Goal: Task Accomplishment & Management: Use online tool/utility

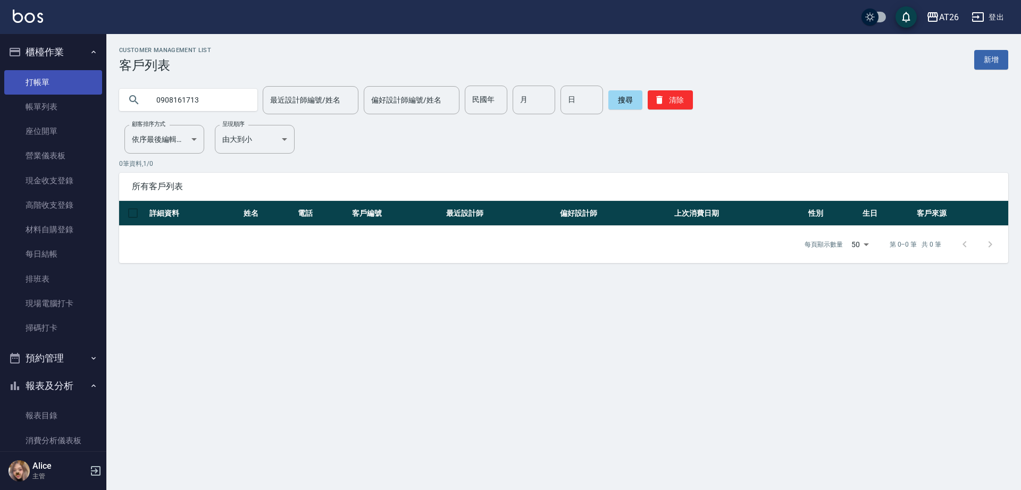
click at [63, 81] on link "打帳單" at bounding box center [53, 82] width 98 height 24
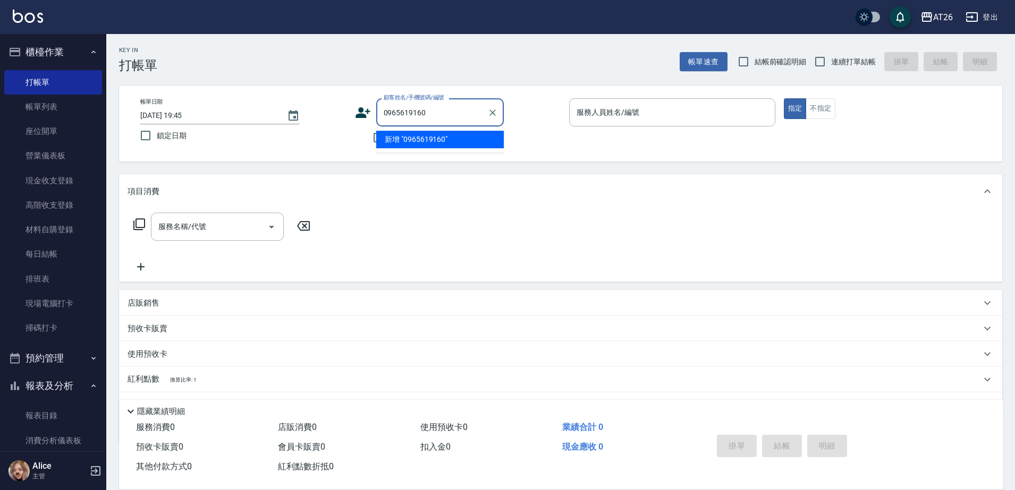
type input "0965619160"
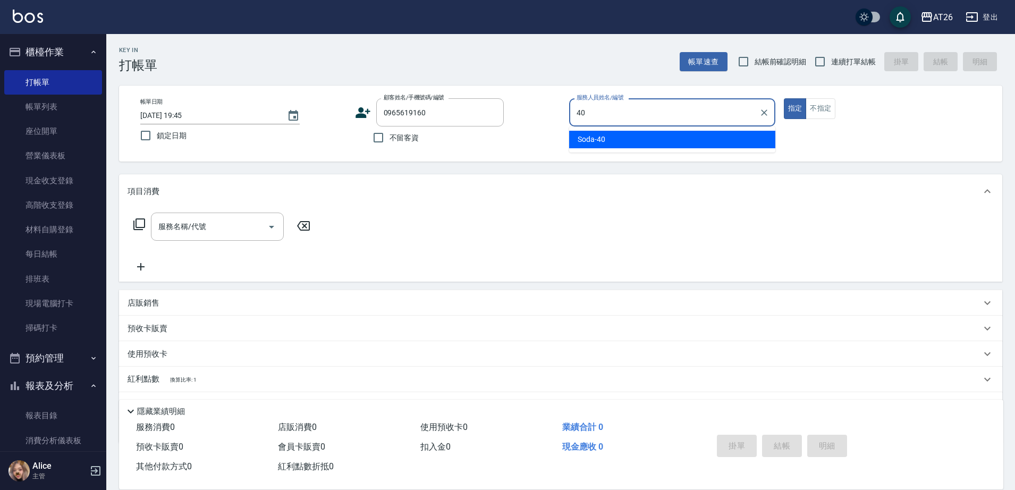
type input "Soda-40"
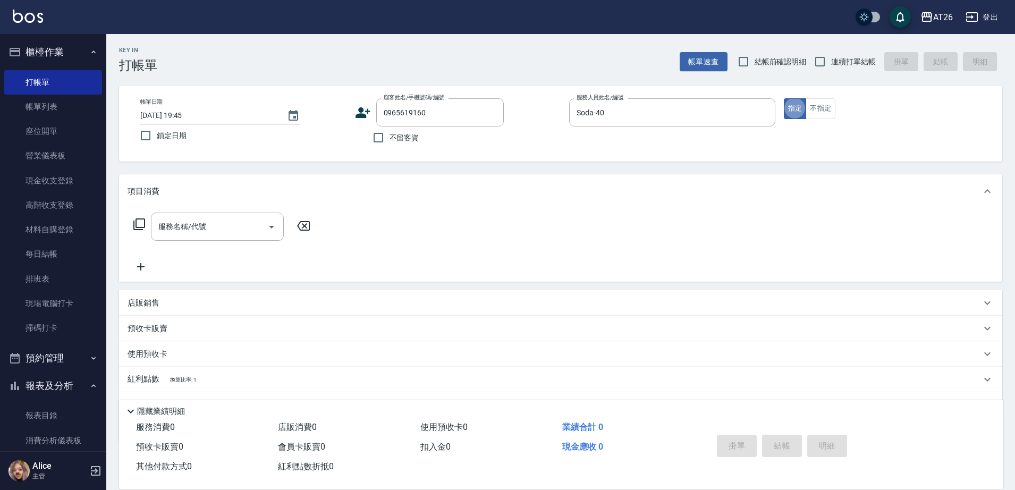
type button "true"
type input "新客人 姓名未設定/0965619160/null"
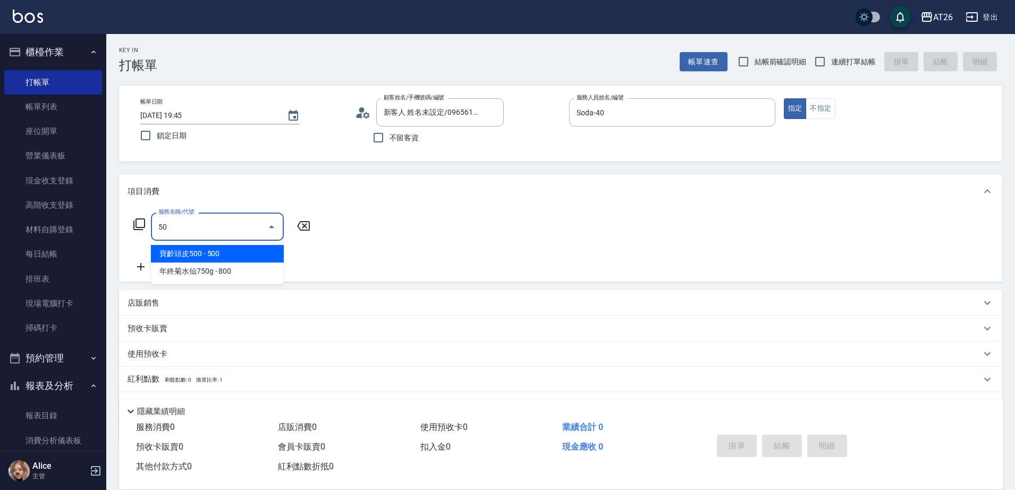
type input "501"
type input "120"
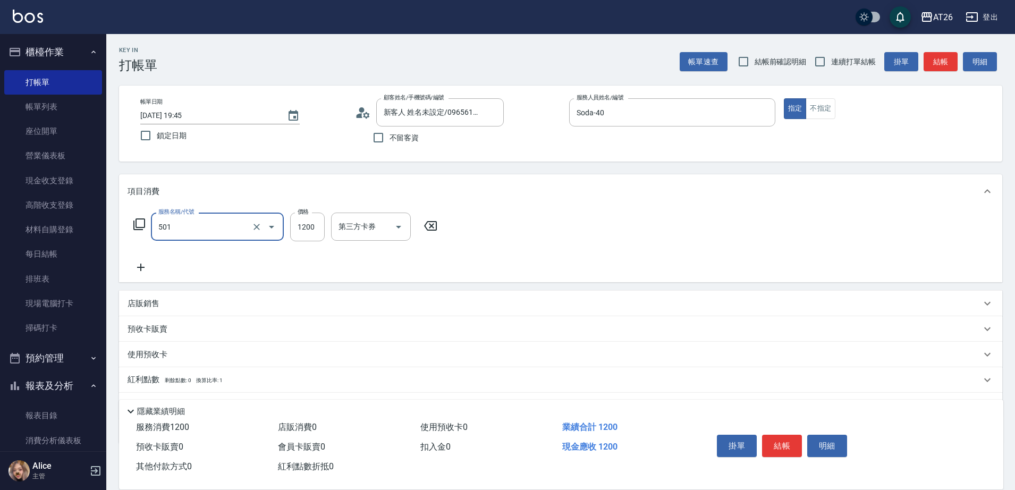
type input "染髮(501)"
type input "1"
type input "0"
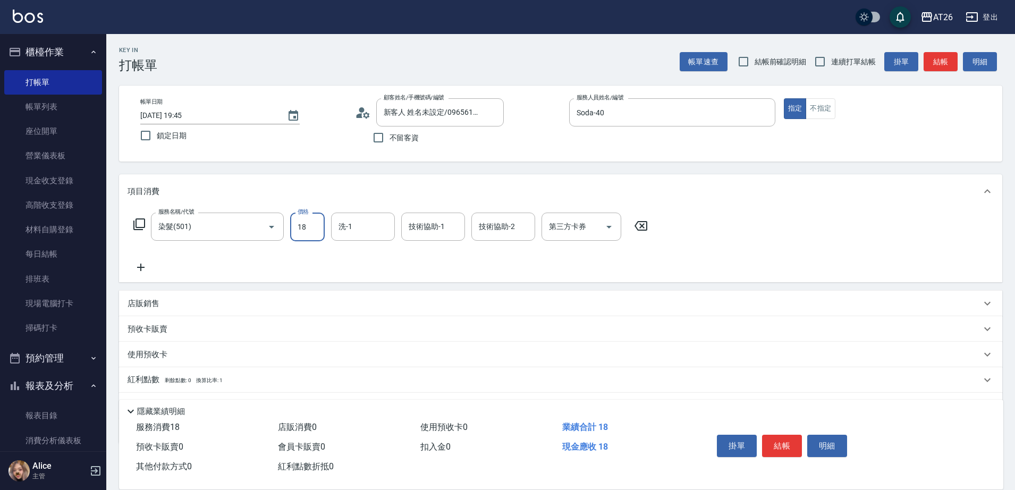
type input "180"
type input "10"
type input "1800"
type input "180"
type input "18"
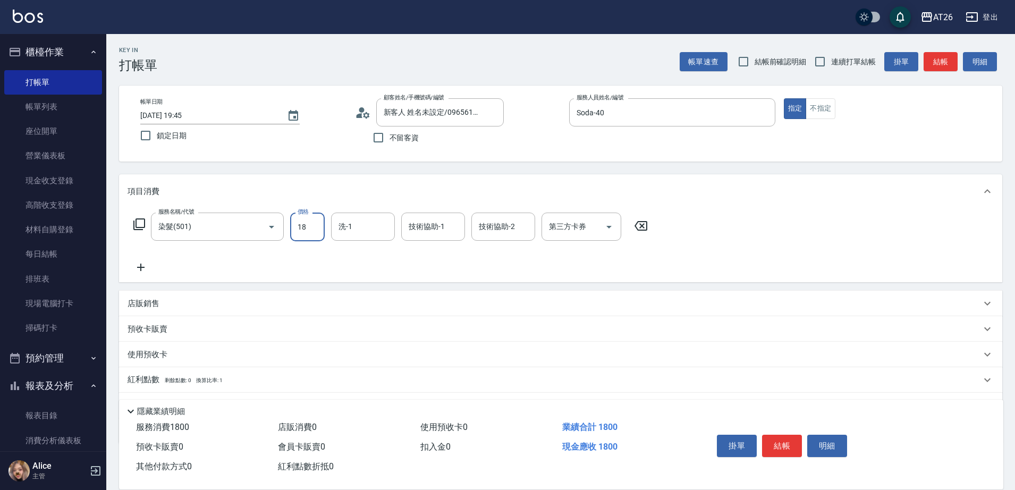
type input "0"
type input "188"
type input "10"
type input "1880"
type input "180"
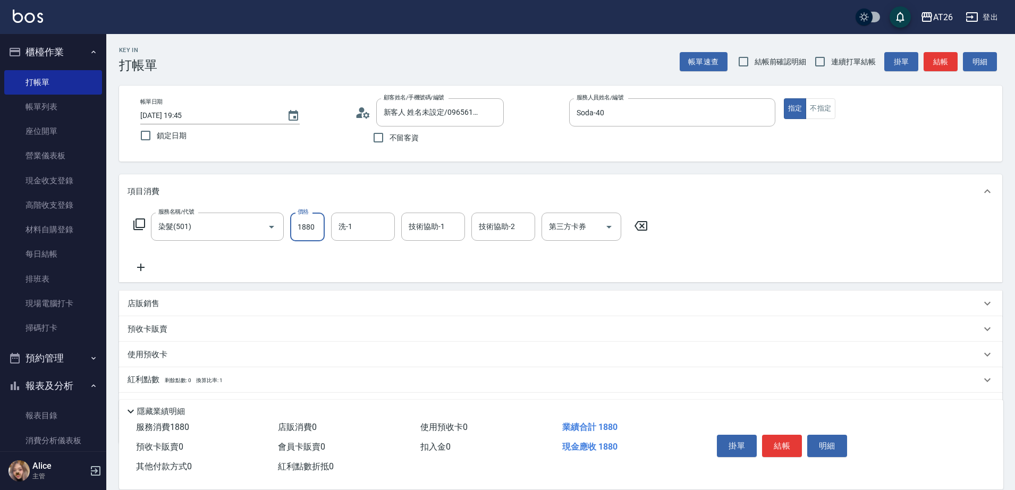
type input "1880"
type input "Tammy-47"
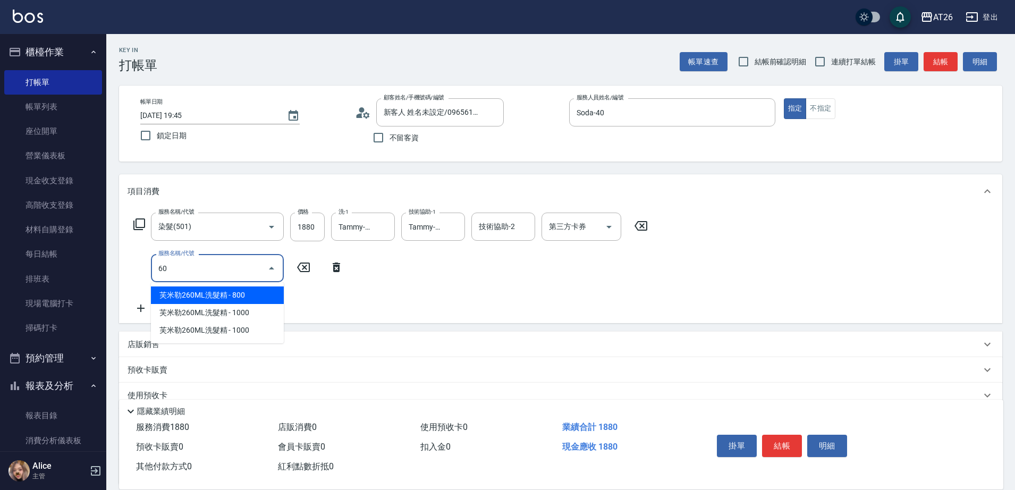
type input "601"
type input "210"
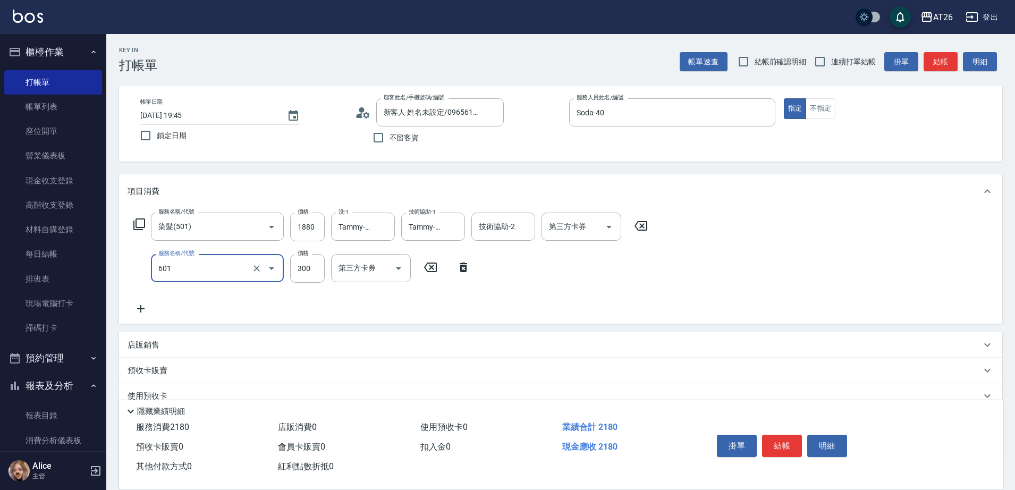
type input "自護髮(601)"
type input "2"
type input "180"
type input "25"
type input "190"
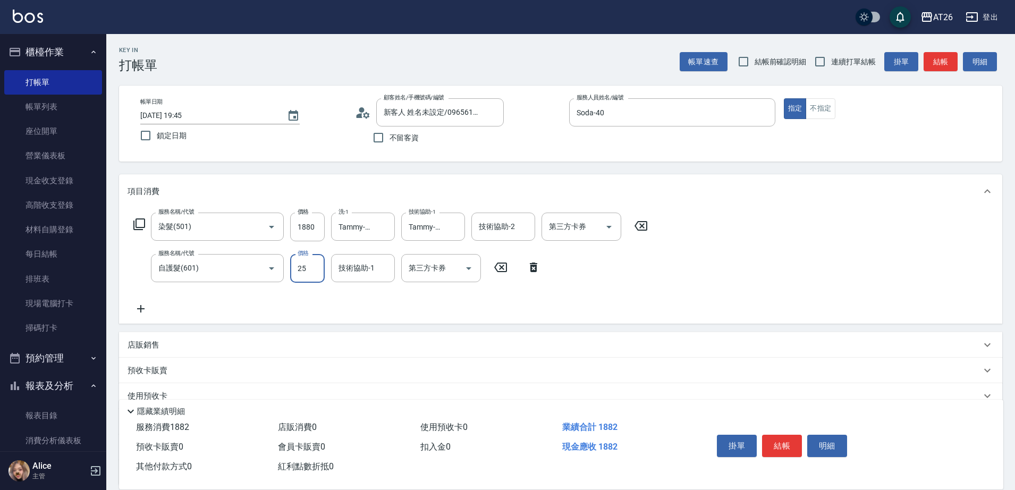
type input "250"
type input "430"
type input "2500"
click at [850, 68] on label "連續打單結帳" at bounding box center [842, 61] width 67 height 22
click at [831, 68] on input "連續打單結帳" at bounding box center [820, 61] width 22 height 22
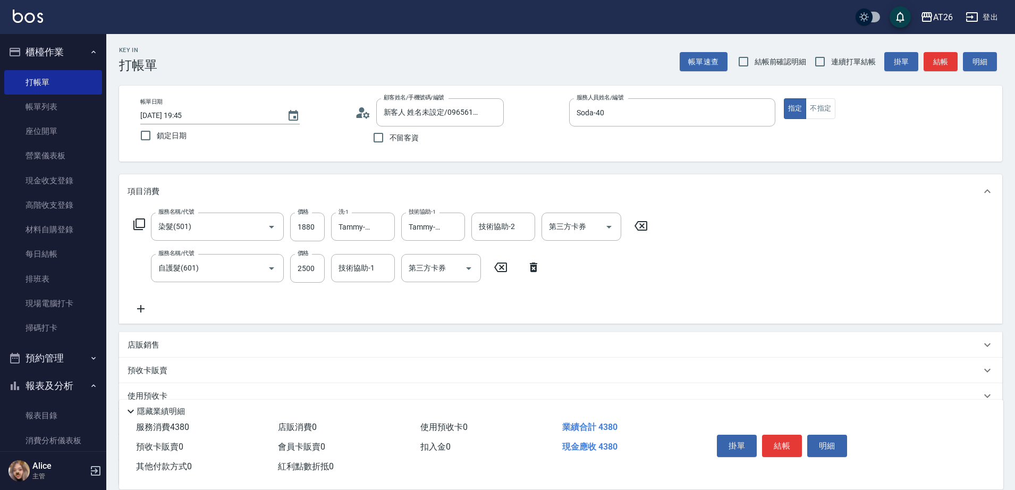
checkbox input "true"
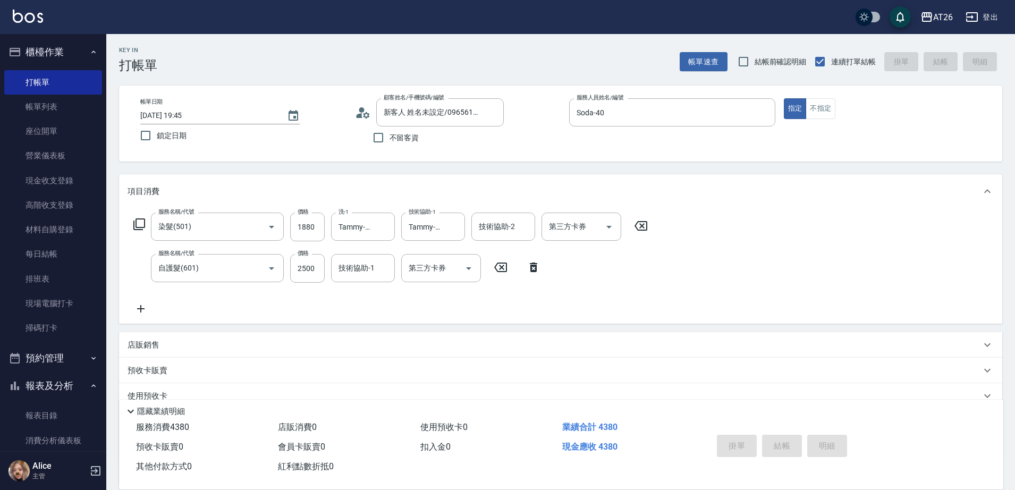
type input "2025/10/11 19:46"
type input "0"
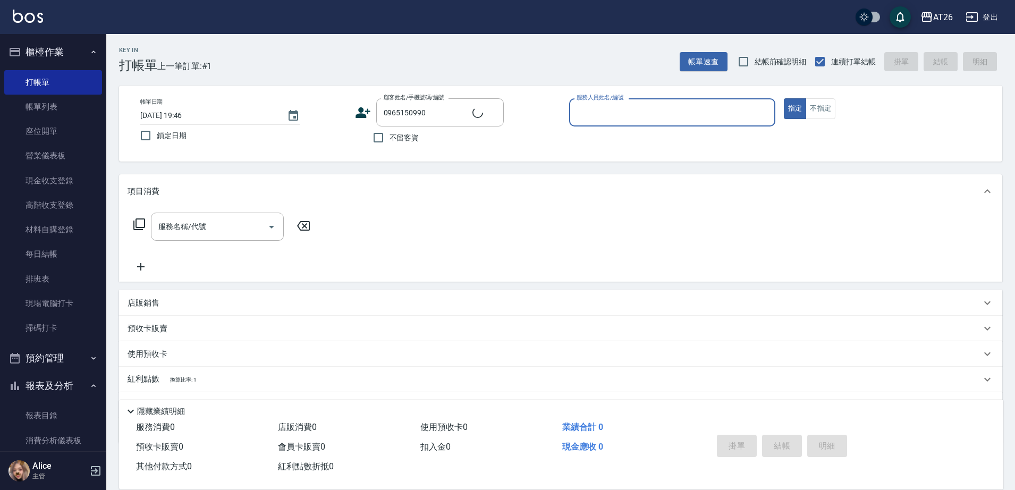
type input "楊念慈/0965150990/0965150990"
click at [784, 98] on button "指定" at bounding box center [795, 108] width 23 height 21
type input "ALICE-08"
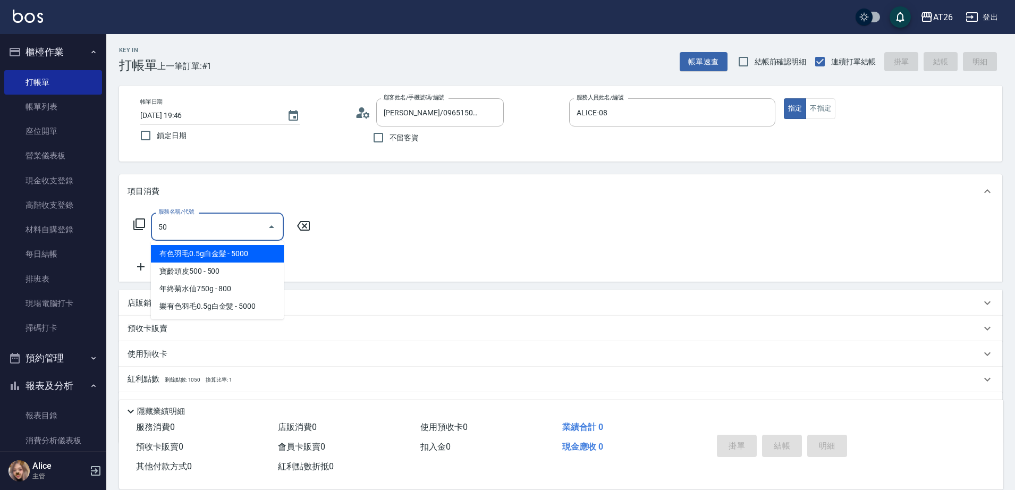
type input "501"
type input "120"
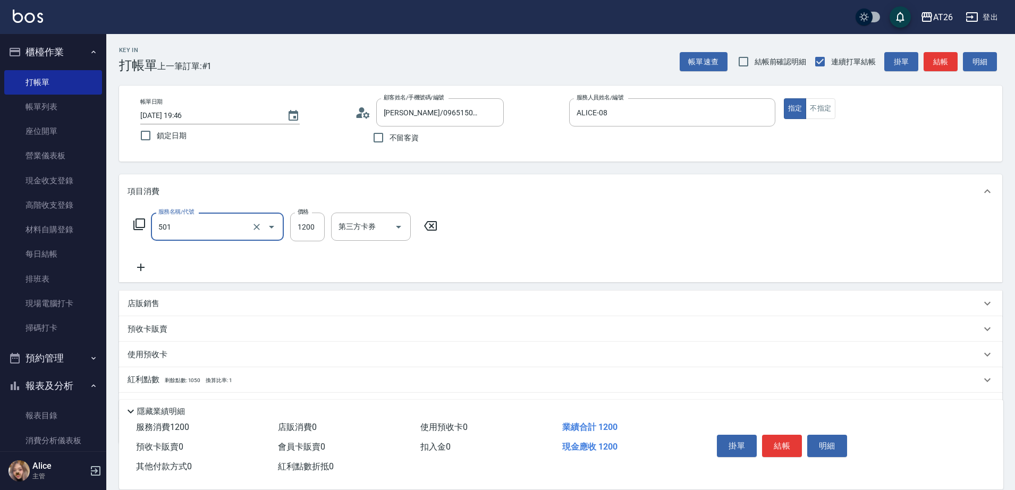
type input "染髮(501)"
type input "2"
type input "0"
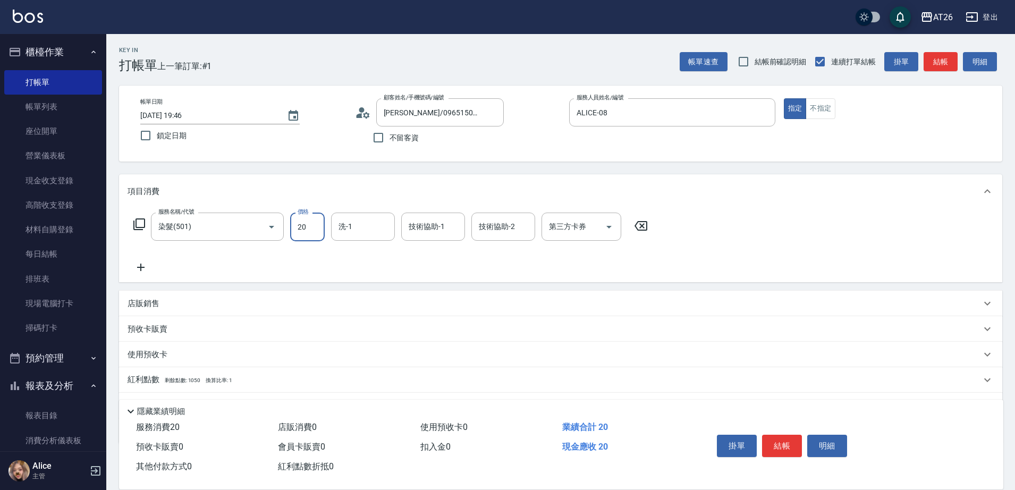
type input "200"
type input "20"
type input "2000"
type input "200"
type input "2000"
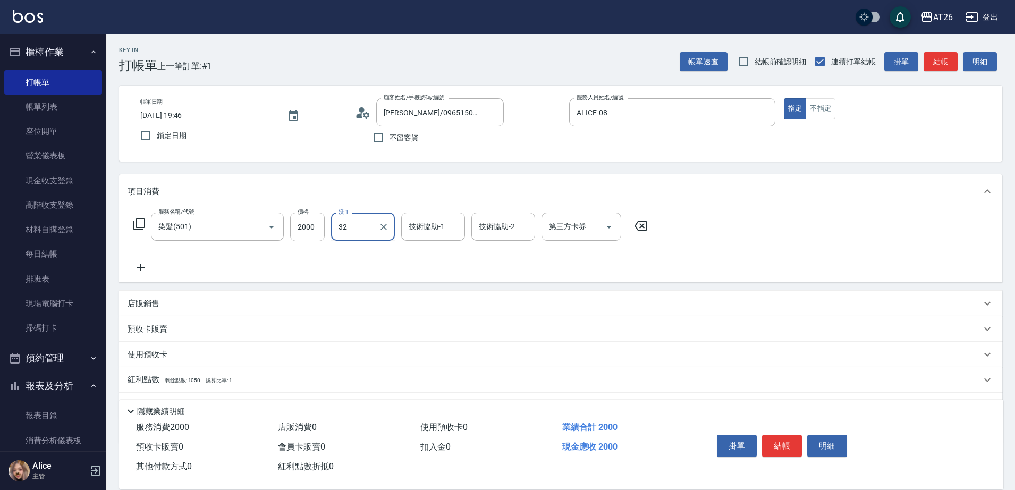
type input "3"
type input "NANA-23"
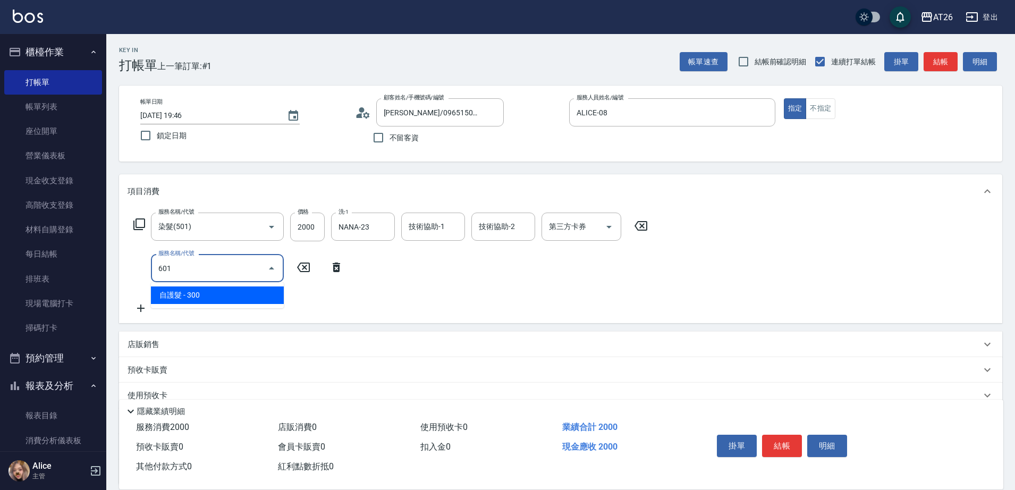
type input "601"
type input "230"
type input "自護髮(601)"
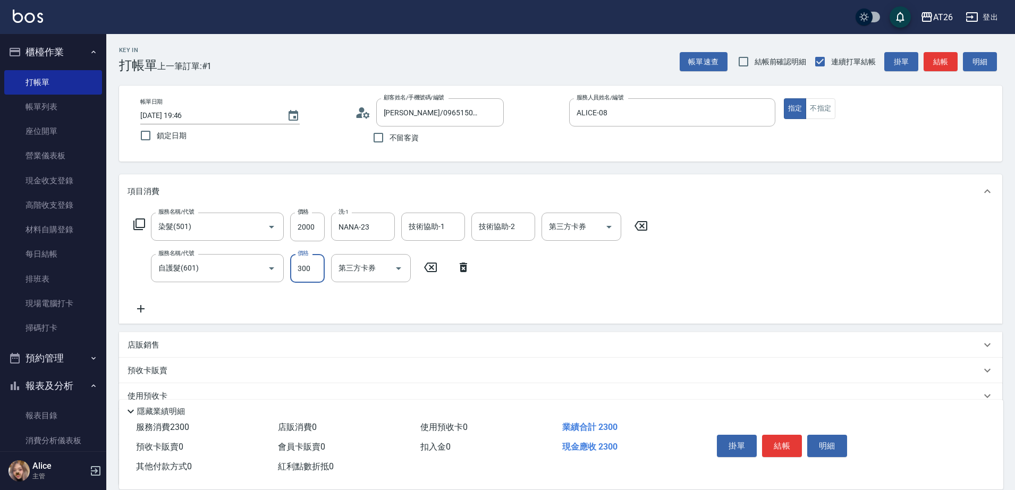
type input "2"
type input "200"
type input "250"
type input "220"
type input "2500"
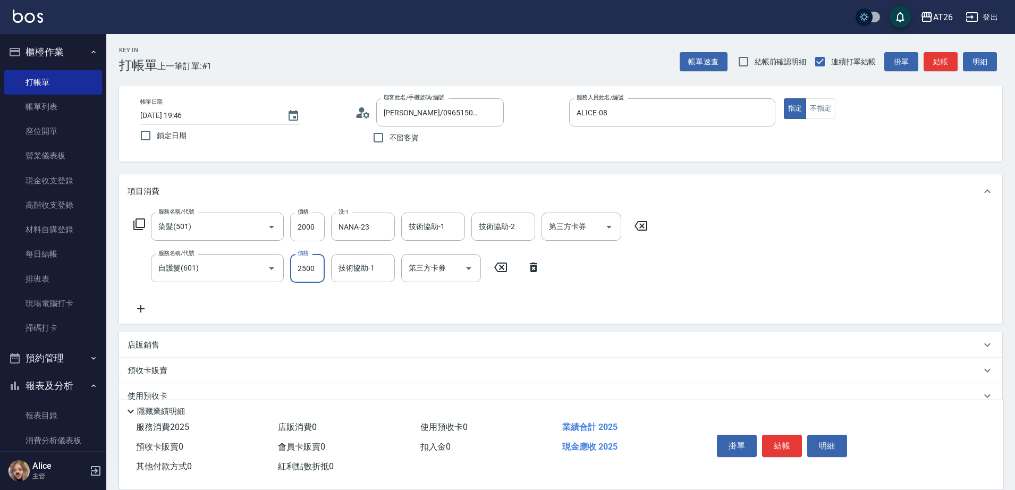
type input "450"
type input "2500"
click at [441, 165] on div "Key In 打帳單 上一筆訂單:#1 帳單速查 結帳前確認明細 連續打單結帳 掛單 結帳 明細 帳單日期 2025/10/11 19:46 鎖定日期 顧客姓…" at bounding box center [560, 310] width 909 height 553
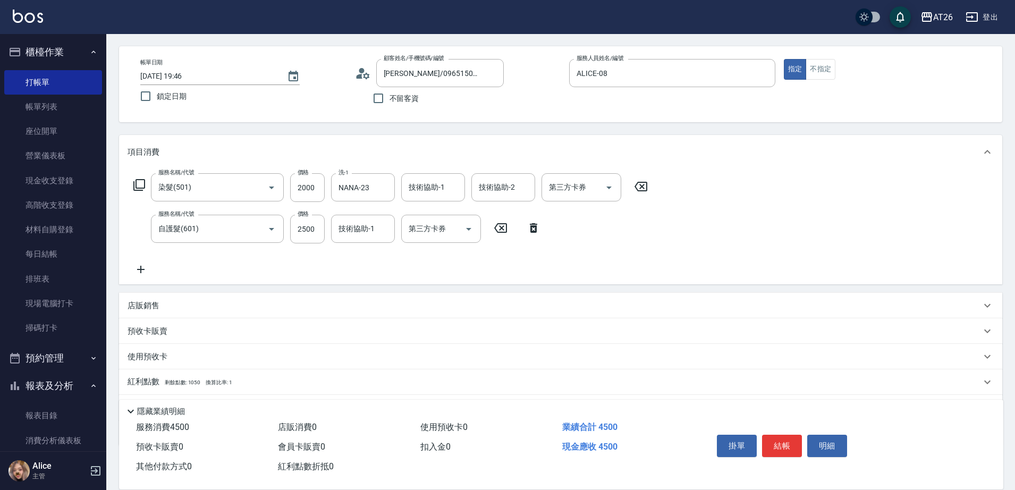
scroll to position [97, 0]
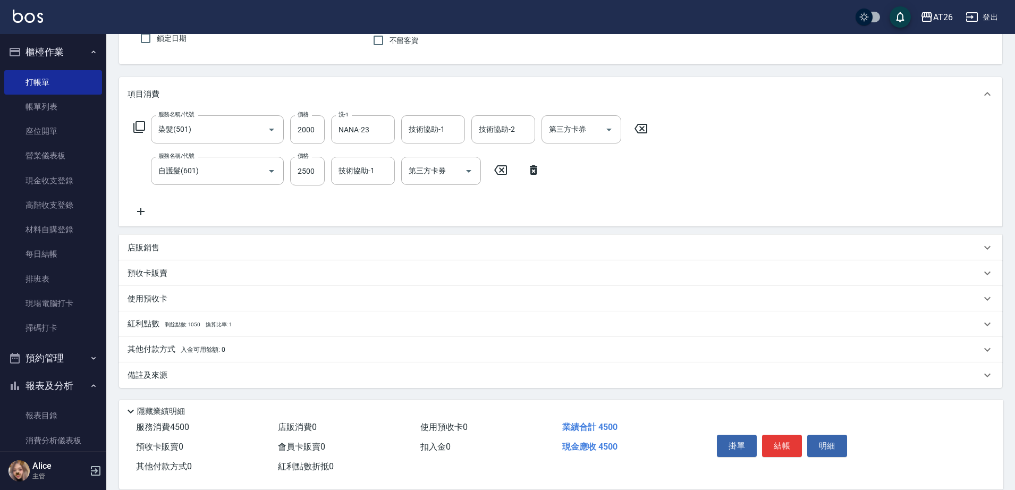
click at [158, 343] on div "其他付款方式 入金可用餘額: 0" at bounding box center [560, 350] width 883 height 26
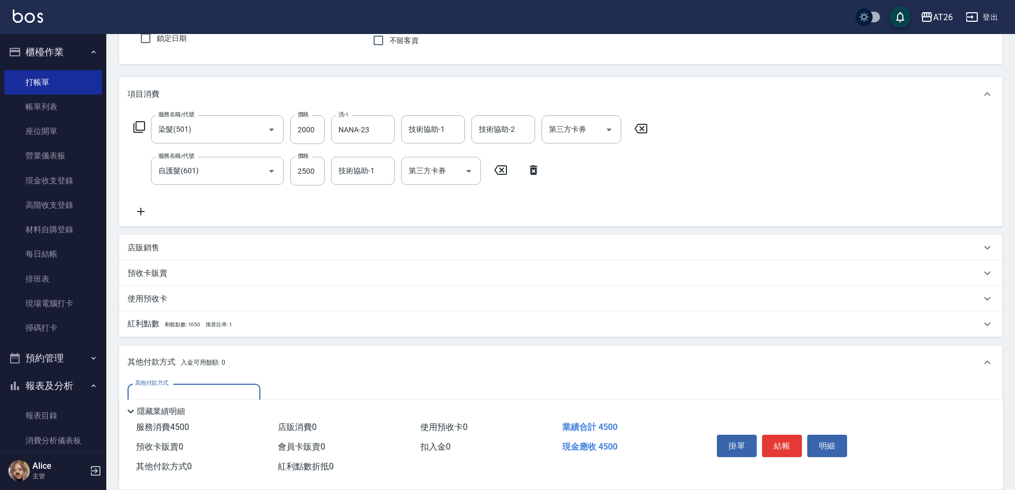
scroll to position [0, 0]
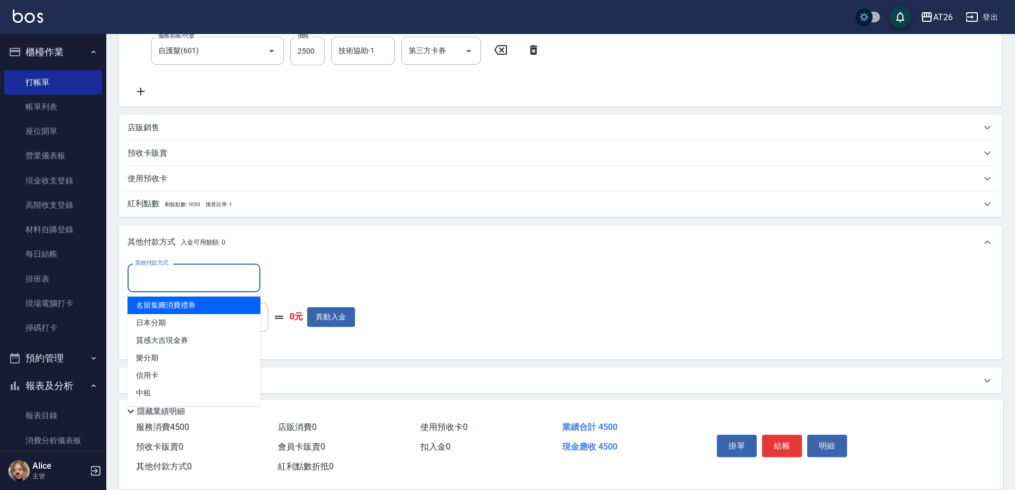
click at [158, 279] on input "其他付款方式" at bounding box center [193, 277] width 123 height 19
click at [163, 323] on span "日本分期" at bounding box center [194, 323] width 133 height 18
type input "日本分期"
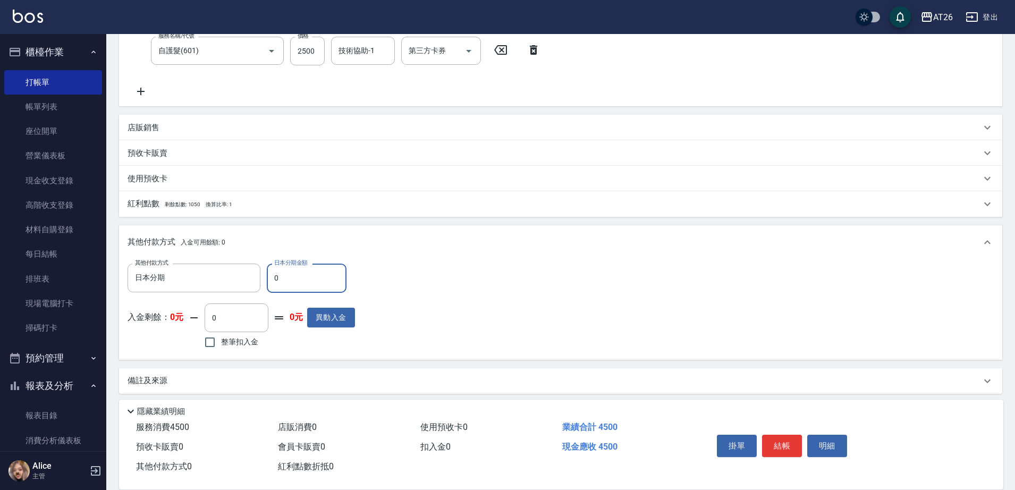
click at [284, 275] on input "0" at bounding box center [307, 278] width 80 height 29
type input "45"
type input "440"
type input "450"
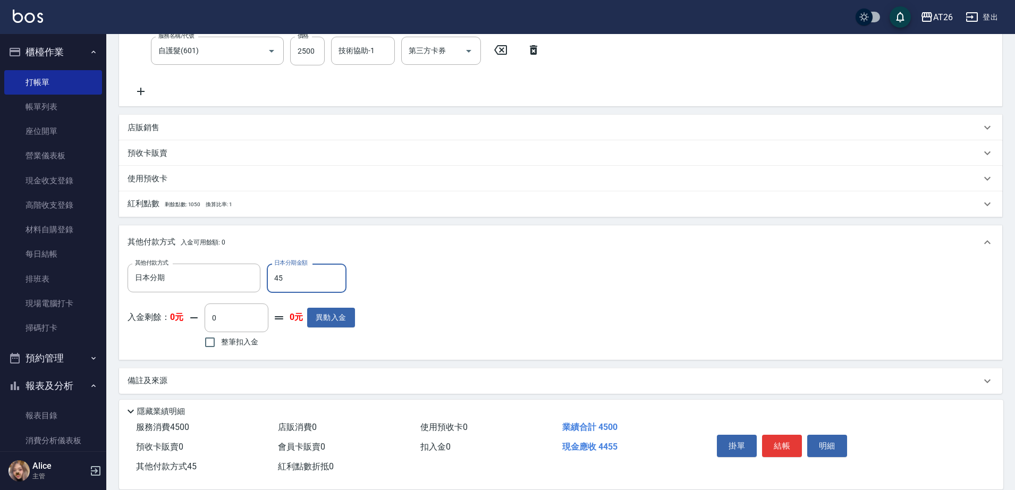
type input "400"
type input "4500"
type input "0"
type input "4500"
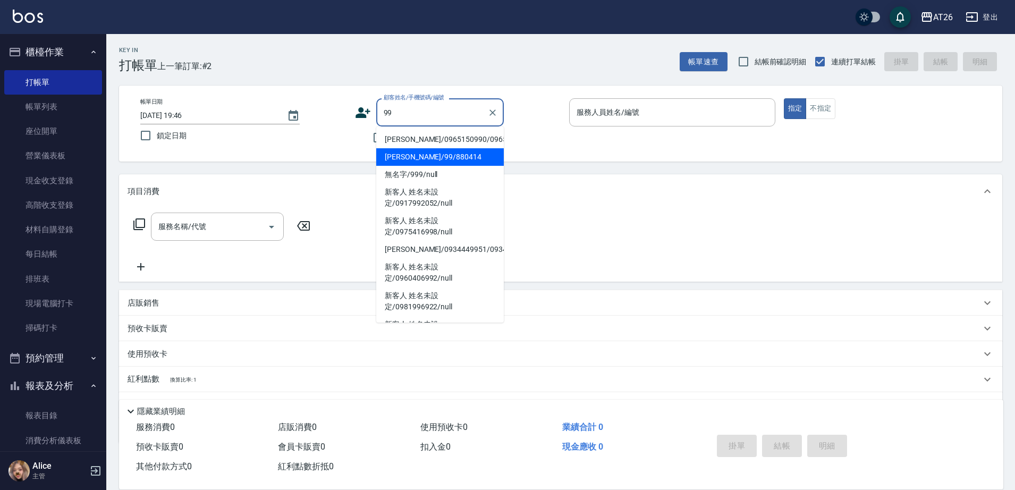
type input "吳昊軒/99/880414"
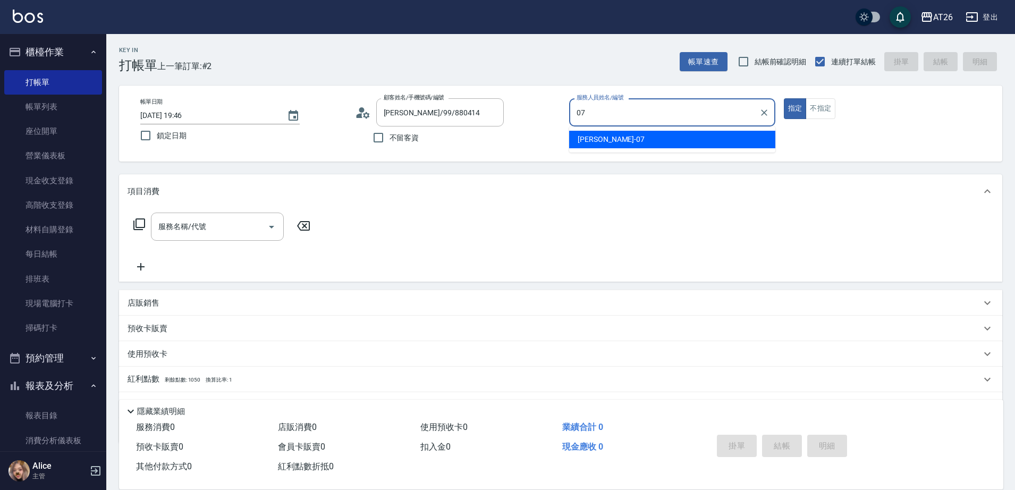
type input "ADAM-07"
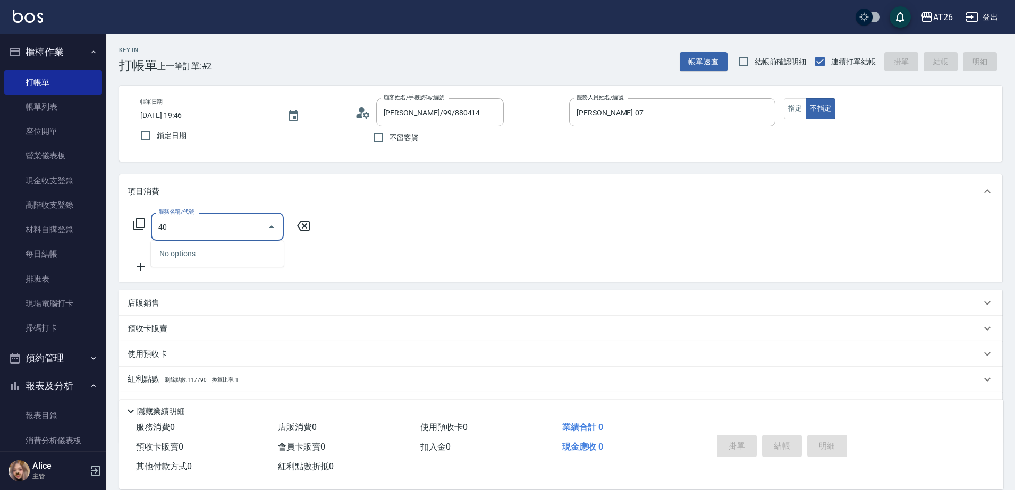
type input "401"
type input "20"
type input "剪髮(401)"
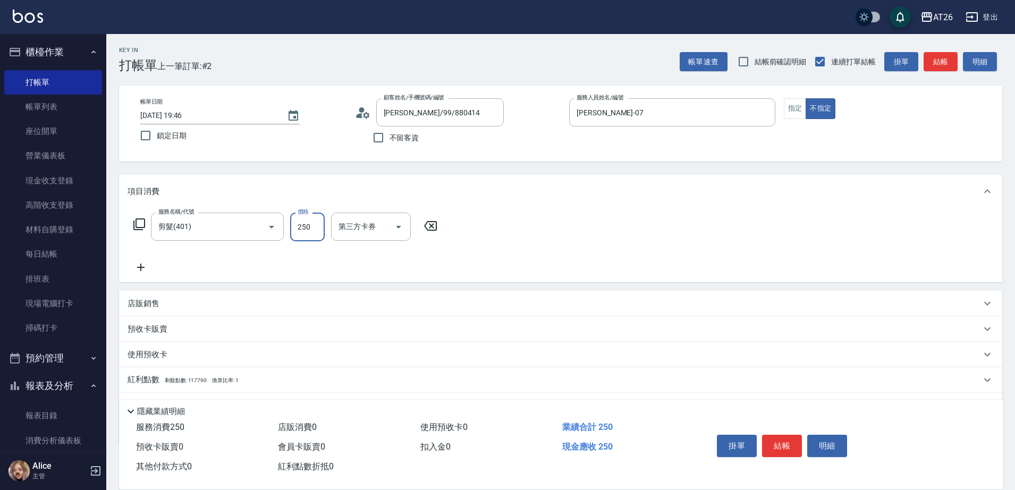
type input "7"
type input "0"
type input "700"
type input "70"
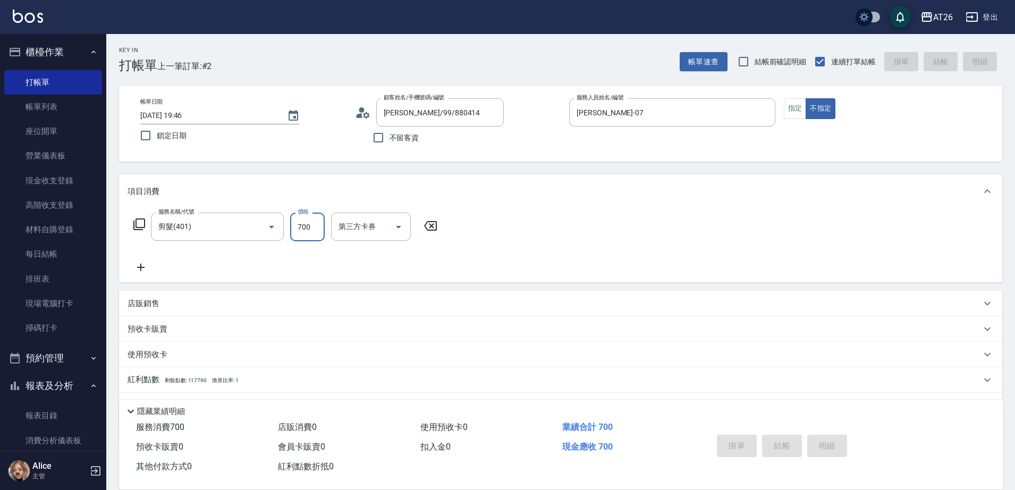
type input "0"
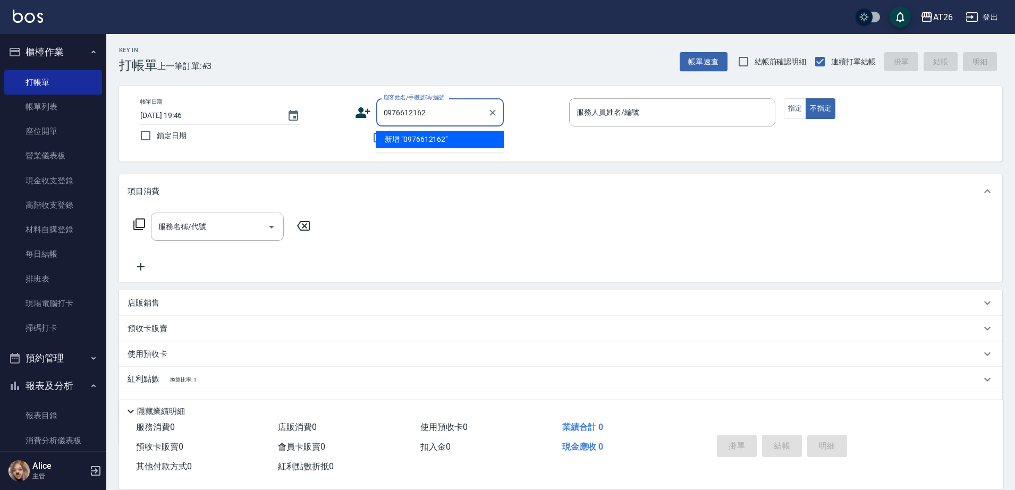
type input "0976612162"
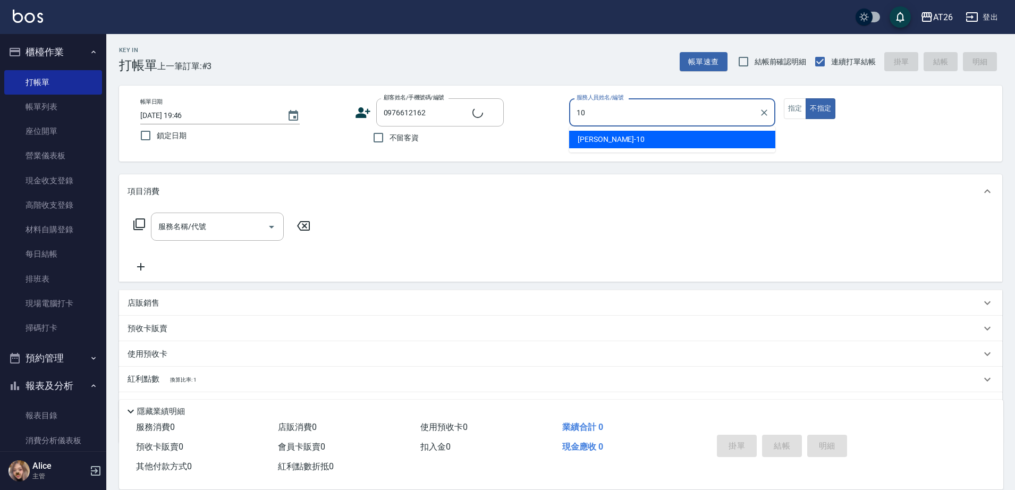
type input "Josh-10"
type button "false"
type input "無名字/0976612162/null"
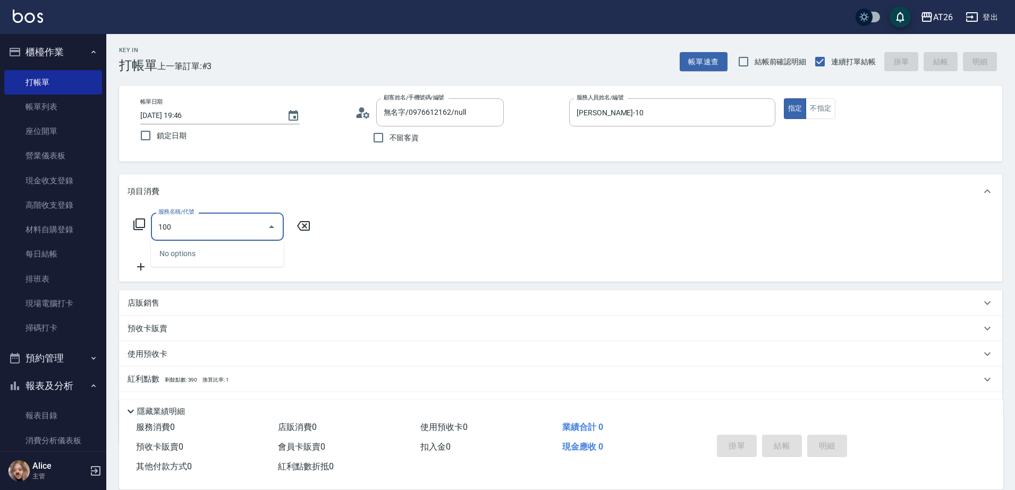
type input "1002"
type input "90"
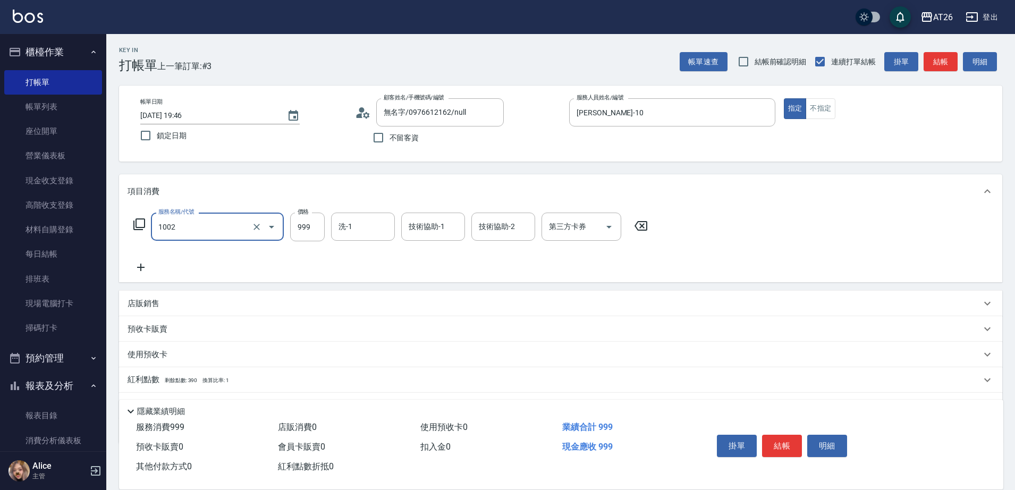
type input "洗+AB劑+精油(1002)"
type input "1"
type input "0"
type input "130"
type input "10"
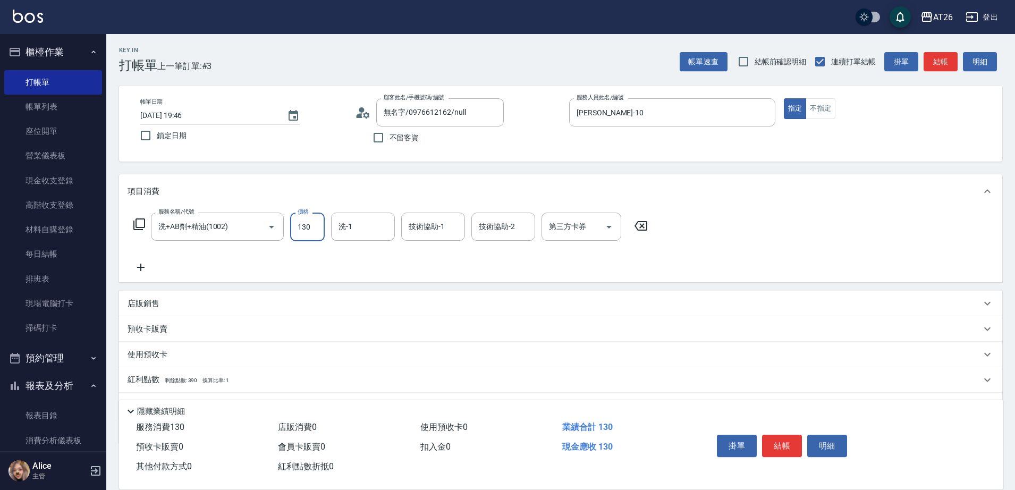
type input "1300"
type input "130"
type input "1300"
type input "NANA-23"
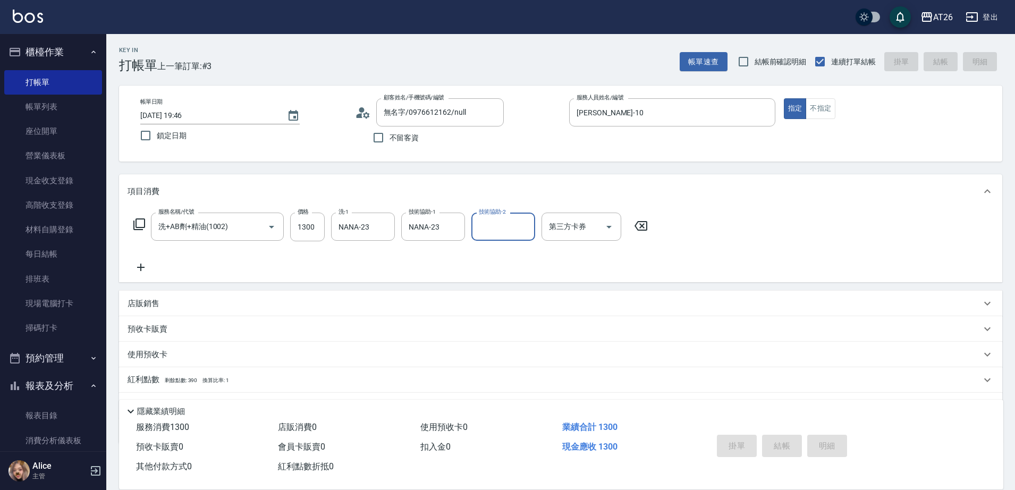
type input "2025/10/11 19:48"
type input "0"
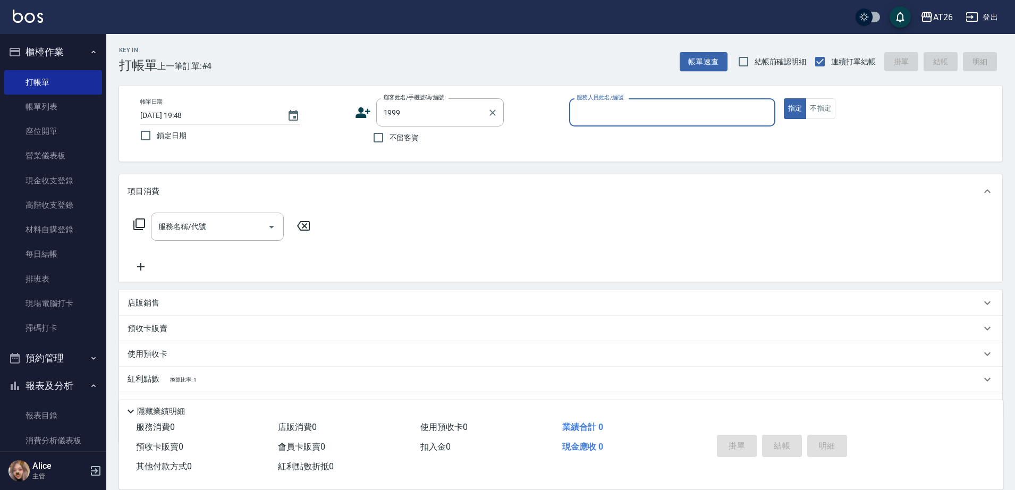
click at [424, 101] on label "顧客姓名/手機號碼/編號" at bounding box center [414, 98] width 61 height 8
click at [424, 103] on input "1999" at bounding box center [432, 112] width 102 height 19
click at [424, 101] on label "顧客姓名/手機號碼/編號" at bounding box center [414, 98] width 61 height 8
click at [424, 103] on input "1999" at bounding box center [432, 112] width 102 height 19
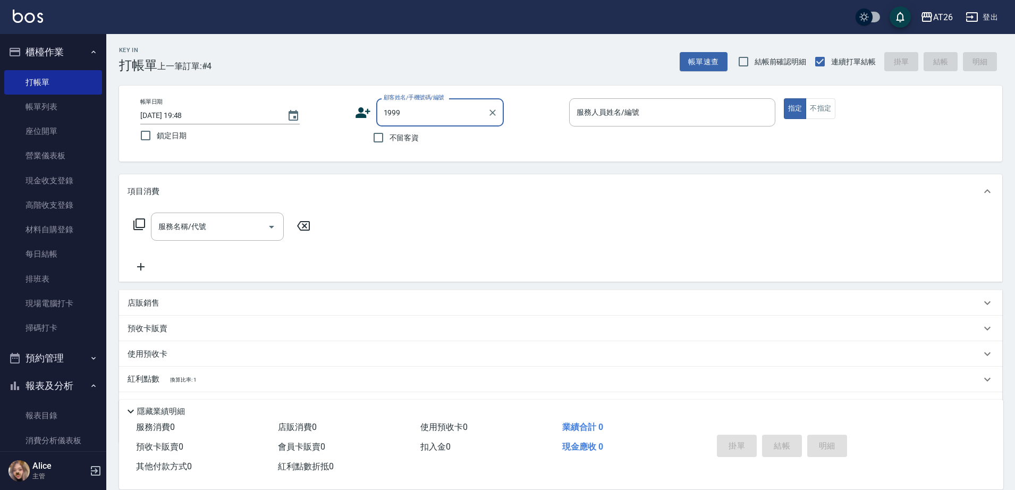
click at [422, 106] on input "1999" at bounding box center [432, 112] width 102 height 19
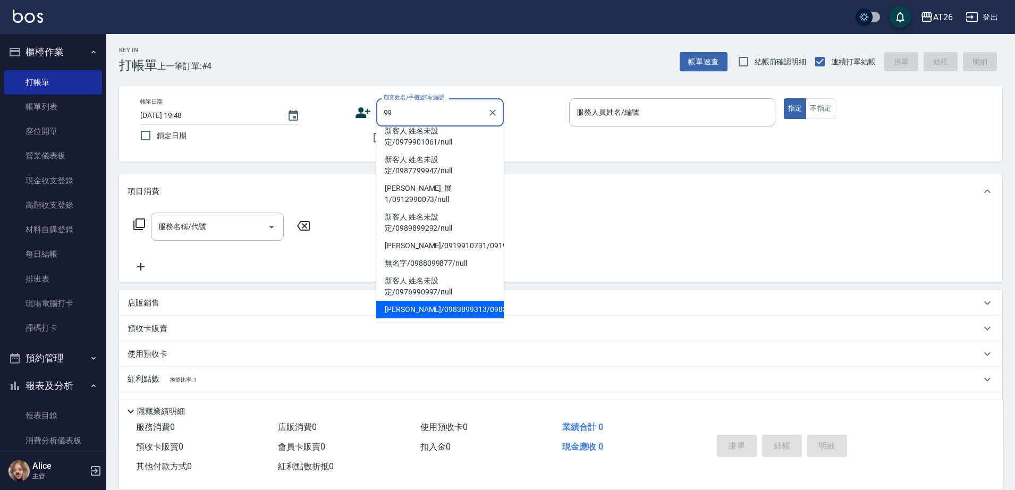
scroll to position [4, 0]
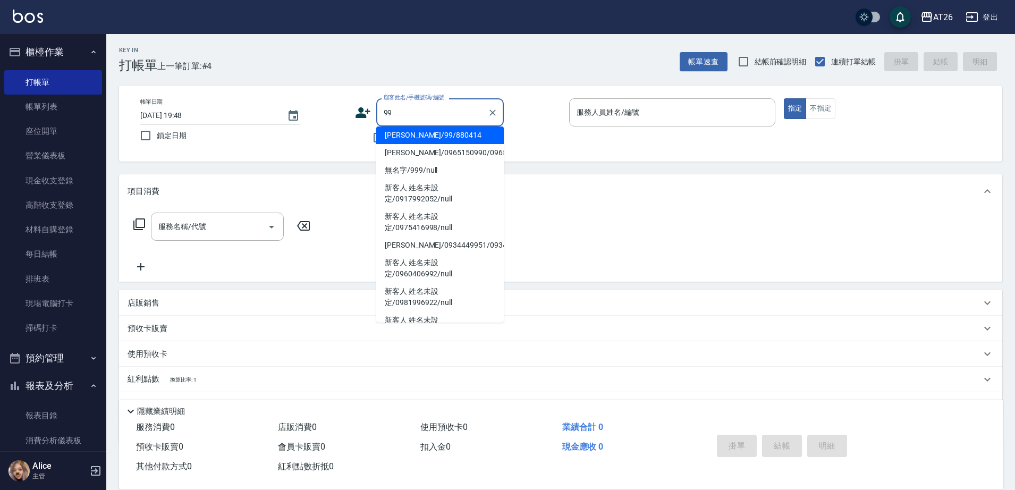
type input "吳昊軒/99/880414"
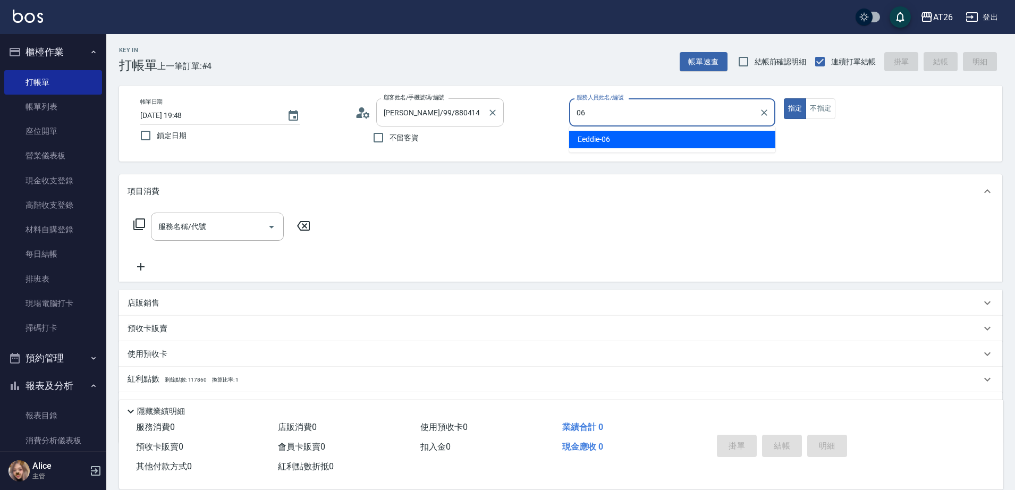
type input "Eeddie-06"
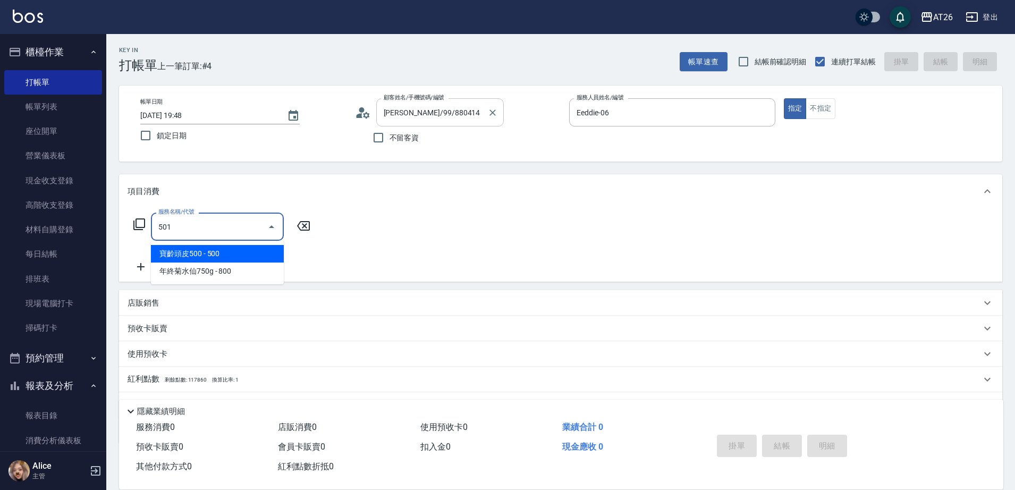
type input "染髮(501)"
type input "120"
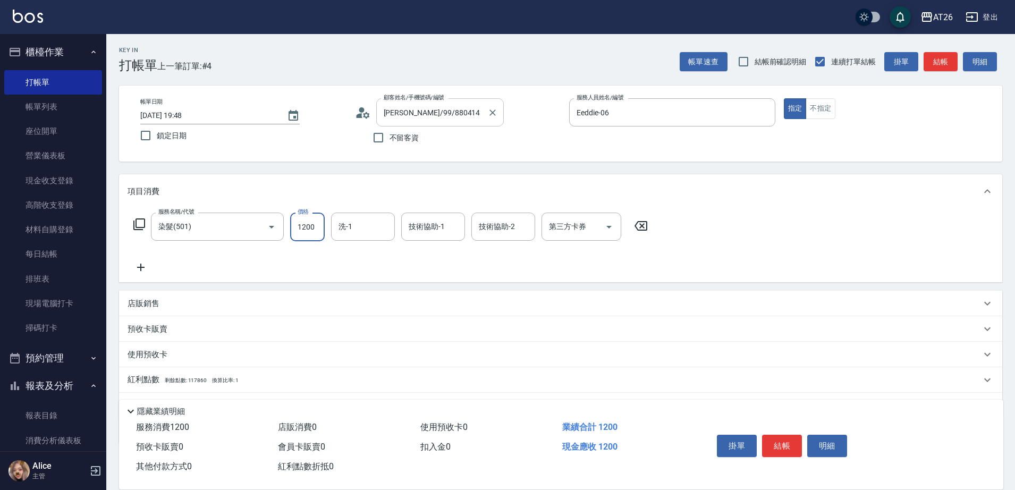
type input "1"
type input "0"
type input "199"
type input "10"
type input "1999"
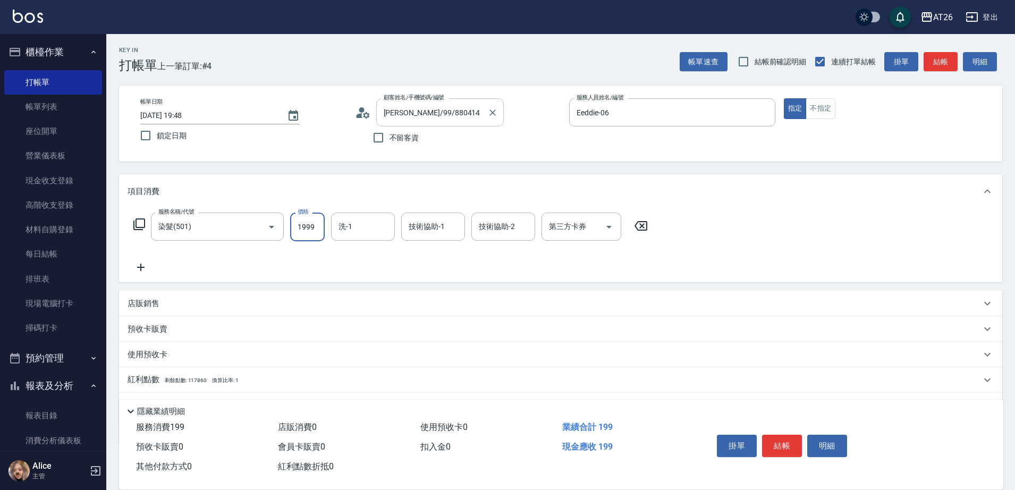
type input "190"
type input "1999"
type input "tony-46"
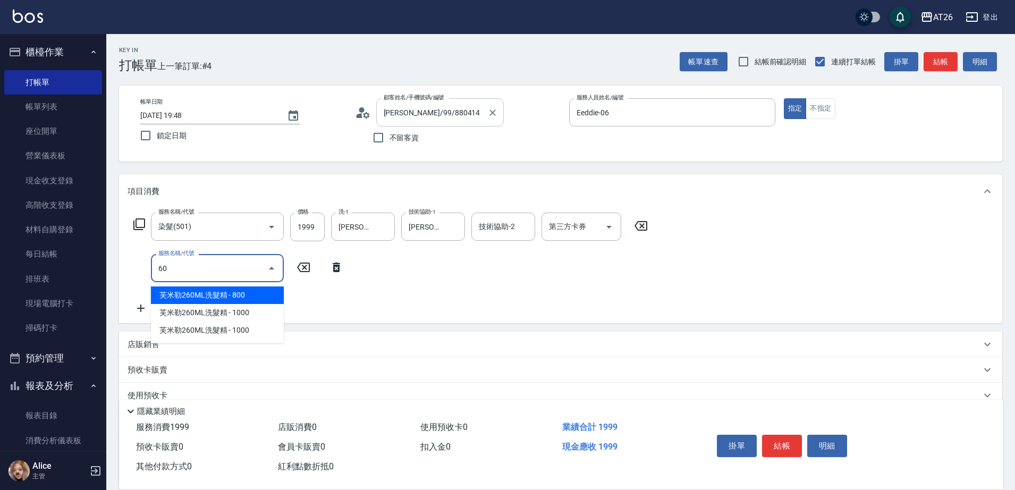
type input "601"
type input "220"
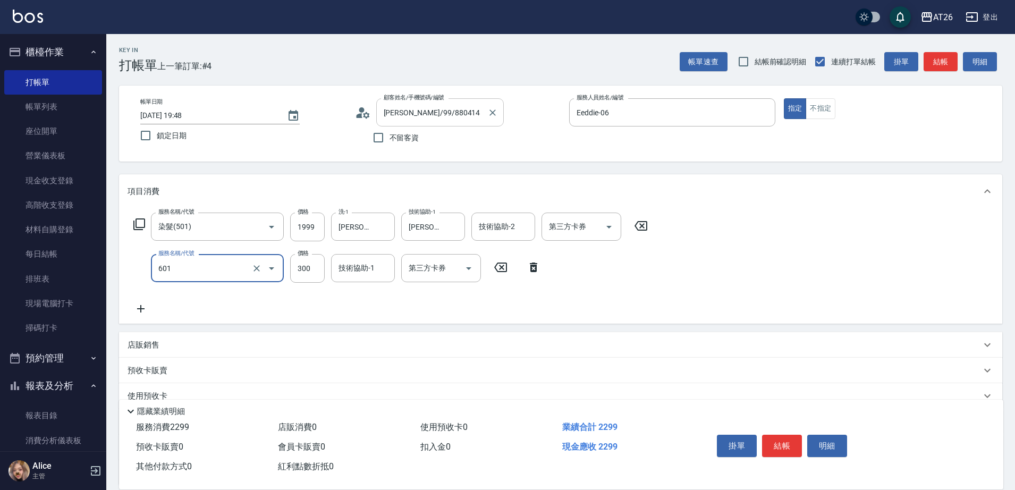
type input "自護髮(601)"
type input "1"
type input "200"
type input "199"
type input "390"
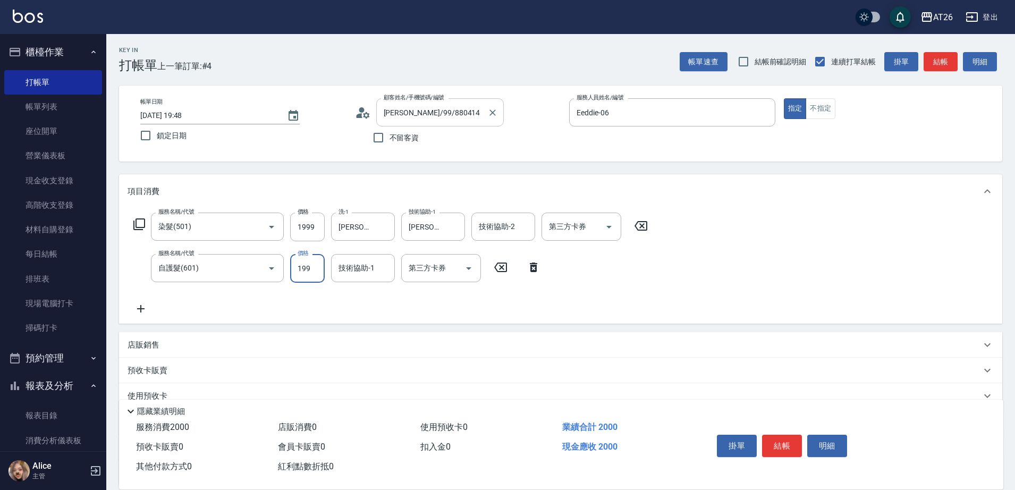
type input "1999"
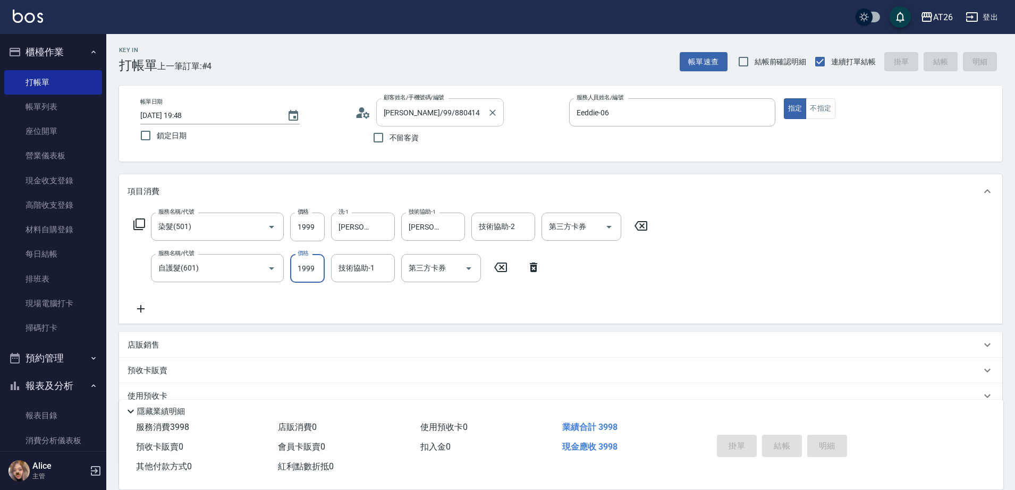
type input "0"
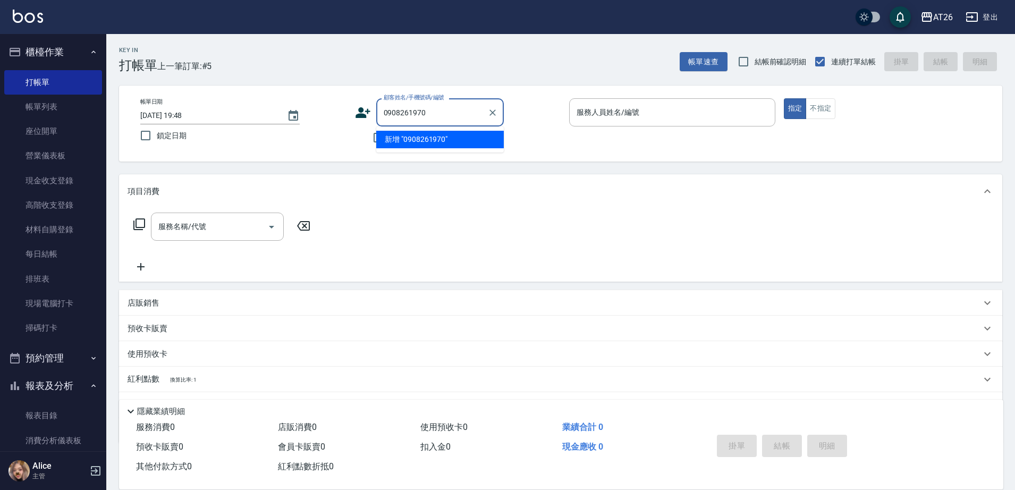
type input "0908261970"
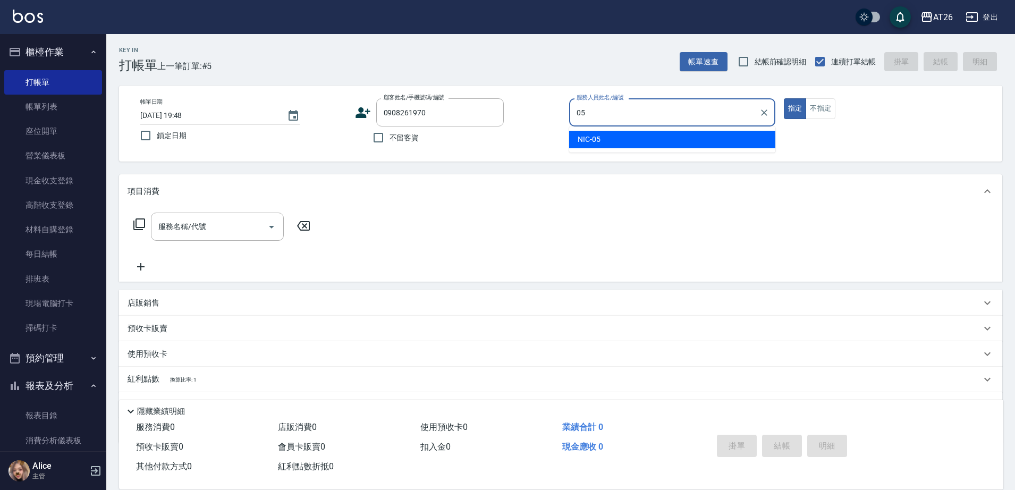
type input "NIC-05"
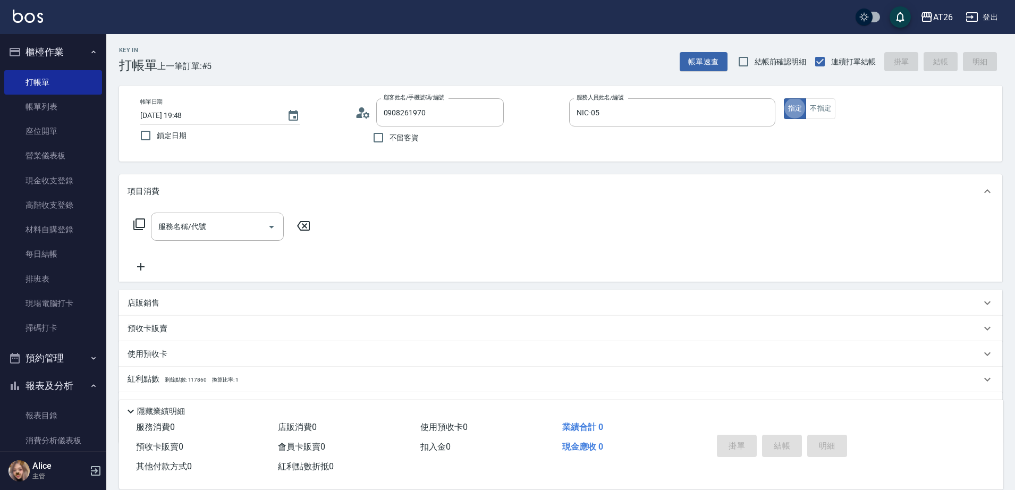
type input "無名字/0908261970/null"
type input "301"
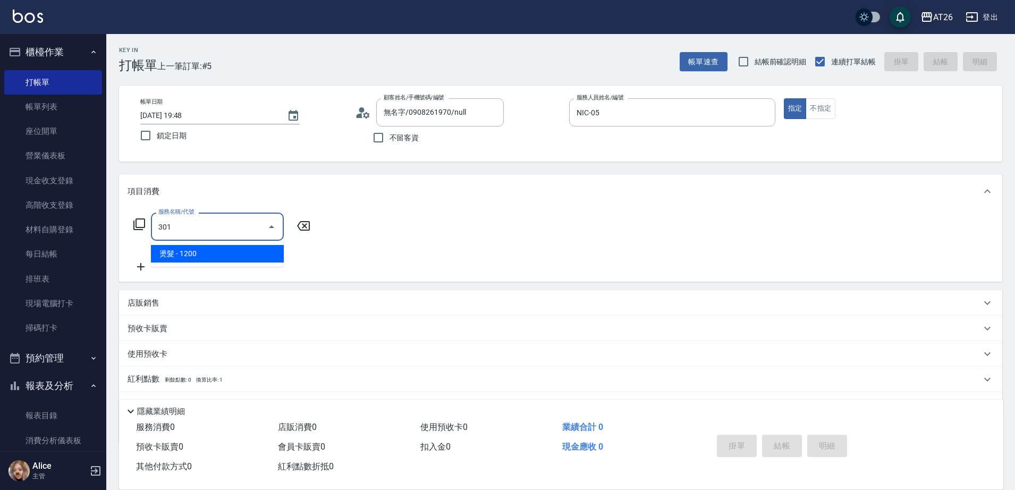
type input "120"
type input "燙髮(301)"
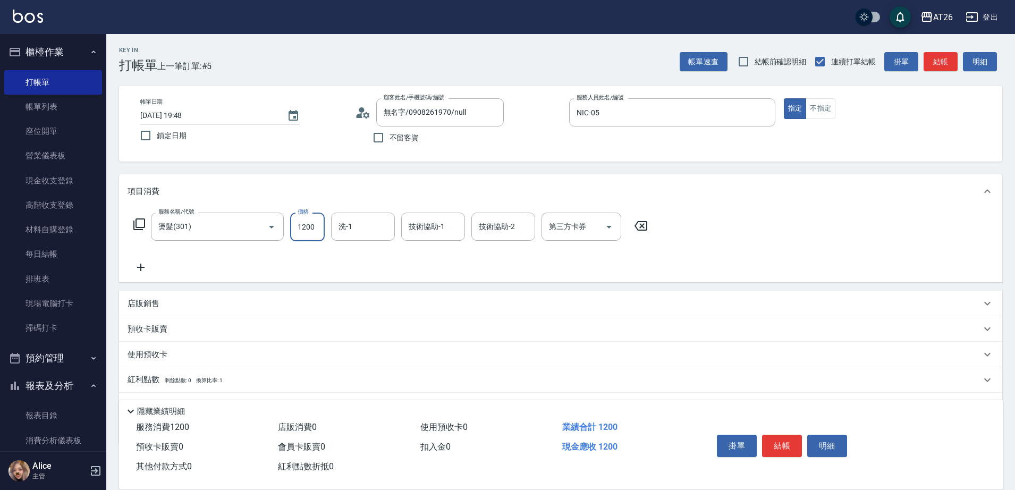
type input "3"
type input "0"
type input "300"
type input "30"
type input "3000"
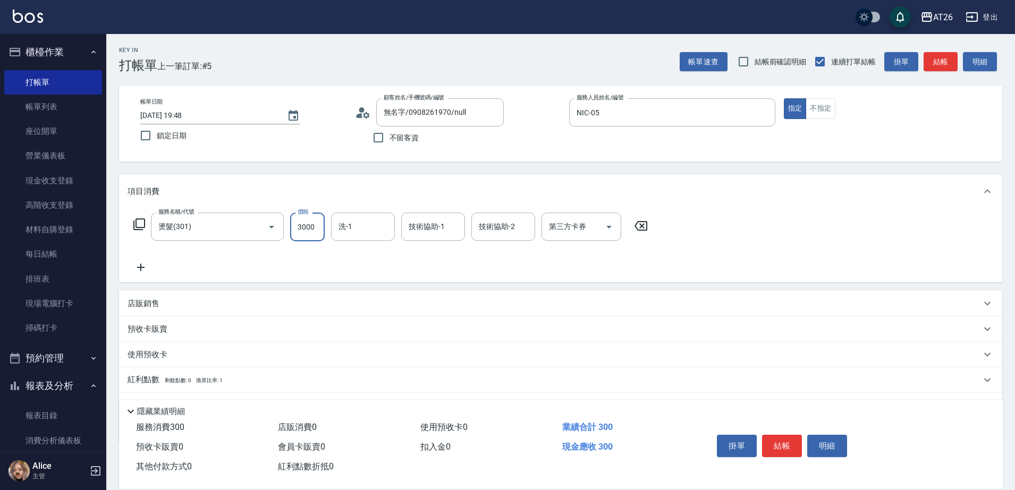
type input "300"
type input "3000"
type input "祐希-44"
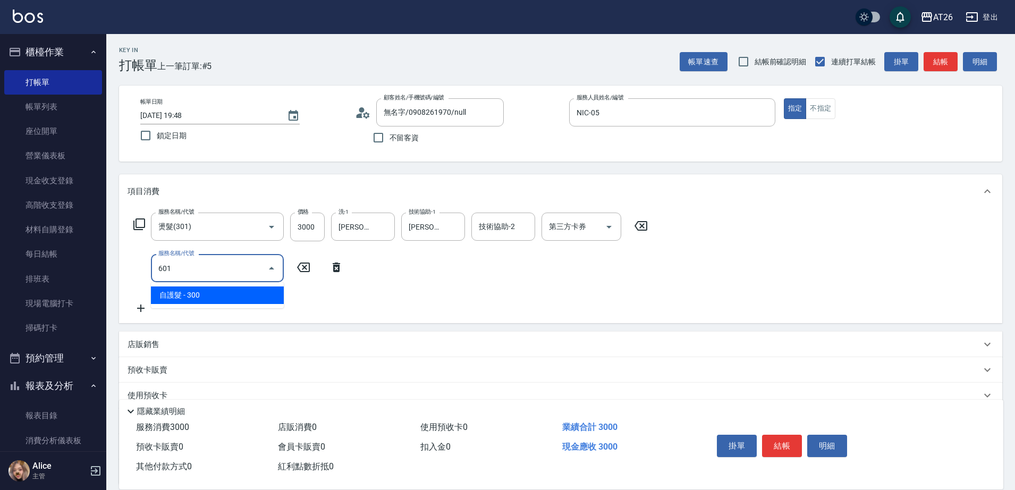
type input "601"
type input "330"
type input "自護髮(601)"
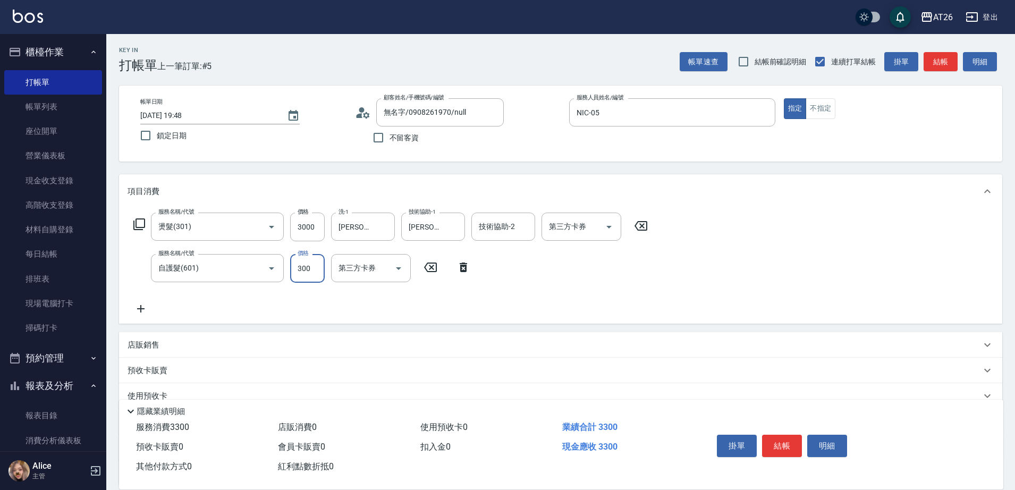
type input "1"
type input "300"
type input "100"
type input "310"
type input "1000"
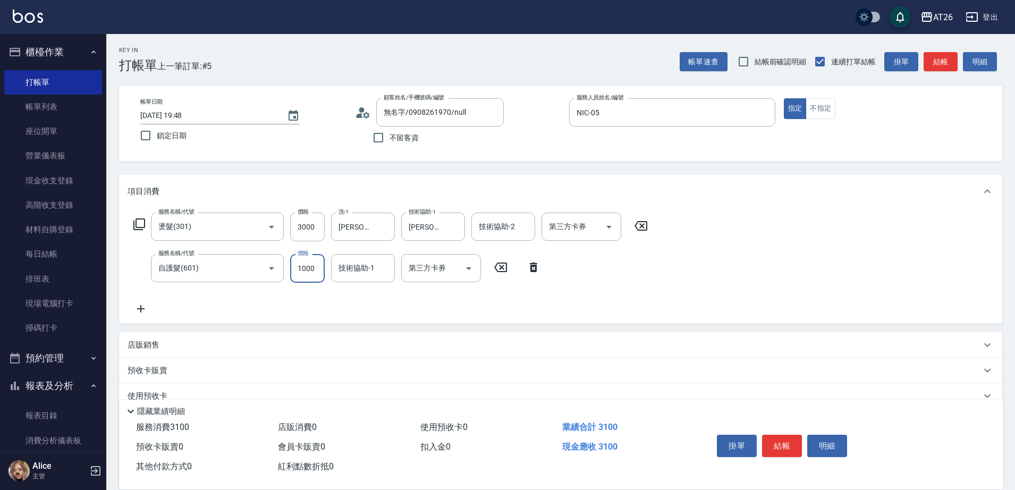
type input "400"
type input "1000"
type input "6"
type input "祐希-44"
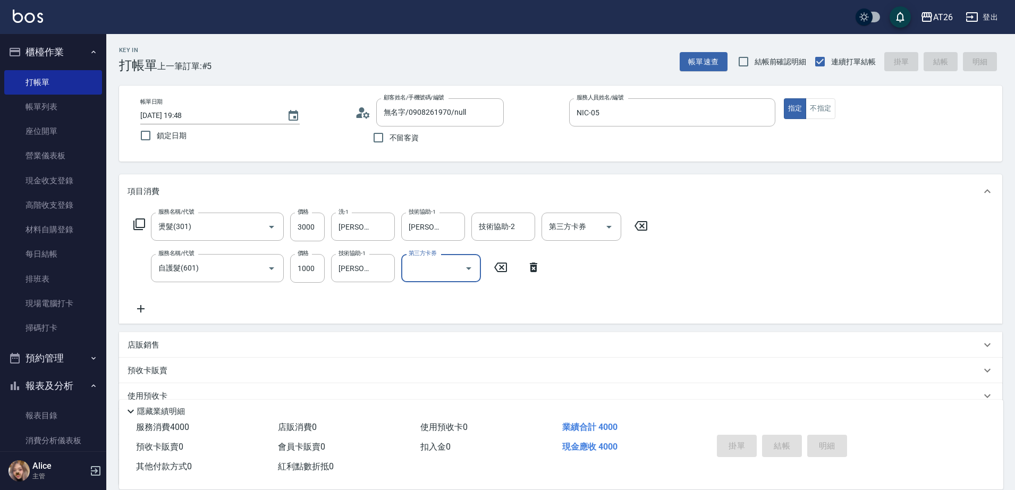
type input "2025/10/11 19:49"
type input "0"
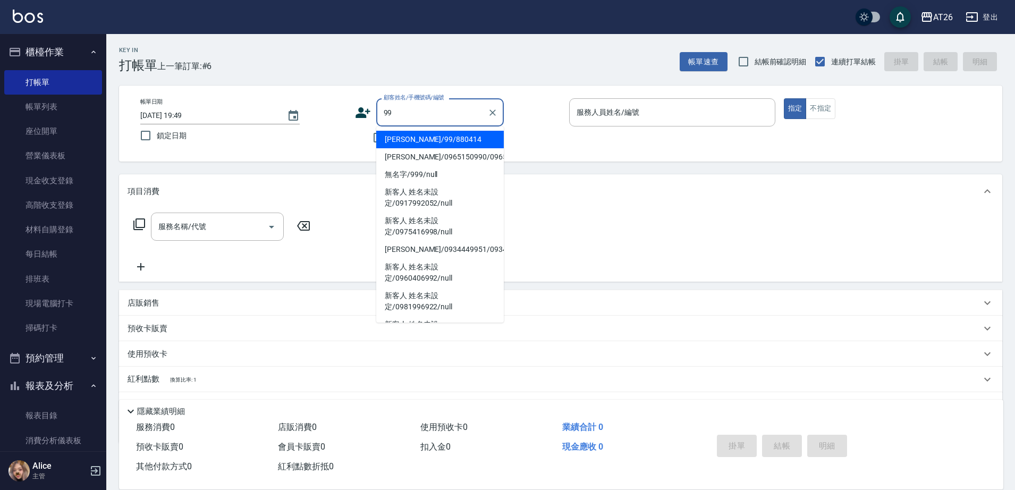
type input "吳昊軒/99/880414"
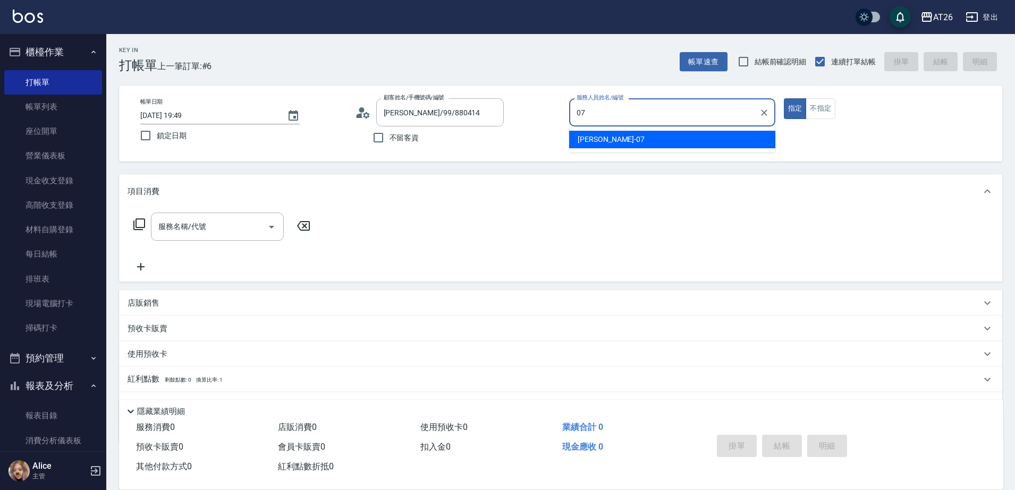
type input "ADAM-07"
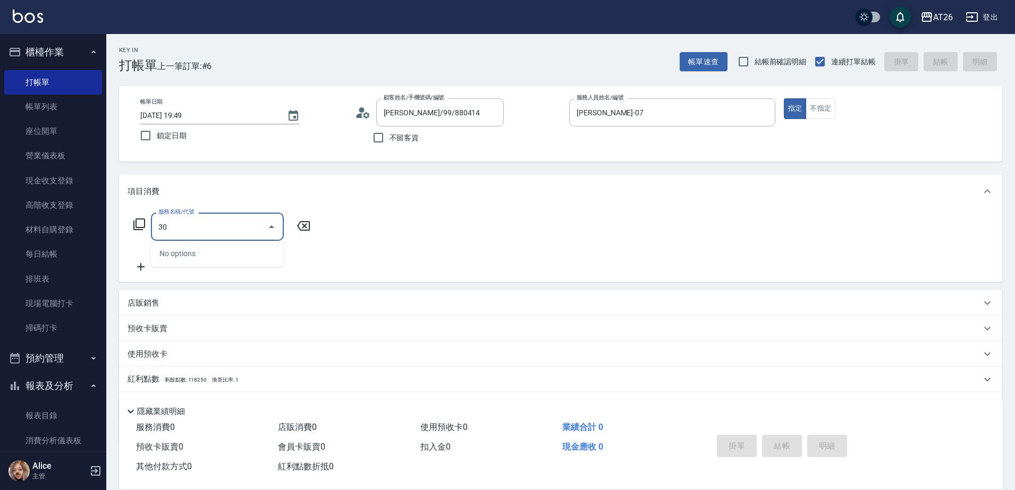
type input "301"
type input "120"
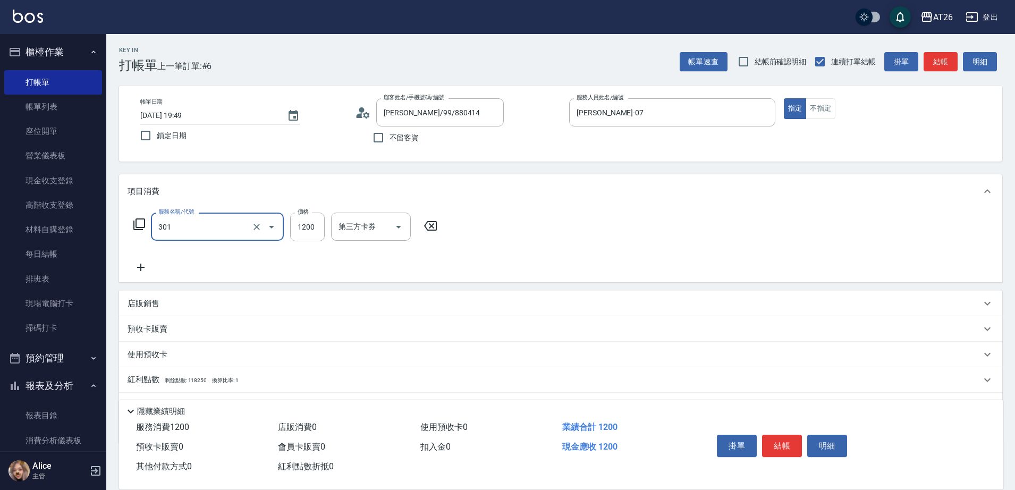
type input "燙髮(301)"
type input "12"
type input "0"
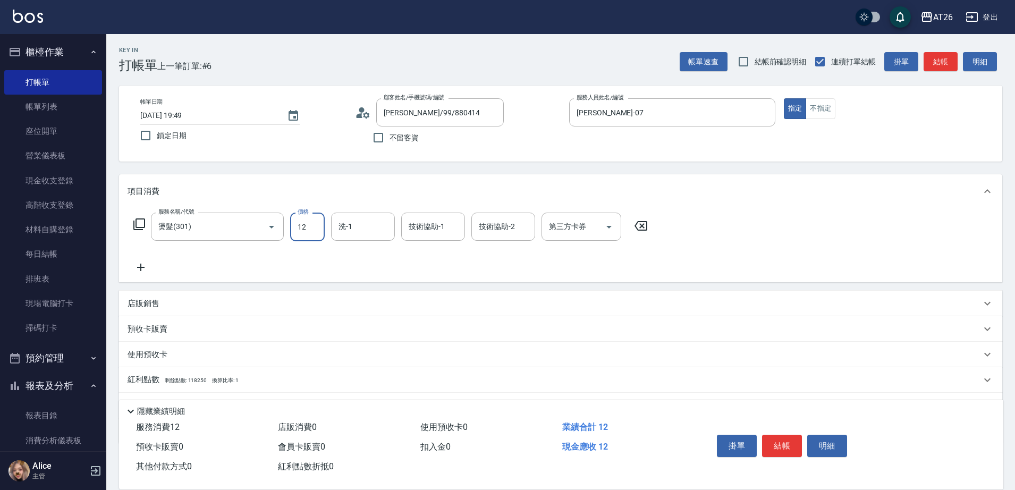
type input "120"
type input "10"
type input "1200"
type input "120"
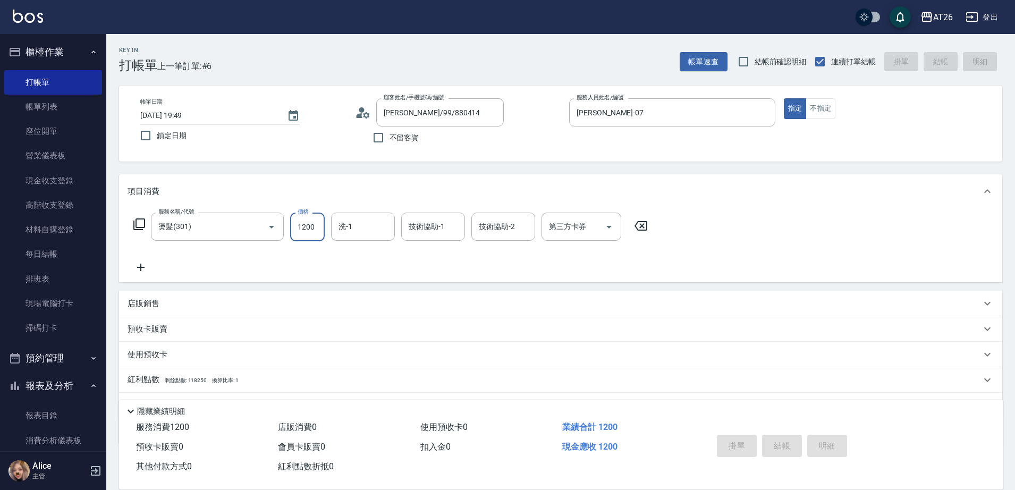
type input "0"
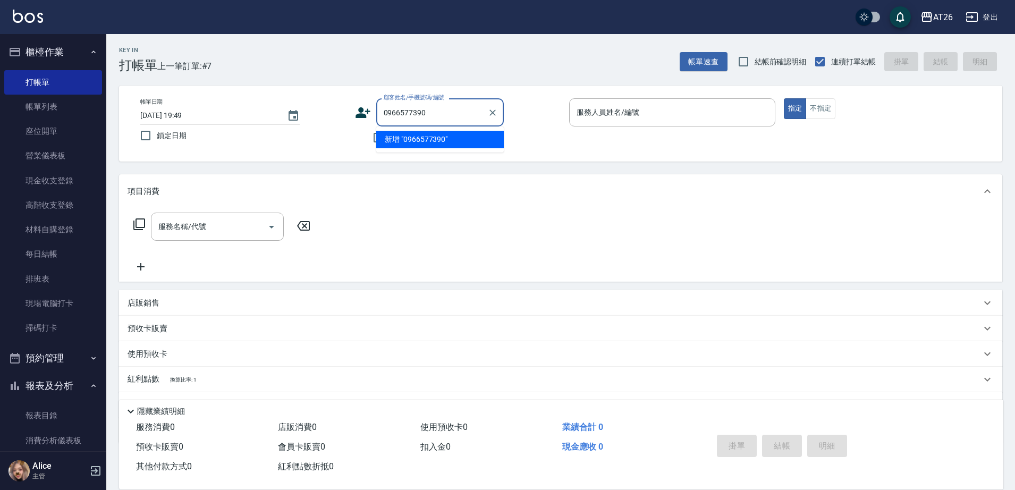
type input "0966577390"
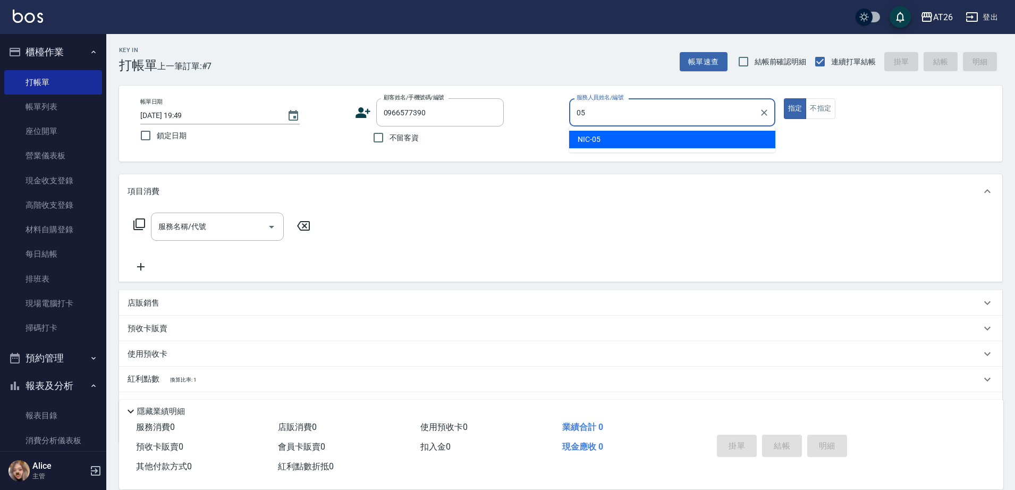
type input "NIC-05"
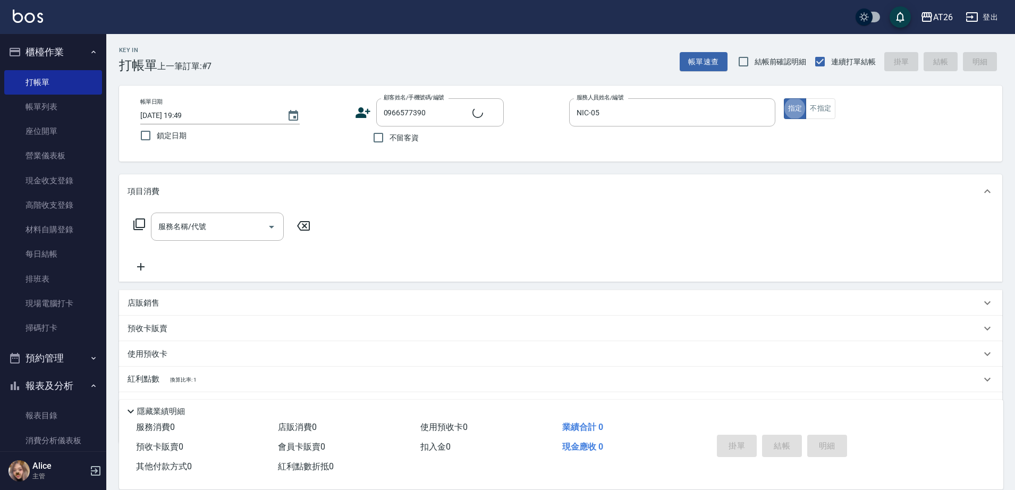
type input "陳暐廷/0966577390/0966577390"
type input "ADAM-07"
type input "301"
type input "120"
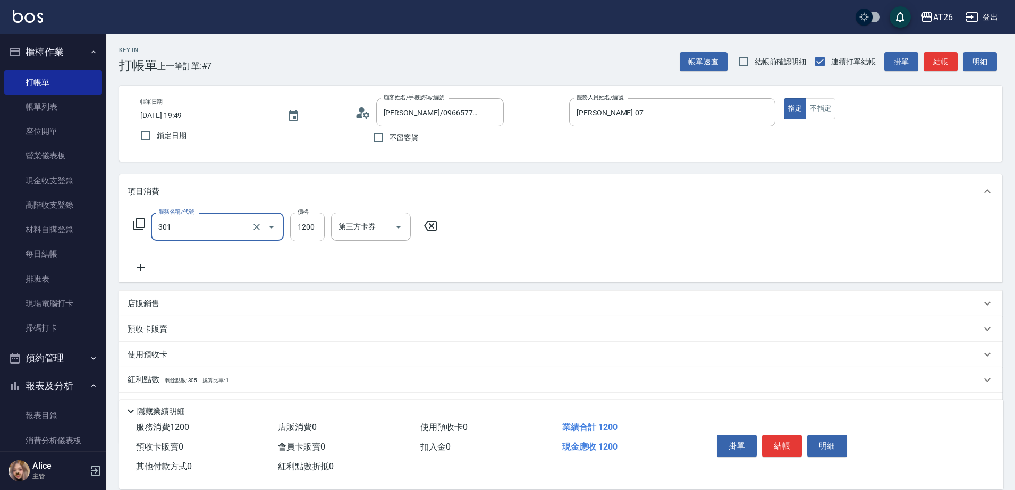
type input "燙髮(301)"
type input "2"
type input "0"
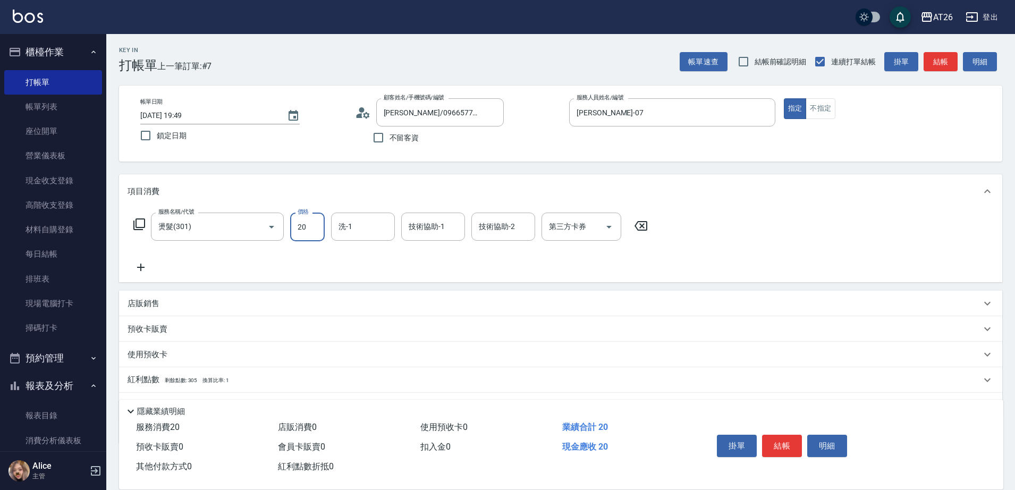
type input "200"
type input "20"
type input "2000"
type input "200"
type input "2000"
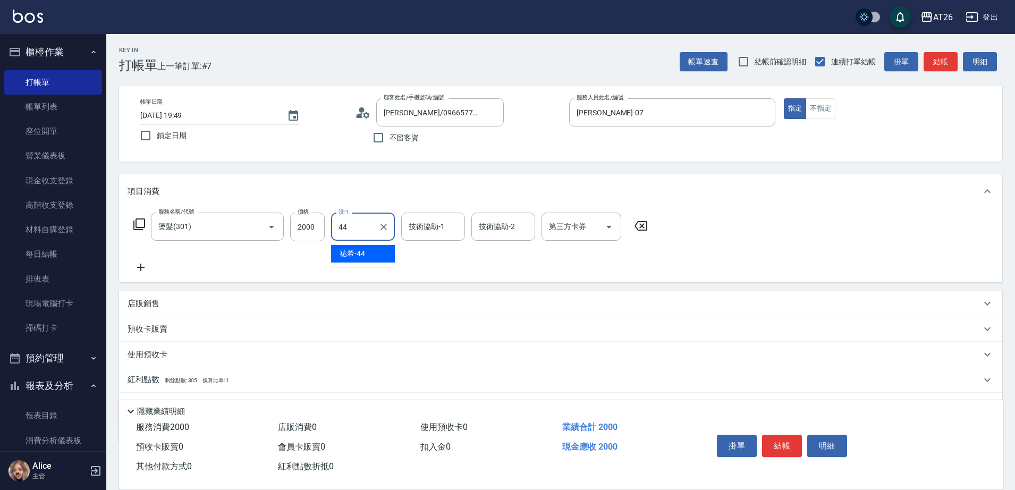
type input "祐希-44"
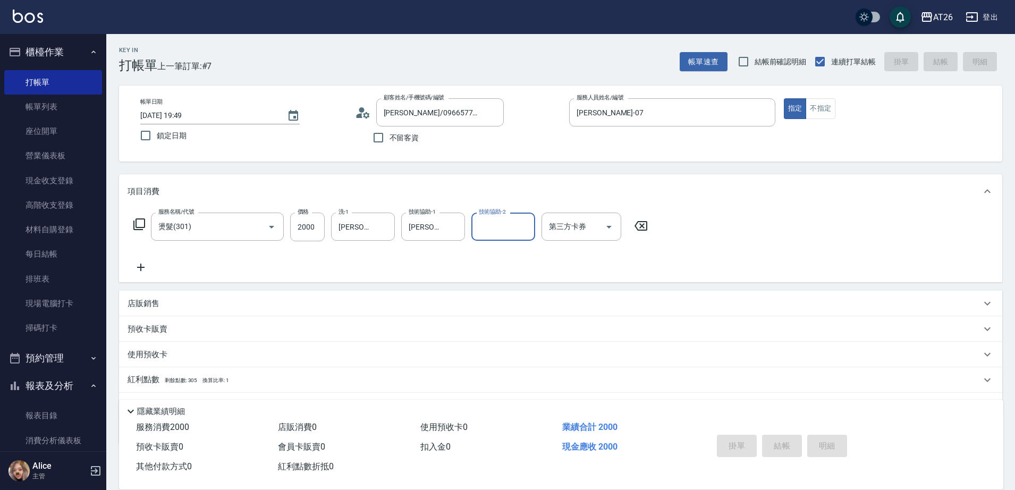
type input "0"
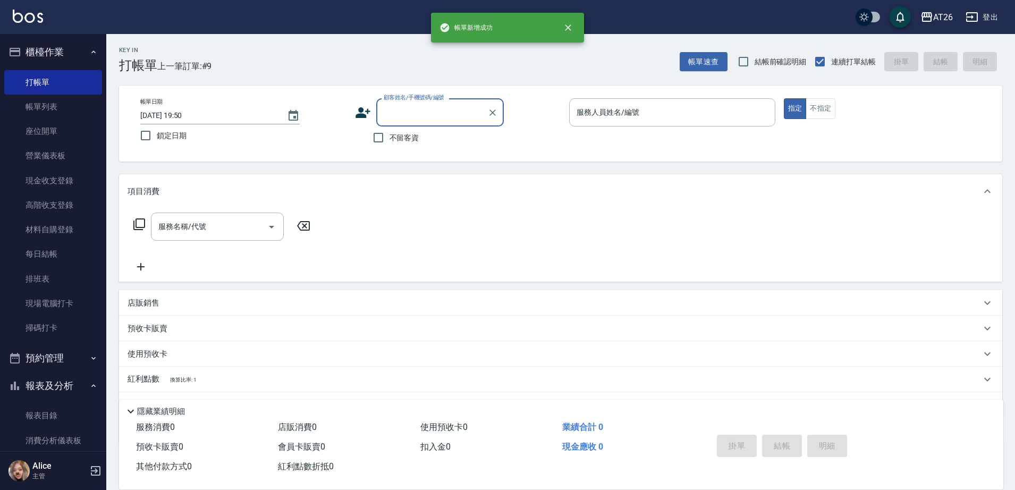
scroll to position [0, 0]
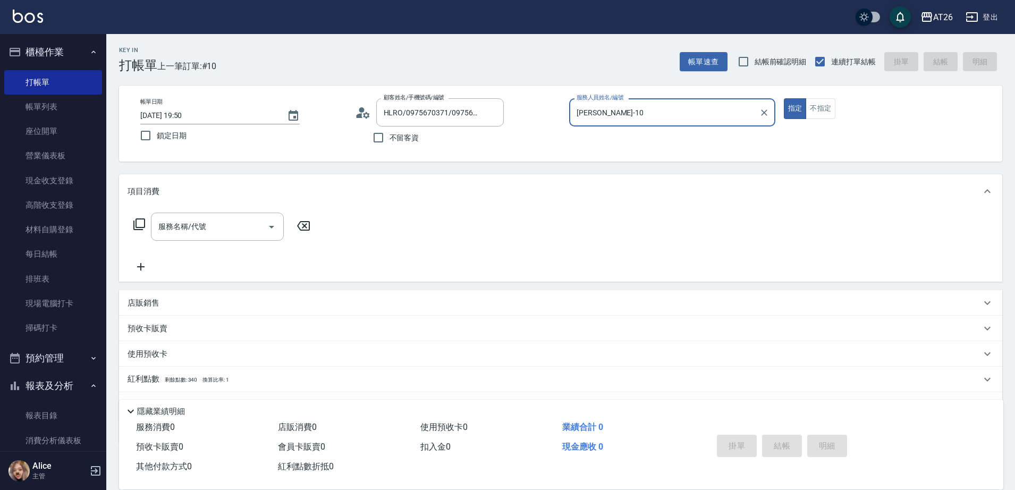
click at [784, 98] on button "指定" at bounding box center [795, 108] width 23 height 21
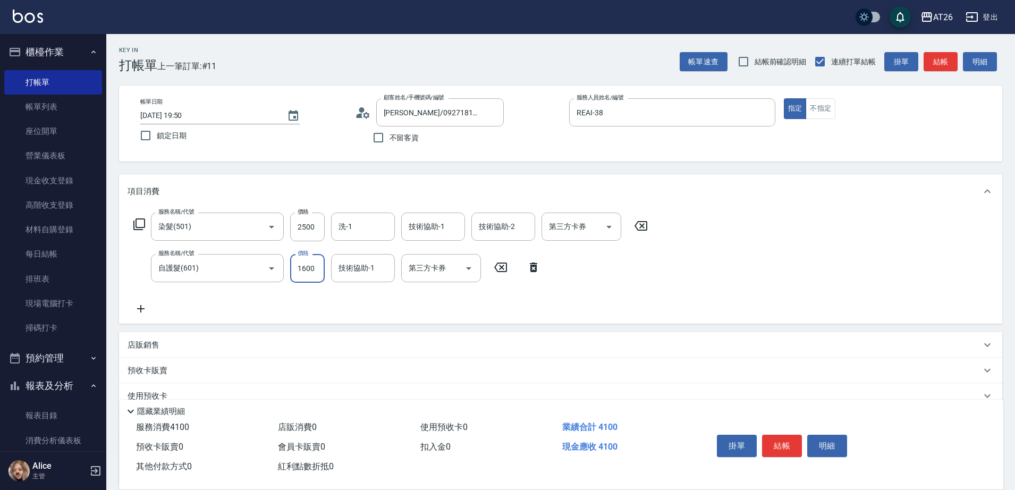
click at [315, 265] on input "1600" at bounding box center [307, 268] width 35 height 29
click at [349, 169] on div "Key In 打帳單 上一筆訂單:#11 帳單速查 結帳前確認明細 連續打單結帳 掛單 結帳 明細 帳單日期 2025/10/11 19:50 鎖定日期 顧客…" at bounding box center [560, 310] width 909 height 553
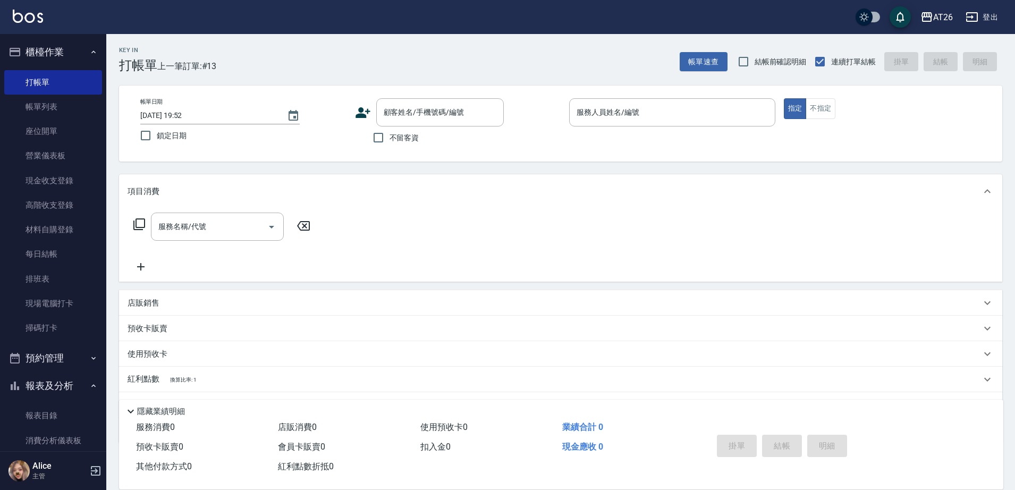
drag, startPoint x: 746, startPoint y: 221, endPoint x: 997, endPoint y: 298, distance: 262.5
drag, startPoint x: 997, startPoint y: 298, endPoint x: 532, endPoint y: 203, distance: 474.1
click at [532, 203] on div "項目消費" at bounding box center [560, 191] width 883 height 34
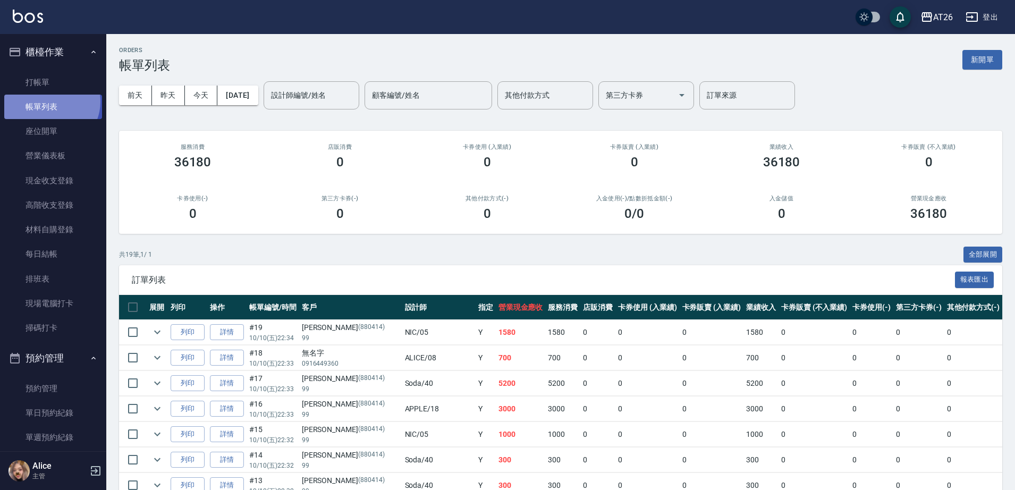
click at [48, 102] on link "帳單列表" at bounding box center [53, 107] width 98 height 24
click at [188, 90] on button "今天" at bounding box center [201, 96] width 33 height 20
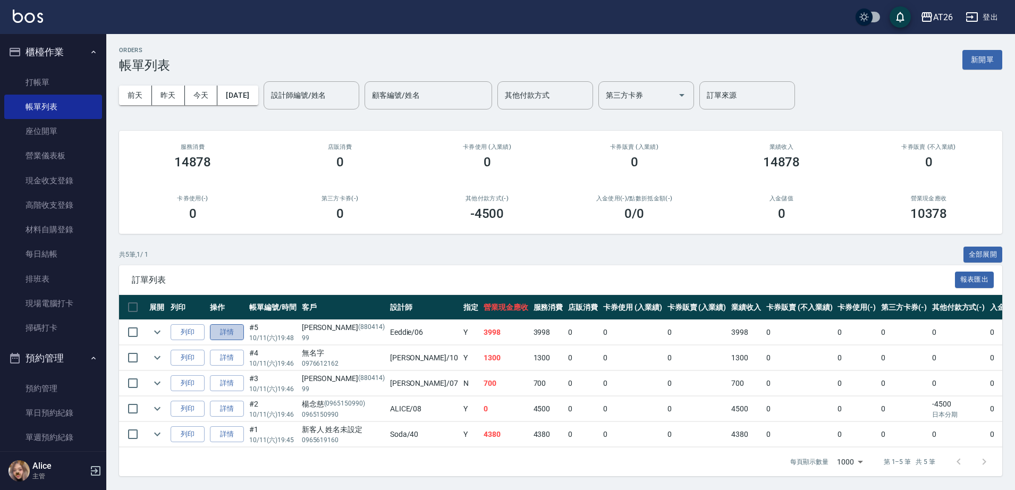
click at [232, 332] on link "詳情" at bounding box center [227, 332] width 34 height 16
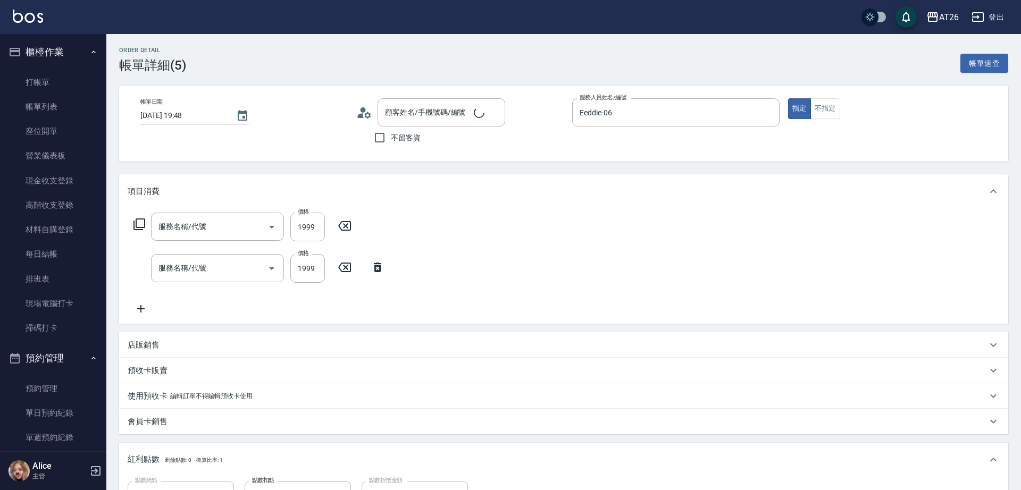
type input "Eeddie-06"
type input "390"
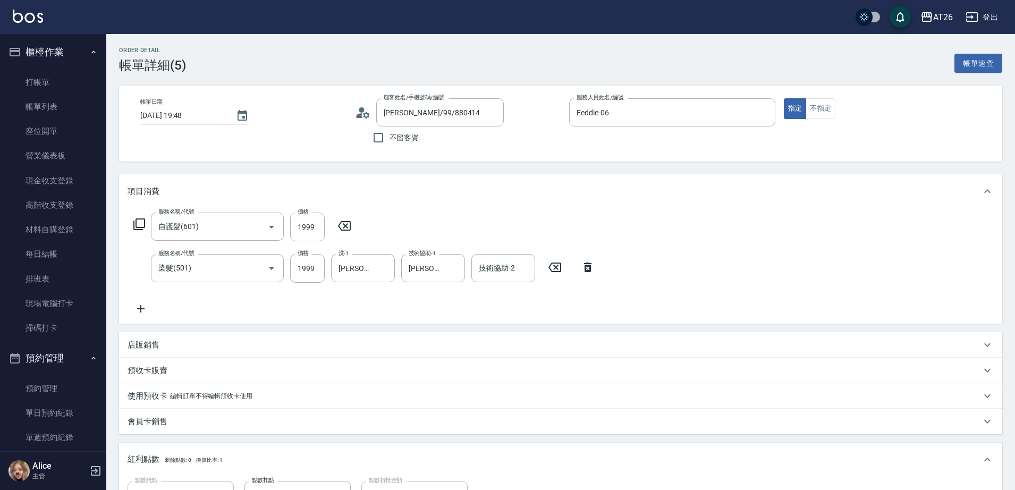
type input "[PERSON_NAME]/99/880414"
type input "自護髮(601)"
type input "染髮(501)"
click at [343, 229] on div "技術協助-1 技術協助-1" at bounding box center [363, 227] width 64 height 28
type input "[PERSON_NAME]-46"
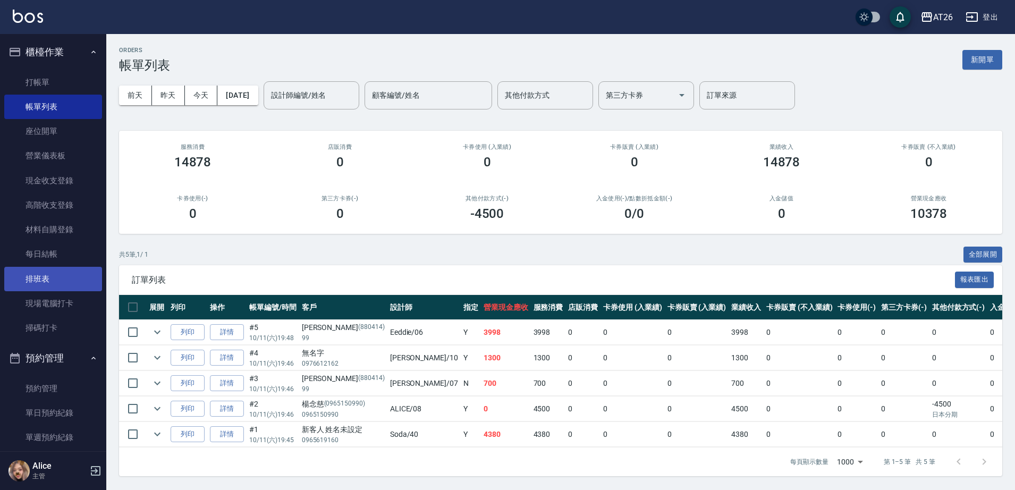
click at [52, 283] on link "排班表" at bounding box center [53, 279] width 98 height 24
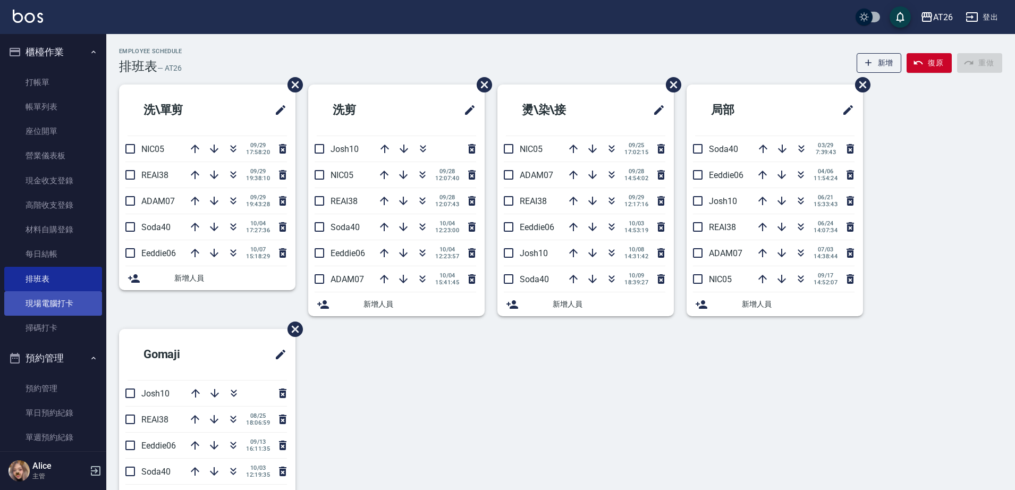
click at [45, 298] on link "現場電腦打卡" at bounding box center [53, 303] width 98 height 24
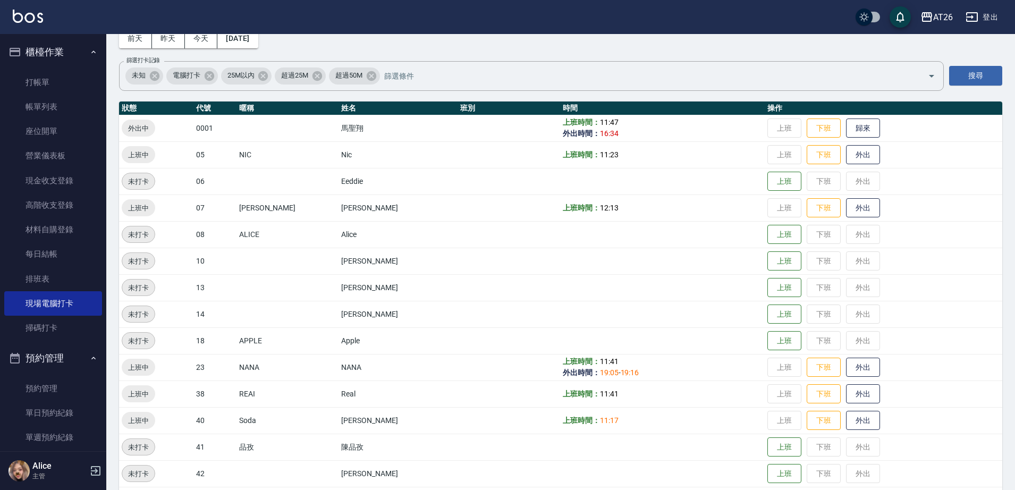
scroll to position [226, 0]
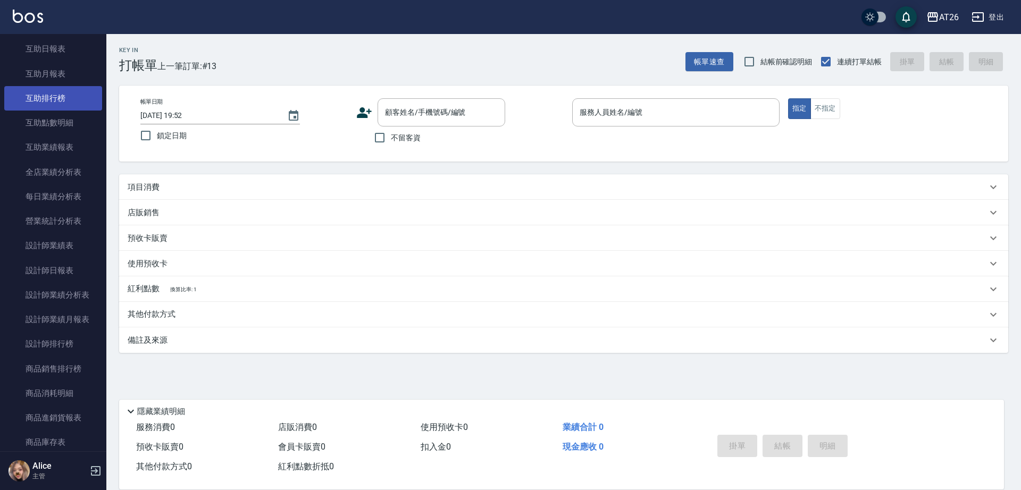
scroll to position [399, 0]
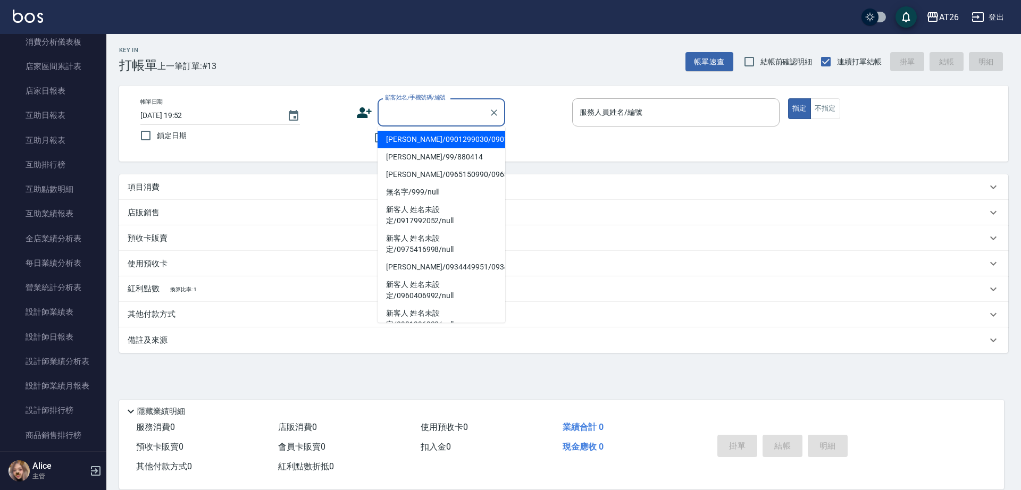
click at [428, 117] on input "顧客姓名/手機號碼/編號" at bounding box center [433, 112] width 102 height 19
type input "吳昊軒/99/880414"
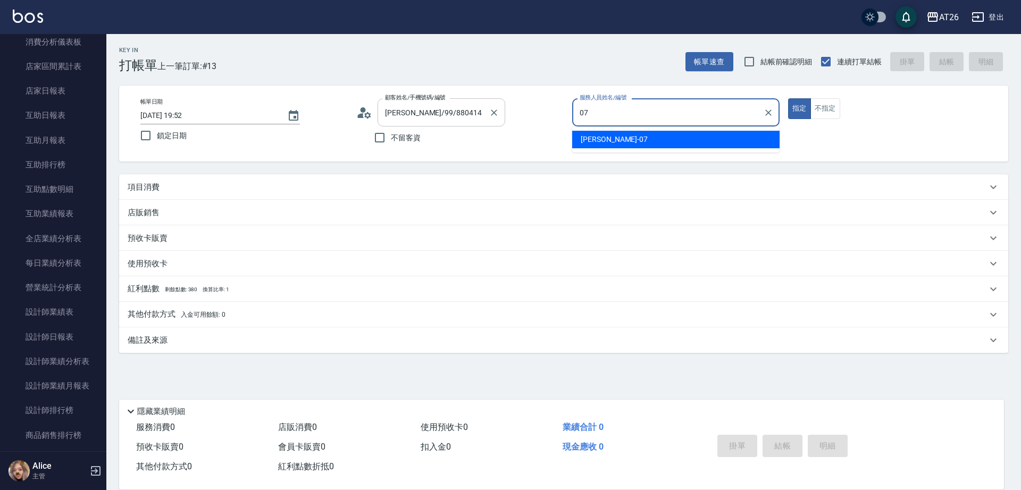
type input "ADAM-07"
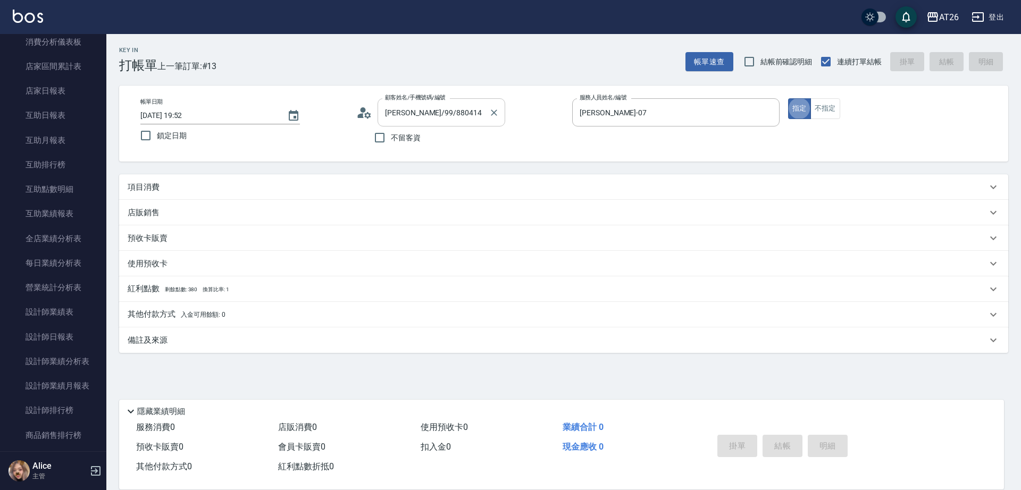
type button "true"
click at [788, 98] on button "指定" at bounding box center [799, 108] width 23 height 21
click at [448, 188] on div "項目消費" at bounding box center [557, 187] width 859 height 11
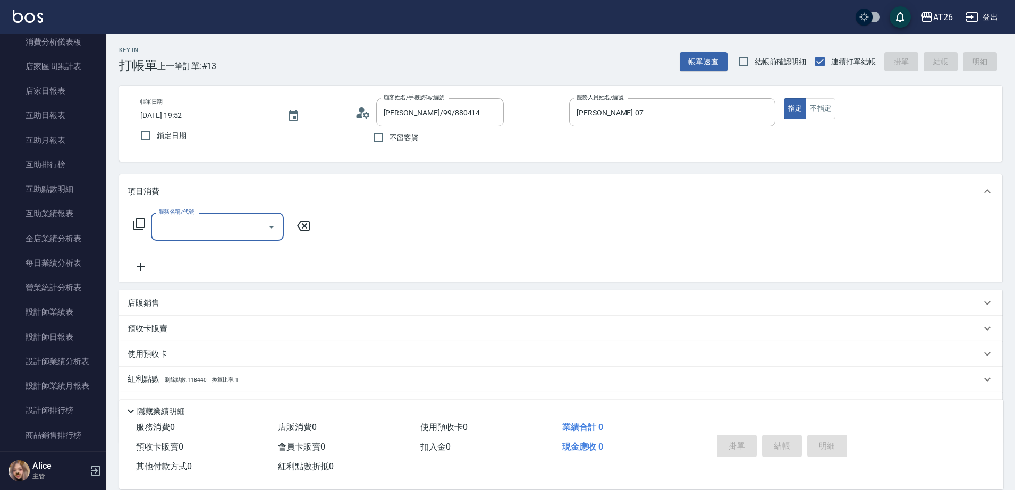
scroll to position [0, 0]
click at [163, 223] on input "服務名稱/代號" at bounding box center [209, 226] width 107 height 19
type input "401"
type input "20"
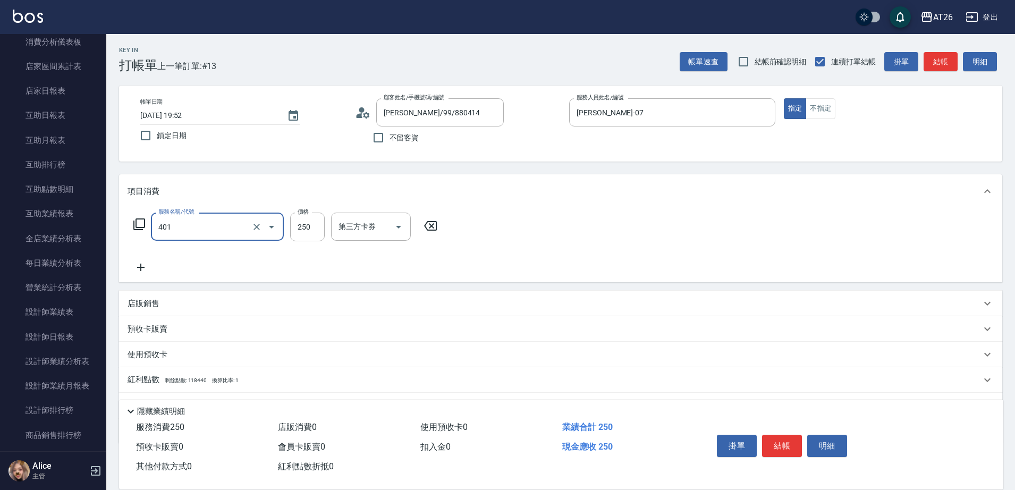
type input "剪髮(401)"
type input "7"
type input "0"
type input "70"
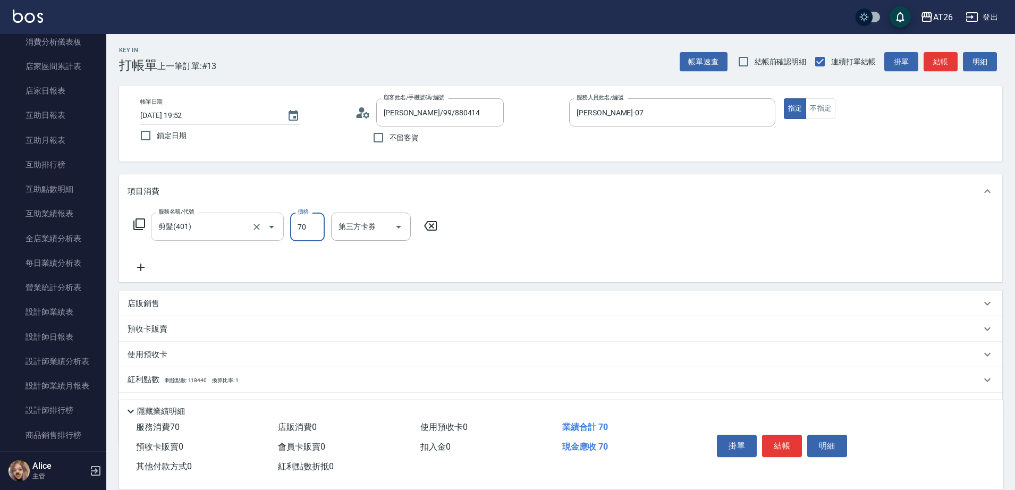
type input "700"
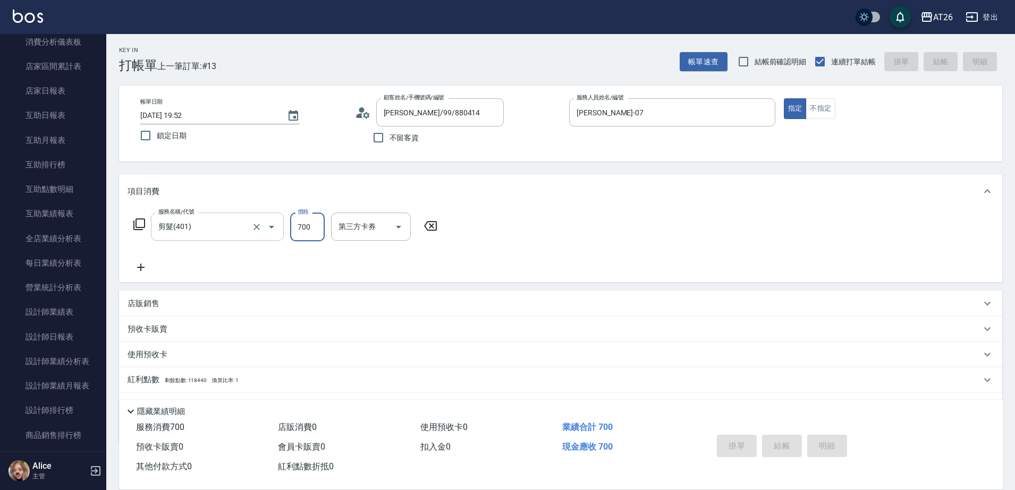
type input "2025/10/11 21:10"
type input "0"
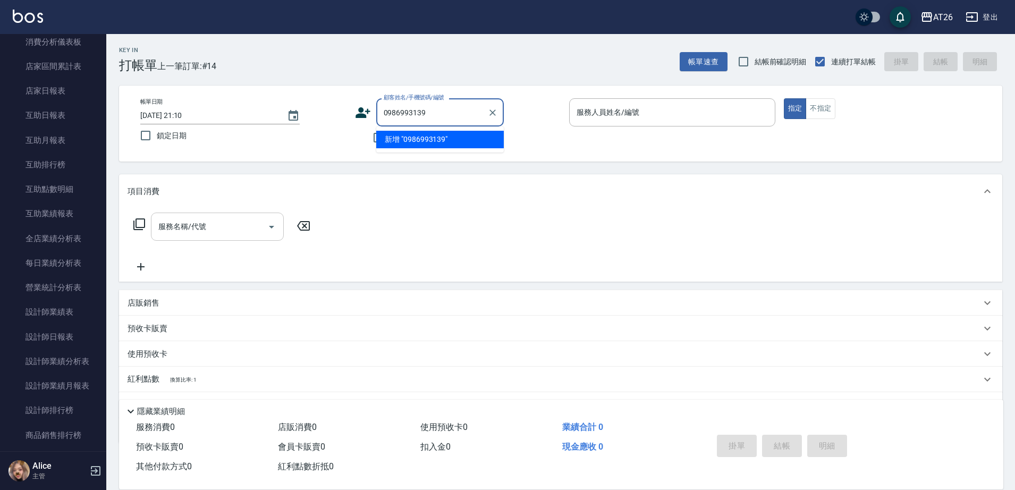
type input "0986993139"
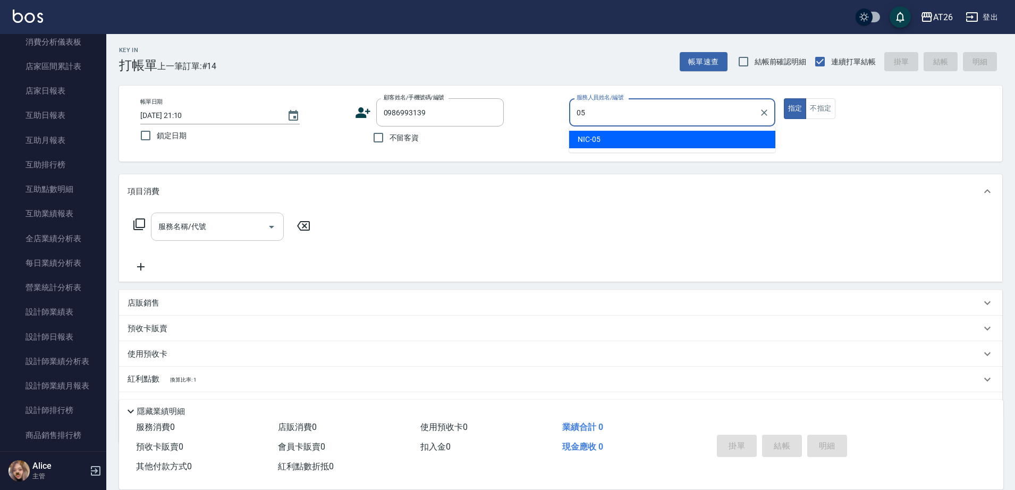
type input "NIC-05"
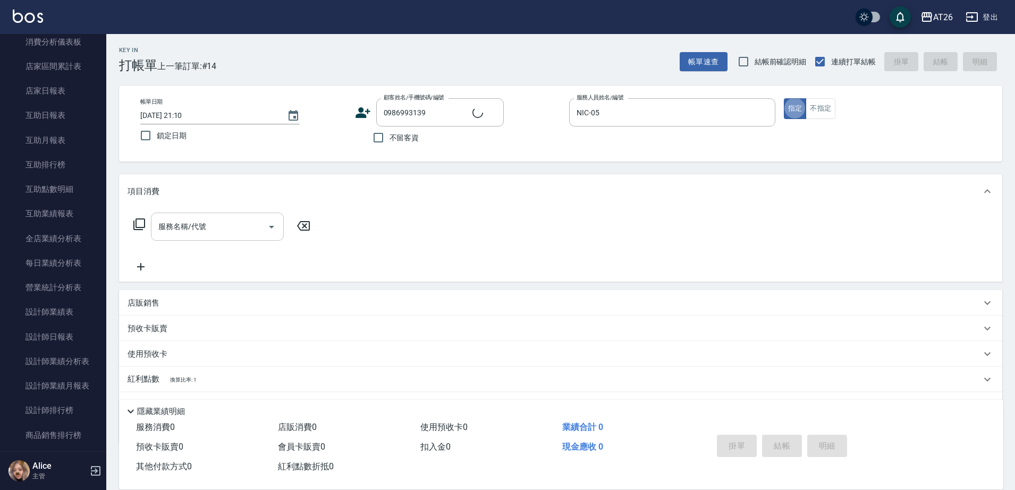
type input "洪政傑/0986993139/0986993139"
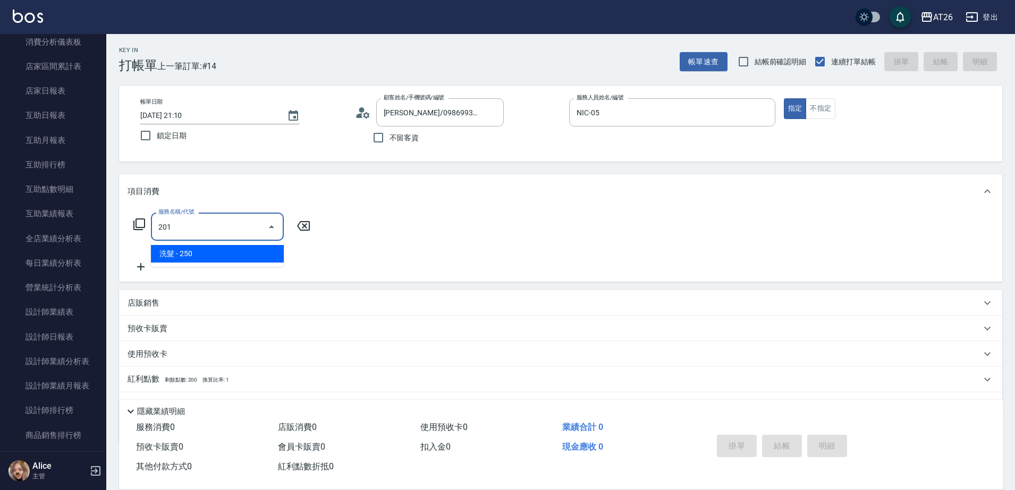
type input "洗髮(201)"
type input "20"
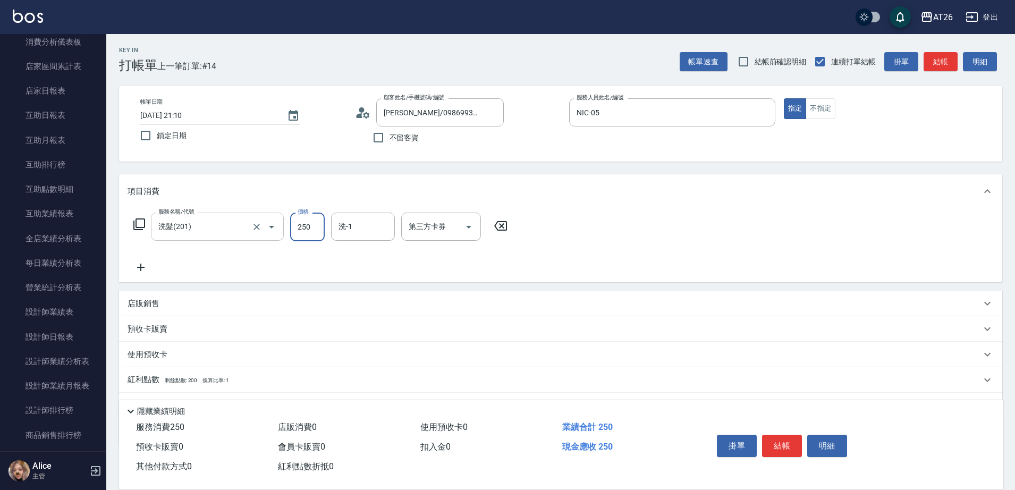
type input "4"
type input "0"
type input "400"
type input "40"
type input "400"
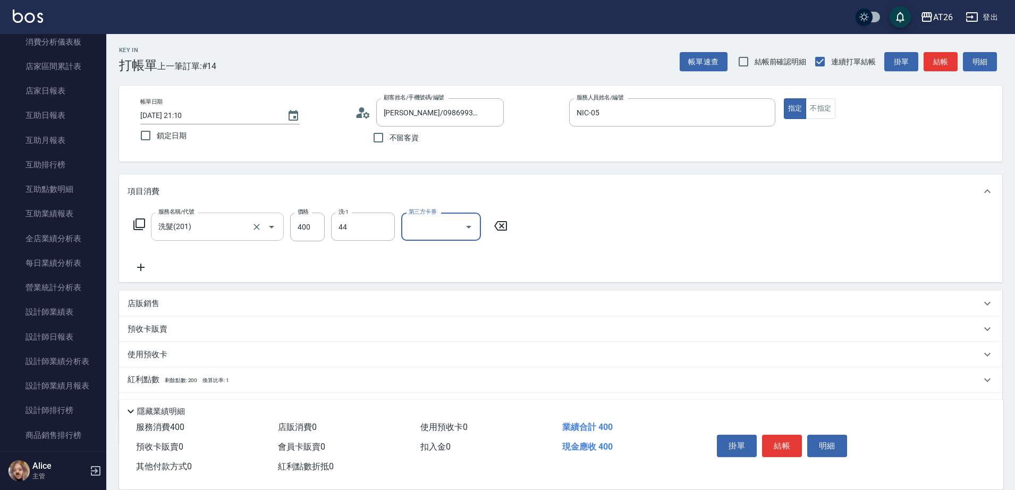
type input "祐希-44"
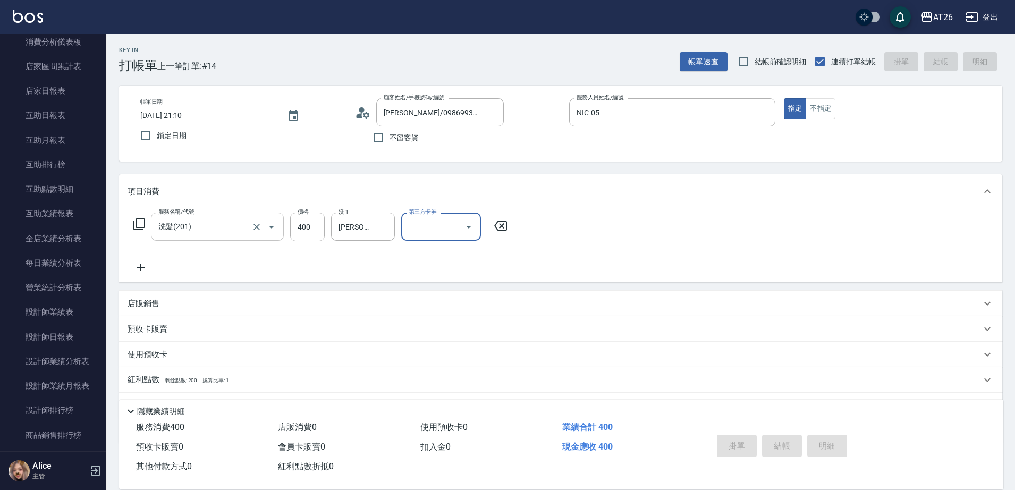
type input "2025/10/11 21:11"
type input "0"
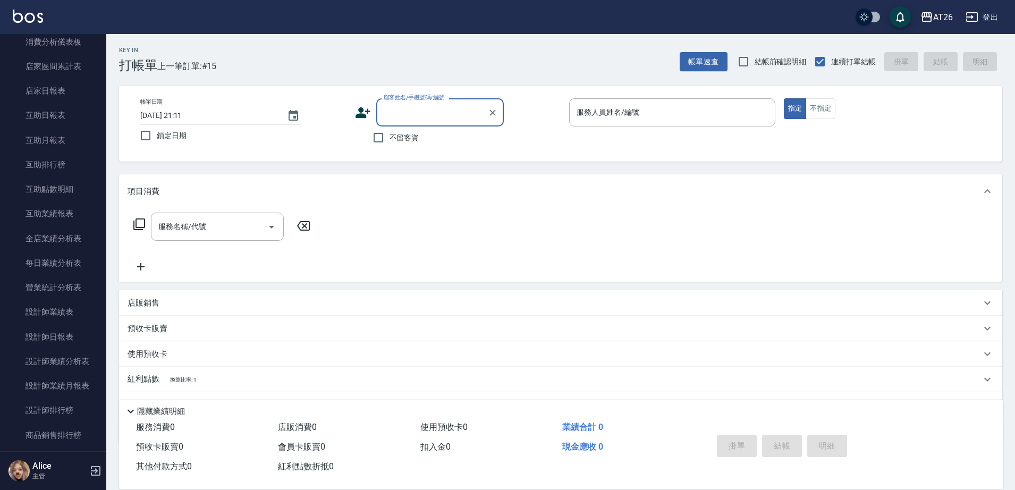
click at [426, 116] on input "顧客姓名/手機號碼/編號" at bounding box center [432, 112] width 102 height 19
type input "0926375881"
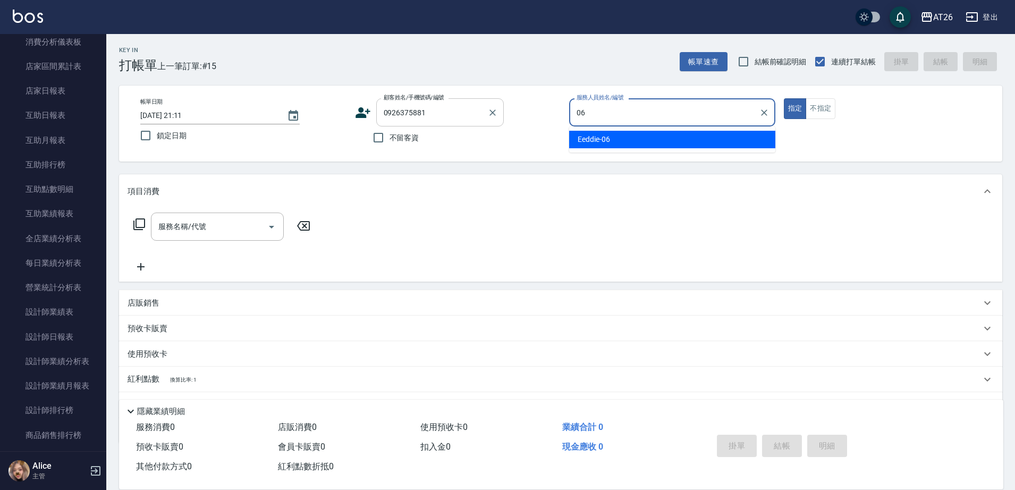
type input "Eeddie-06"
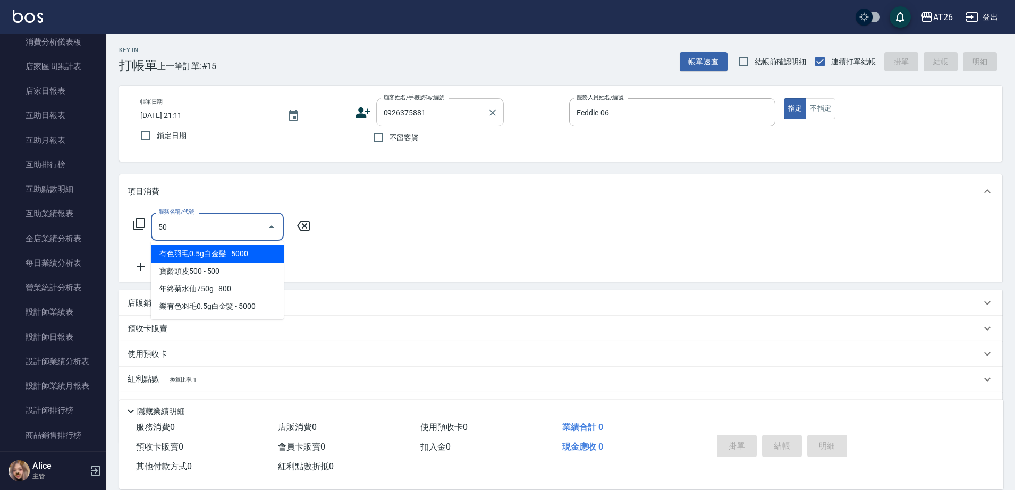
type input "501"
type input "120"
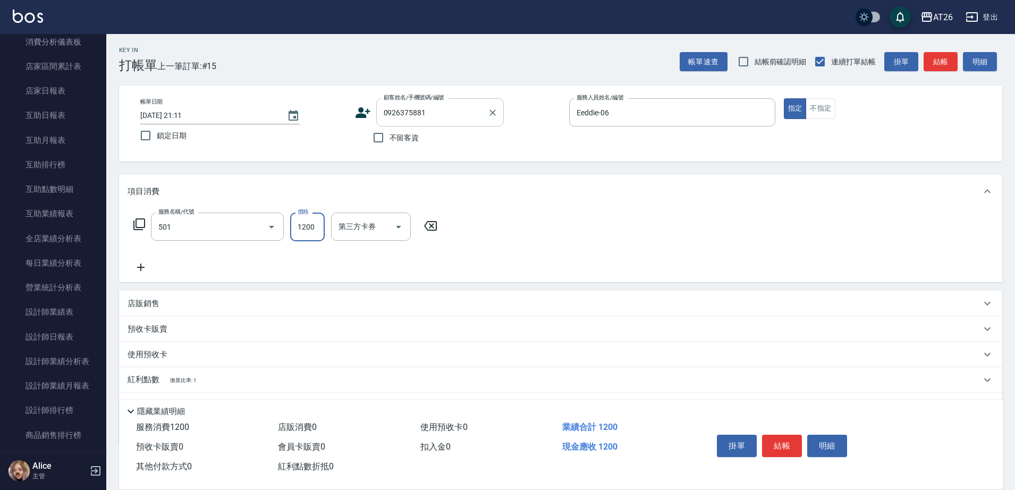
type input "染髮(501)"
type input "1"
type input "0"
type input "199"
type input "10"
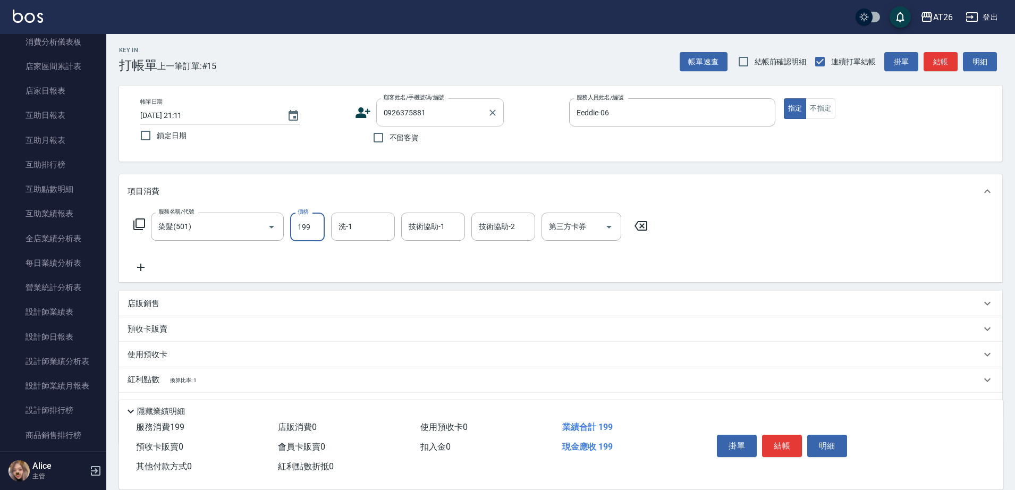
type input "1999"
type input "190"
click at [322, 232] on input "1999" at bounding box center [307, 227] width 35 height 29
type input "2"
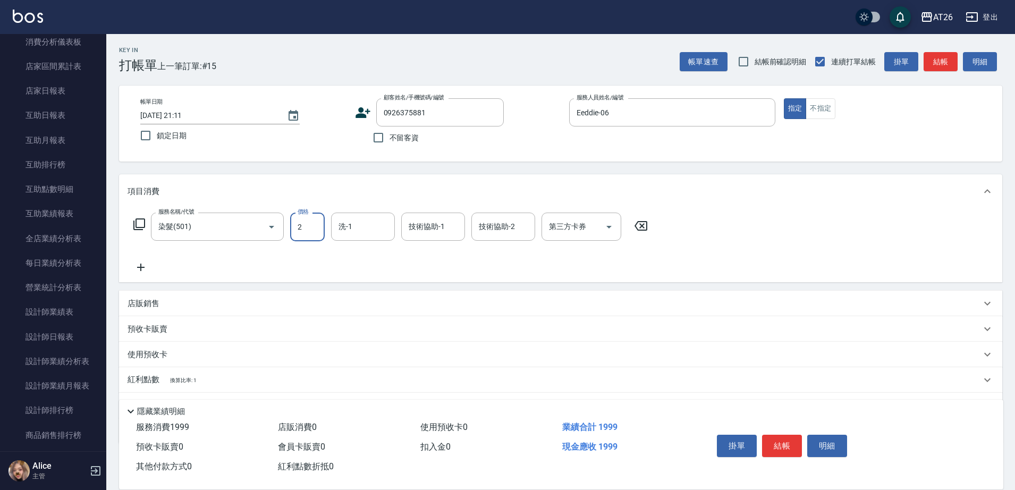
type input "0"
type input "209"
type input "20"
type input "2099"
type input "200"
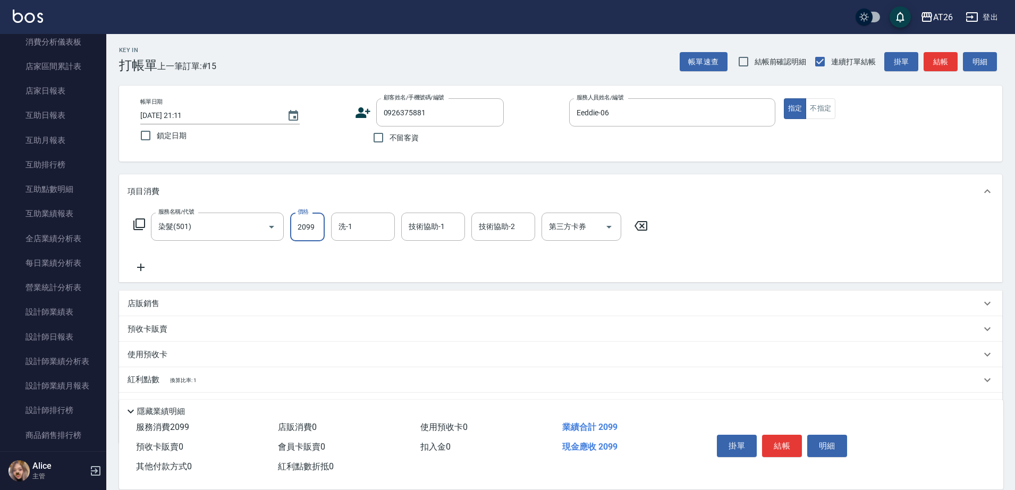
type input "2099"
type input "tony-46"
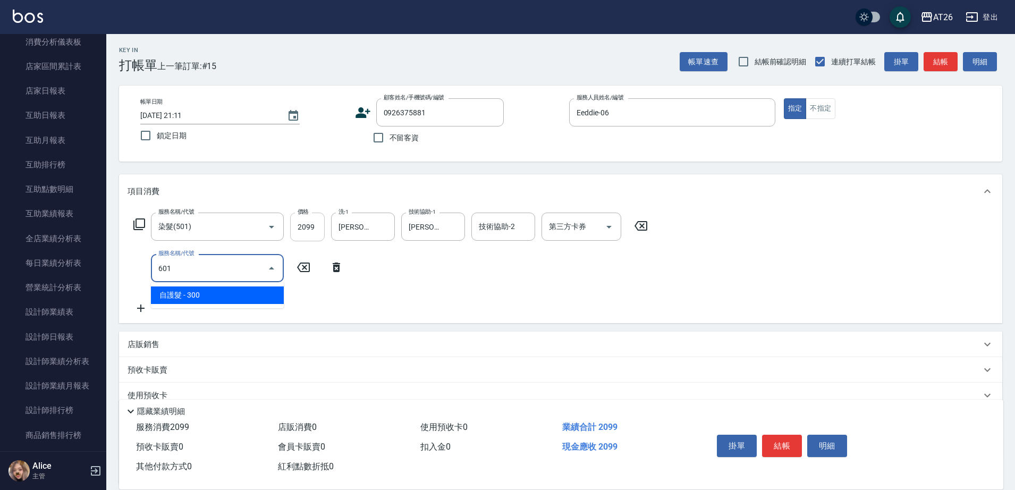
type input "601"
type input "230"
type input "自護髮(601)"
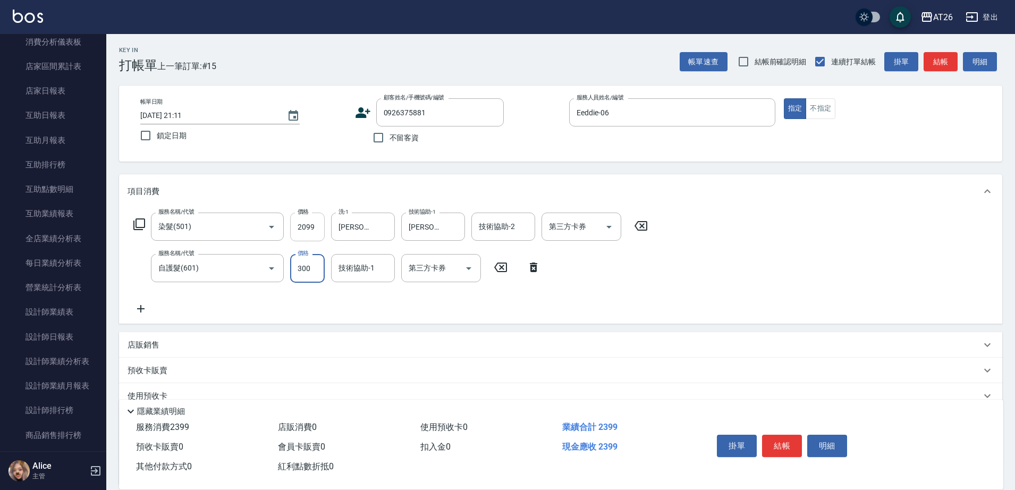
type input "2"
type input "210"
type input "250"
type input "230"
type input "2500"
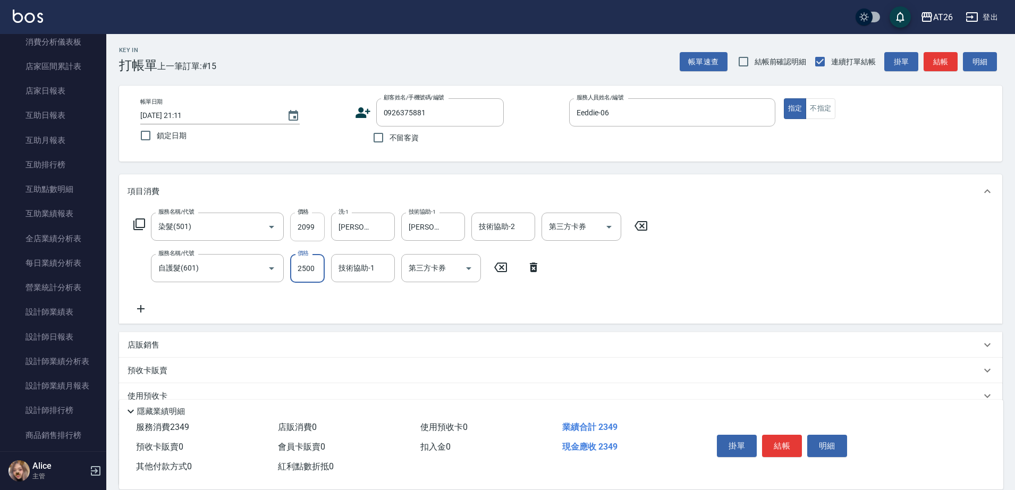
type input "450"
type input "2500"
type input "tony-46"
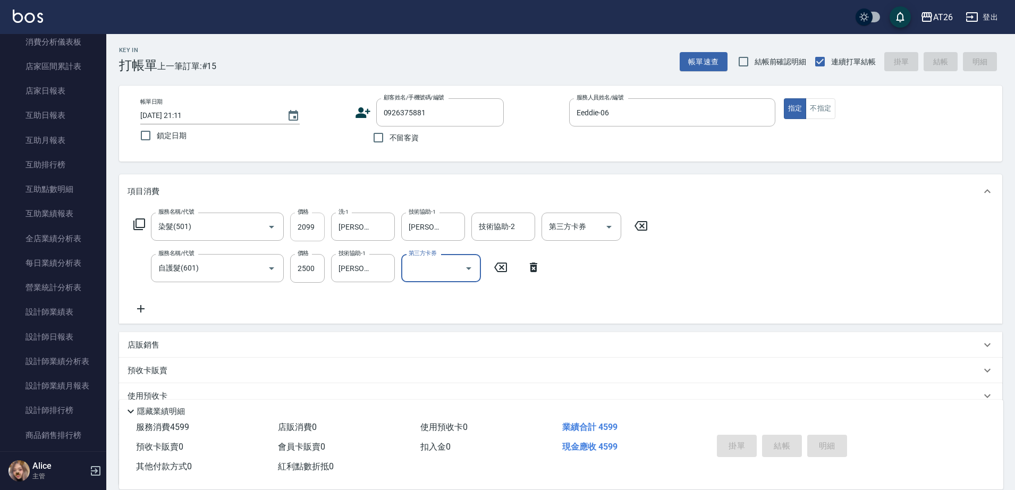
type input "2025/10/11 21:15"
type input "0"
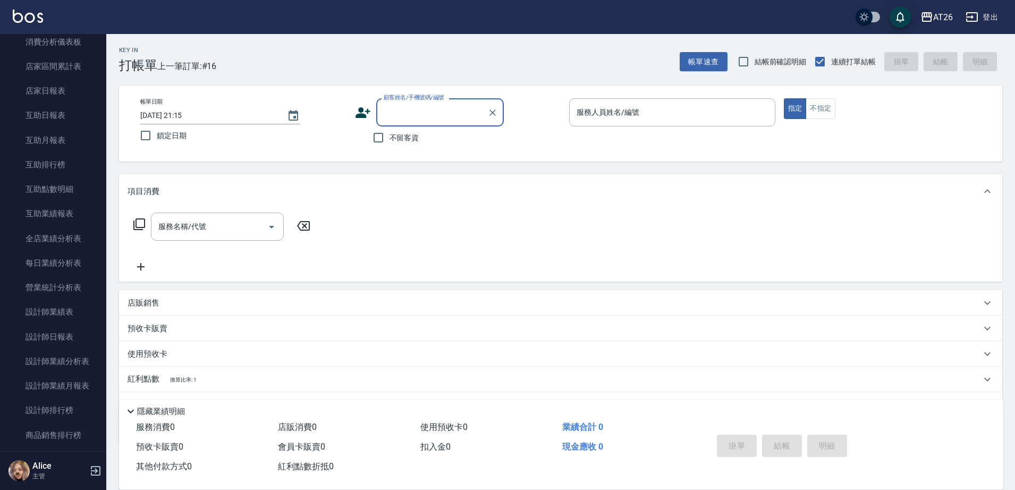
click at [400, 118] on input "顧客姓名/手機號碼/編號" at bounding box center [432, 112] width 102 height 19
type input "0927122827"
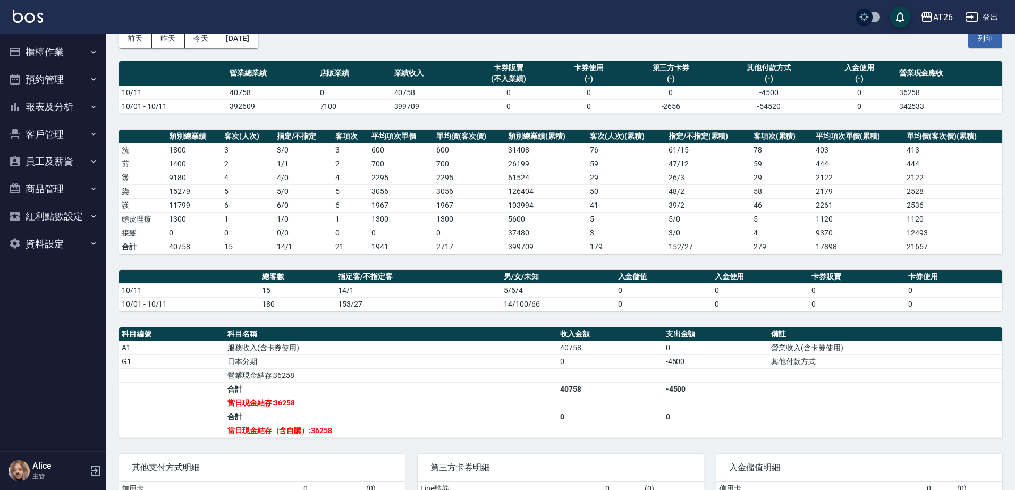
scroll to position [157, 0]
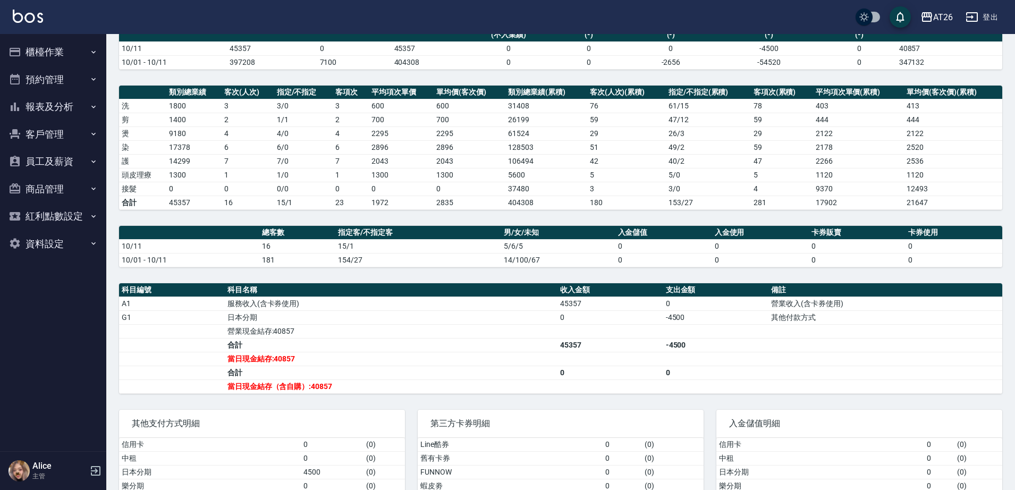
scroll to position [157, 0]
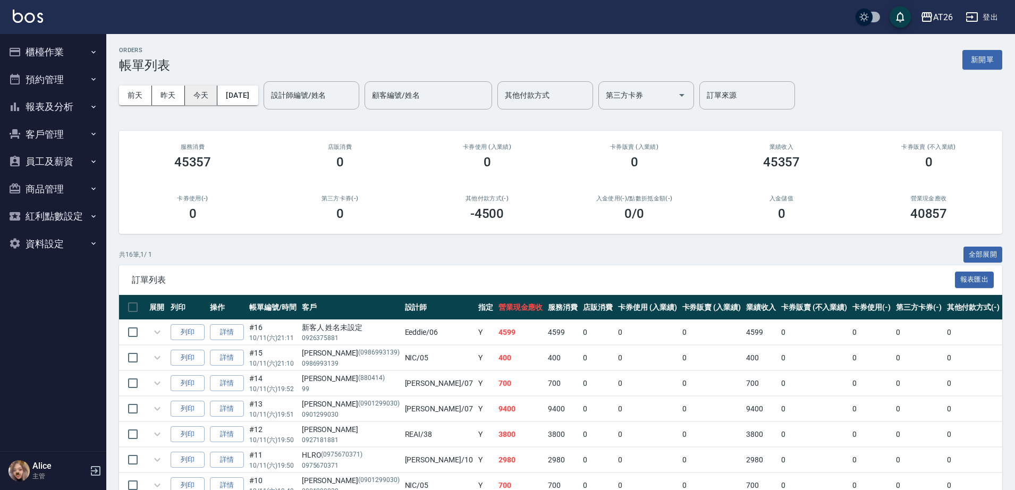
click at [194, 89] on button "今天" at bounding box center [201, 96] width 33 height 20
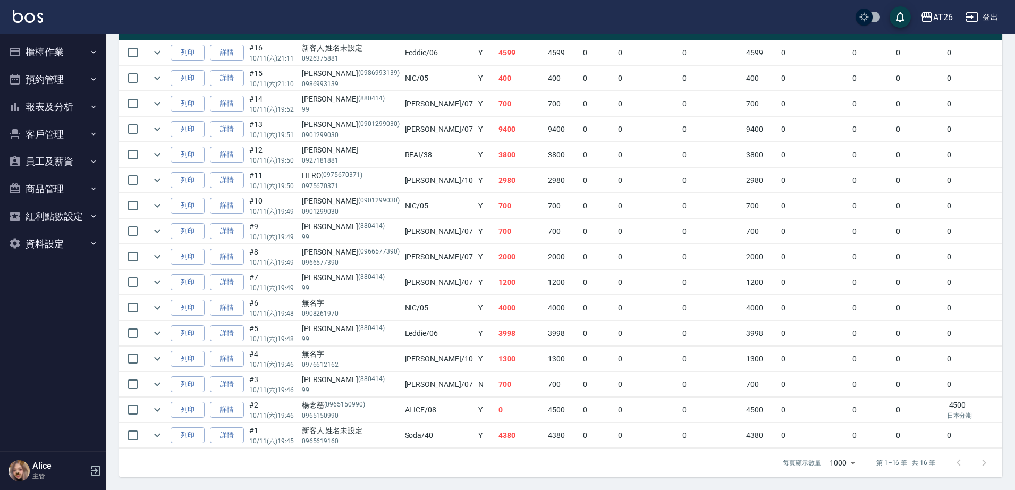
scroll to position [290, 0]
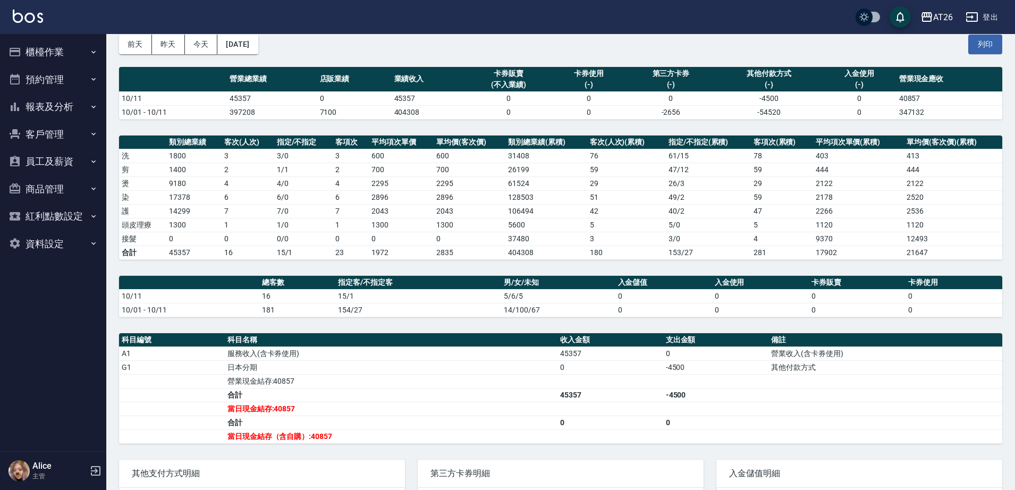
scroll to position [133, 0]
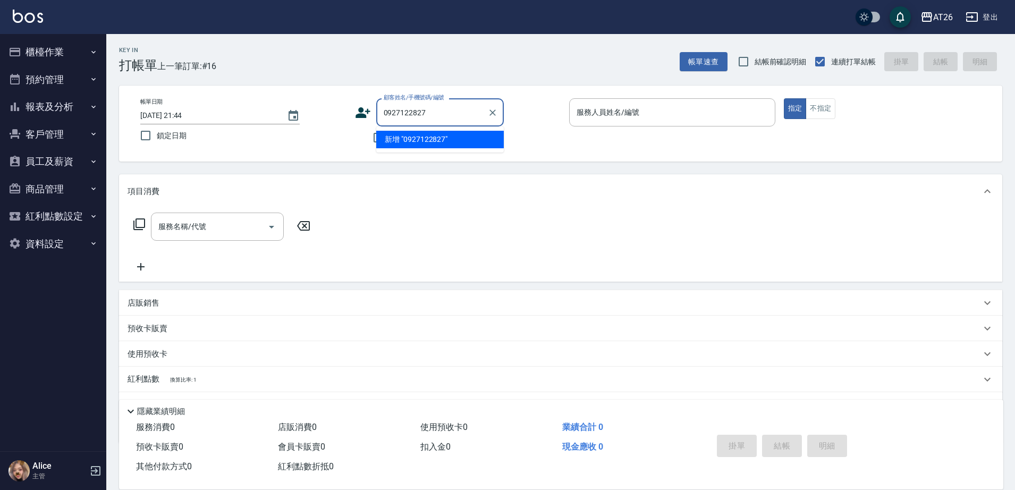
type input "0927122827"
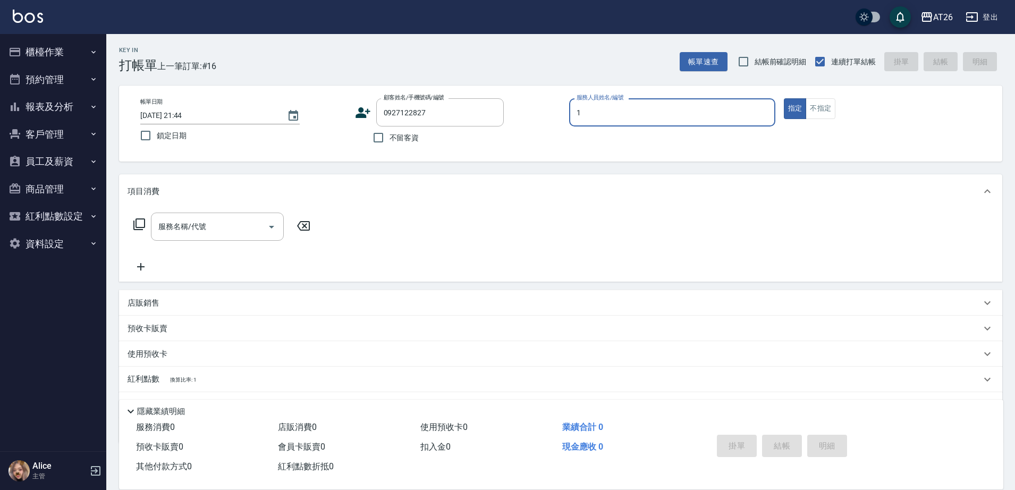
type input "10"
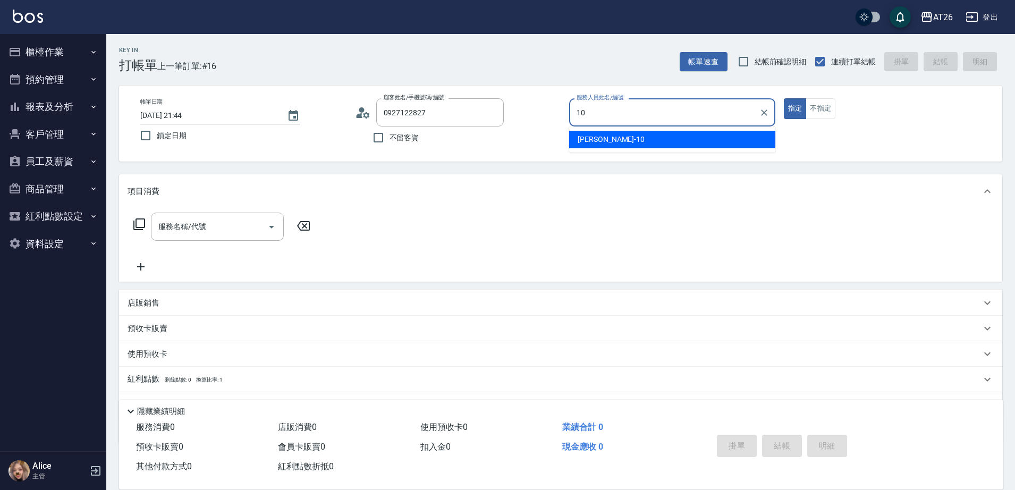
type input "[PERSON_NAME]/0927122827/null"
type input "10"
type button "true"
type input "Josh-10"
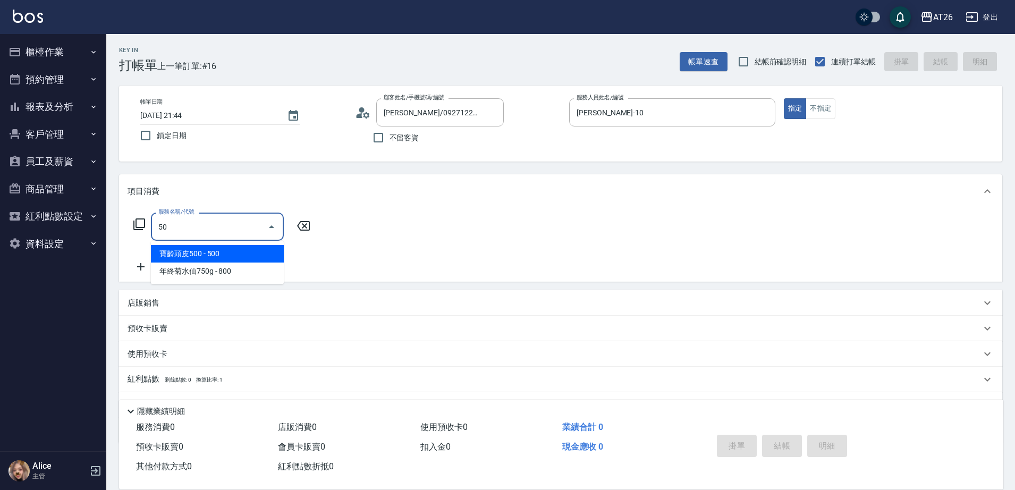
type input "501"
type input "120"
type input "染髮(501)"
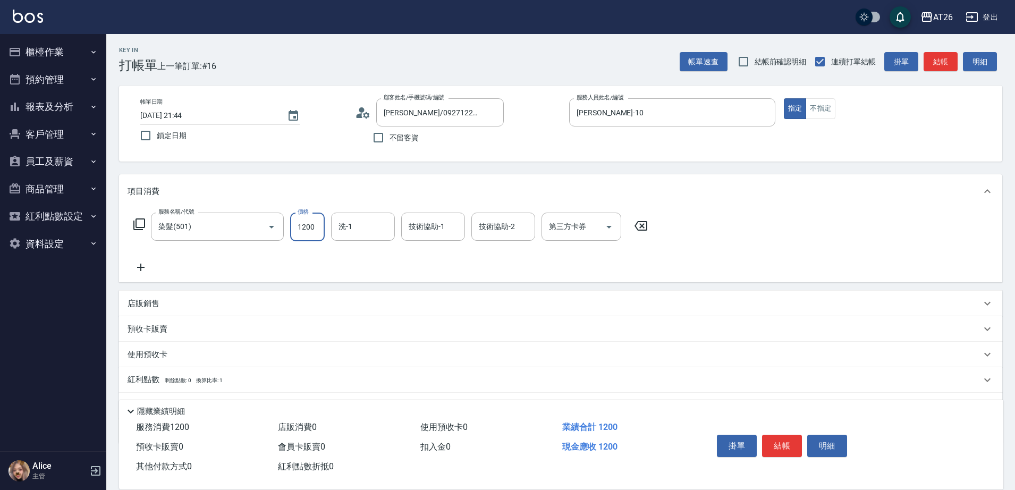
type input "2"
type input "0"
type input "268"
type input "20"
type input "2680"
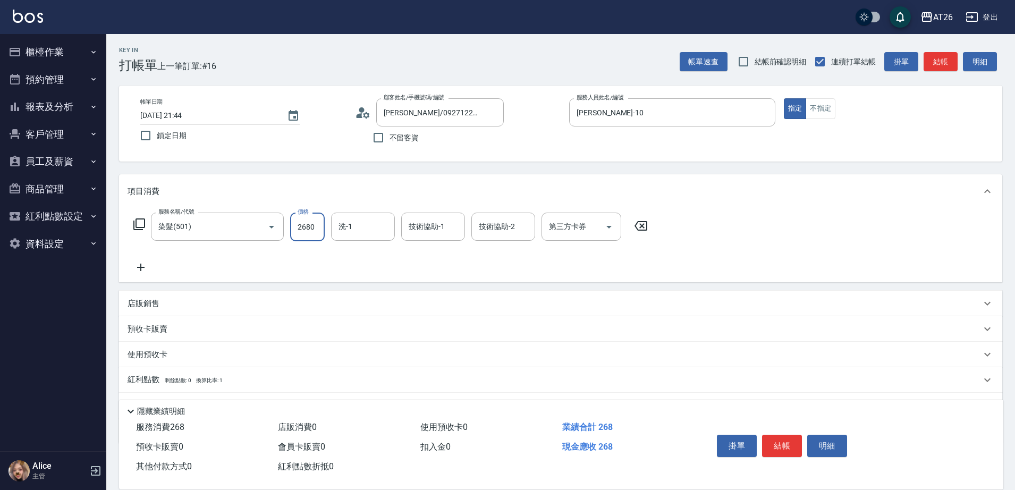
type input "260"
type input "2680"
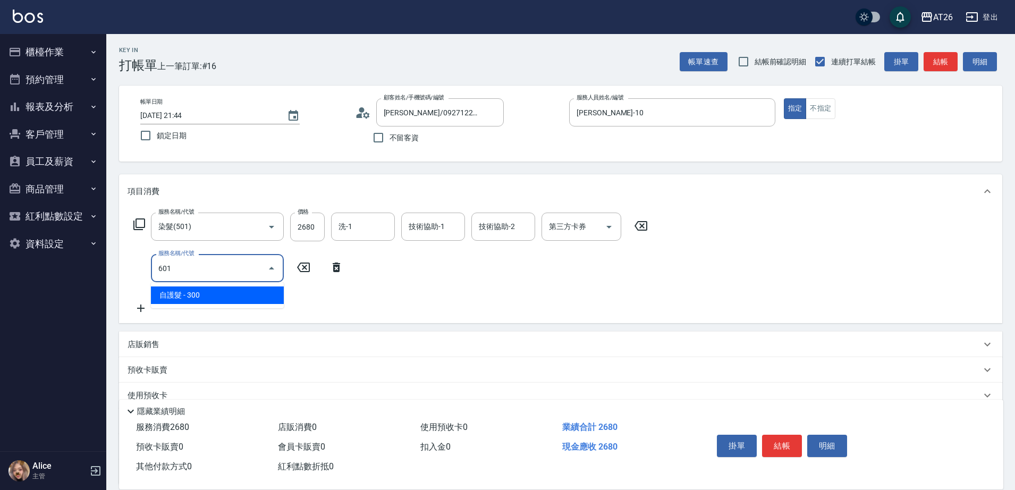
type input "601"
type input "290"
type input "自護髮(601)"
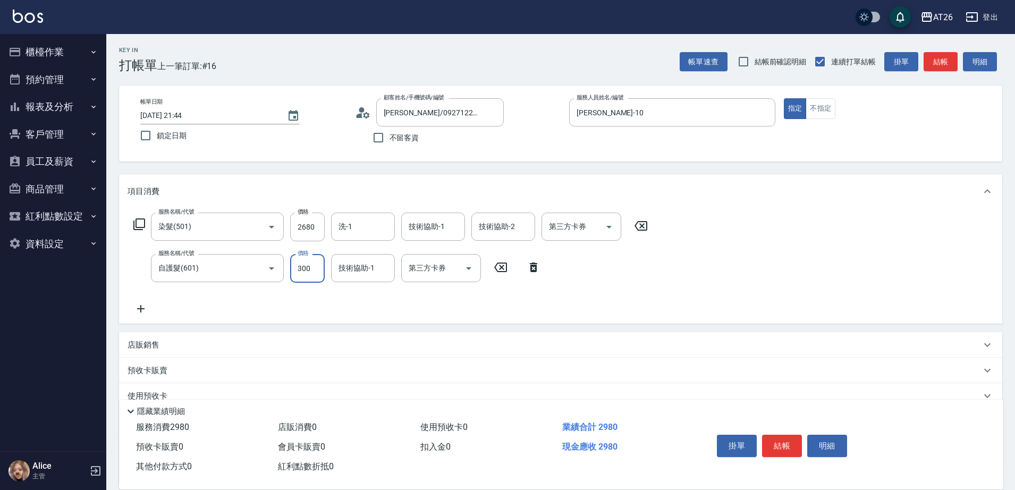
type input "2"
type input "260"
type input "25"
type input "270"
type input "250"
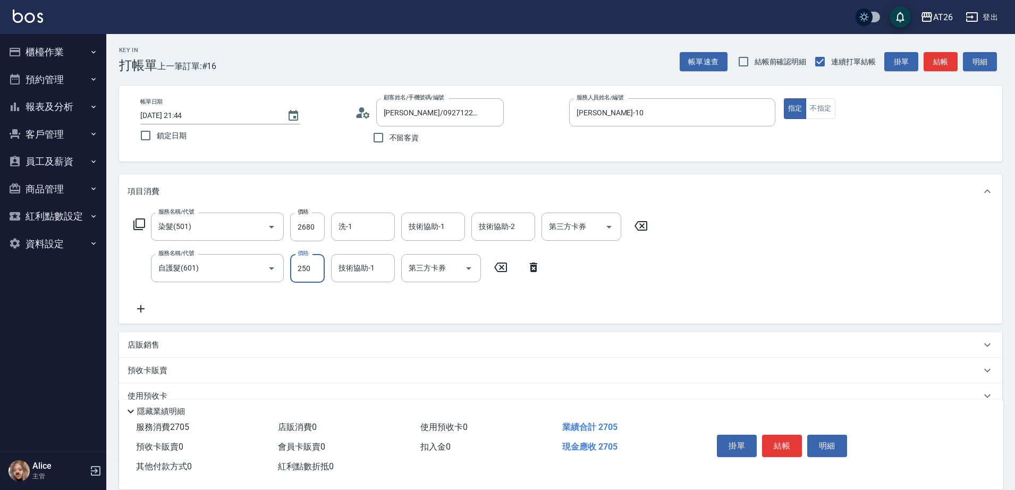
type input "290"
type input "2500"
type input "510"
type input "2500"
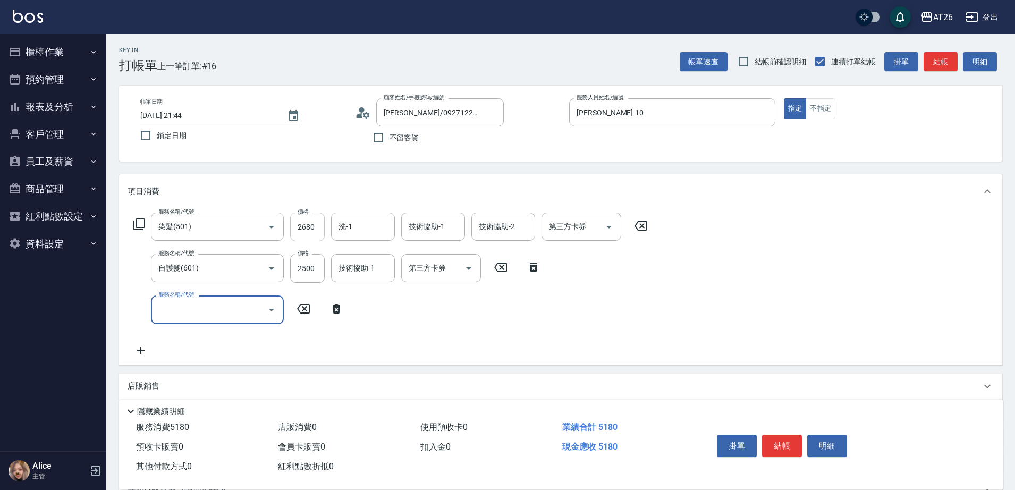
click at [301, 229] on input "2680" at bounding box center [307, 227] width 35 height 29
click at [303, 228] on input "2680" at bounding box center [307, 227] width 35 height 29
type input "3"
type input "250"
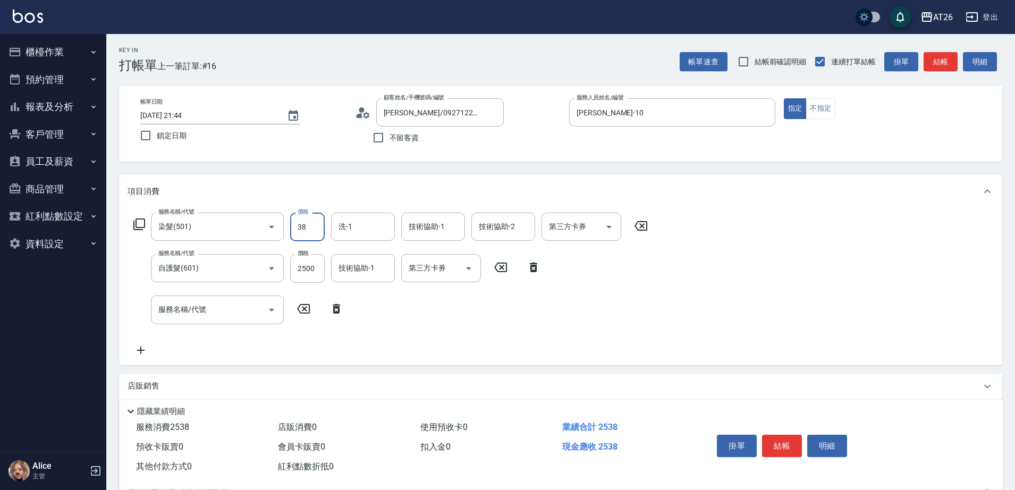
type input "388"
type input "280"
type input "3880"
type input "630"
type input "3880"
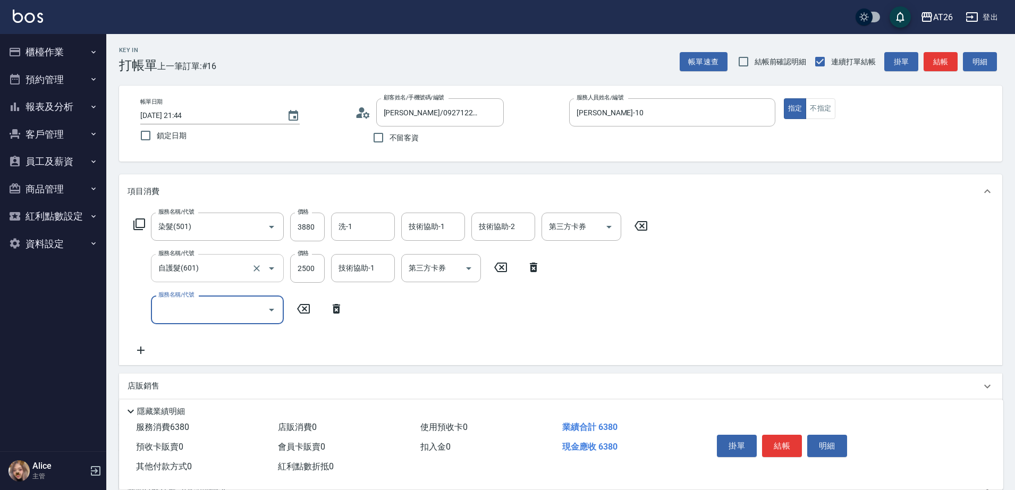
click at [198, 272] on input "自護髮(601)" at bounding box center [203, 268] width 94 height 19
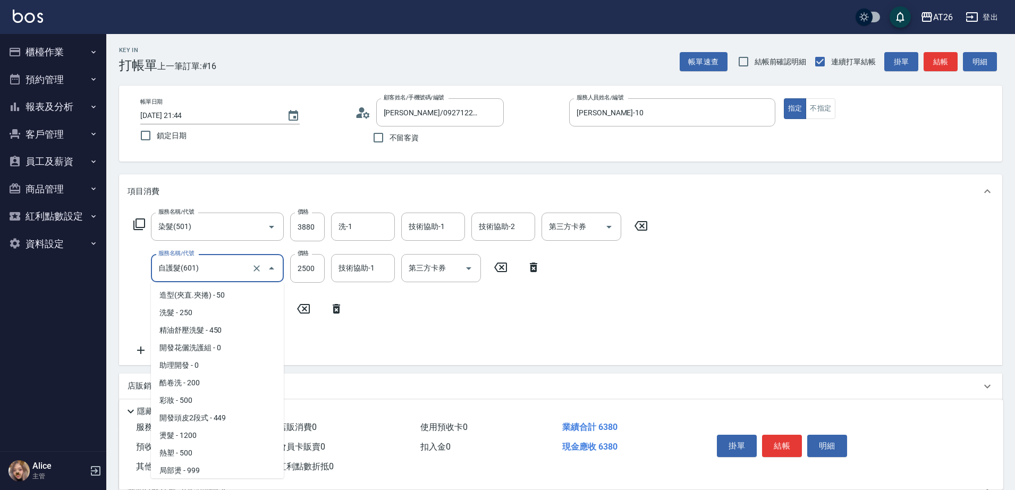
scroll to position [247, 0]
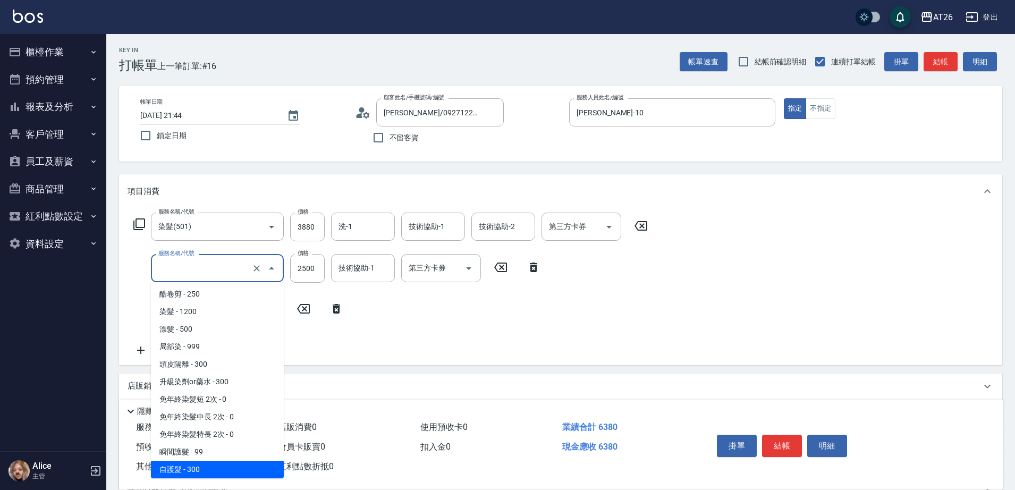
type input "380"
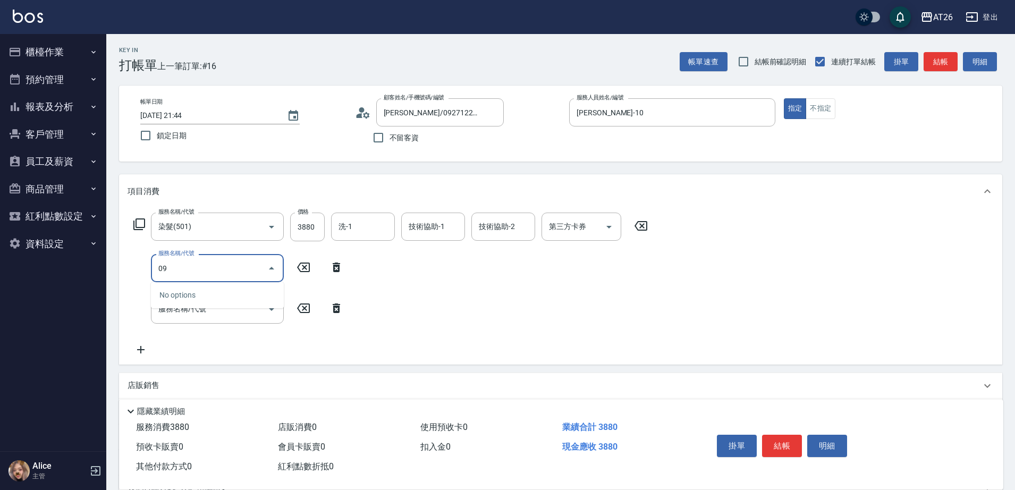
type input "0"
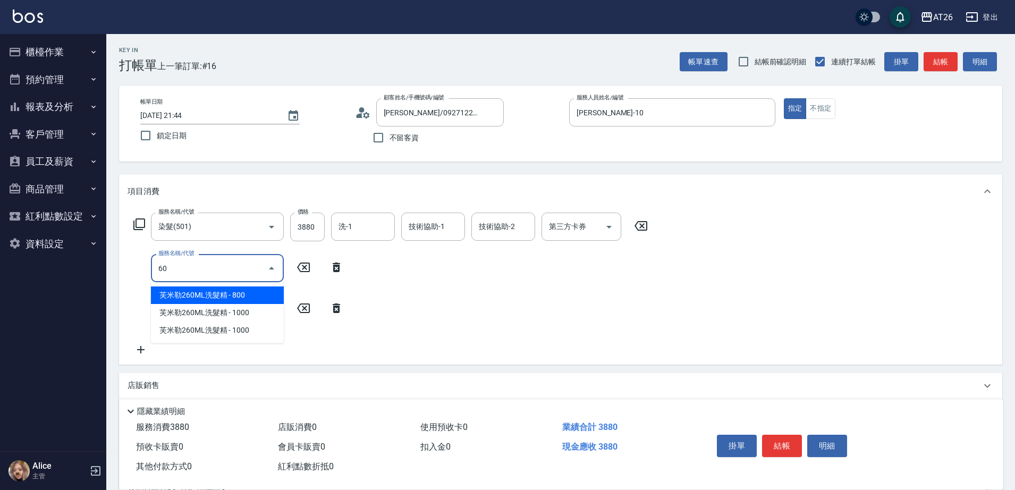
type input "609"
type input "480"
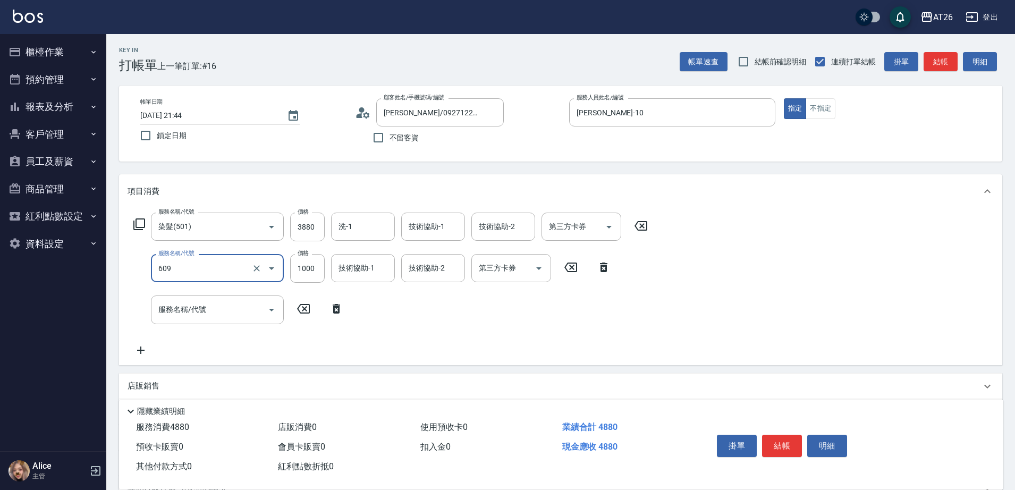
type input "自購三段(609)"
type input "2"
type input "380"
type input "25"
type input "390"
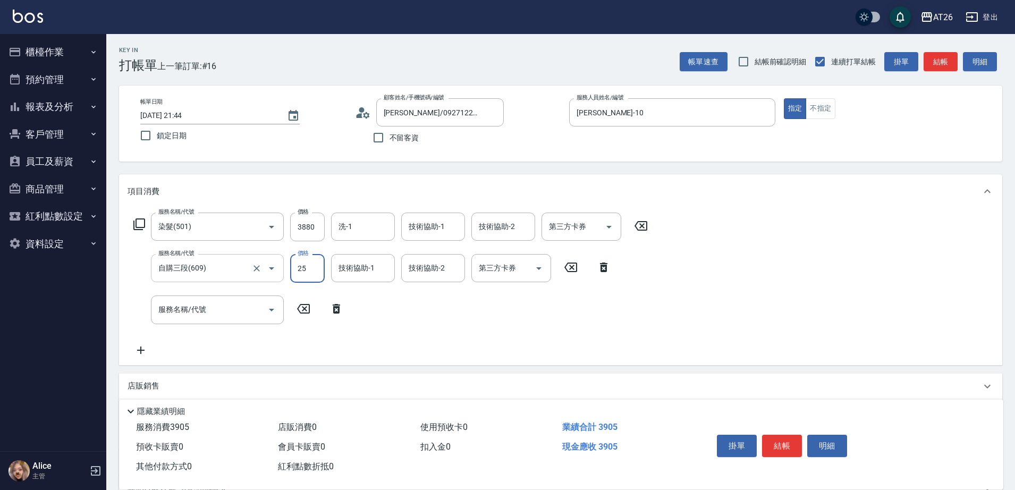
type input "250"
type input "630"
type input "2500"
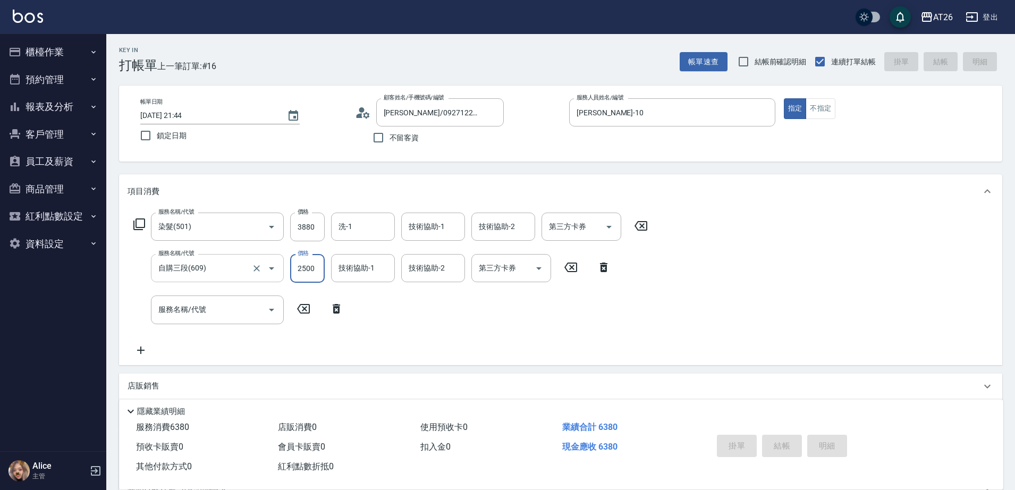
type input "2025/10/11 21:45"
type input "0"
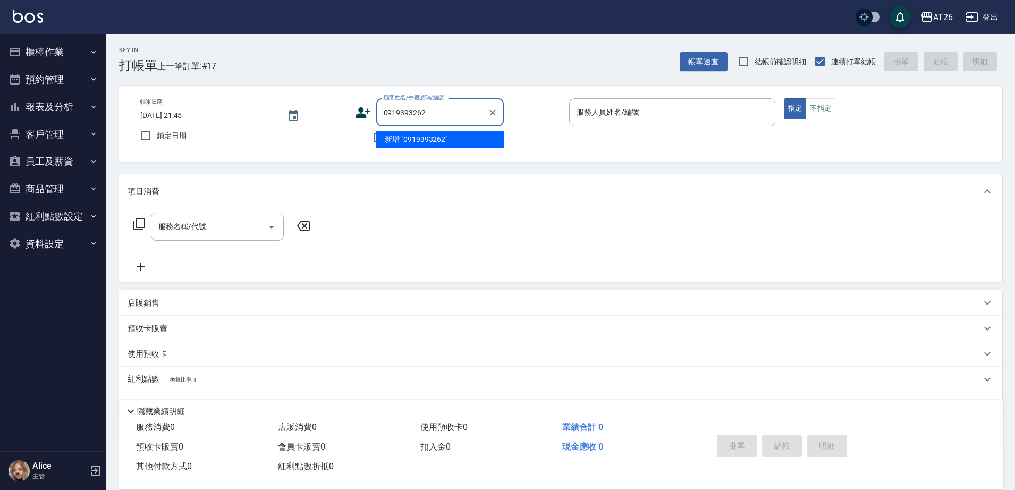
type input "0919393262"
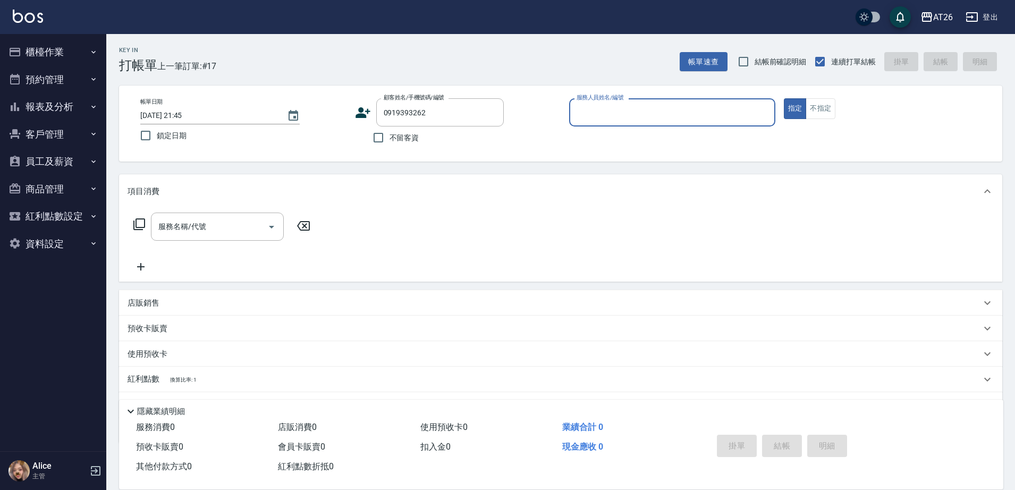
type input "3"
type input "[PERSON_NAME]/0919393262/null"
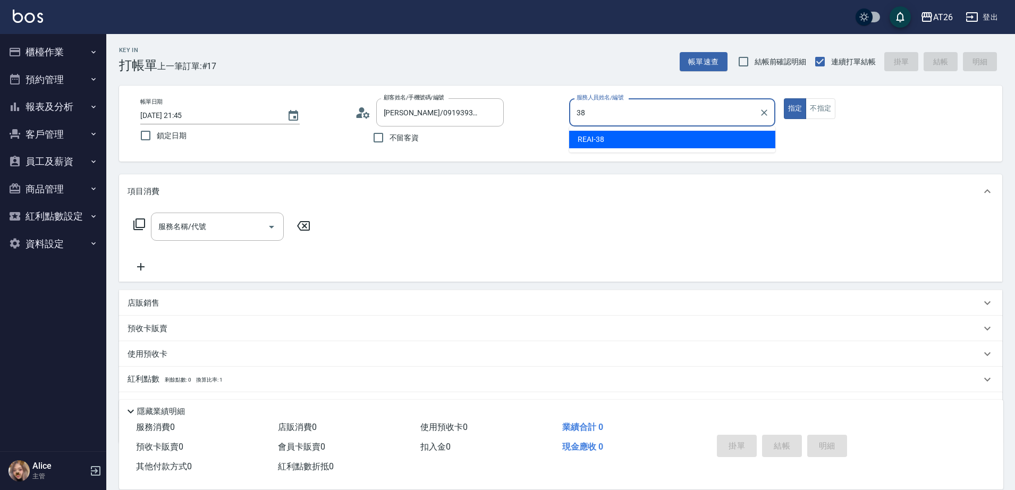
type input "REAI-38"
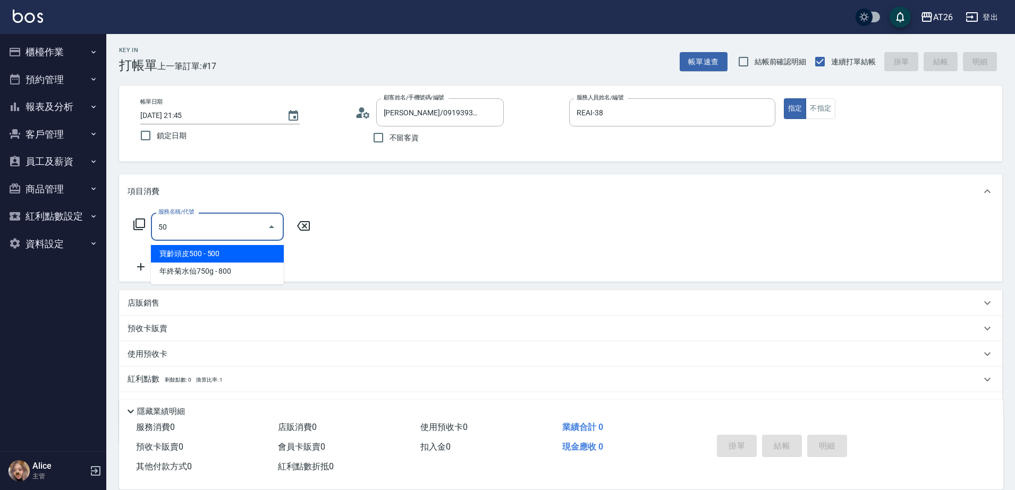
type input "501"
type input "120"
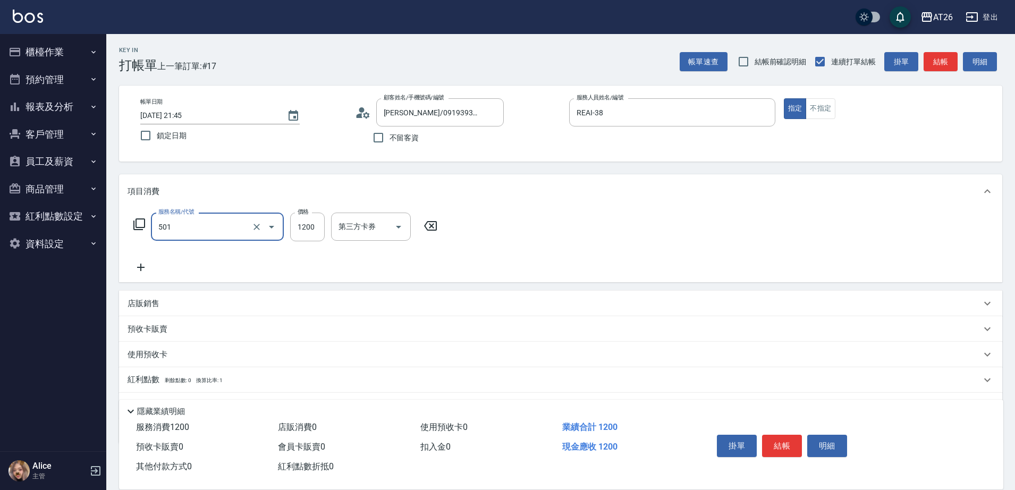
type input "染髮(501)"
type input "1"
type input "0"
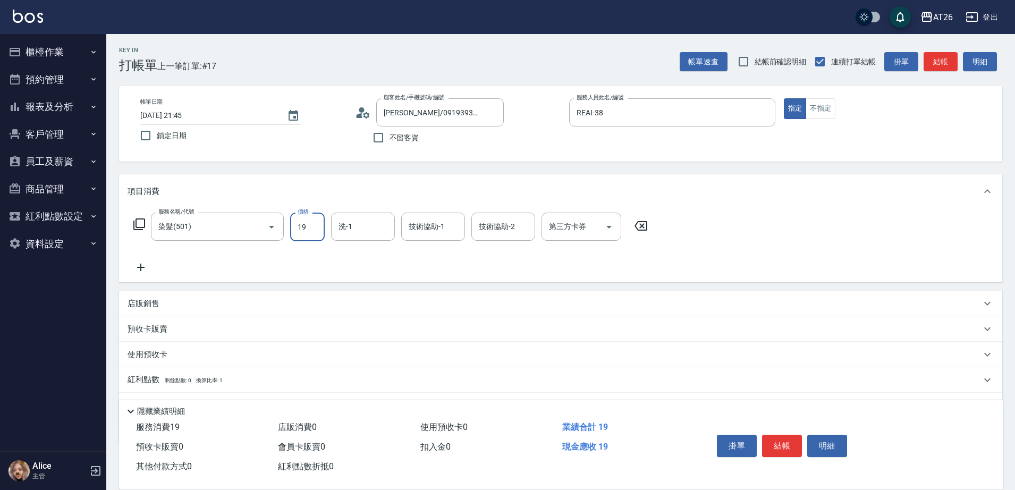
type input "199"
type input "10"
type input "1999"
type input "190"
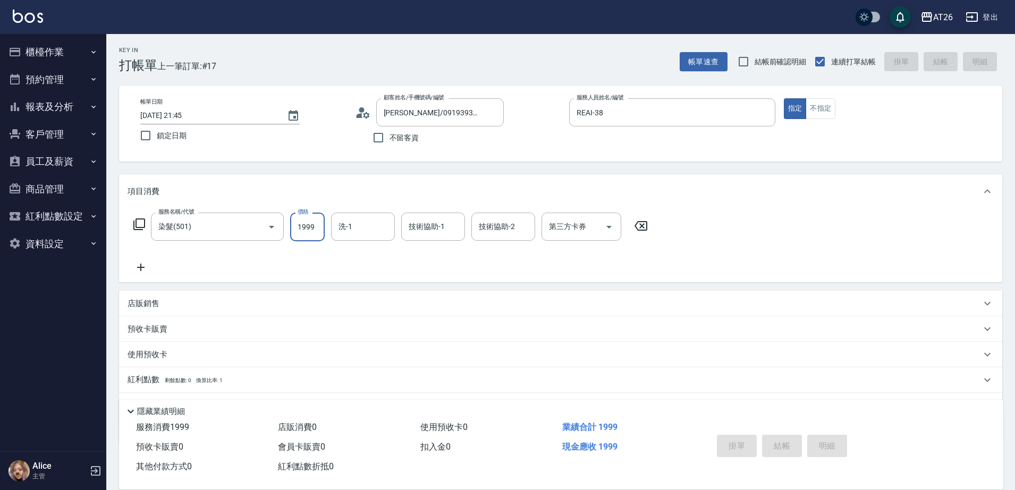
type input "0"
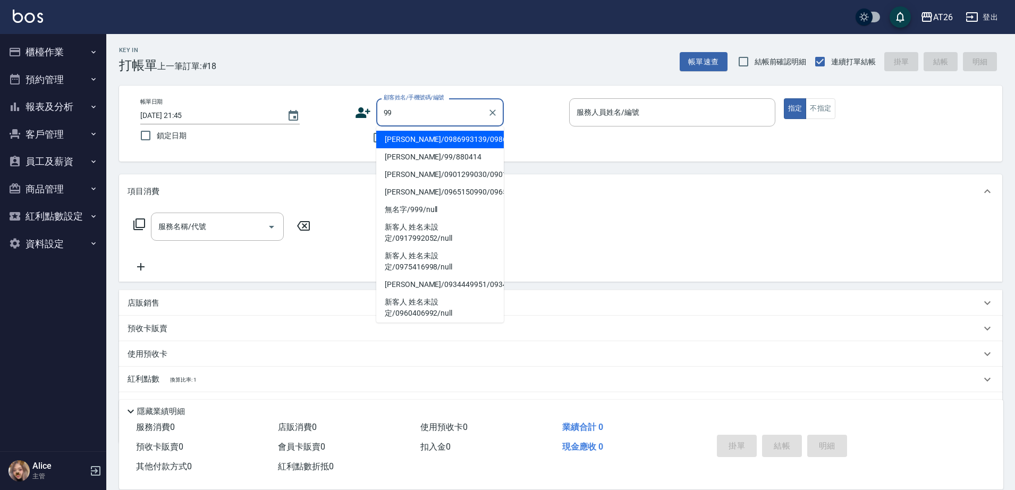
type input "9"
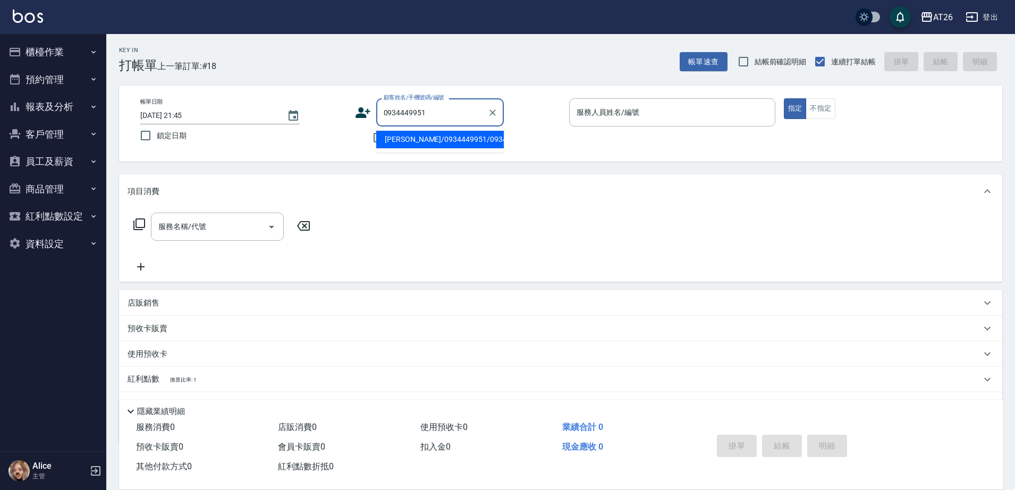
type input "李庭妏/0934449951/0934449951"
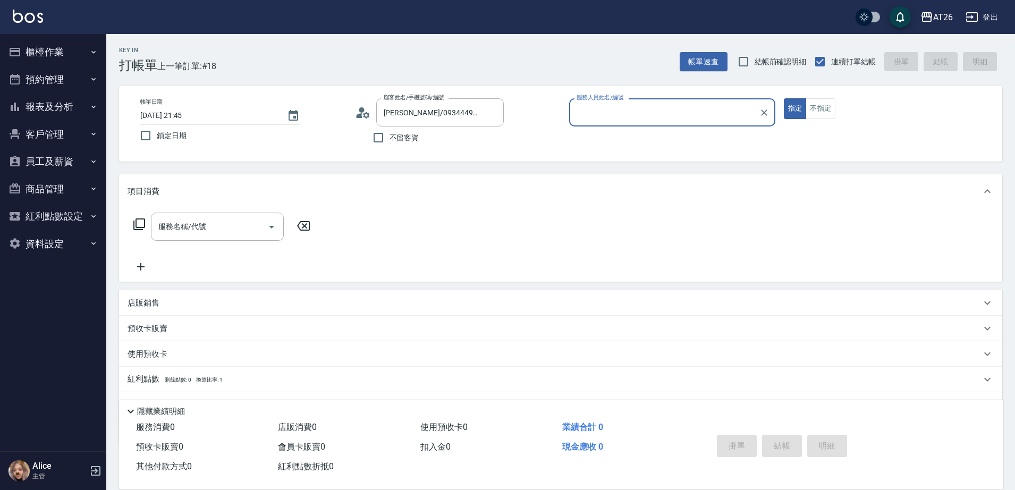
type input "Josh-10"
click at [784, 98] on button "指定" at bounding box center [795, 108] width 23 height 21
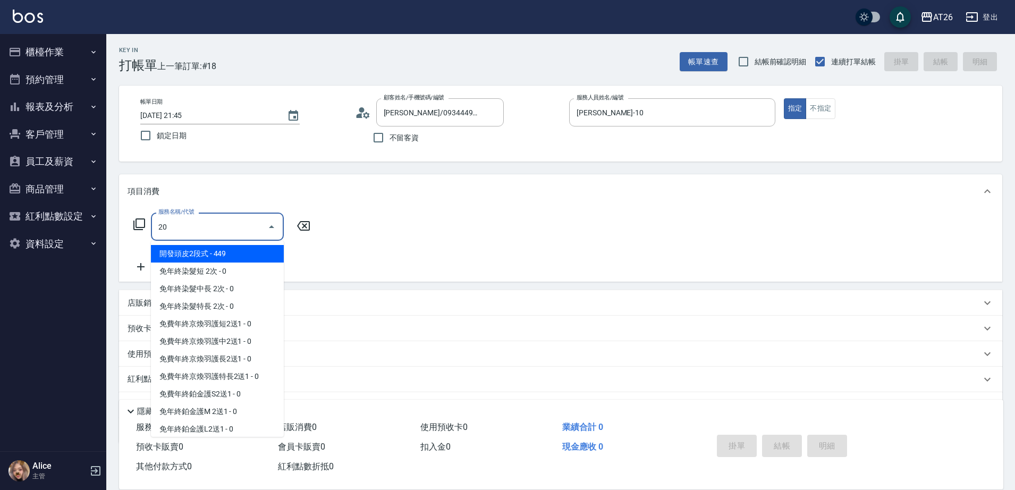
type input "201"
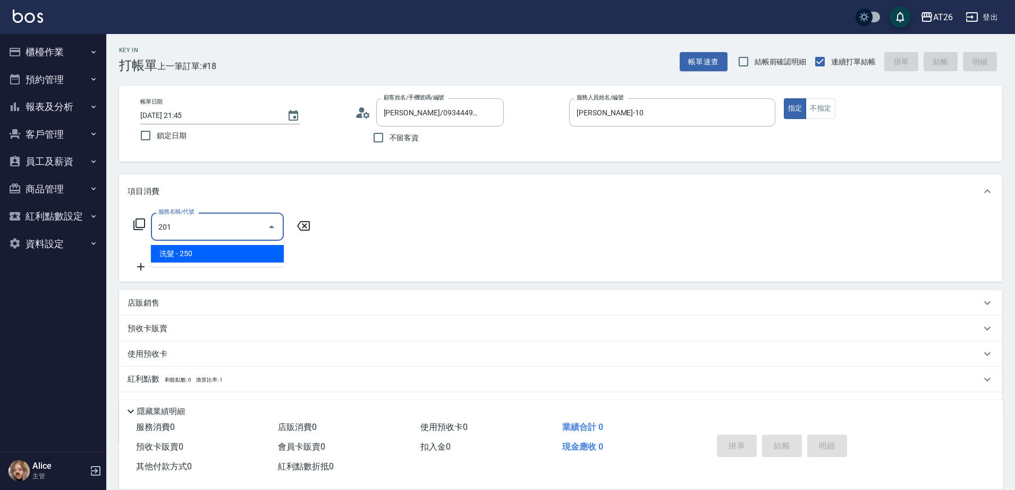
type input "20"
type input "洗髮(201)"
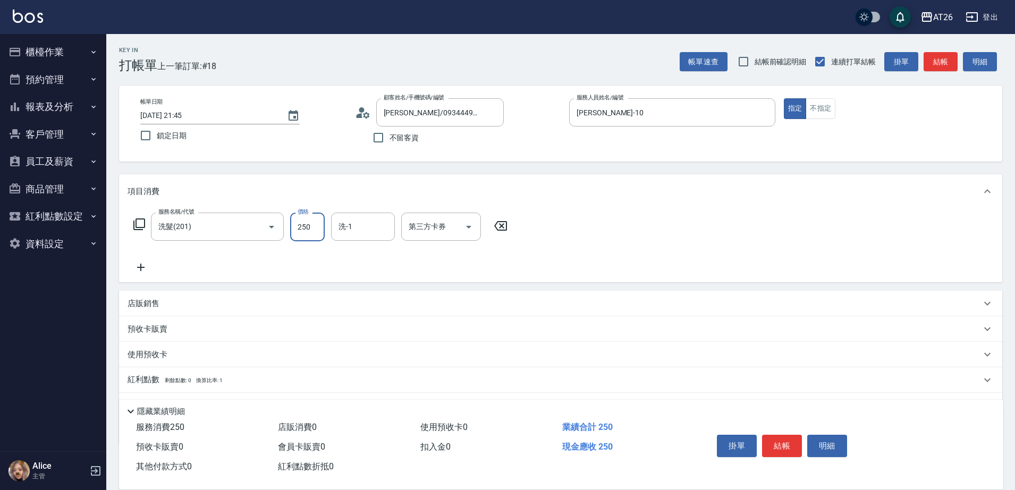
type input "8"
type input "0"
type input "800"
type input "80"
type input "800"
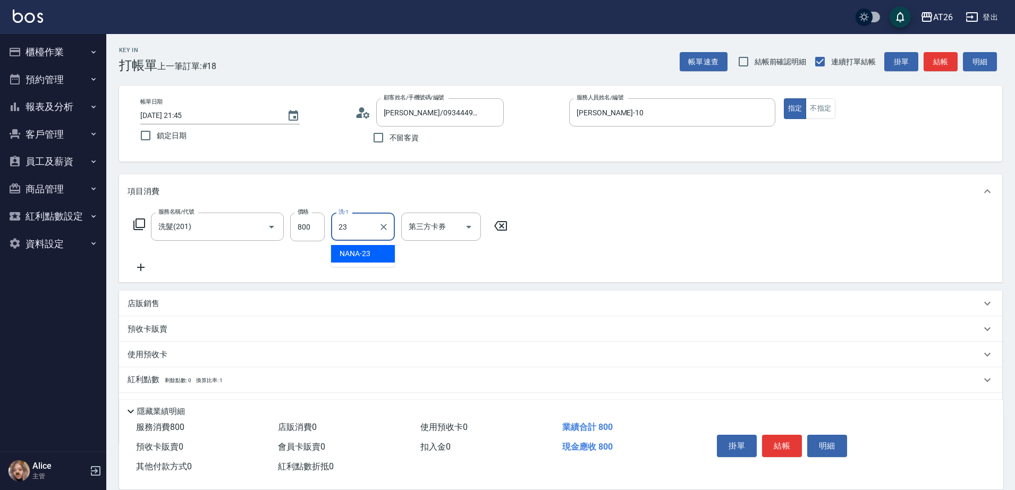
type input "NANA-23"
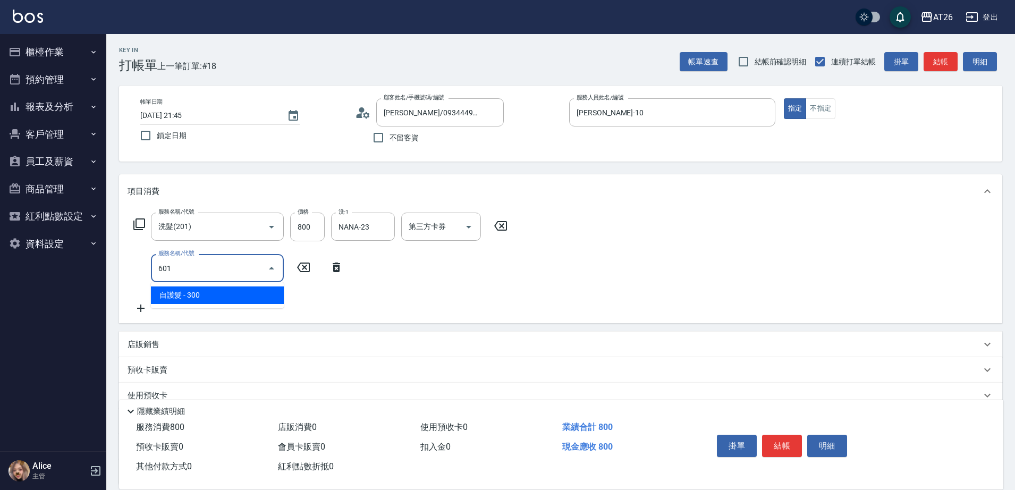
type input "601"
type input "110"
type input "自護髮(601)"
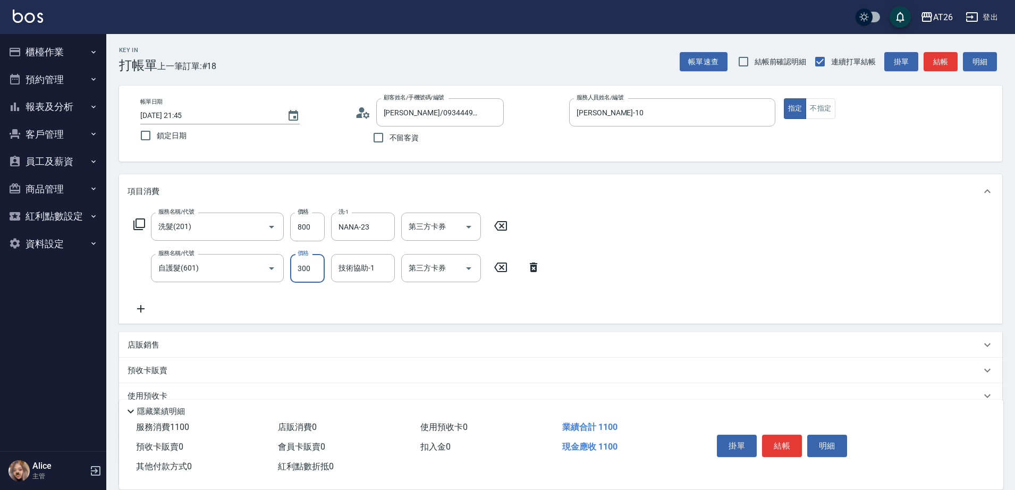
type input "1"
type input "80"
type input "160"
type input "240"
type input "1600"
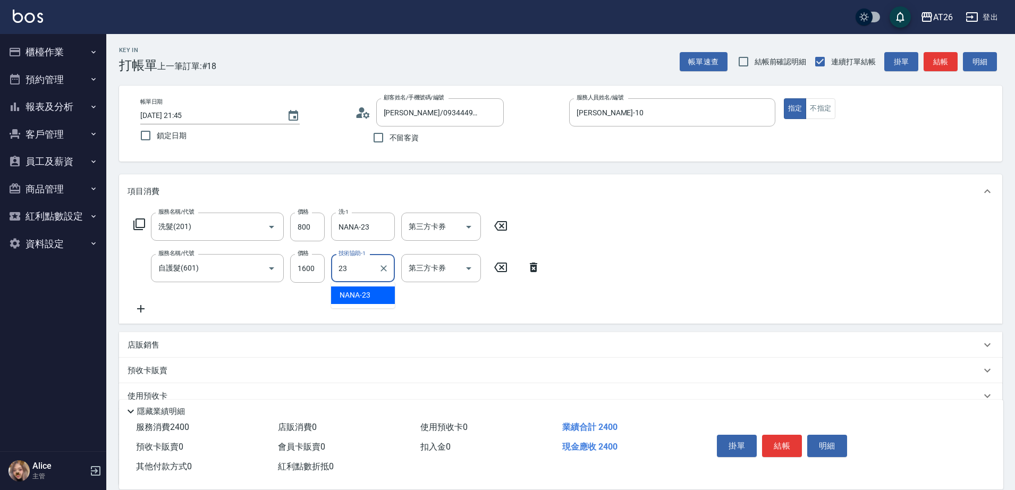
type input "NANA-23"
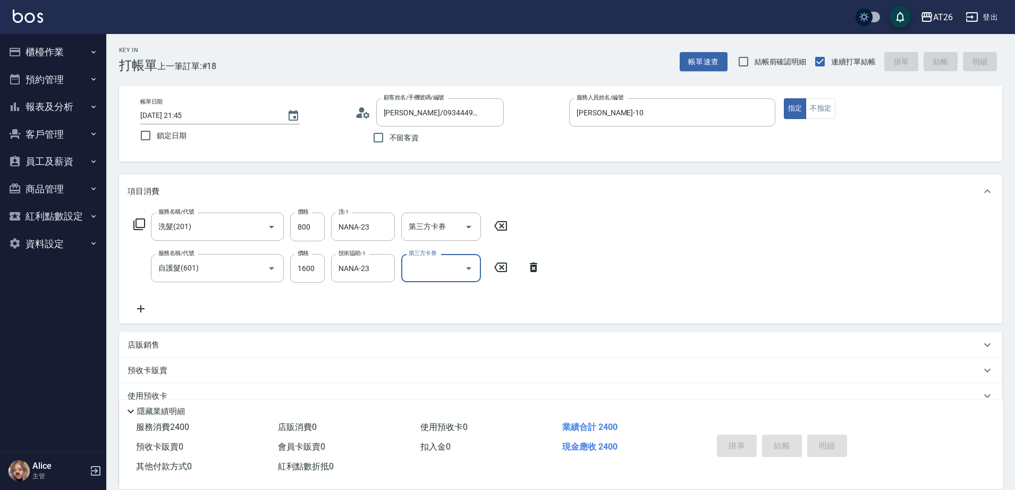
type input "2025/10/11 21:46"
type input "0"
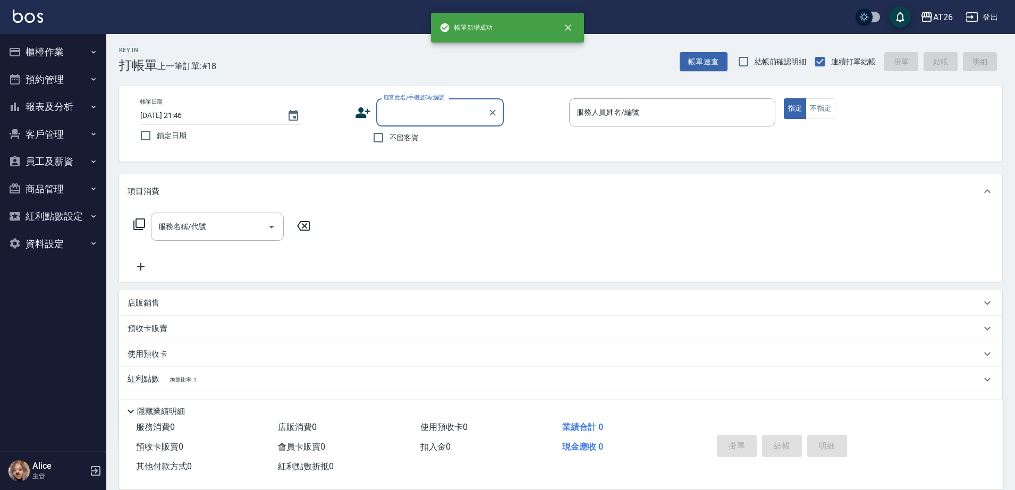
scroll to position [0, 0]
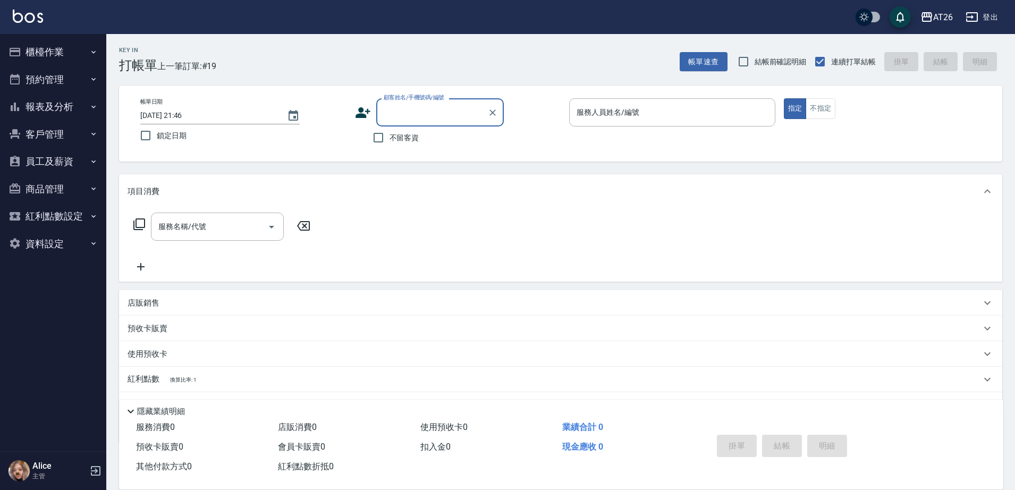
click at [82, 55] on button "櫃檯作業" at bounding box center [53, 52] width 98 height 28
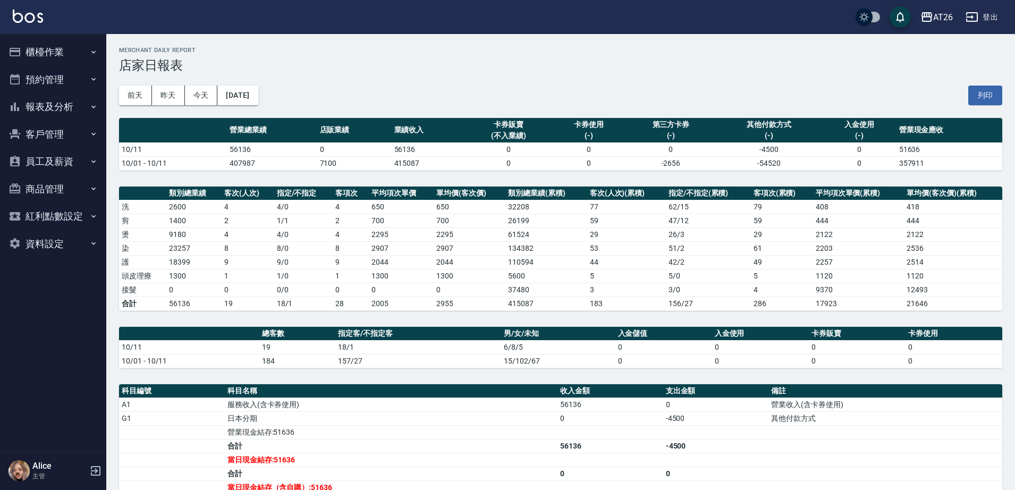
click at [73, 98] on button "報表及分析" at bounding box center [53, 107] width 98 height 28
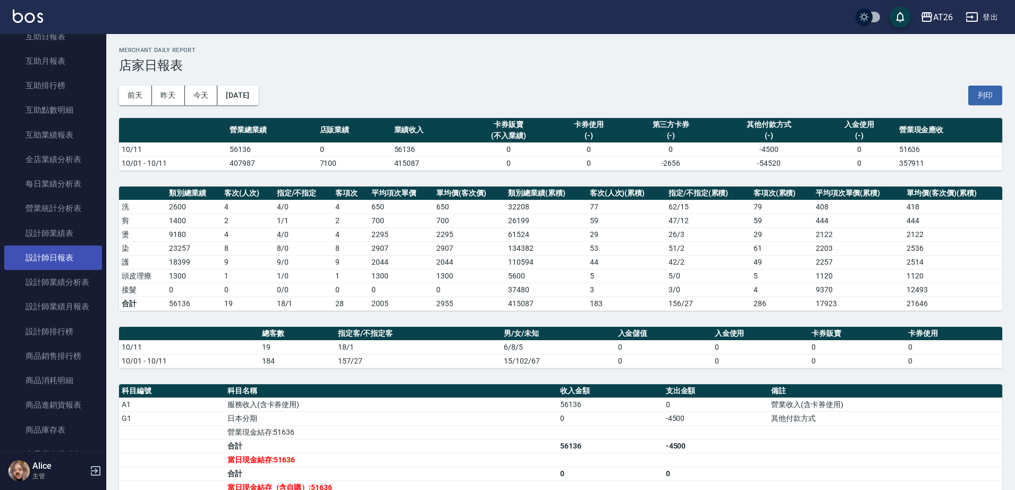
scroll to position [199, 0]
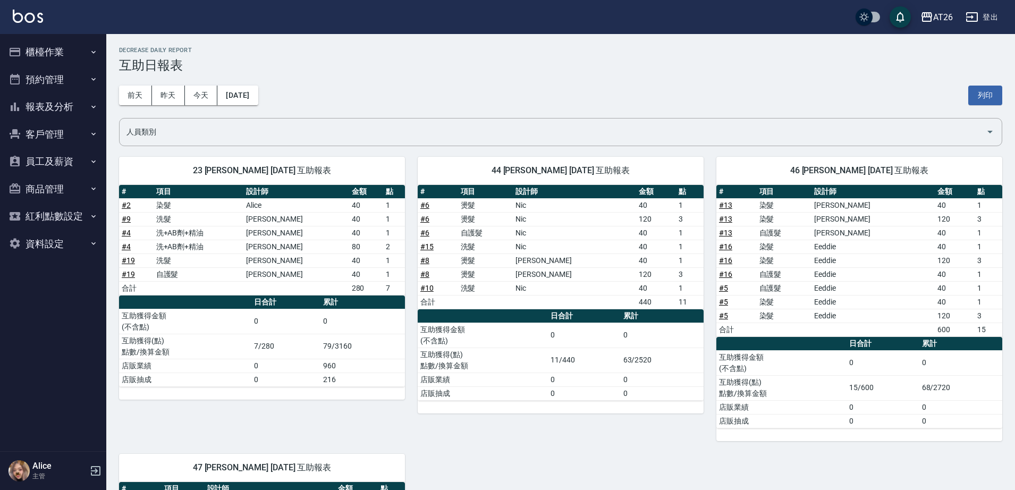
click at [510, 105] on div "[DATE] [DATE] [DATE] [DATE] 列印" at bounding box center [560, 95] width 883 height 45
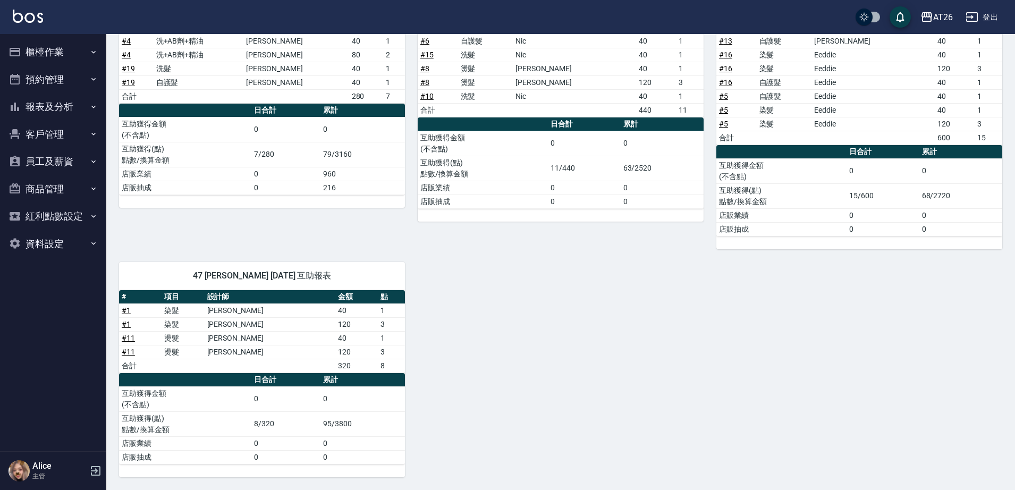
scroll to position [125, 0]
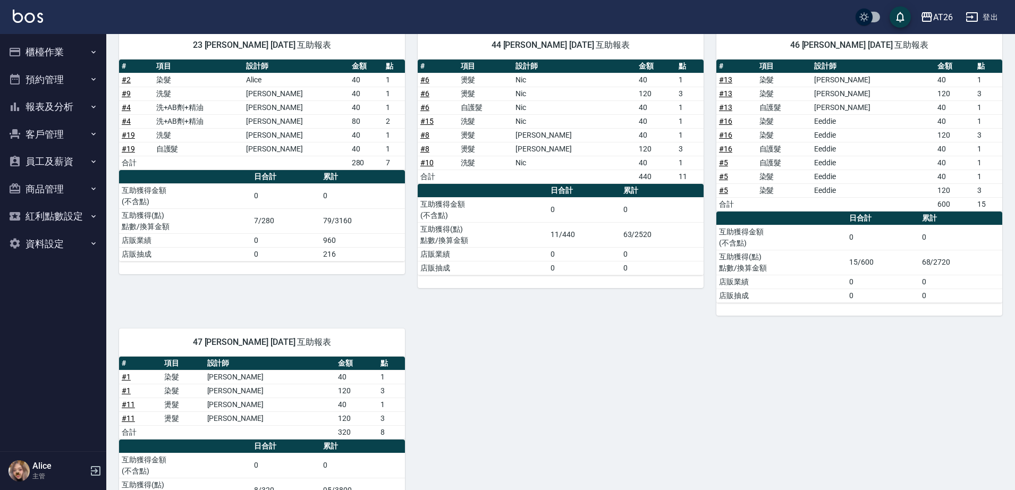
click at [454, 357] on div "23 NANA NANA [DATE] 互助報表 # 項目 設計師 金額 點 # 2 染髮 Alice 40 1 # 9 洗髮 [PERSON_NAME] 4…" at bounding box center [554, 281] width 896 height 525
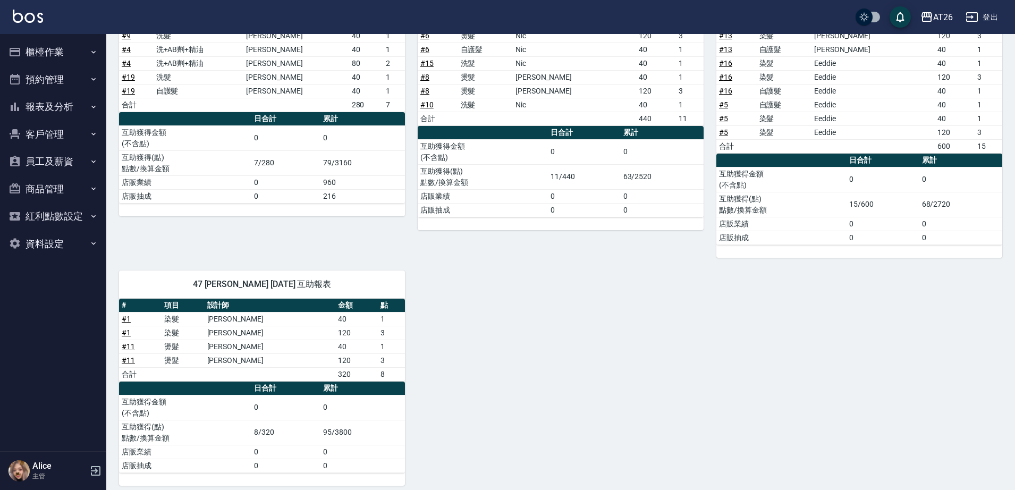
scroll to position [192, 0]
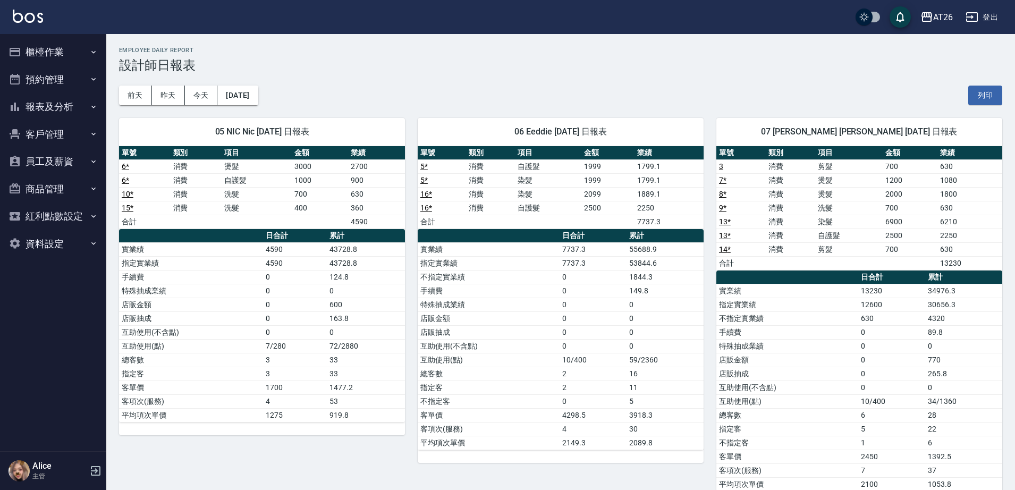
click at [547, 52] on h2 "Employee Daily Report" at bounding box center [560, 50] width 883 height 7
click at [68, 112] on button "報表及分析" at bounding box center [53, 107] width 98 height 28
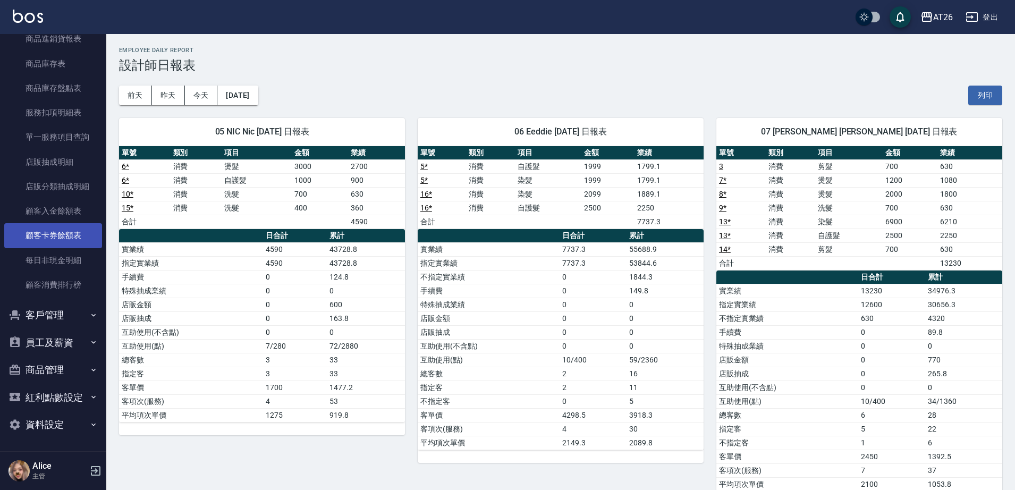
scroll to position [366, 0]
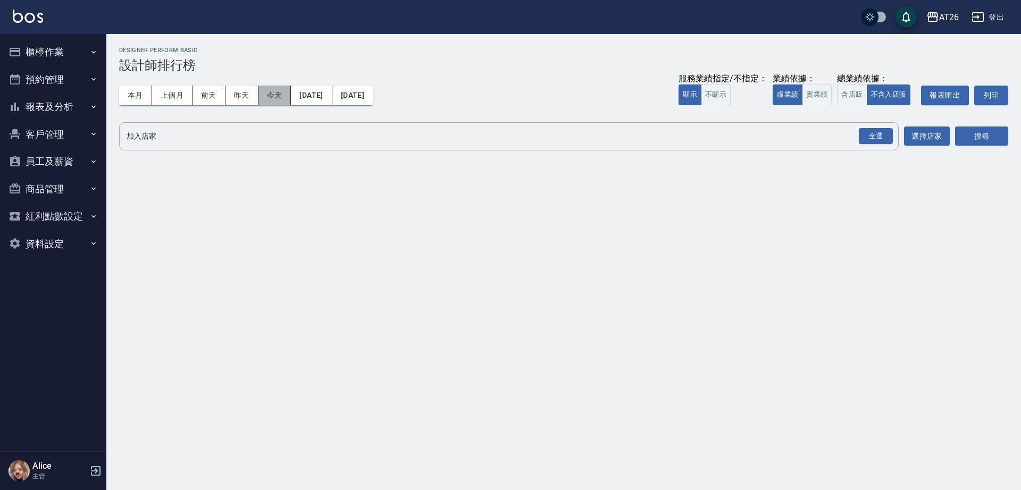
click at [273, 98] on button "今天" at bounding box center [274, 96] width 33 height 20
click at [823, 91] on button "實業績" at bounding box center [817, 95] width 30 height 21
click at [869, 132] on div "全選" at bounding box center [875, 136] width 34 height 16
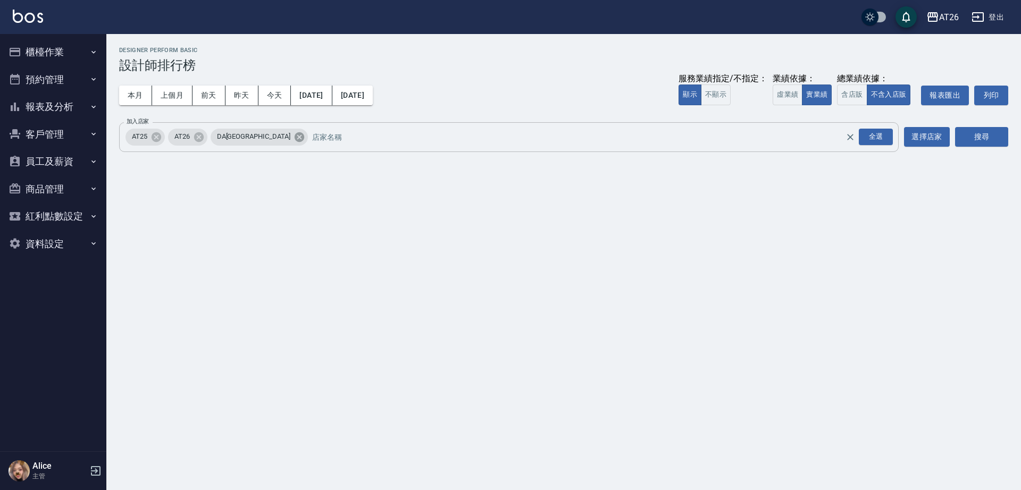
click at [294, 136] on icon at bounding box center [299, 137] width 10 height 10
click at [158, 132] on icon at bounding box center [156, 137] width 10 height 10
click at [985, 141] on button "搜尋" at bounding box center [981, 137] width 53 height 20
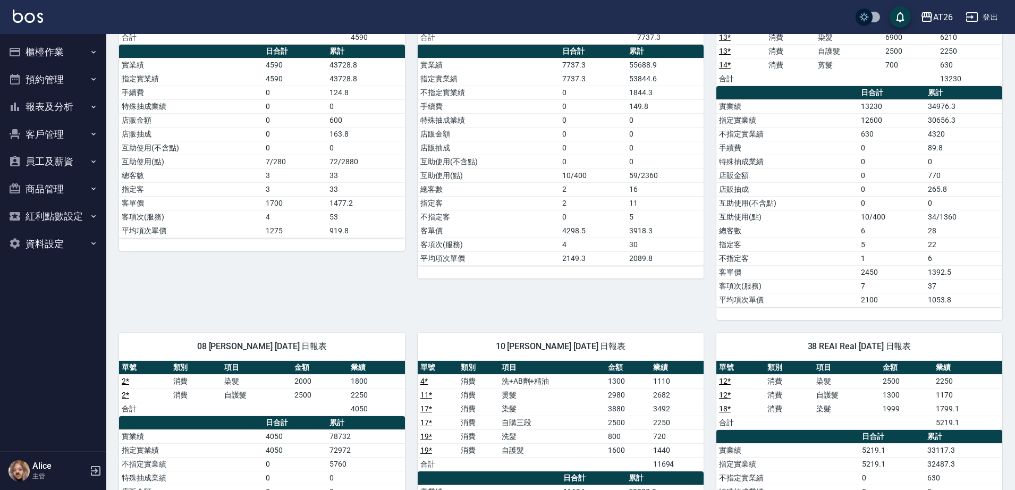
scroll to position [64, 0]
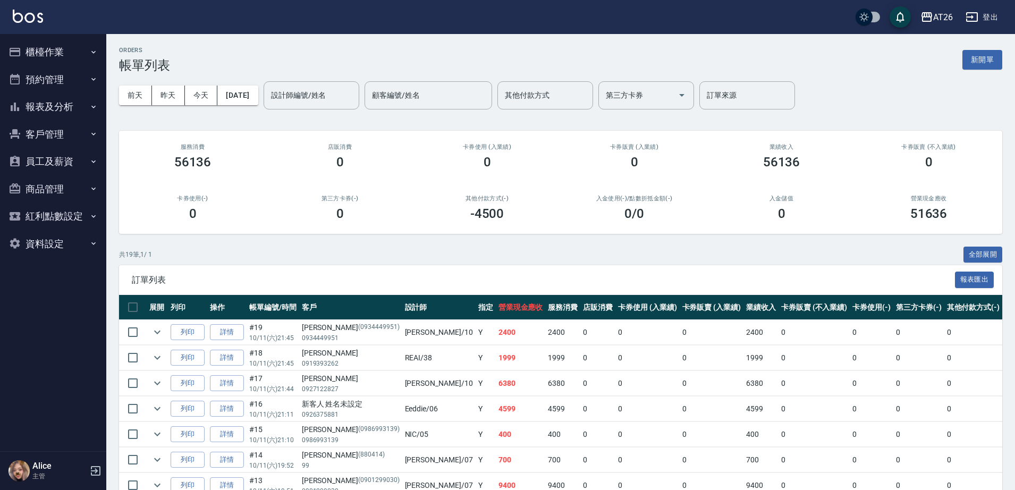
click at [114, 74] on div "ORDERS 帳單列表 新開單 [DATE] [DATE] [DATE] [DATE] 設計師編號/姓名 設計師編號/姓名 顧客編號/姓名 顧客編號/姓名 其…" at bounding box center [560, 440] width 909 height 812
click at [338, 101] on input "設計師編號/姓名" at bounding box center [311, 95] width 86 height 19
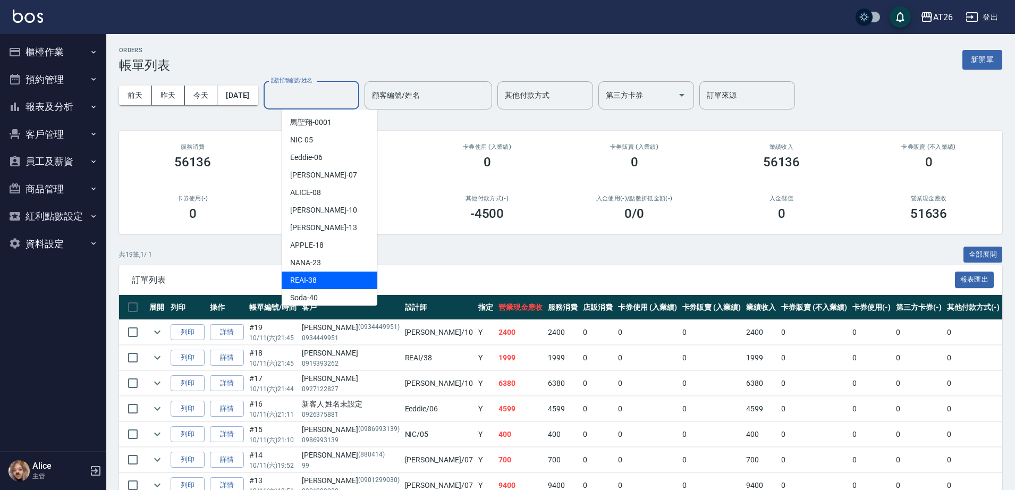
click at [329, 281] on div "REAI -38" at bounding box center [330, 281] width 96 height 18
type input "REAI-38"
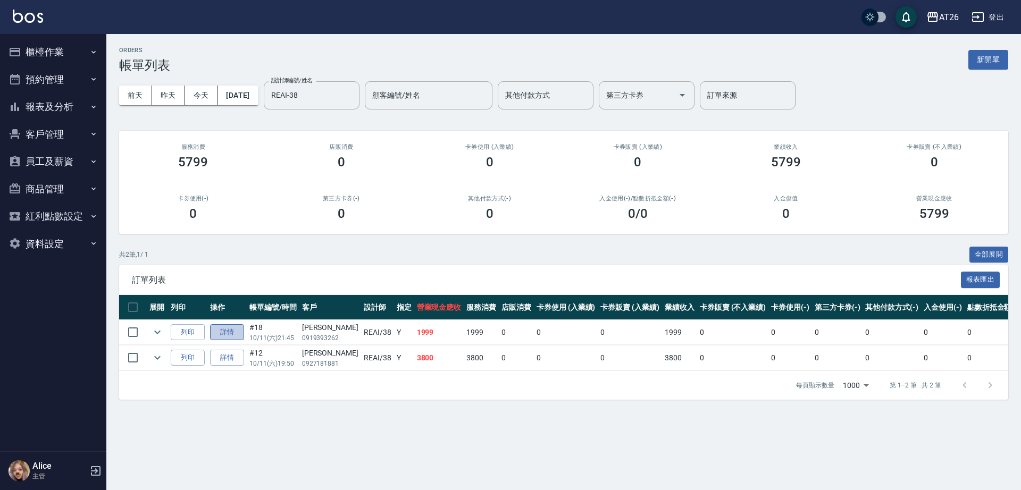
click at [239, 336] on link "詳情" at bounding box center [227, 332] width 34 height 16
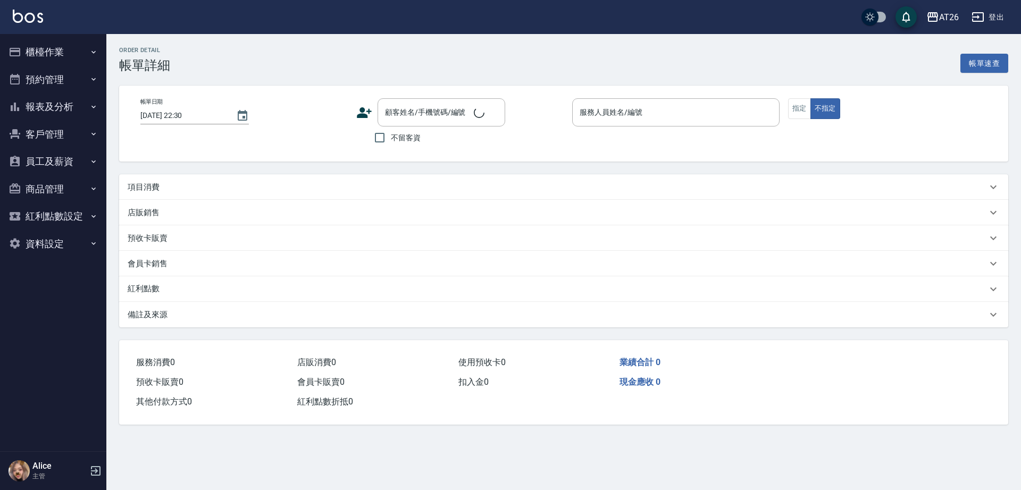
type input "[DATE] 21:45"
type input "REAI-38"
type input "190"
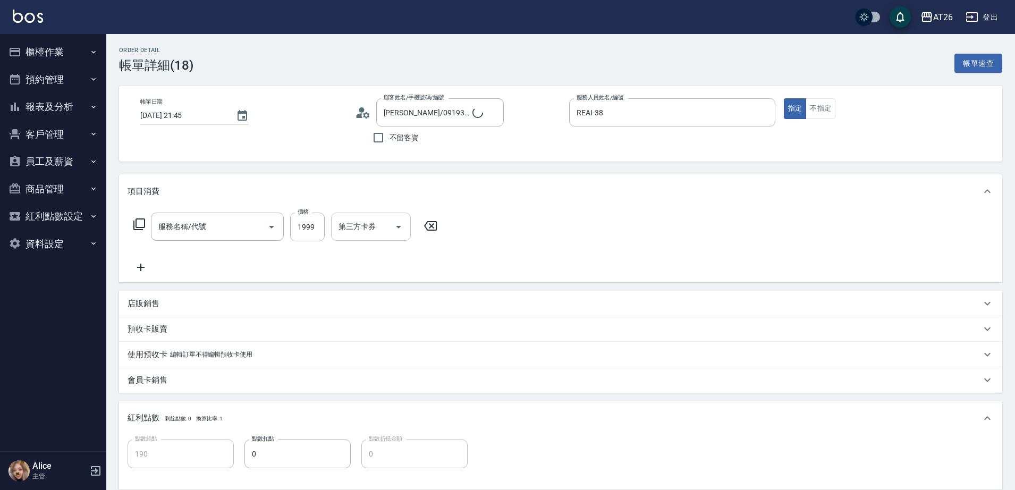
type input "[PERSON_NAME]/0919393262/null"
type input "染髮(501)"
click at [366, 226] on input "洗-1" at bounding box center [363, 226] width 54 height 19
type input "2"
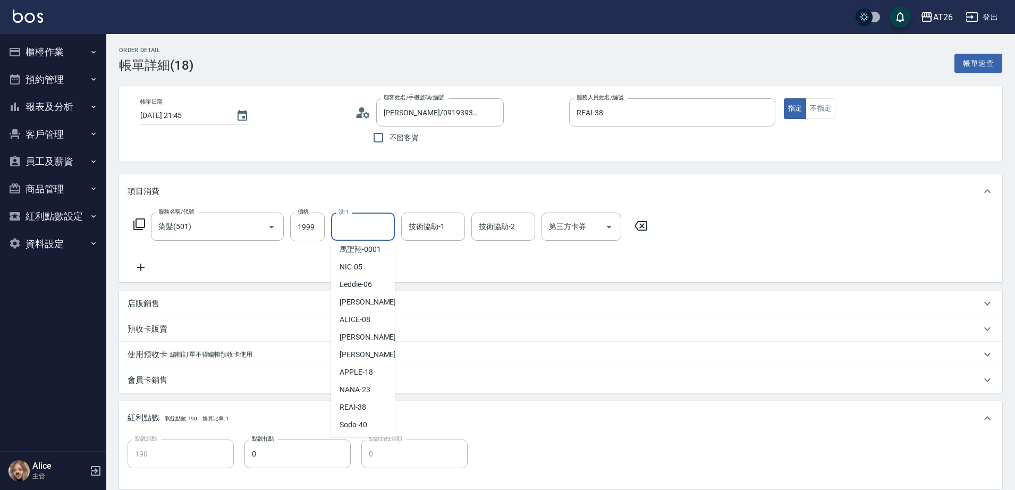
scroll to position [141, 0]
type input "Tammy-47"
click at [359, 228] on input "Tammy-47" at bounding box center [355, 226] width 38 height 19
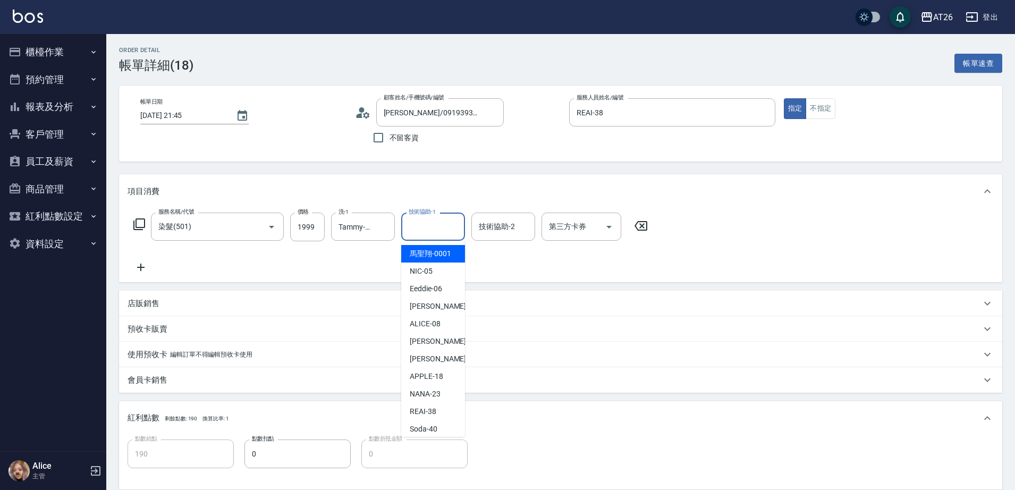
click at [410, 217] on input "技術協助-1" at bounding box center [433, 226] width 54 height 19
type input "Tammy-47"
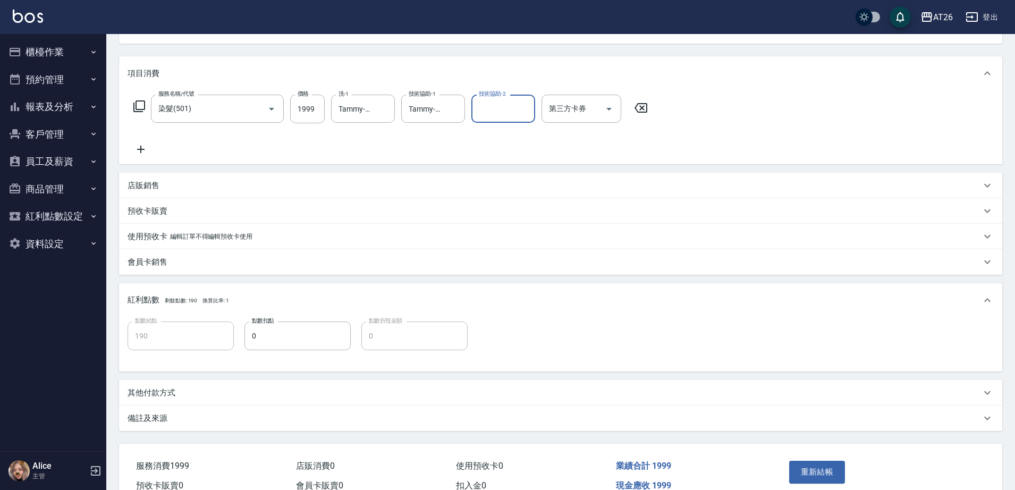
scroll to position [0, 0]
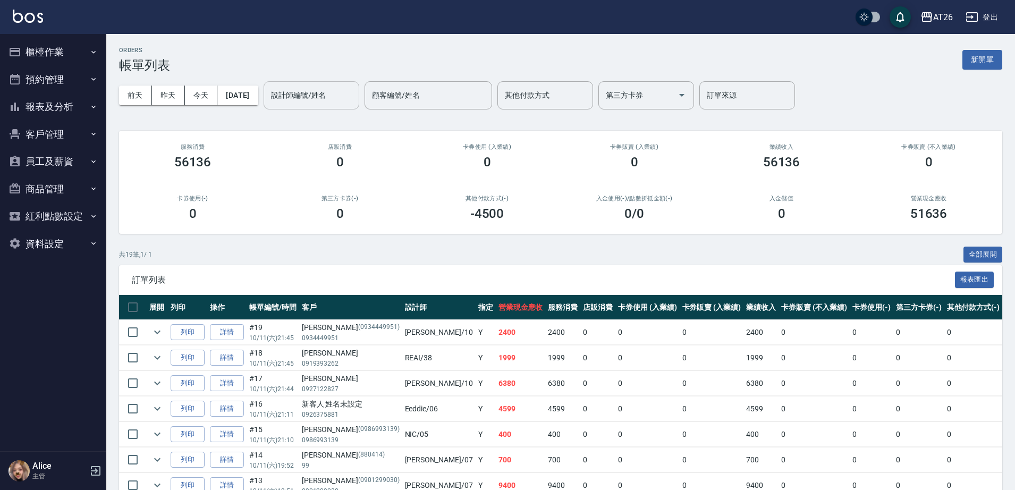
drag, startPoint x: 641, startPoint y: 294, endPoint x: 313, endPoint y: 98, distance: 382.6
click at [312, 99] on input "設計師編號/姓名" at bounding box center [311, 95] width 86 height 19
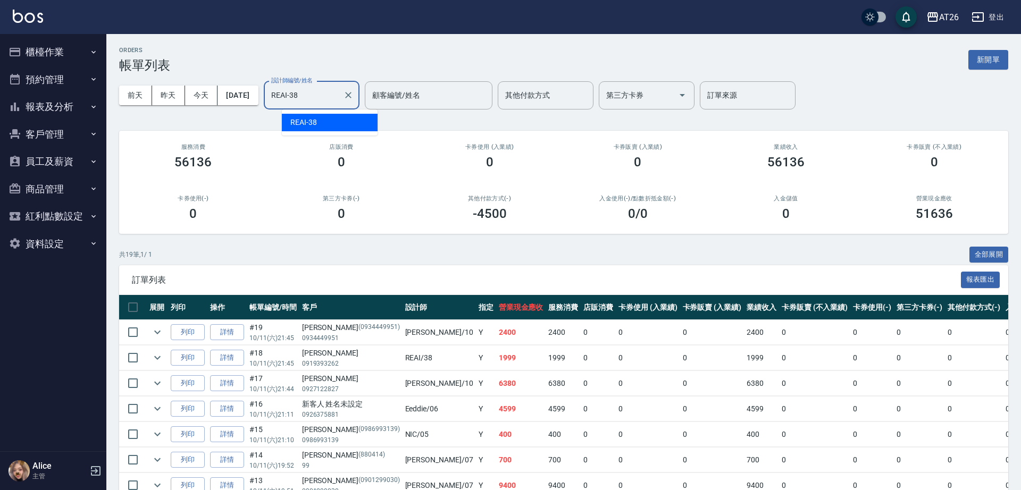
type input "REAI-38"
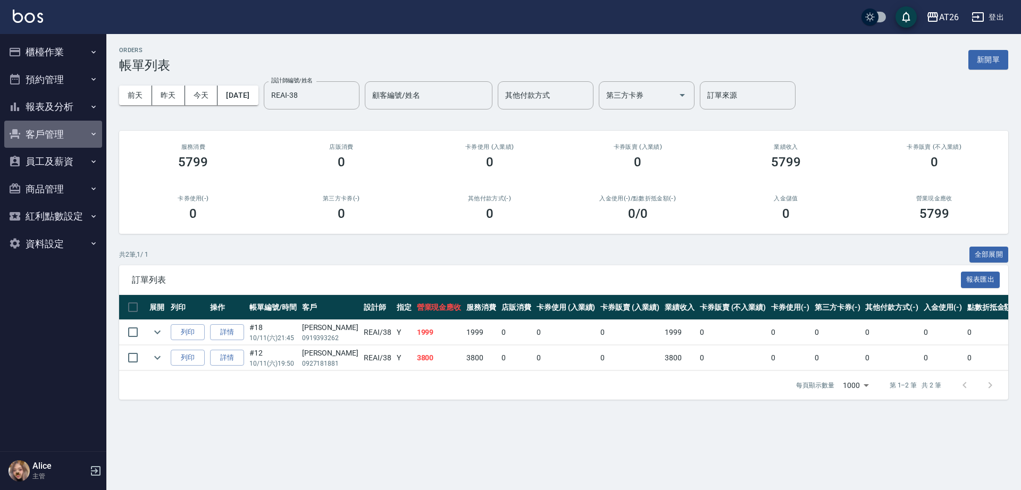
click at [61, 129] on button "客戶管理" at bounding box center [53, 135] width 98 height 28
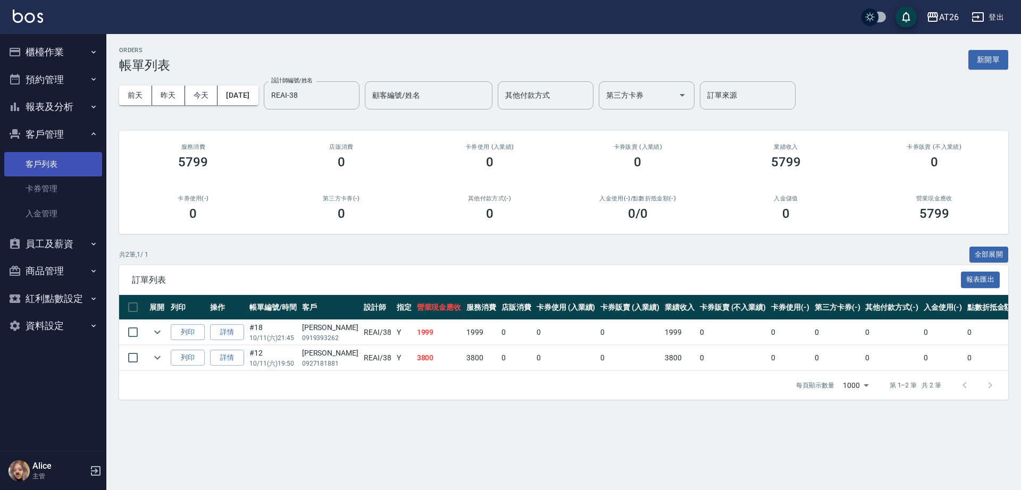
click at [53, 167] on link "客戶列表" at bounding box center [53, 164] width 98 height 24
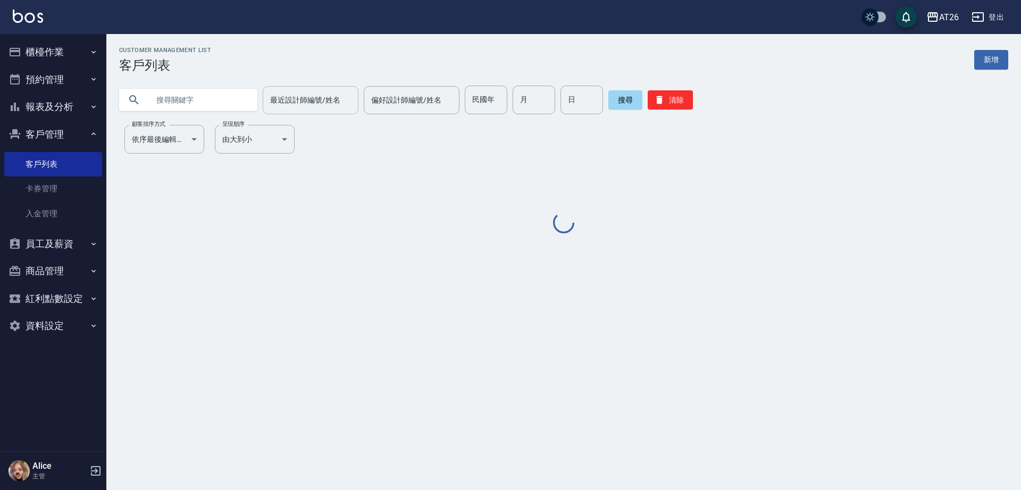
click at [301, 100] on div "最近設計師編號/姓名 最近設計師編號/姓名" at bounding box center [311, 100] width 96 height 28
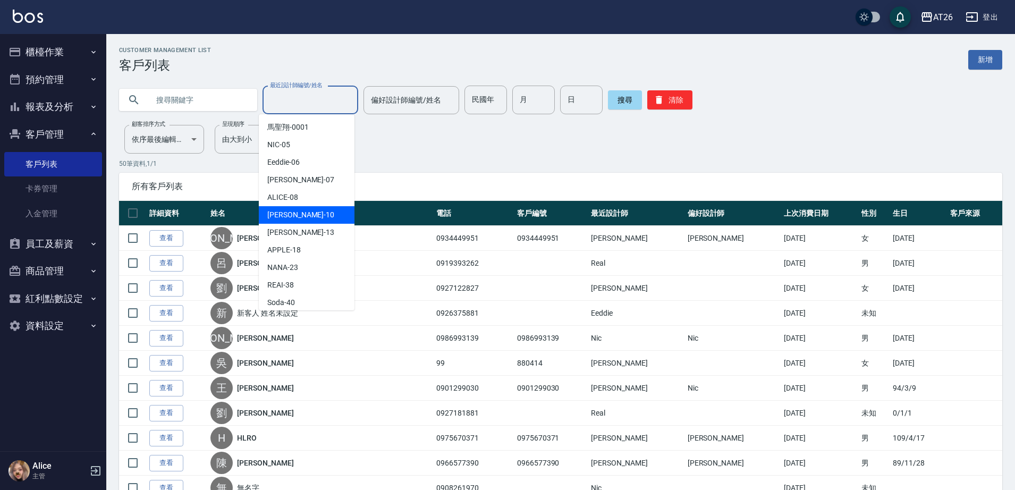
click at [199, 104] on input "text" at bounding box center [199, 100] width 100 height 29
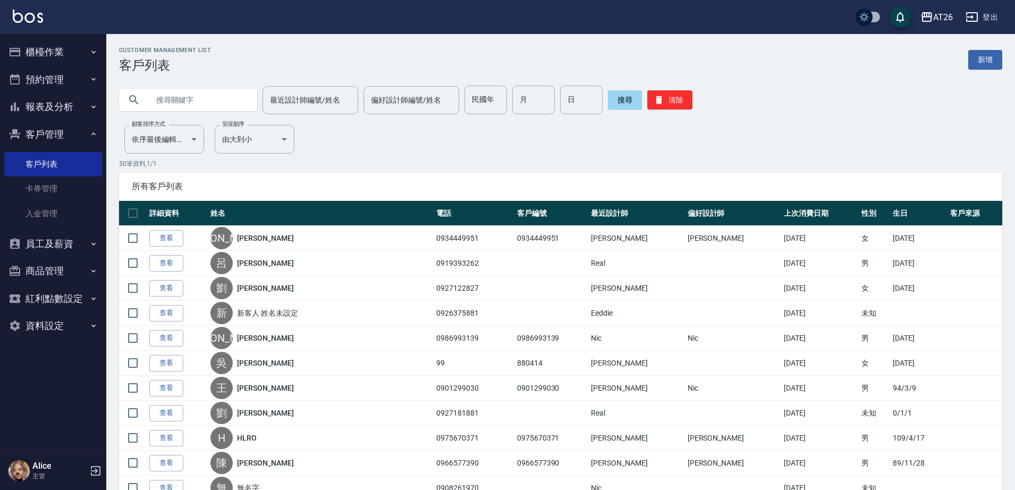
click at [200, 104] on input "text" at bounding box center [199, 100] width 100 height 29
type input "陳傑銘"
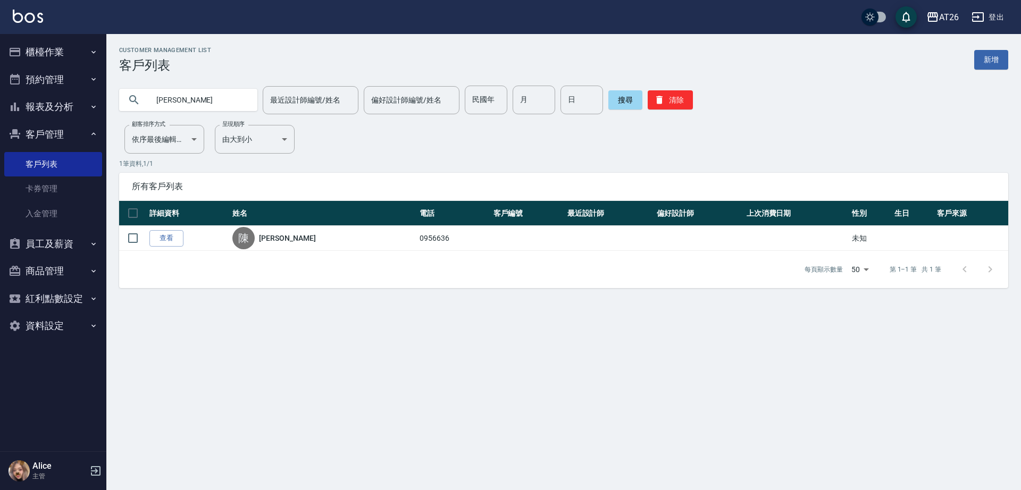
click at [170, 223] on th "詳細資料" at bounding box center [188, 213] width 83 height 25
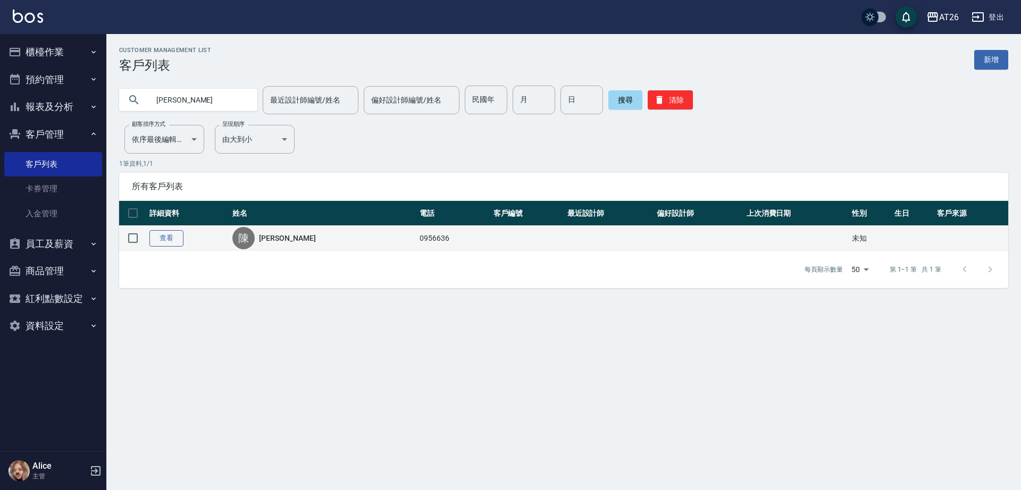
click at [170, 235] on link "查看" at bounding box center [166, 238] width 34 height 16
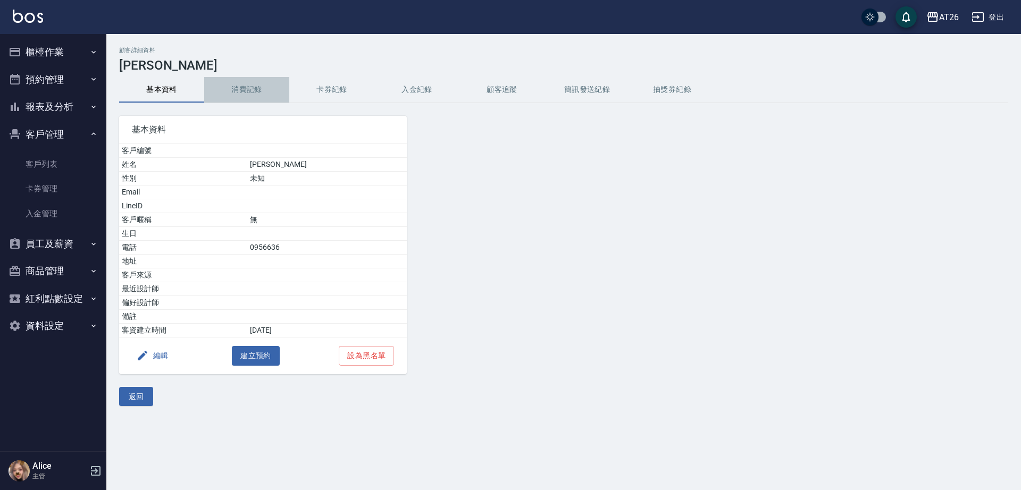
click at [261, 91] on button "消費記錄" at bounding box center [246, 90] width 85 height 26
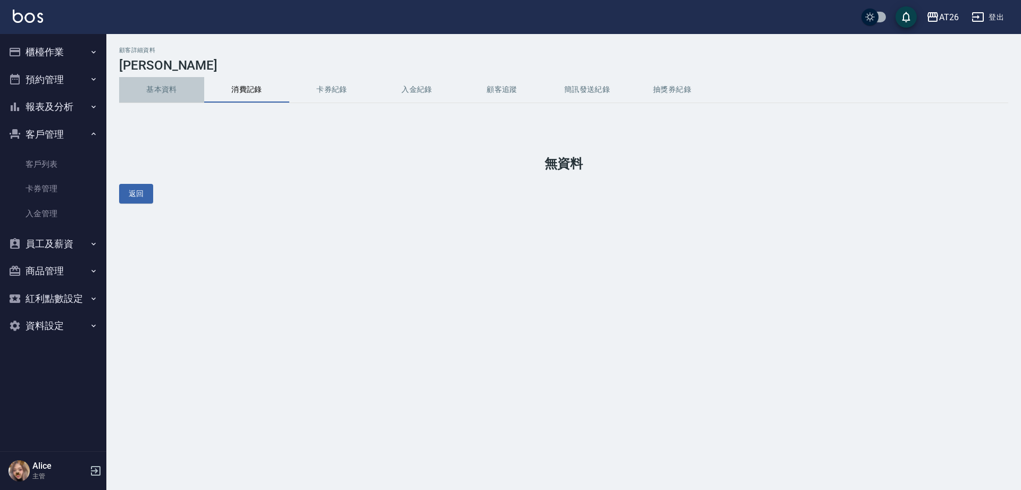
click at [172, 81] on button "基本資料" at bounding box center [161, 90] width 85 height 26
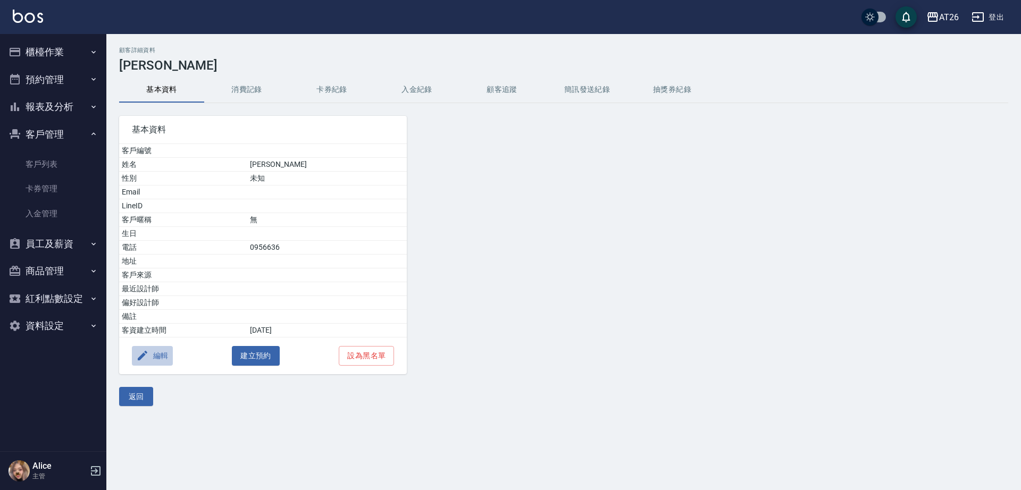
click at [164, 352] on button "編輯" at bounding box center [152, 356] width 41 height 20
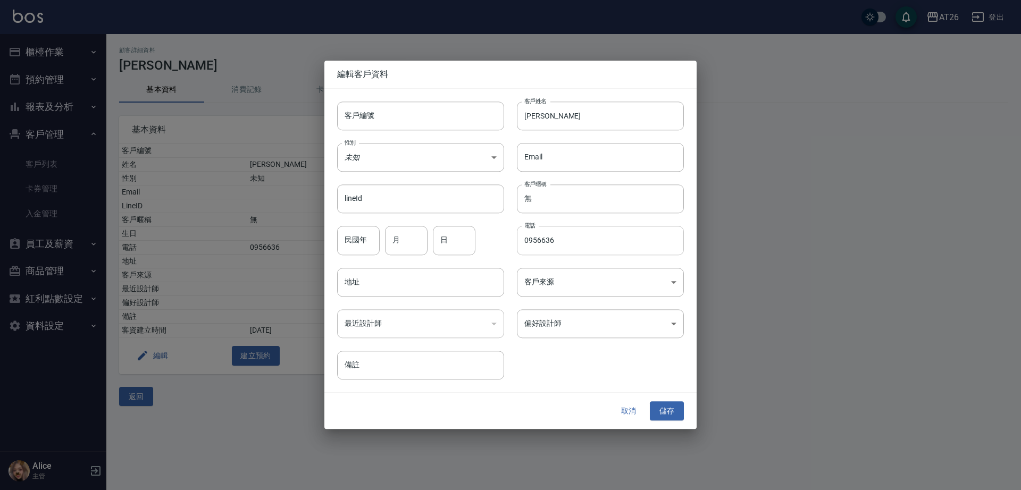
drag, startPoint x: 603, startPoint y: 240, endPoint x: 599, endPoint y: 248, distance: 8.8
click at [601, 243] on input "0956636" at bounding box center [600, 240] width 167 height 29
type input "0956636352"
click at [466, 159] on body "AT26 登出 櫃檯作業 打帳單 帳單列表 座位開單 營業儀表板 現金收支登錄 高階收支登錄 材料自購登錄 每日結帳 排班表 現場電腦打卡 掃碼打卡 預約管理…" at bounding box center [510, 245] width 1021 height 490
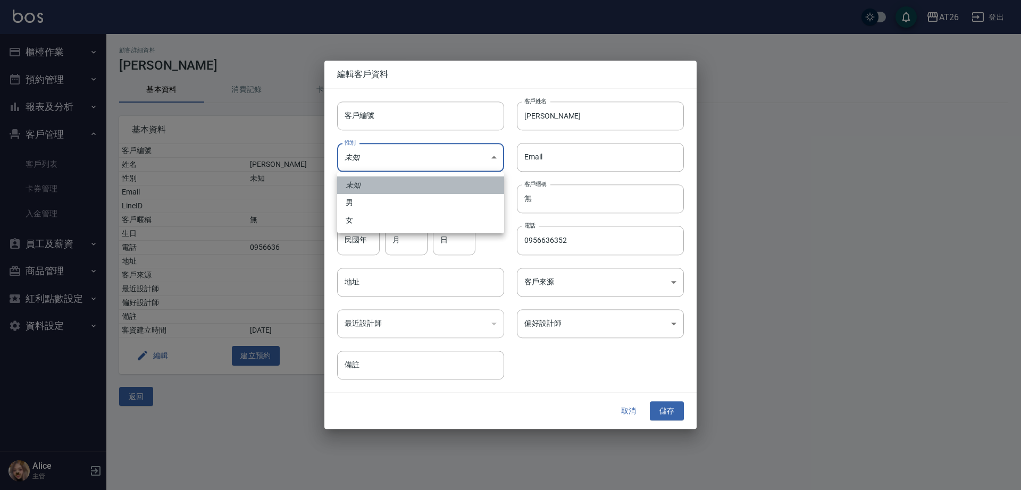
click at [419, 186] on li "未知" at bounding box center [420, 185] width 167 height 18
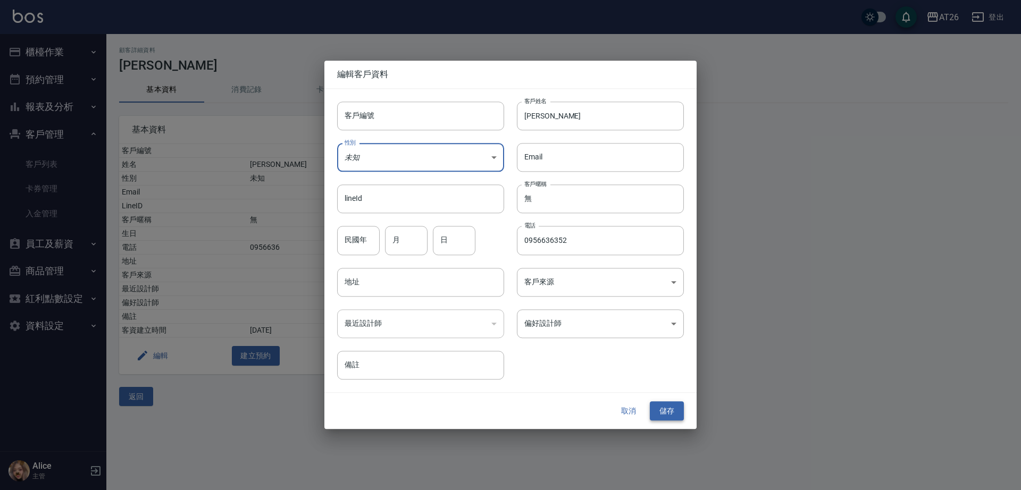
click at [676, 409] on button "儲存" at bounding box center [667, 411] width 34 height 20
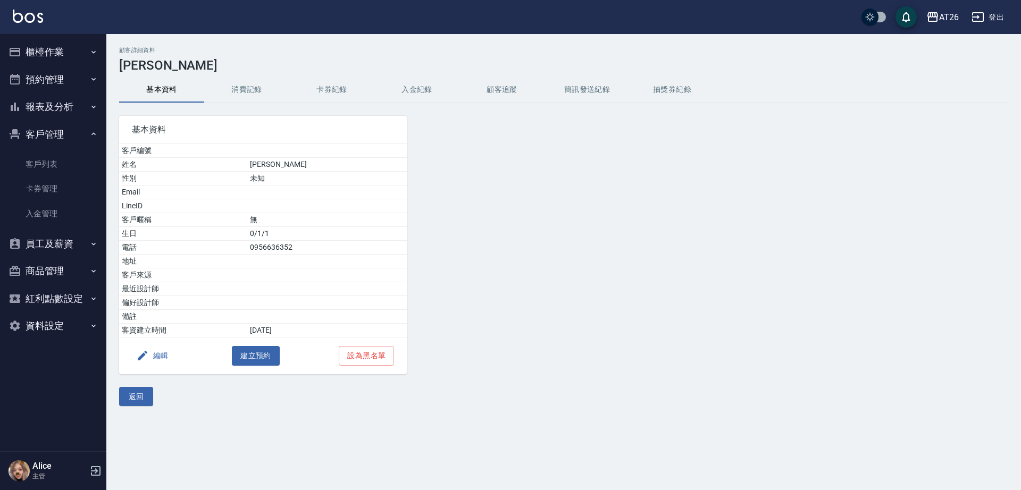
click at [58, 134] on button "客戶管理" at bounding box center [53, 135] width 98 height 28
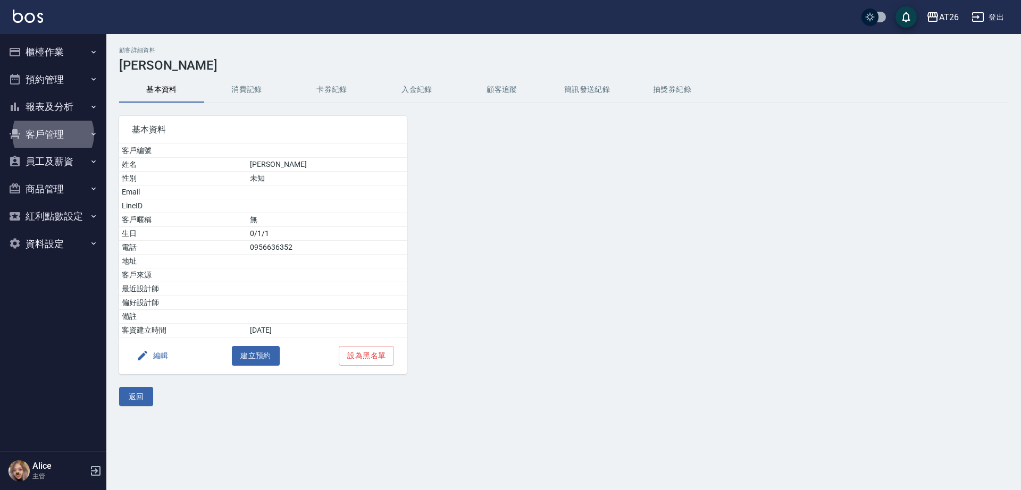
click at [55, 125] on button "客戶管理" at bounding box center [53, 135] width 98 height 28
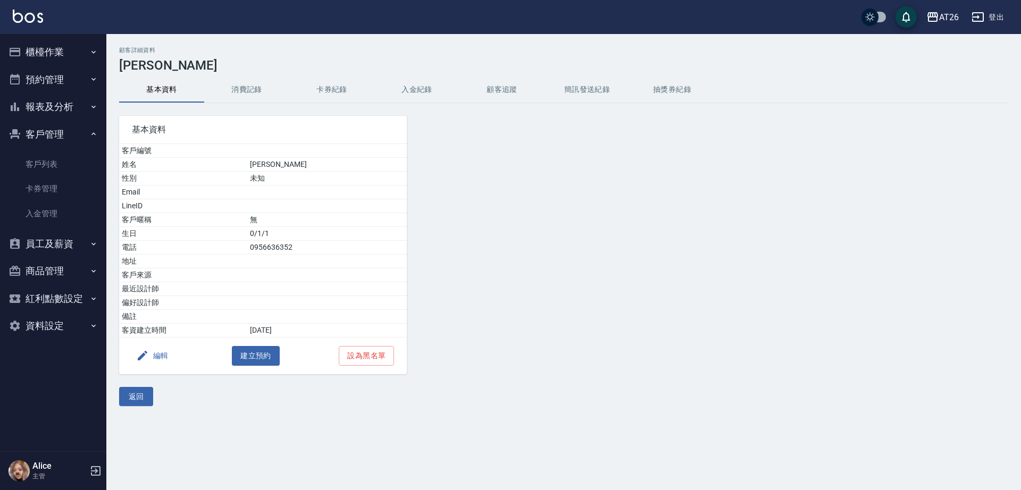
click at [58, 148] on ul "客戶列表 卡券管理 入金管理" at bounding box center [53, 189] width 98 height 82
click at [41, 47] on button "櫃檯作業" at bounding box center [53, 52] width 98 height 28
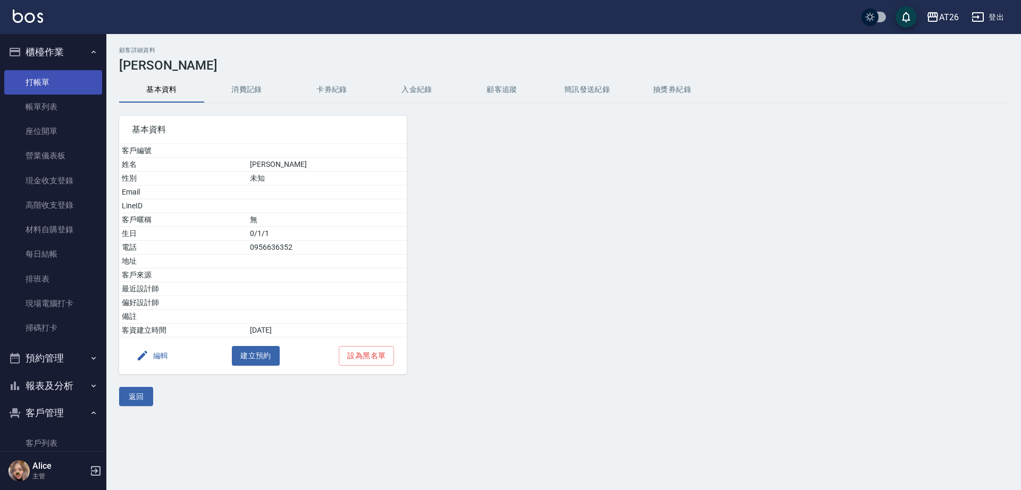
click at [60, 75] on link "打帳單" at bounding box center [53, 82] width 98 height 24
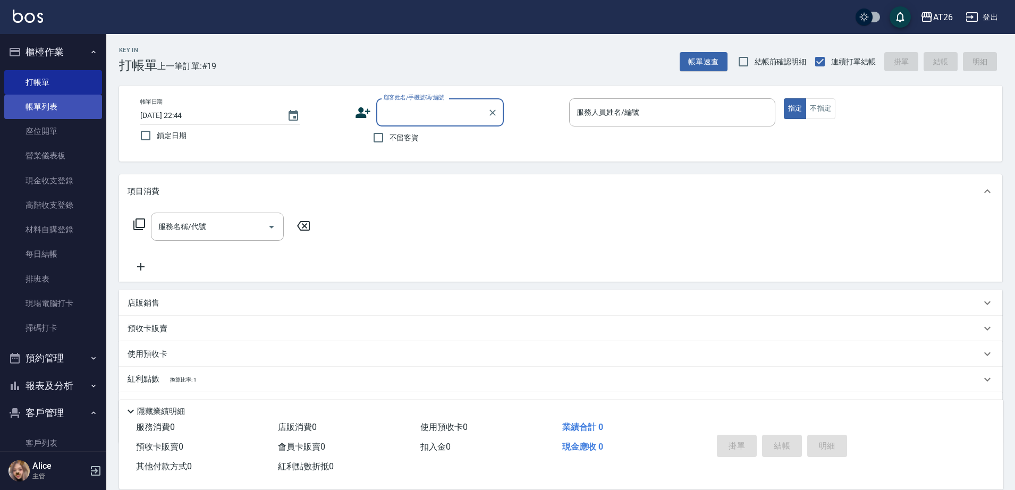
click at [50, 113] on link "帳單列表" at bounding box center [53, 107] width 98 height 24
click at [64, 112] on link "帳單列表" at bounding box center [53, 107] width 98 height 24
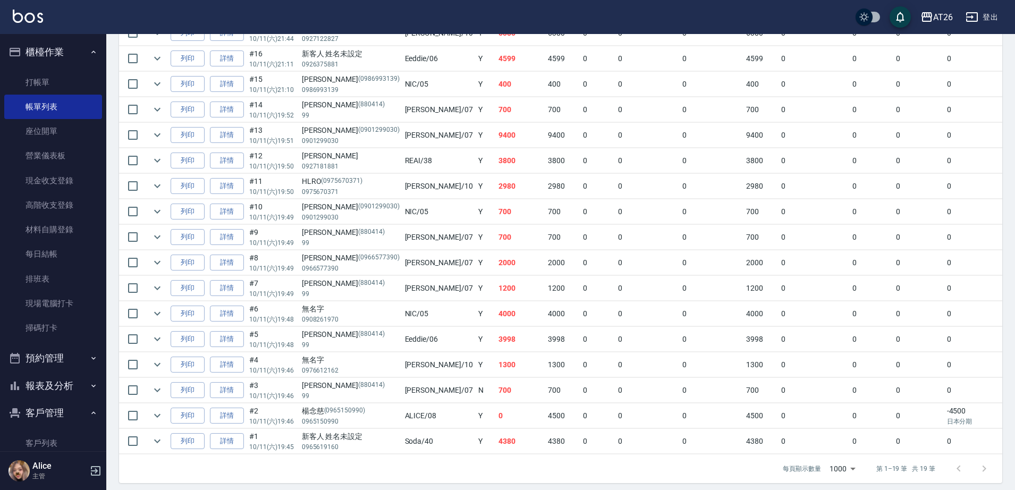
scroll to position [366, 0]
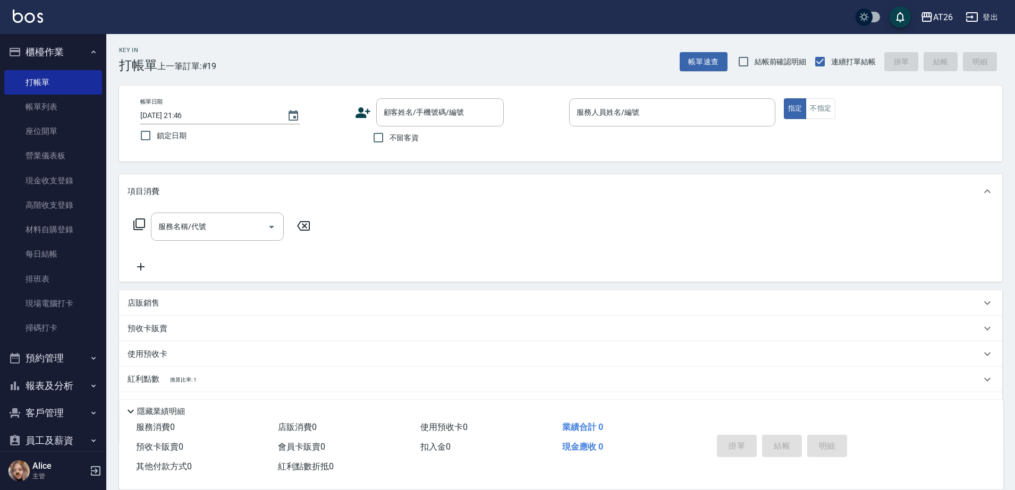
click at [57, 386] on button "報表及分析" at bounding box center [53, 386] width 98 height 28
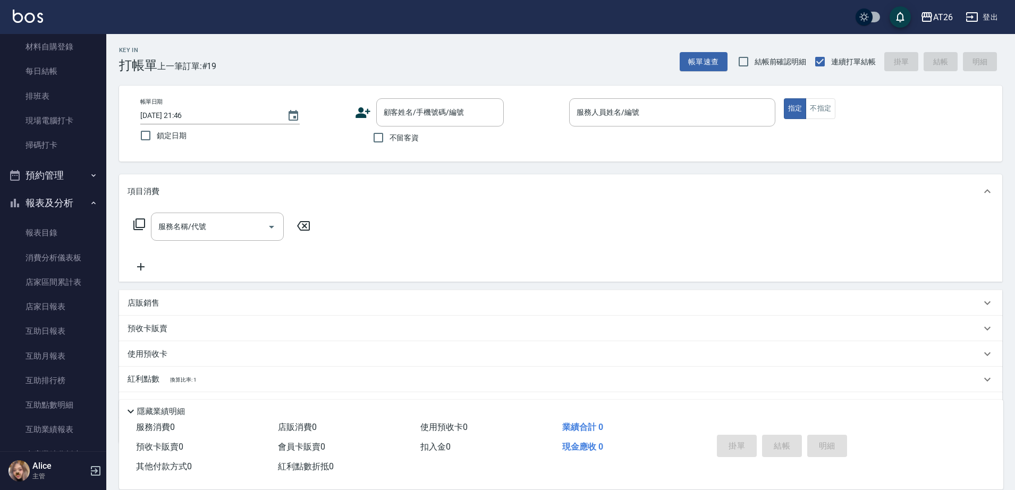
scroll to position [332, 0]
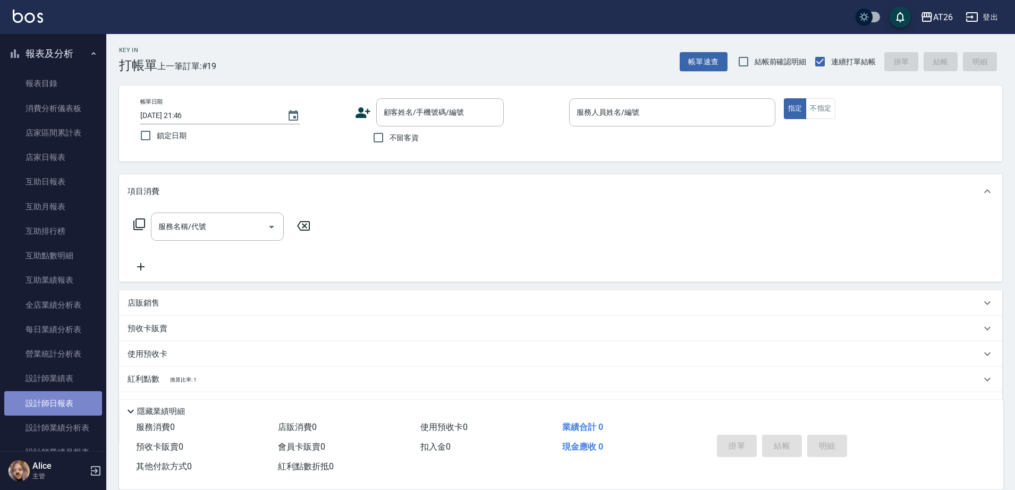
click at [64, 392] on link "設計師日報表" at bounding box center [53, 403] width 98 height 24
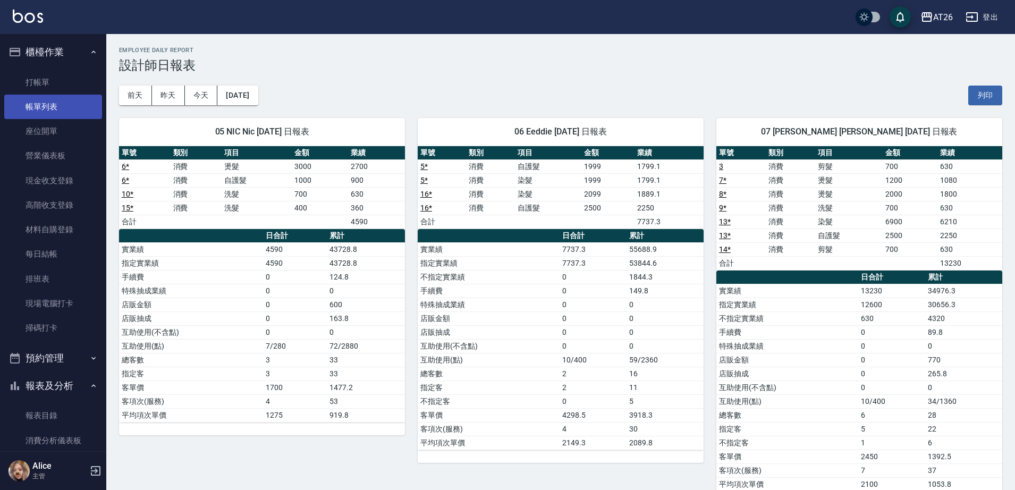
click at [70, 102] on link "帳單列表" at bounding box center [53, 107] width 98 height 24
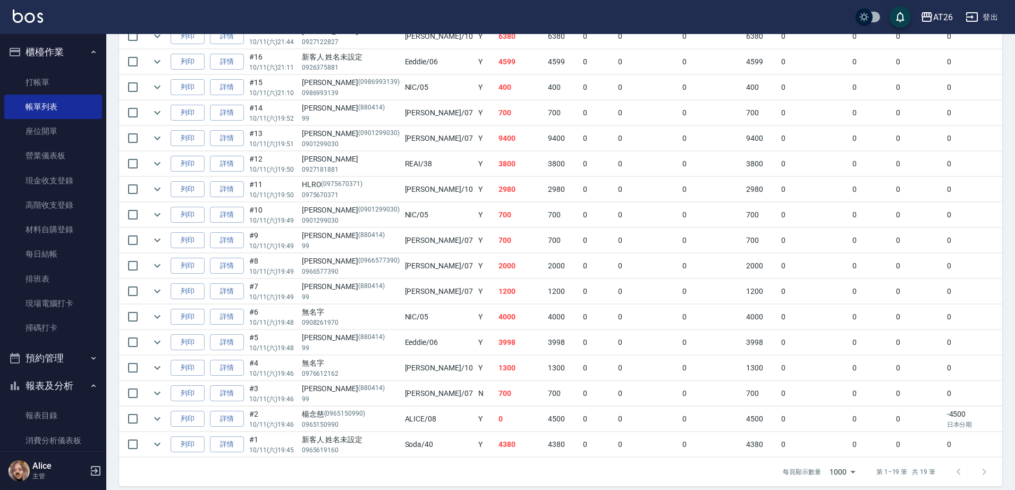
scroll to position [366, 0]
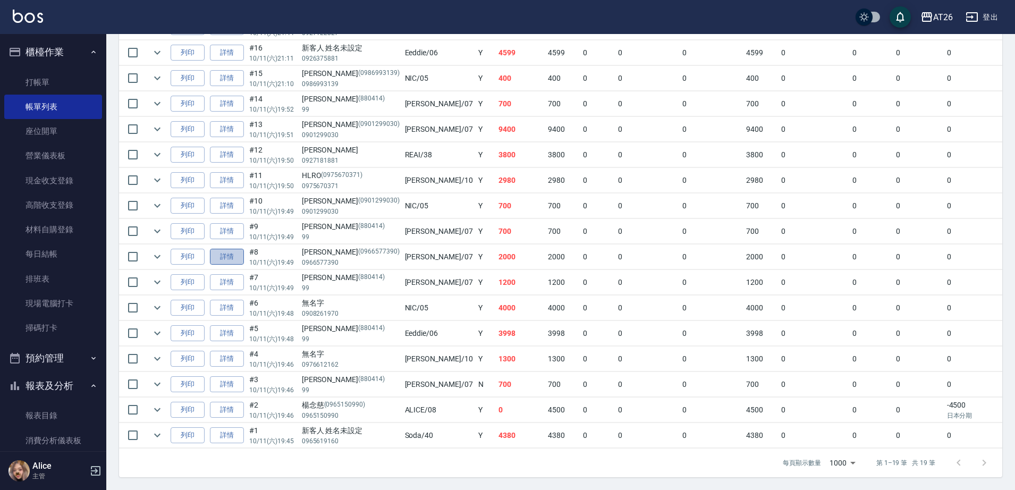
click at [230, 251] on link "詳情" at bounding box center [227, 257] width 34 height 16
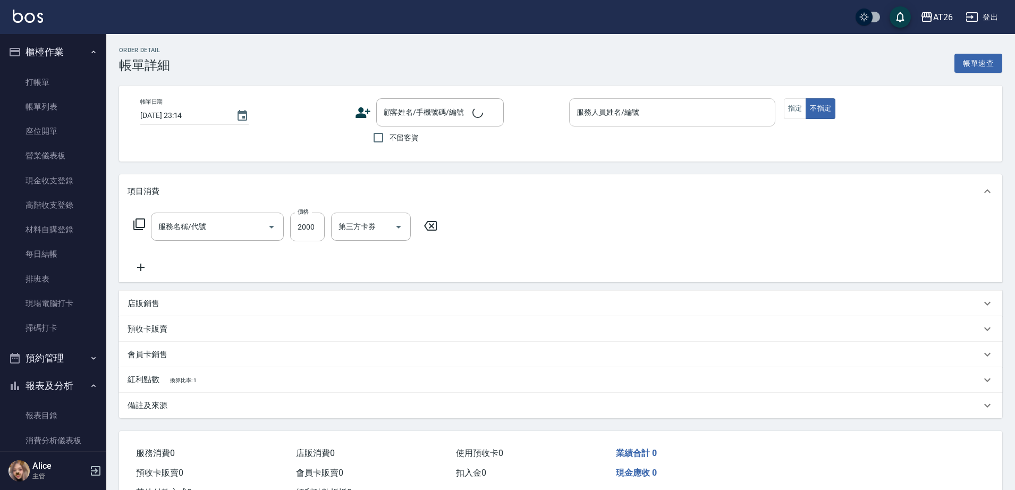
type input "2025/10/11 19:49"
type input "ADAM-07"
type input "200"
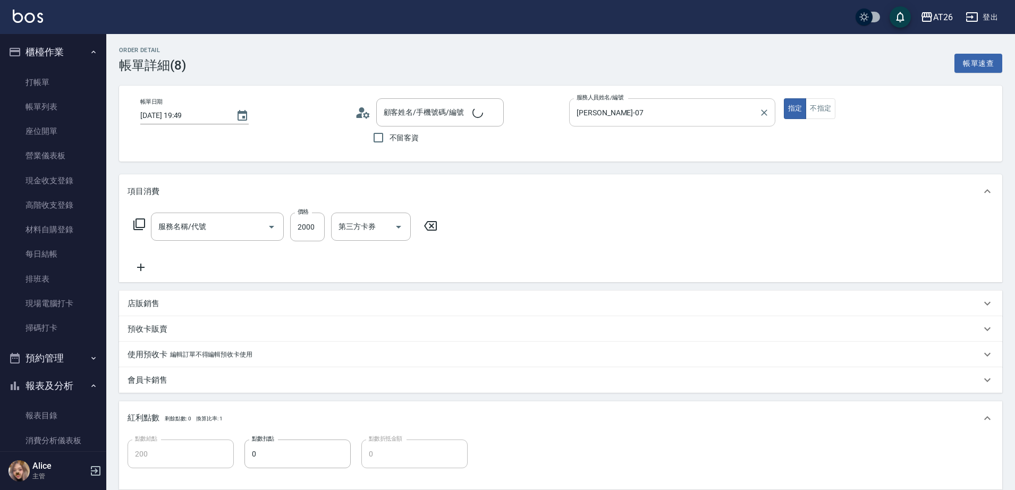
type input "燙髮(301)"
type input "陳暐廷/0966577390/0966577390"
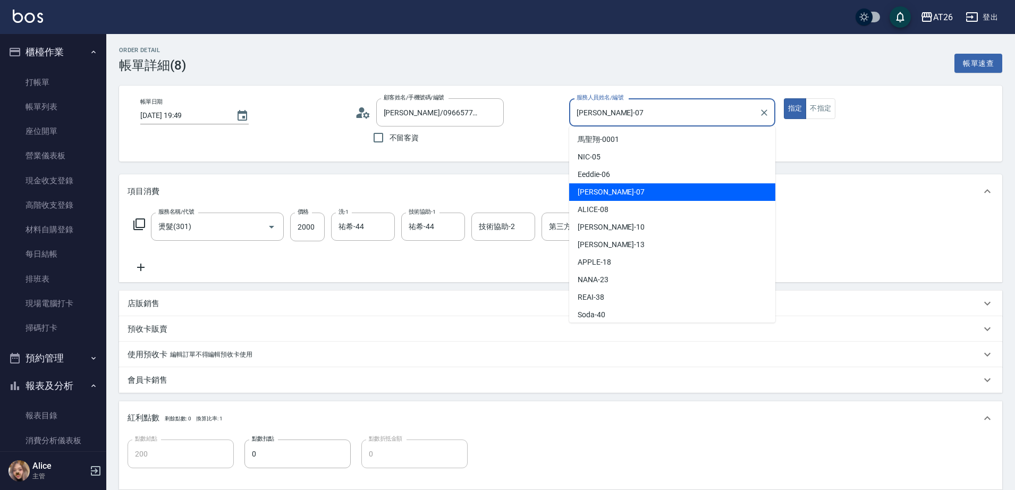
drag, startPoint x: 620, startPoint y: 116, endPoint x: 569, endPoint y: 107, distance: 51.8
click at [569, 107] on div "ADAM-07 服務人員姓名/編號" at bounding box center [672, 112] width 206 height 28
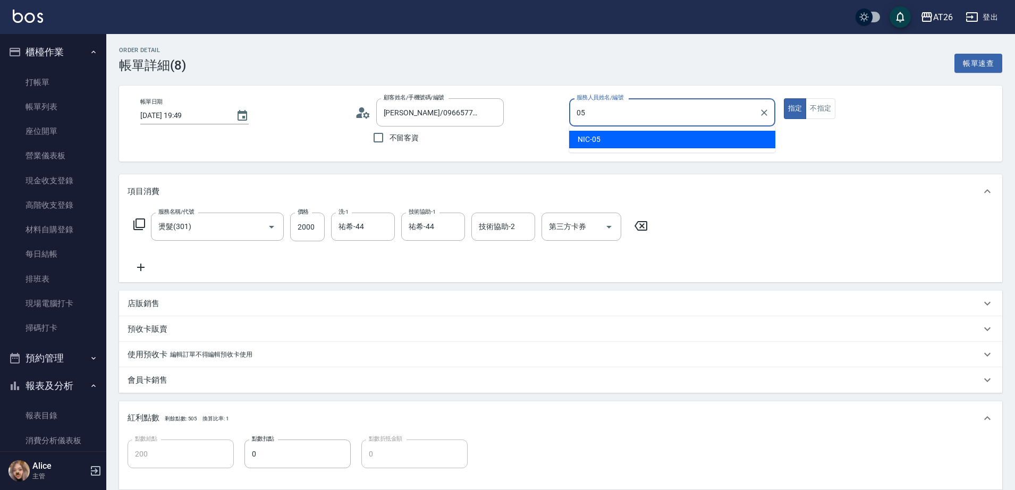
type input "NIC-05"
type button "true"
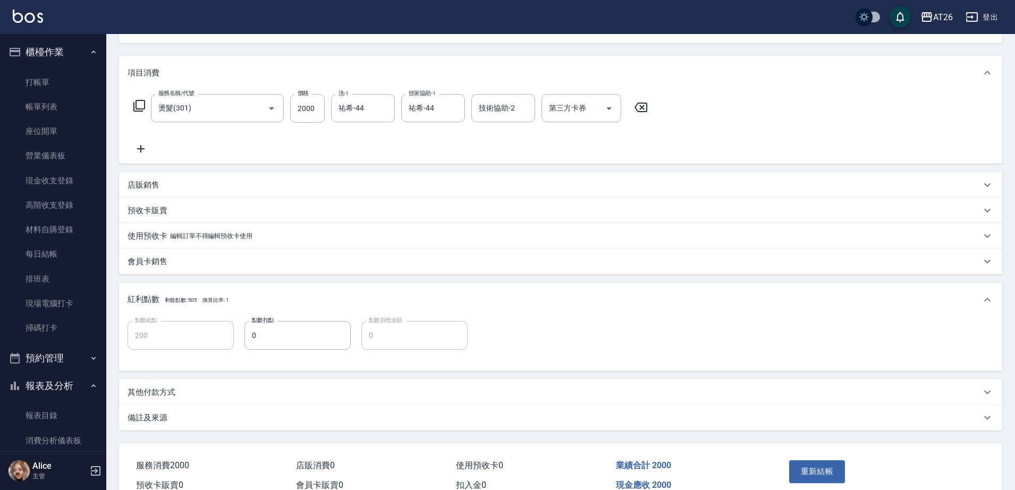
scroll to position [174, 0]
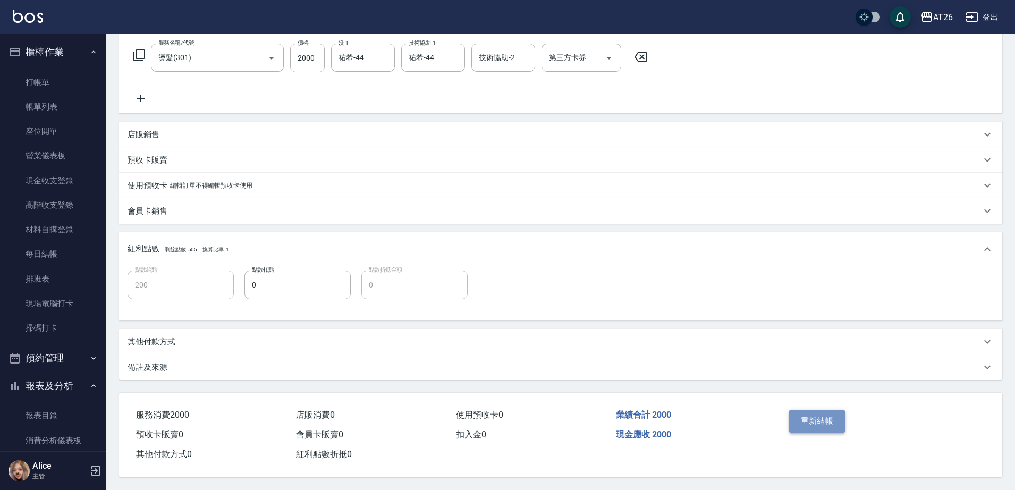
click at [824, 415] on button "重新結帳" at bounding box center [817, 421] width 56 height 22
click at [824, 415] on div "重新結帳" at bounding box center [833, 429] width 96 height 46
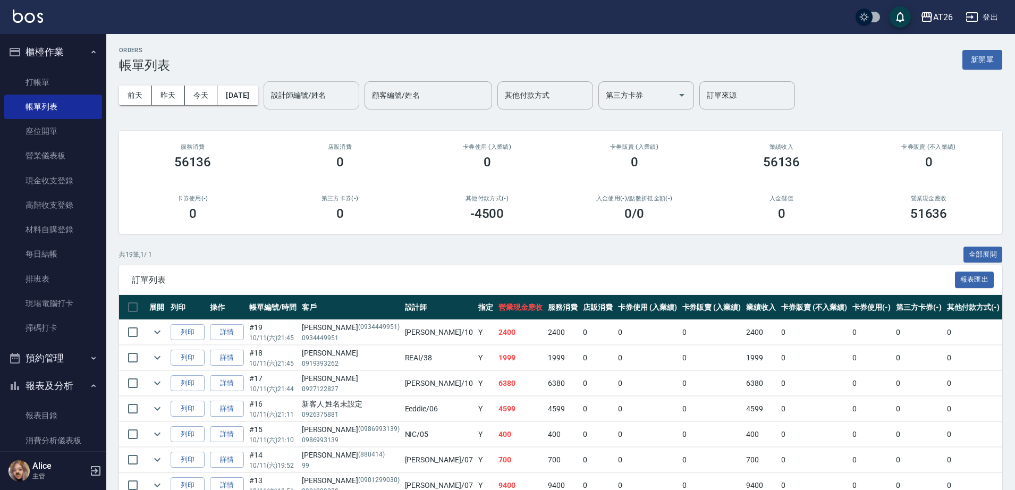
click at [322, 100] on input "設計師編號/姓名" at bounding box center [311, 95] width 86 height 19
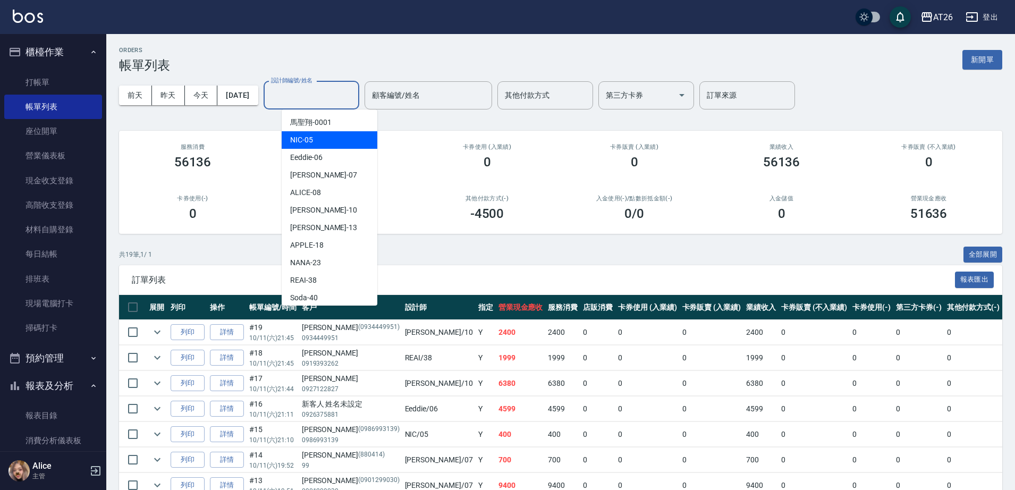
click at [317, 138] on div "NIC -05" at bounding box center [330, 140] width 96 height 18
type input "NIC-05"
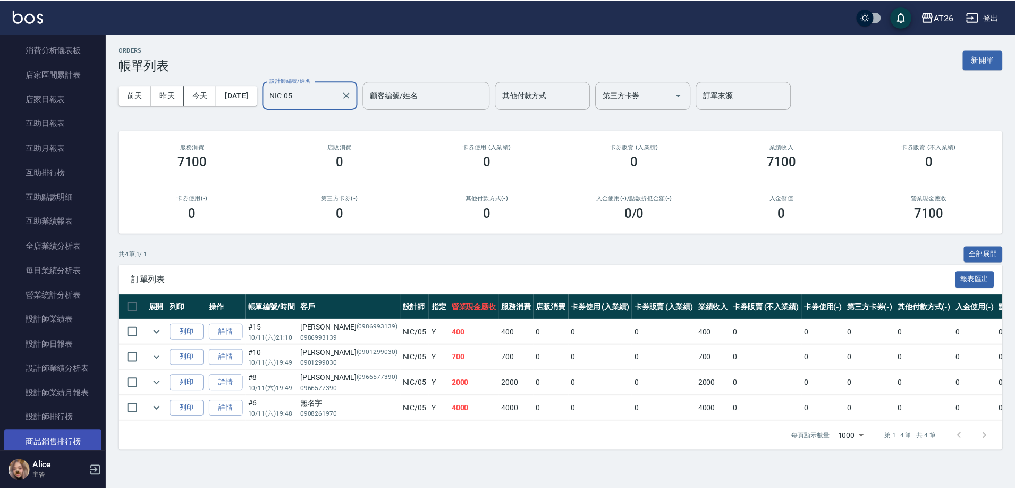
scroll to position [465, 0]
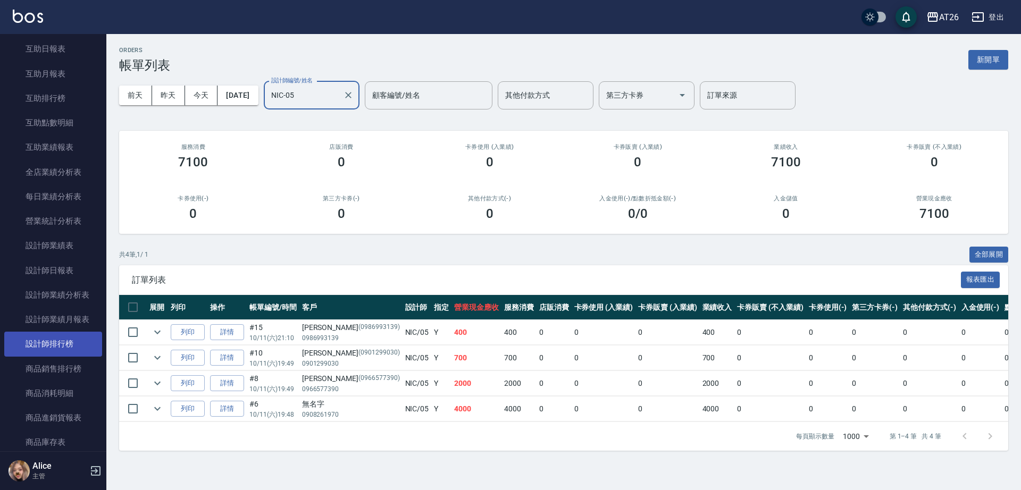
click at [75, 345] on link "設計師排行榜" at bounding box center [53, 344] width 98 height 24
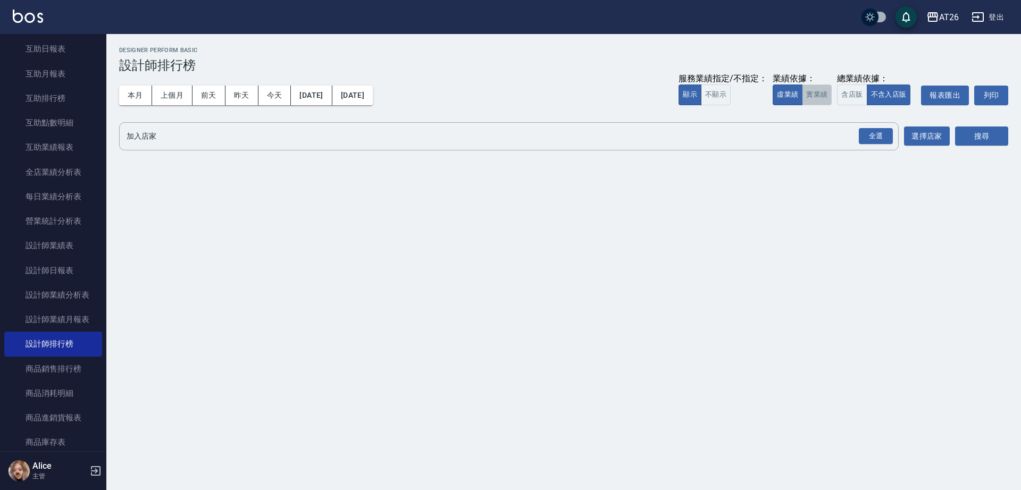
click at [818, 89] on button "實業績" at bounding box center [817, 95] width 30 height 21
drag, startPoint x: 861, startPoint y: 128, endPoint x: 880, endPoint y: 140, distance: 22.4
click at [861, 129] on div "全選" at bounding box center [875, 136] width 34 height 16
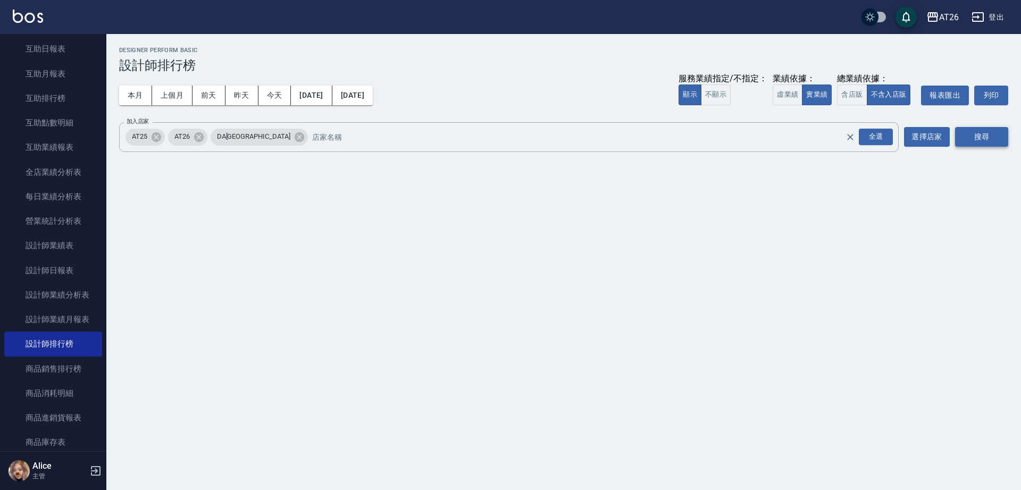
click at [968, 146] on button "搜尋" at bounding box center [981, 137] width 53 height 20
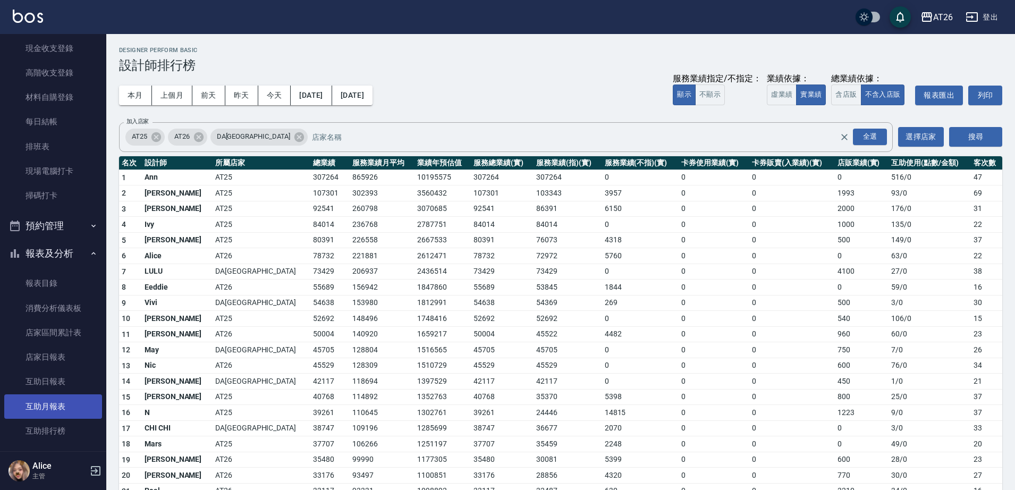
scroll to position [266, 0]
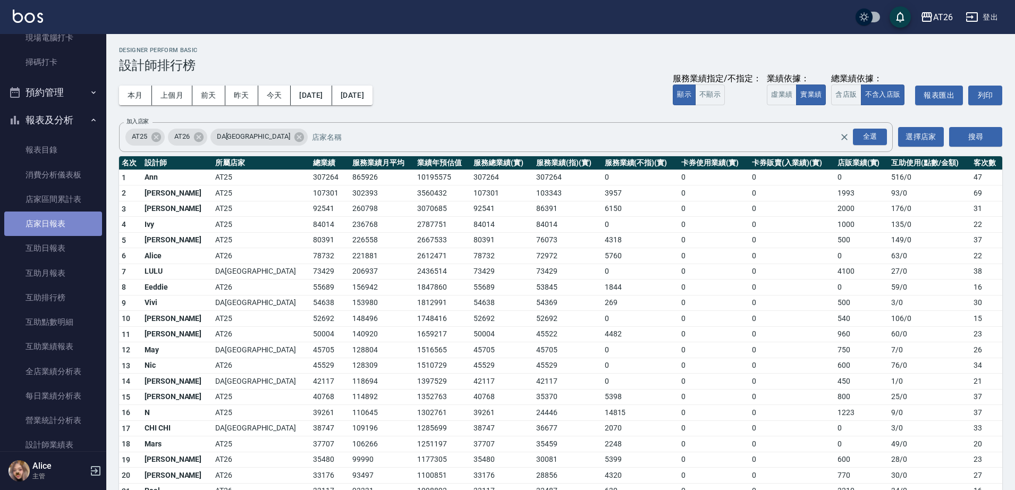
click at [64, 229] on link "店家日報表" at bounding box center [53, 224] width 98 height 24
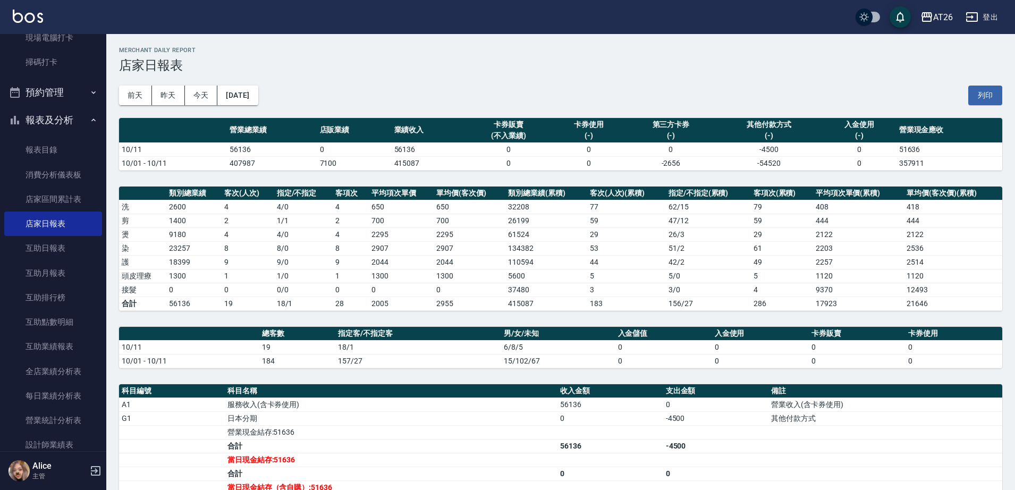
click at [334, 100] on div "前天 昨天 今天 2025/10/11 列印" at bounding box center [560, 95] width 883 height 45
click at [37, 127] on button "報表及分析" at bounding box center [53, 120] width 98 height 28
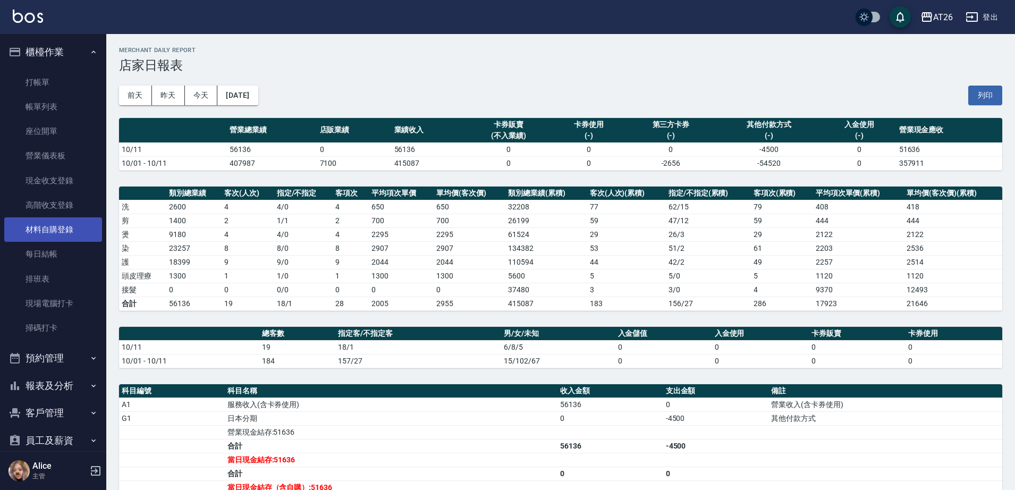
click at [48, 231] on link "材料自購登錄" at bounding box center [53, 229] width 98 height 24
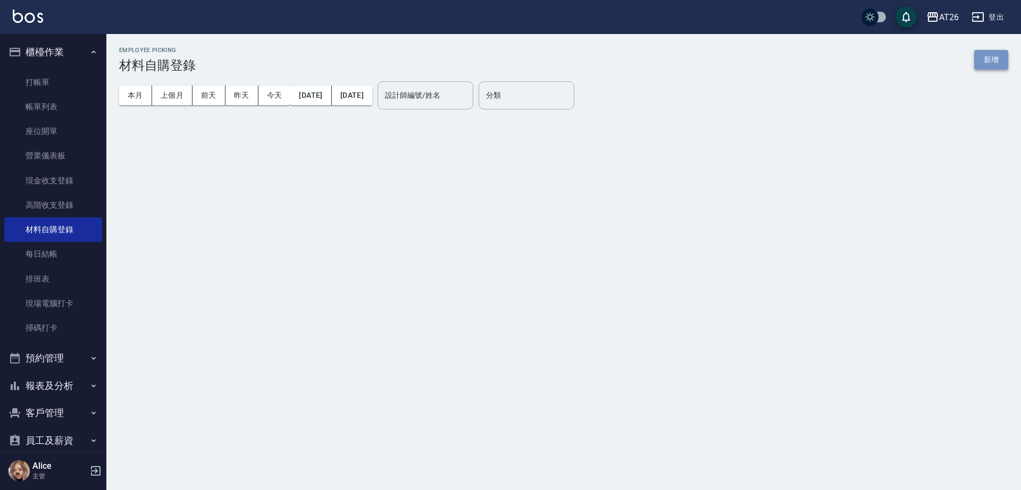
click at [988, 52] on button "新增" at bounding box center [991, 60] width 34 height 20
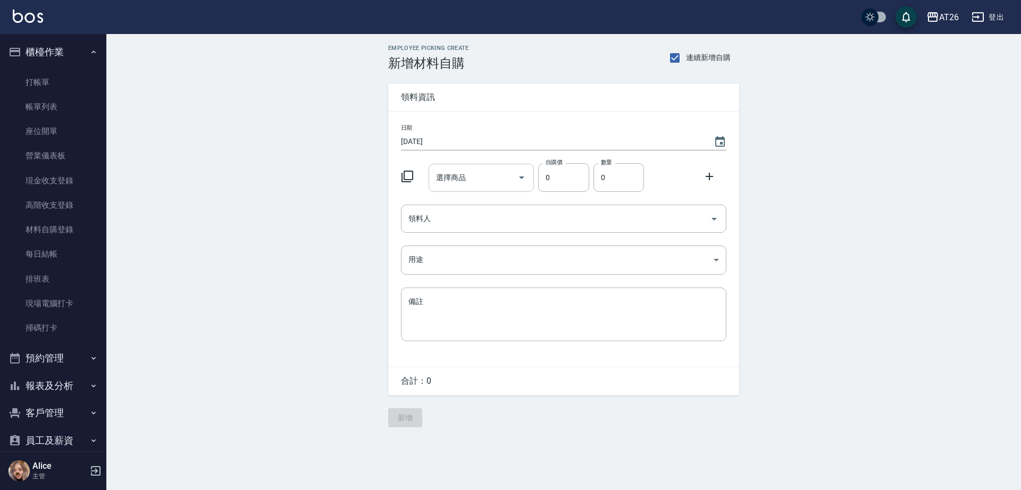
click at [476, 174] on input "選擇商品" at bounding box center [473, 178] width 80 height 19
type input "16\"
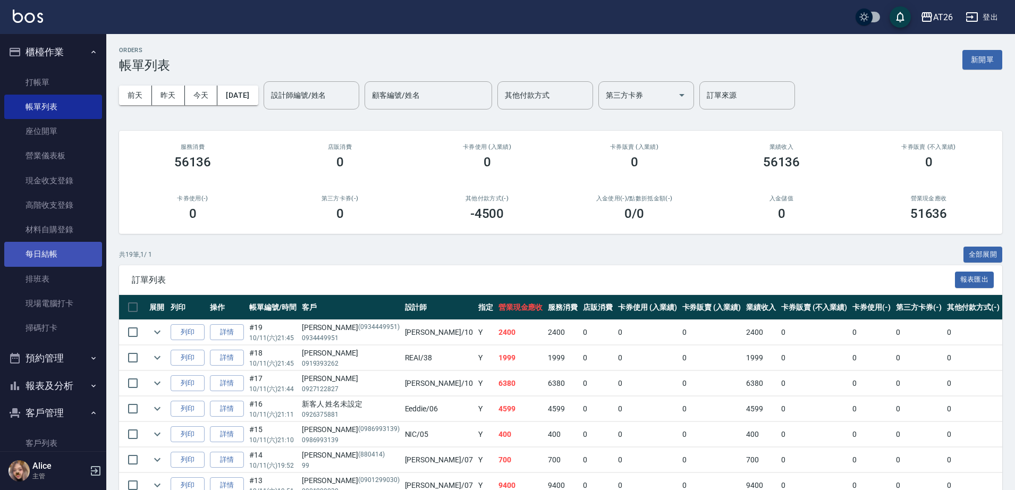
scroll to position [167, 0]
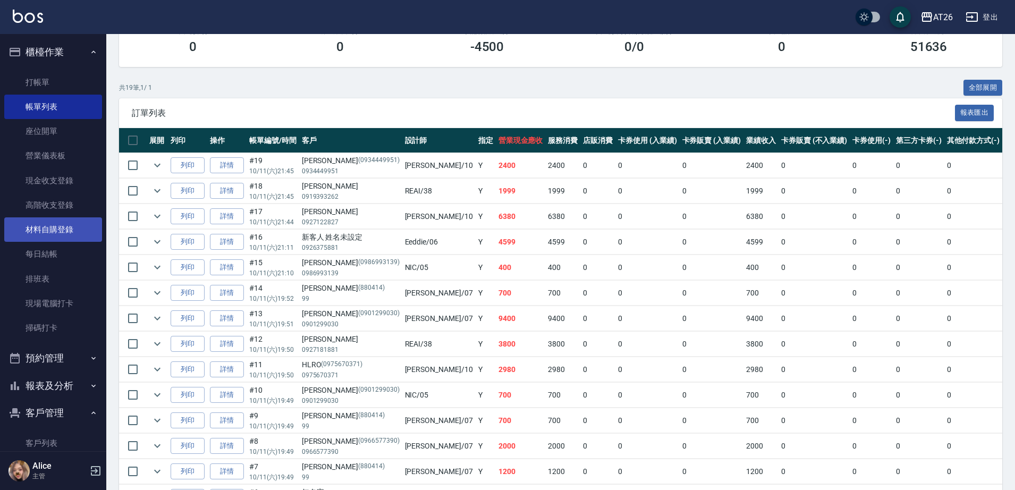
click at [73, 230] on link "材料自購登錄" at bounding box center [53, 229] width 98 height 24
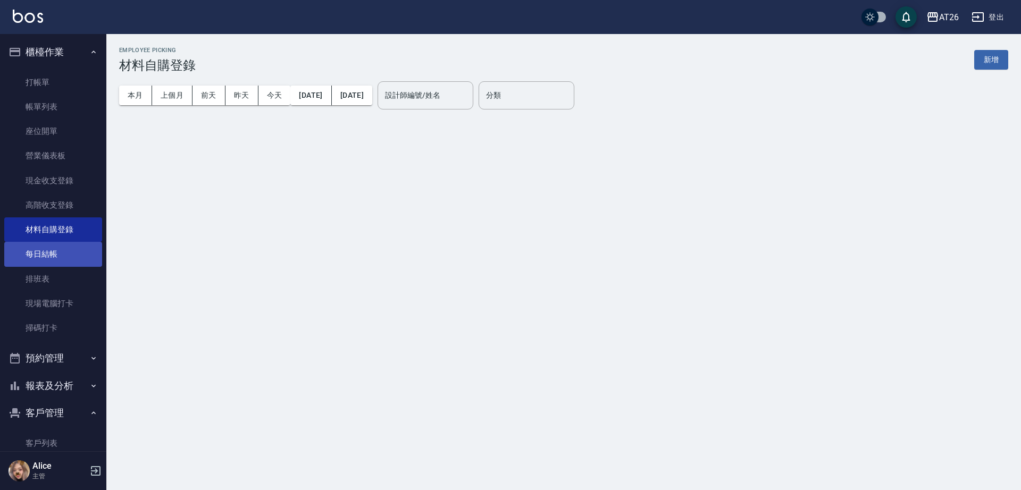
click at [71, 247] on link "每日結帳" at bounding box center [53, 254] width 98 height 24
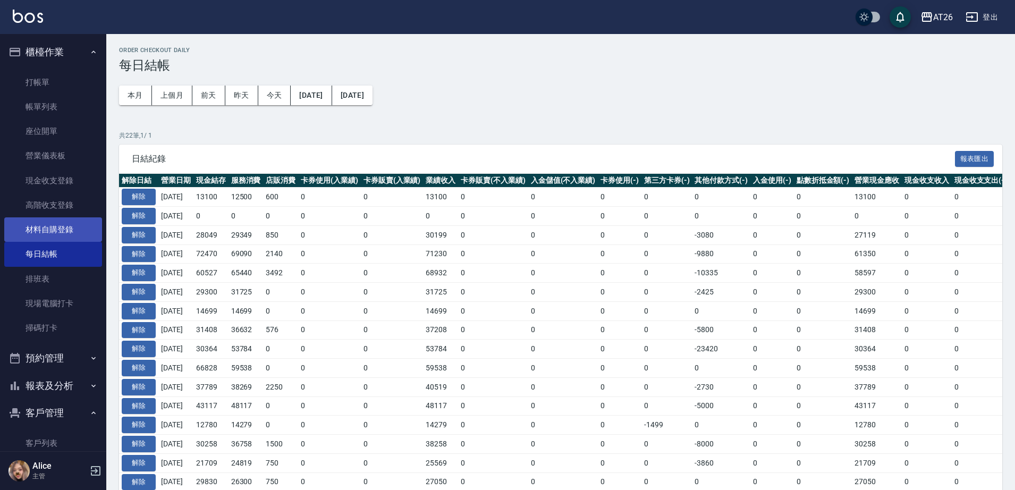
click at [76, 238] on link "材料自購登錄" at bounding box center [53, 229] width 98 height 24
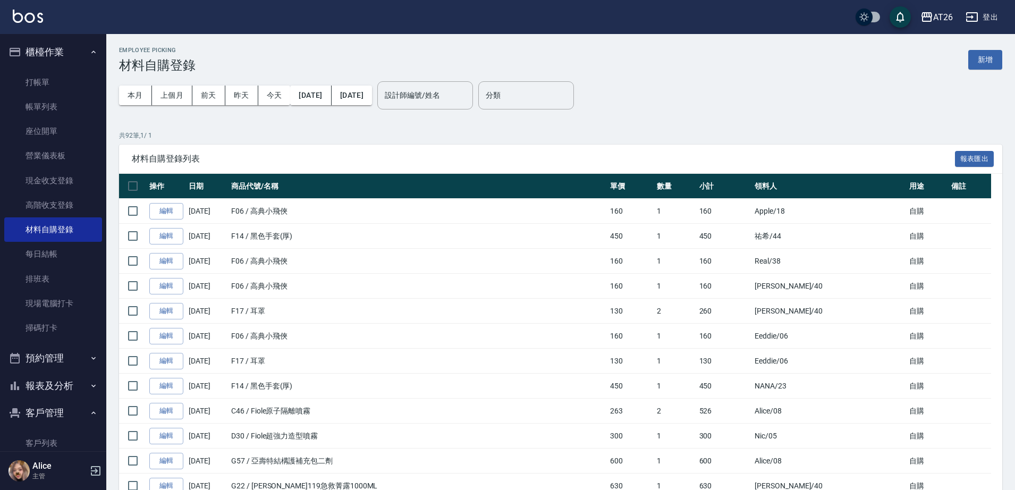
click at [981, 73] on div "本月 上個月 [DATE] [DATE] [DATE] [DATE] [DATE] 設計師編號/姓名 設計師編號/姓名 分類 分類" at bounding box center [560, 95] width 883 height 45
click at [980, 70] on div "Employee Picking 材料自購登錄 新增" at bounding box center [560, 60] width 883 height 26
click at [975, 56] on button "新增" at bounding box center [985, 60] width 34 height 20
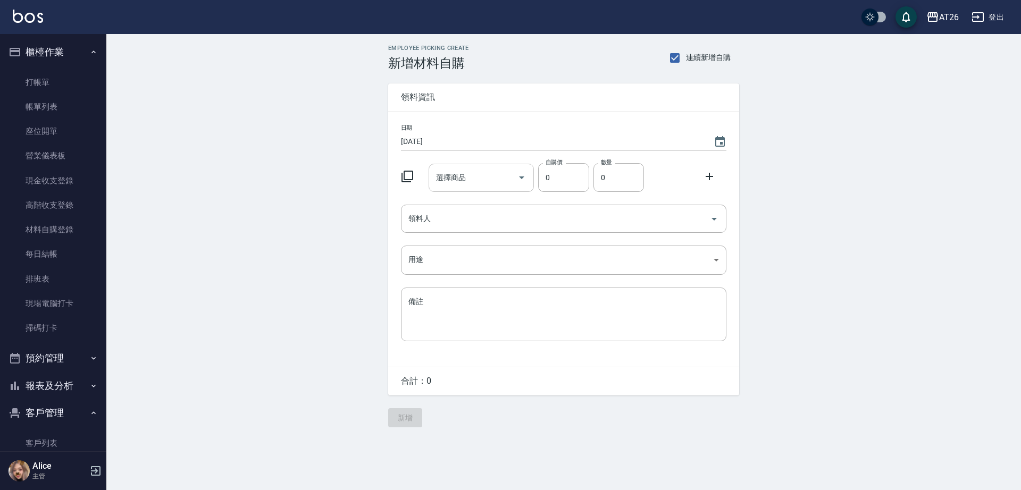
click at [479, 175] on input "選擇商品" at bounding box center [473, 178] width 80 height 19
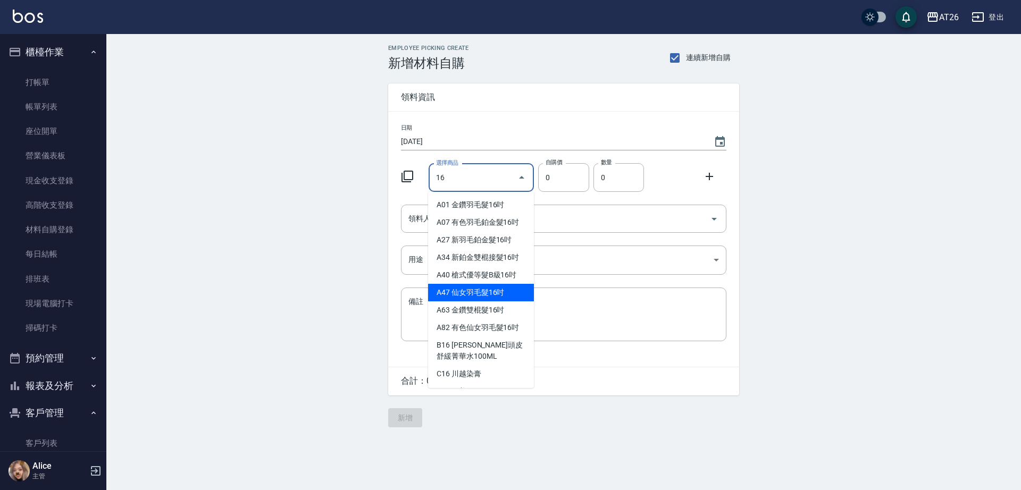
type input "仙女羽毛髮16吋"
type input "2180"
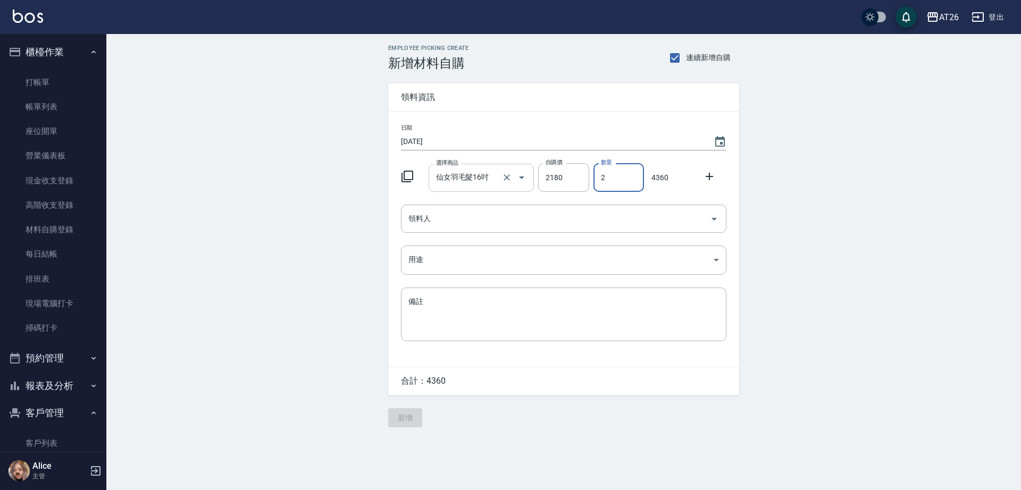
type input "2"
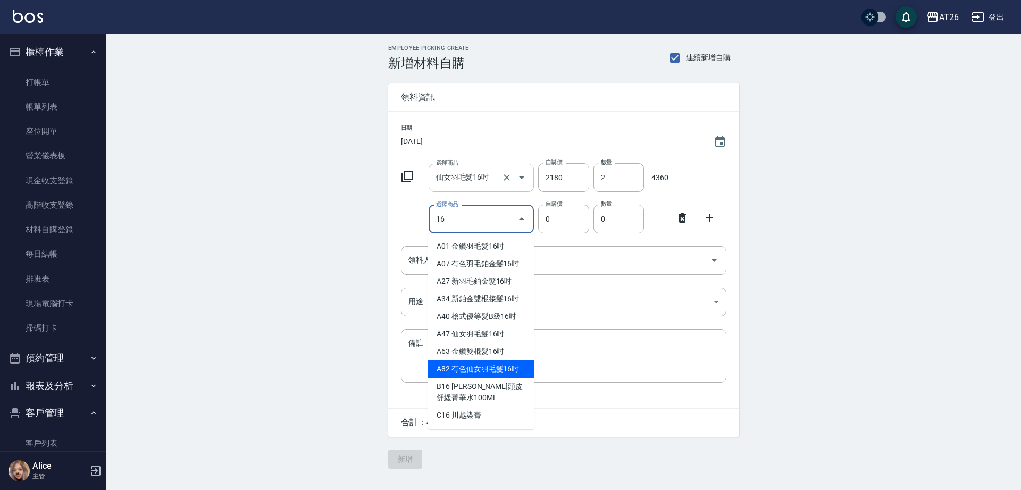
type input "有色仙女羽毛髮16吋"
type input "2380"
type input "1"
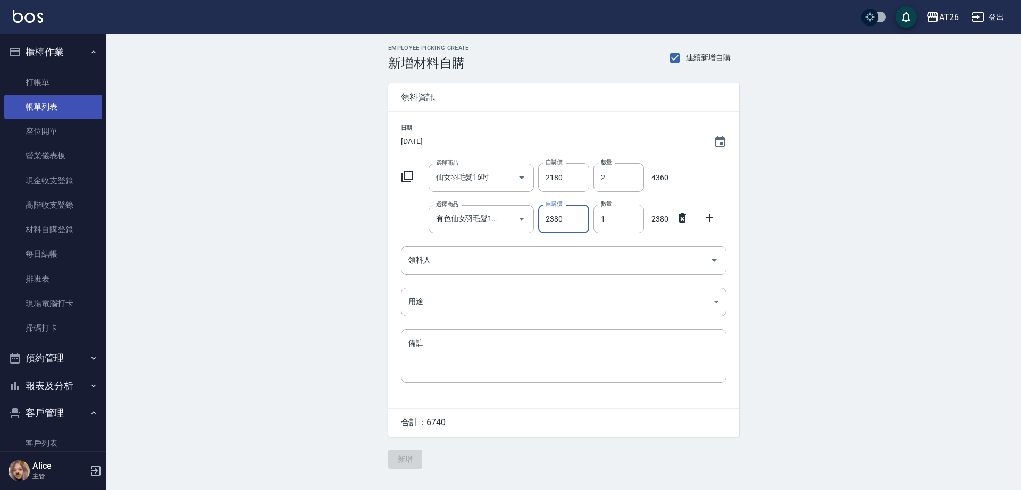
click at [87, 106] on link "帳單列表" at bounding box center [53, 107] width 98 height 24
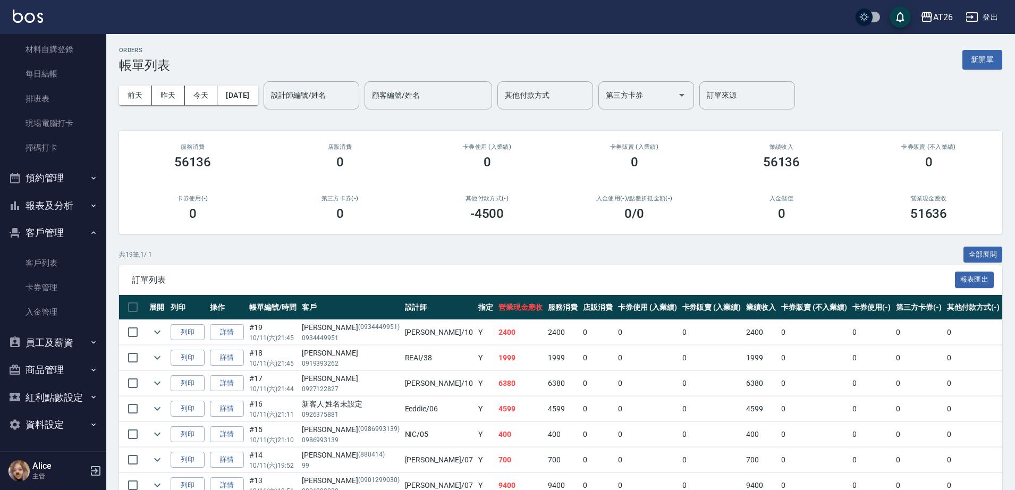
click at [74, 232] on button "客戶管理" at bounding box center [53, 233] width 98 height 28
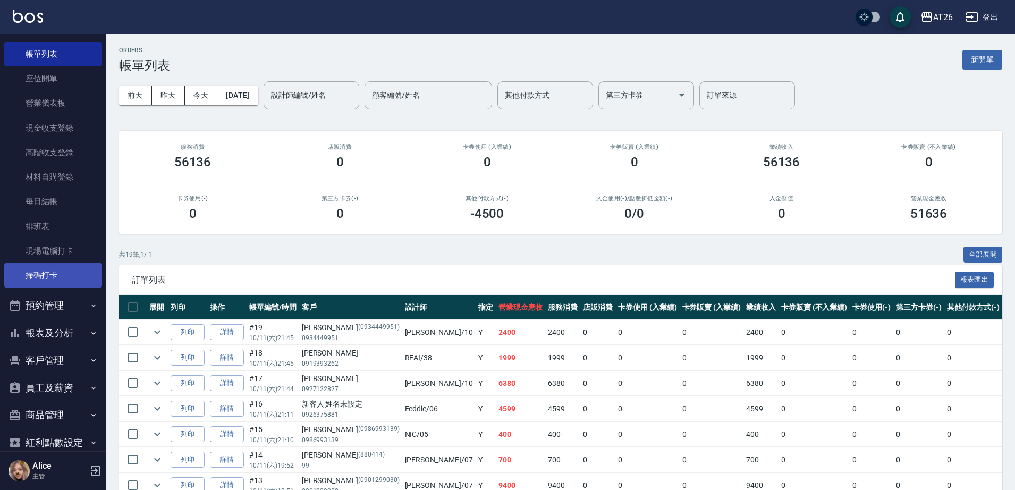
scroll to position [98, 0]
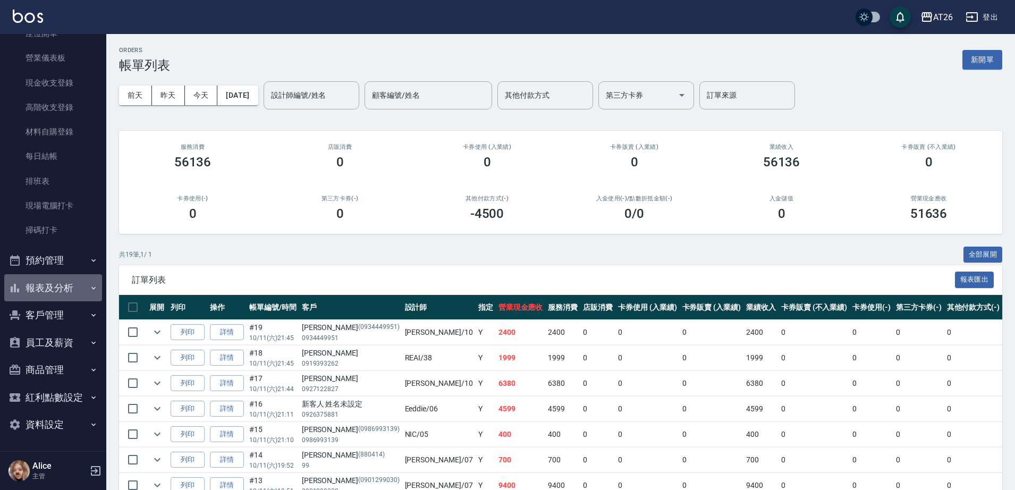
click at [66, 287] on button "報表及分析" at bounding box center [53, 288] width 98 height 28
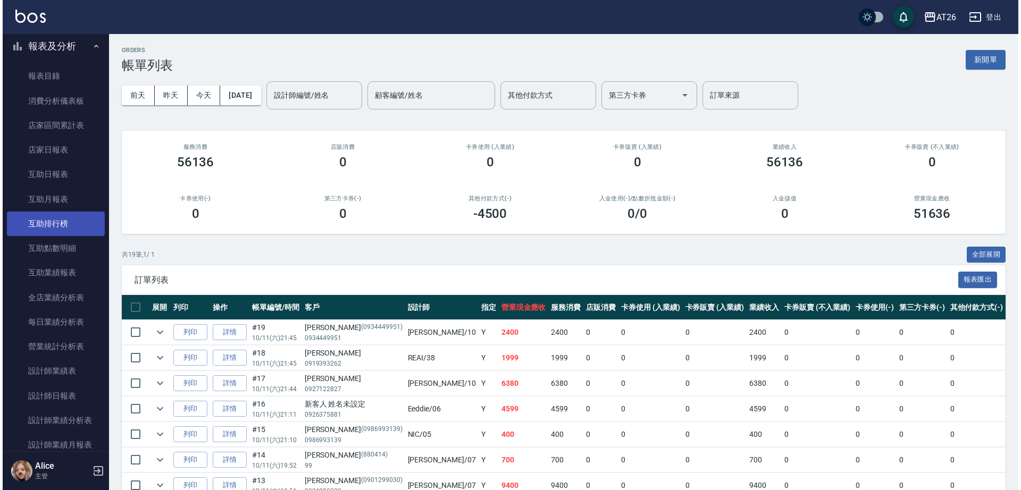
scroll to position [496, 0]
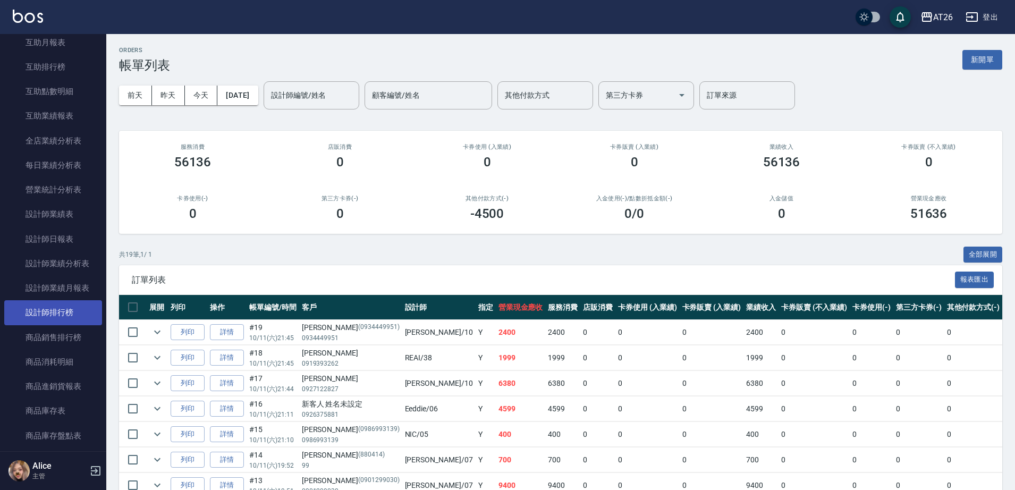
click at [74, 307] on link "設計師排行榜" at bounding box center [53, 312] width 98 height 24
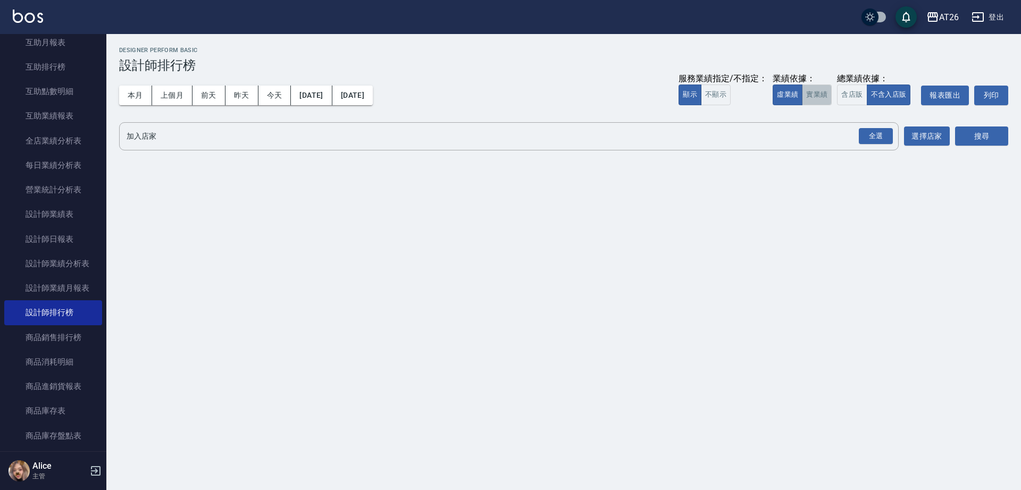
click at [811, 98] on button "實業績" at bounding box center [817, 95] width 30 height 21
drag, startPoint x: 858, startPoint y: 132, endPoint x: 874, endPoint y: 139, distance: 17.4
click at [859, 132] on div "全選" at bounding box center [875, 136] width 34 height 16
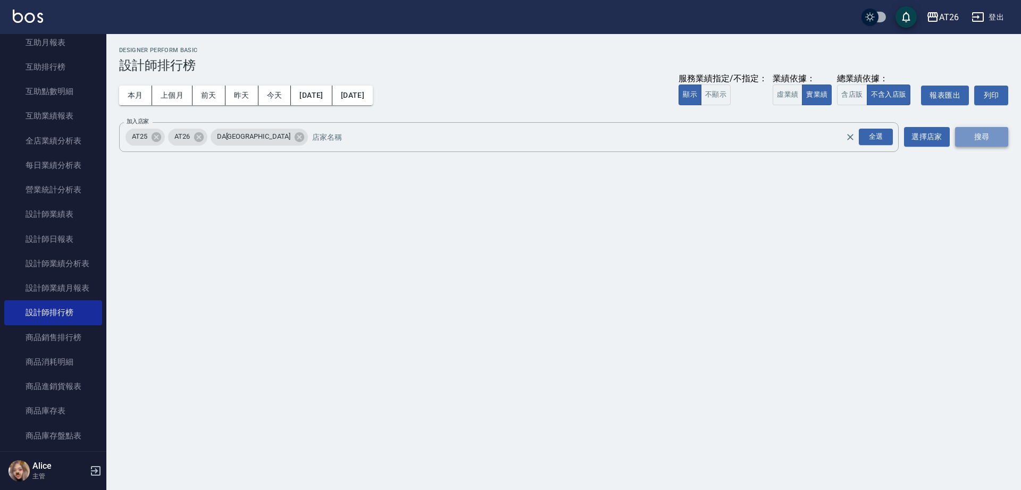
click at [967, 138] on button "搜尋" at bounding box center [981, 137] width 53 height 20
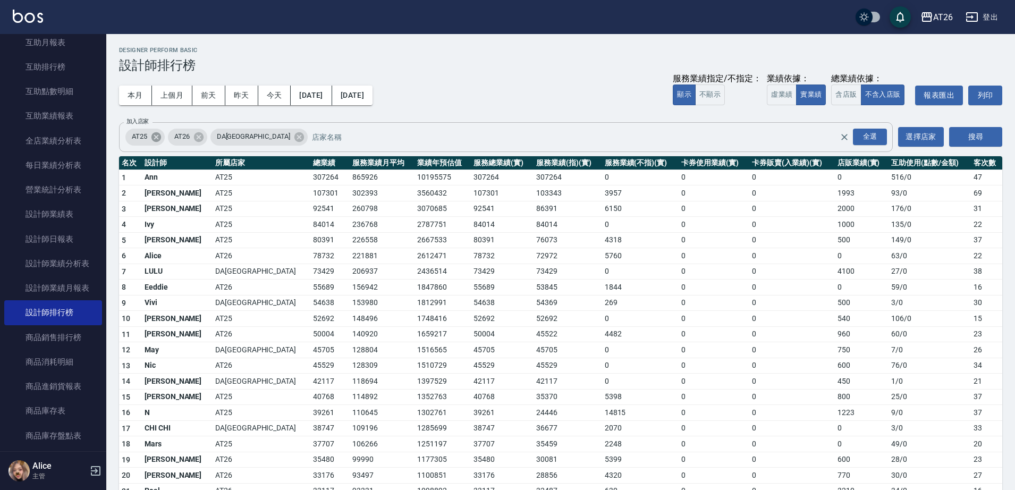
click at [158, 136] on icon at bounding box center [156, 137] width 12 height 12
click at [213, 139] on div "DA[GEOGRAPHIC_DATA]" at bounding box center [216, 137] width 97 height 17
click at [251, 140] on icon at bounding box center [257, 137] width 12 height 12
click at [969, 131] on button "搜尋" at bounding box center [975, 137] width 53 height 20
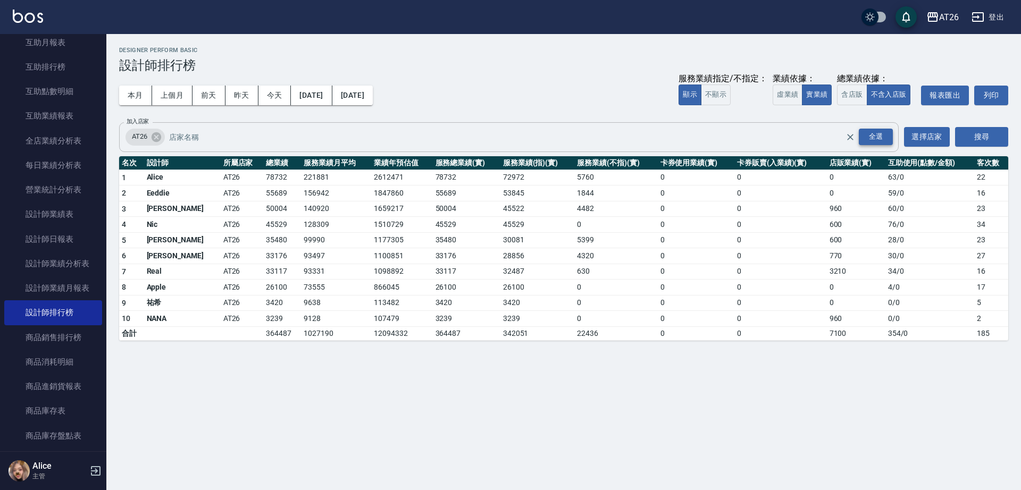
click at [877, 141] on div "全選" at bounding box center [875, 137] width 34 height 16
click at [988, 136] on button "搜尋" at bounding box center [981, 137] width 53 height 20
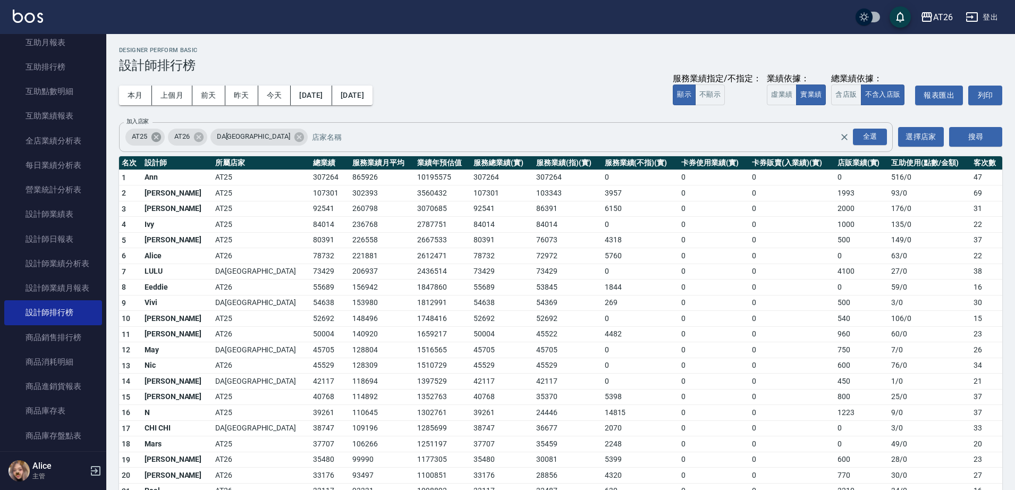
click at [161, 135] on icon at bounding box center [156, 137] width 10 height 10
click at [213, 140] on div "DA[GEOGRAPHIC_DATA]" at bounding box center [216, 137] width 97 height 17
click at [252, 139] on icon at bounding box center [257, 137] width 10 height 10
click at [971, 135] on button "搜尋" at bounding box center [975, 137] width 53 height 20
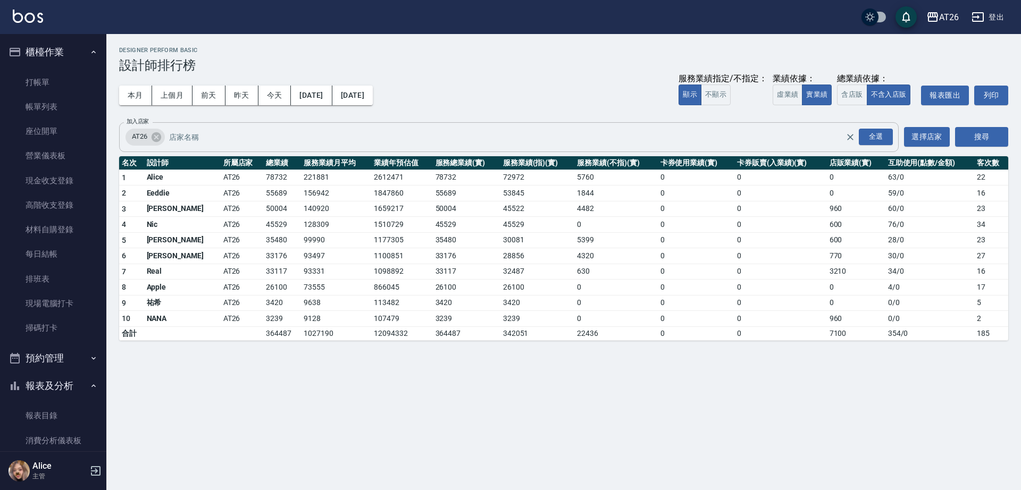
click at [71, 390] on button "報表及分析" at bounding box center [53, 386] width 98 height 28
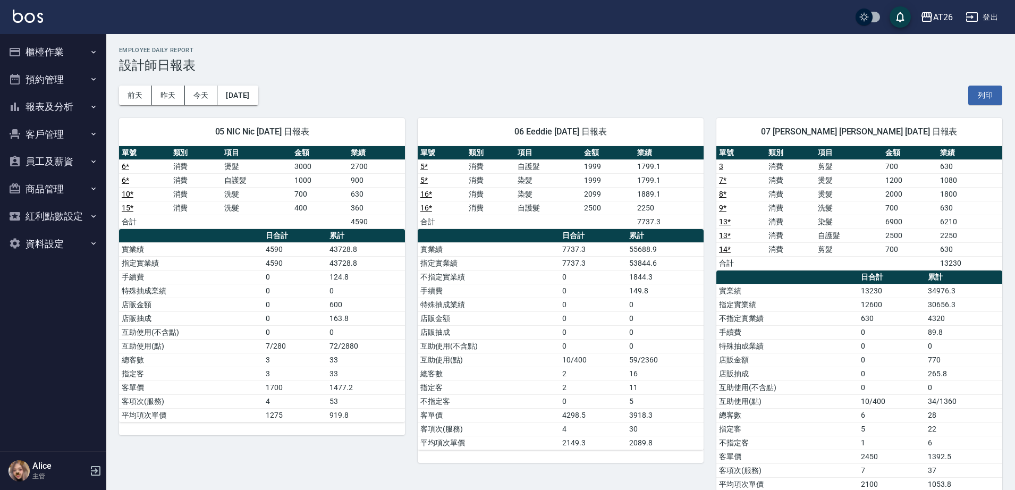
scroll to position [64, 0]
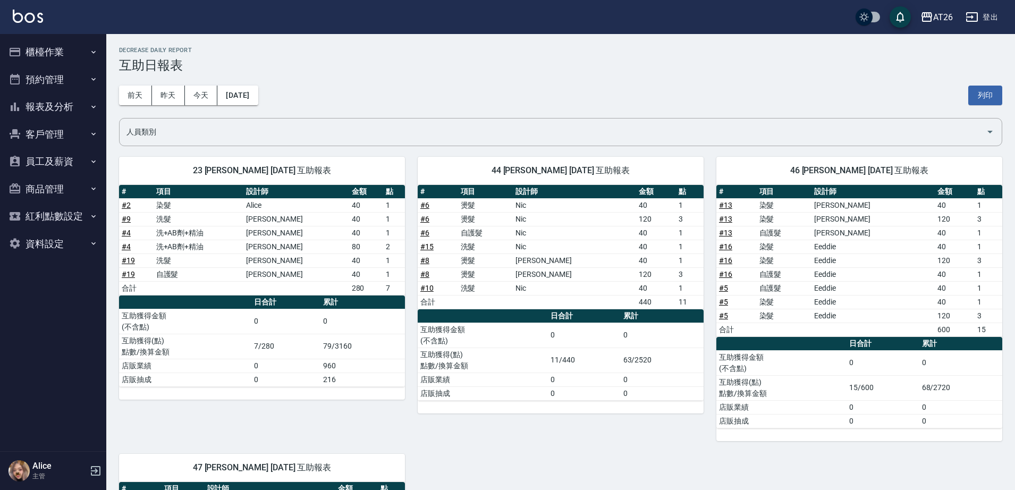
scroll to position [66, 0]
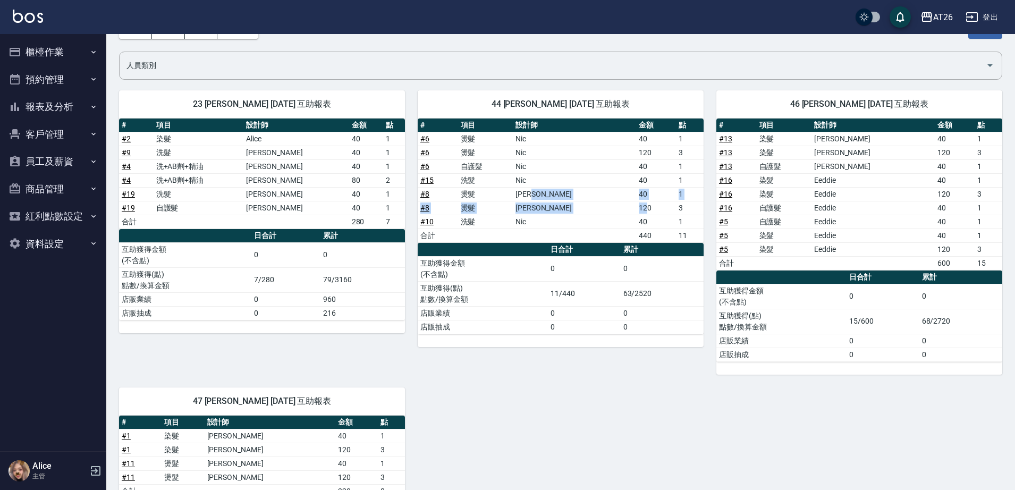
drag, startPoint x: 598, startPoint y: 196, endPoint x: 628, endPoint y: 205, distance: 31.6
click at [628, 205] on tbody "# 6 燙髮 Nic 40 1 # 6 燙髮 Nic 120 3 # 6 自護髮 Nic 40 1 # 15 洗髮 Nic 40 1 # 8 燙髮 [PERS…" at bounding box center [561, 187] width 286 height 111
click at [636, 205] on td "120" at bounding box center [656, 208] width 40 height 14
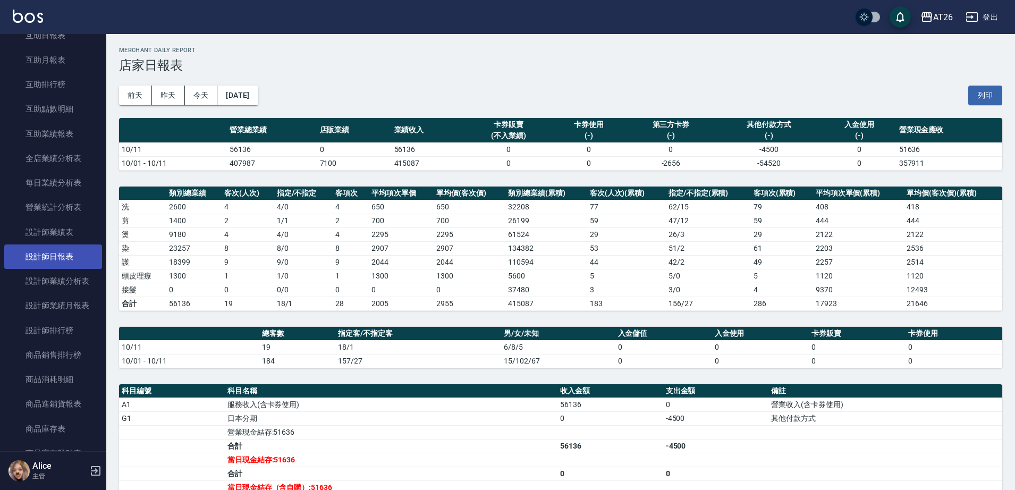
scroll to position [199, 0]
click at [65, 248] on link "設計師日報表" at bounding box center [53, 257] width 98 height 24
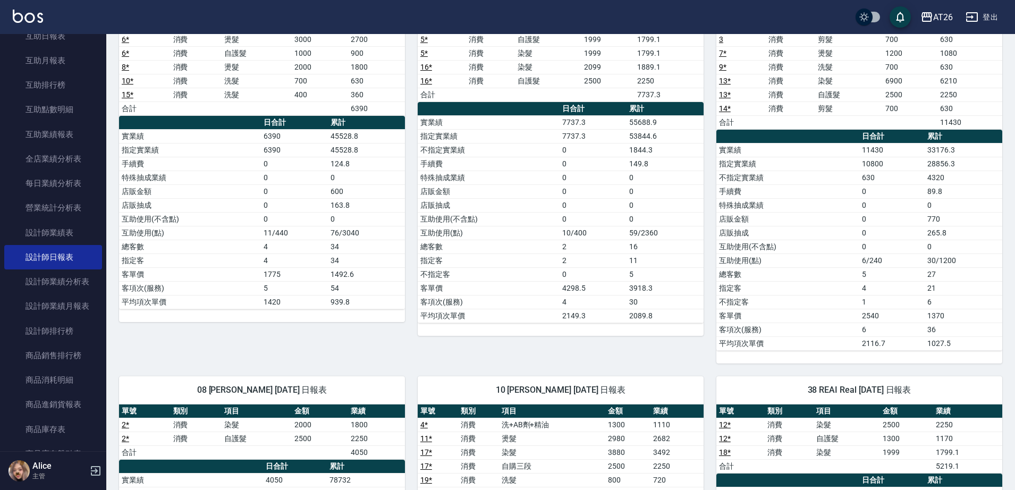
scroll to position [66, 0]
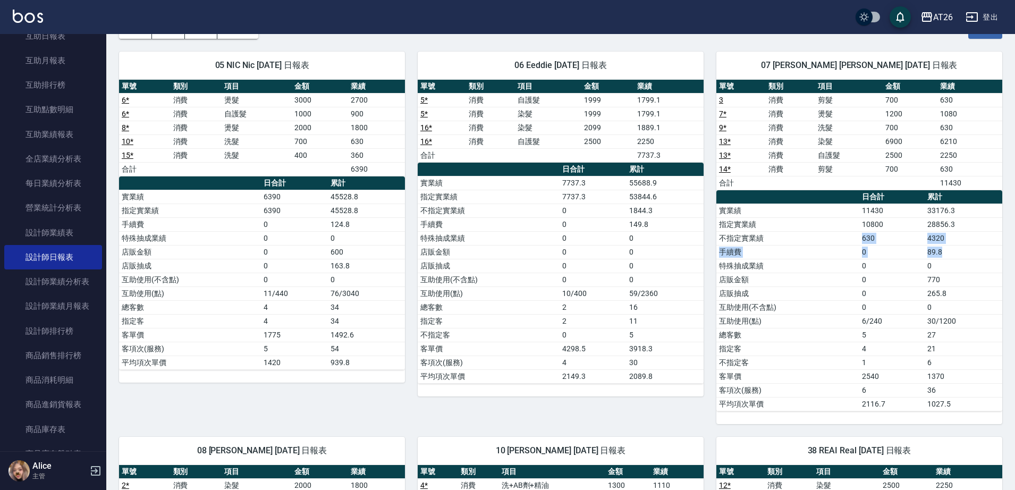
drag, startPoint x: 944, startPoint y: 250, endPoint x: 944, endPoint y: 260, distance: 9.6
click at [944, 260] on tbody "實業績 11430 33176.3 指定實業績 10800 28856.3 不指定實業績 630 4320 手續費 0 89.8 特殊抽成業績 0 0 店販金…" at bounding box center [860, 307] width 286 height 207
click at [943, 260] on td "0" at bounding box center [964, 266] width 78 height 14
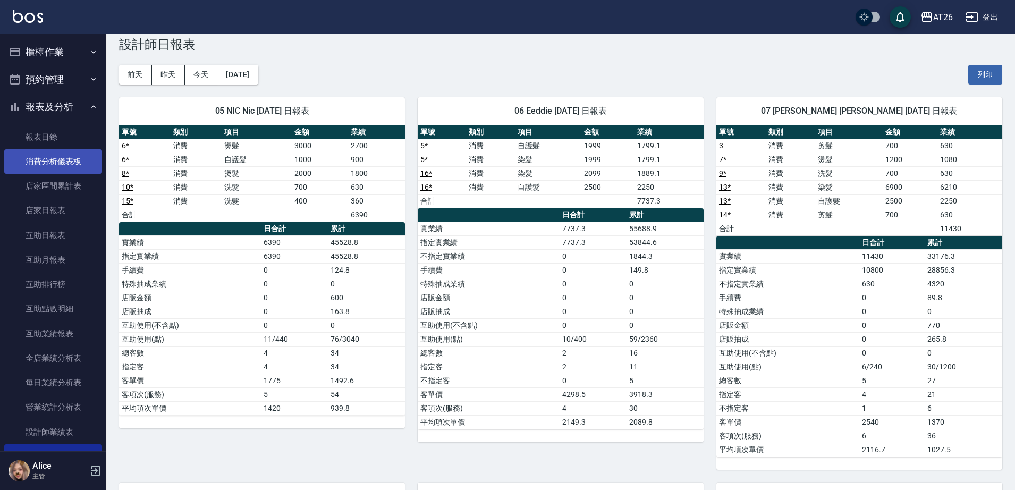
scroll to position [0, 0]
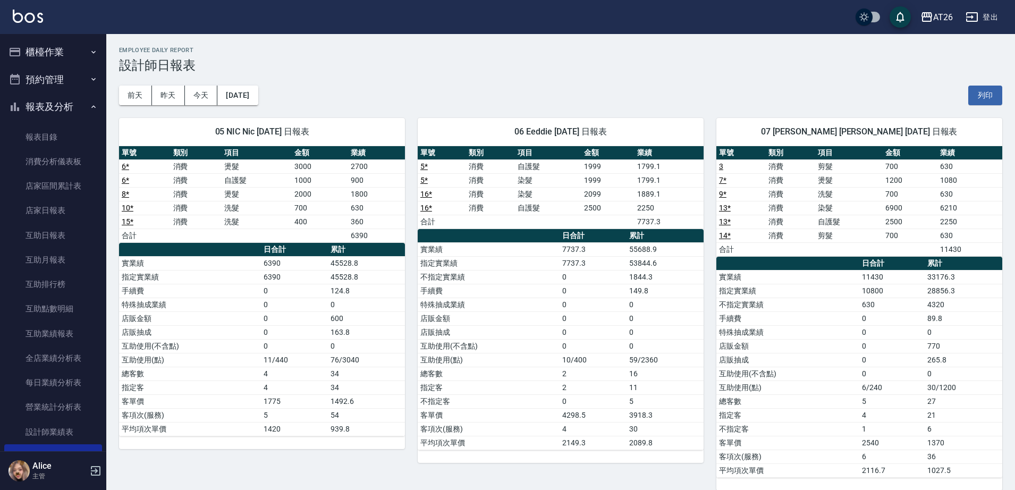
click at [60, 51] on button "櫃檯作業" at bounding box center [53, 52] width 98 height 28
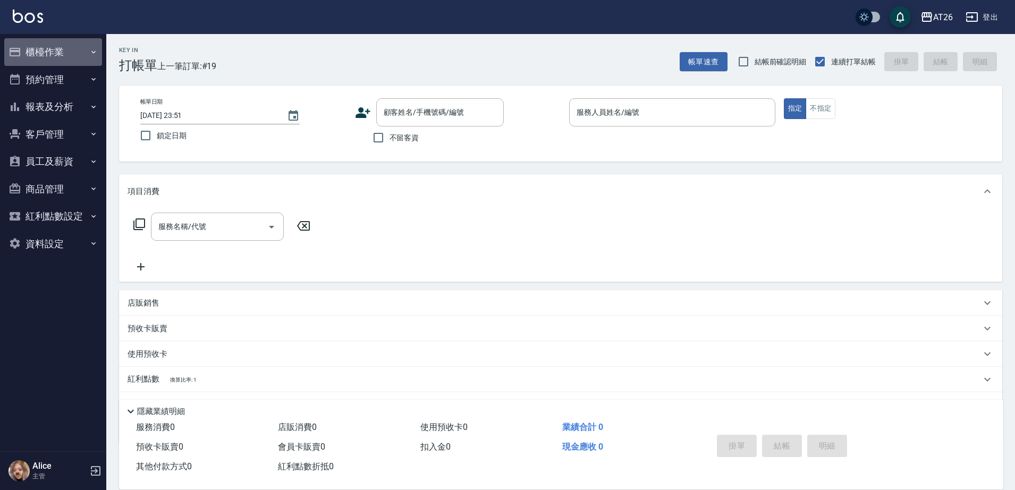
click at [57, 52] on button "櫃檯作業" at bounding box center [53, 52] width 98 height 28
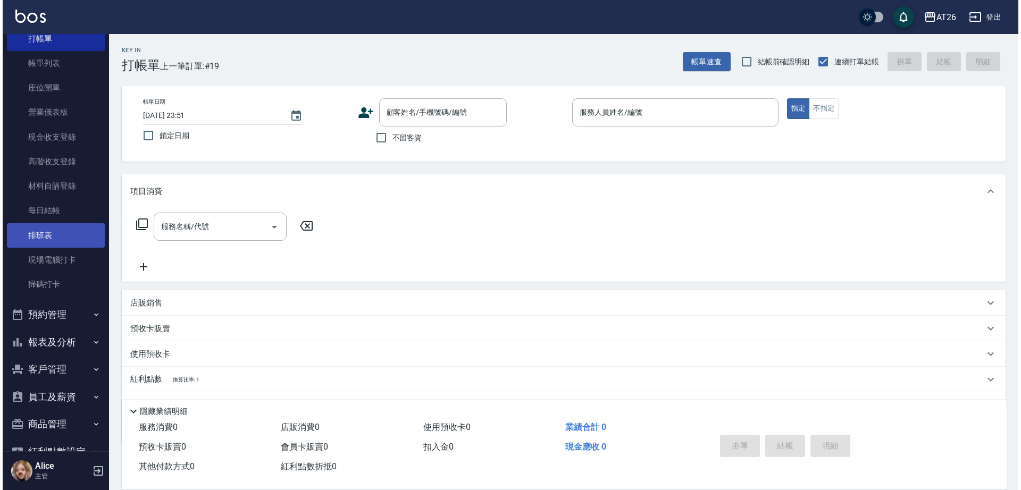
scroll to position [66, 0]
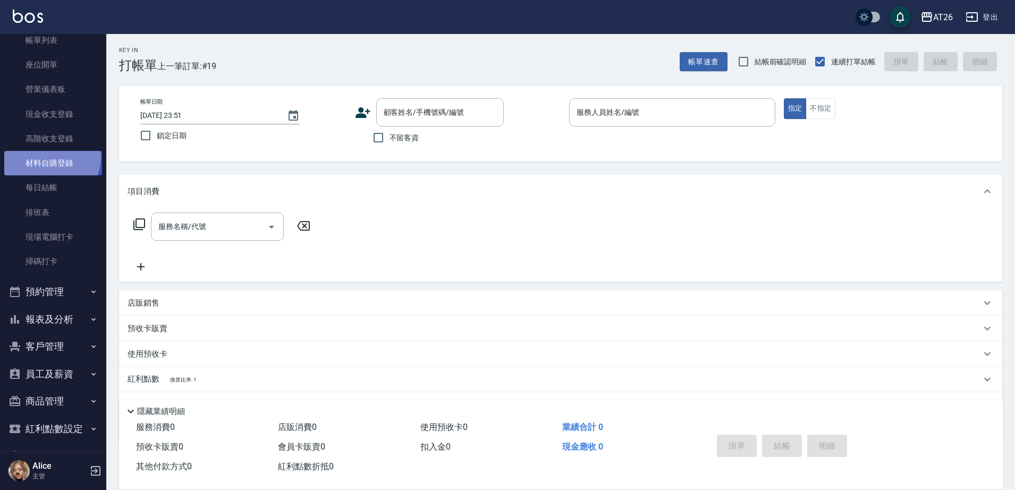
click at [46, 158] on link "材料自購登錄" at bounding box center [53, 163] width 98 height 24
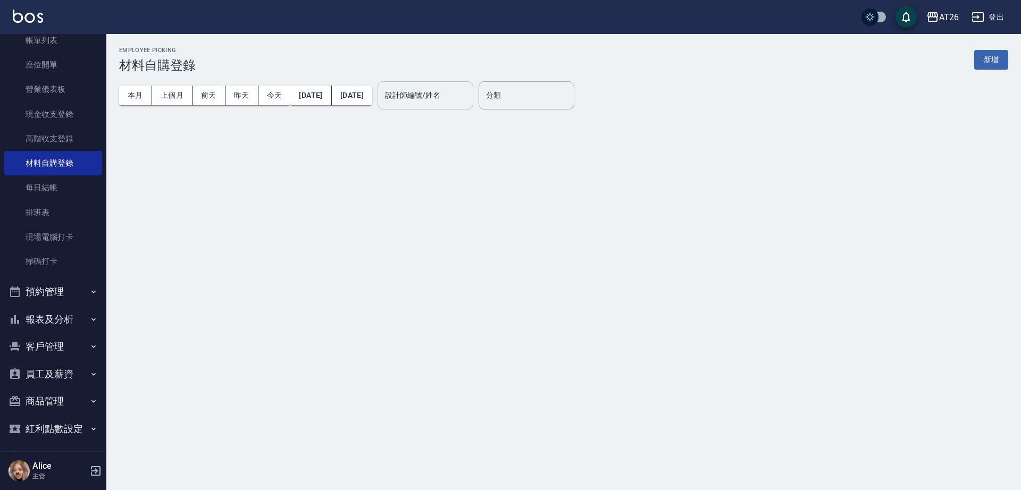
click at [468, 96] on input "設計師編號/姓名" at bounding box center [425, 95] width 86 height 19
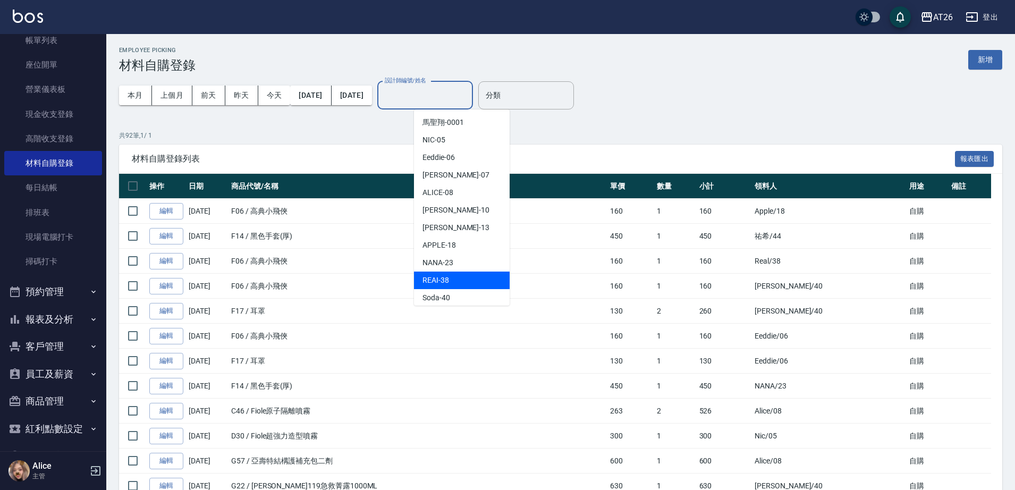
click at [449, 282] on div "REAI -38" at bounding box center [462, 281] width 96 height 18
type input "REAI-38"
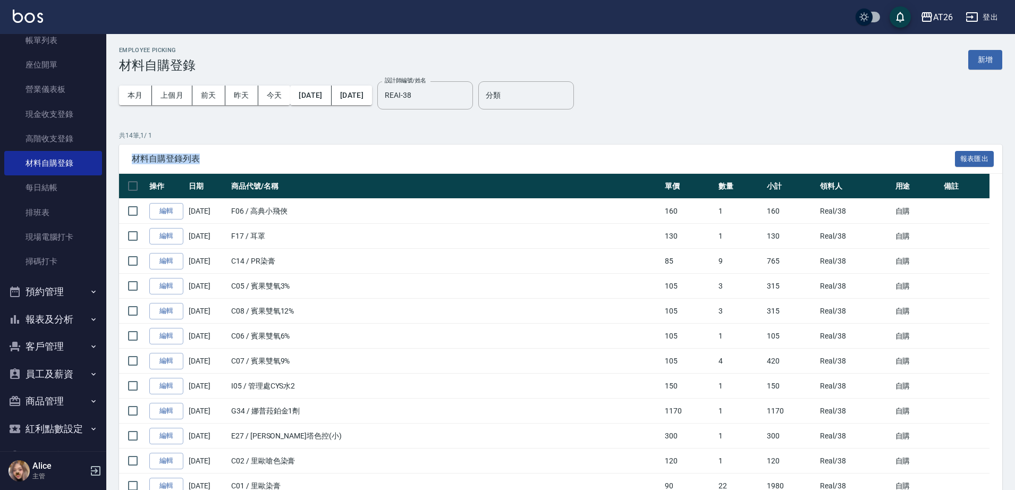
drag, startPoint x: 244, startPoint y: 135, endPoint x: 318, endPoint y: 164, distance: 79.8
click at [265, 137] on div "共 14 筆, 1 / 1 材料自購登錄列表 報表匯出 操作 日期 商品代號/名稱 單價 數量 小計 領料人 用途 備註 編輯 [DATE] F06 / 高典…" at bounding box center [560, 361] width 883 height 461
click at [467, 98] on icon "Clear" at bounding box center [462, 95] width 11 height 11
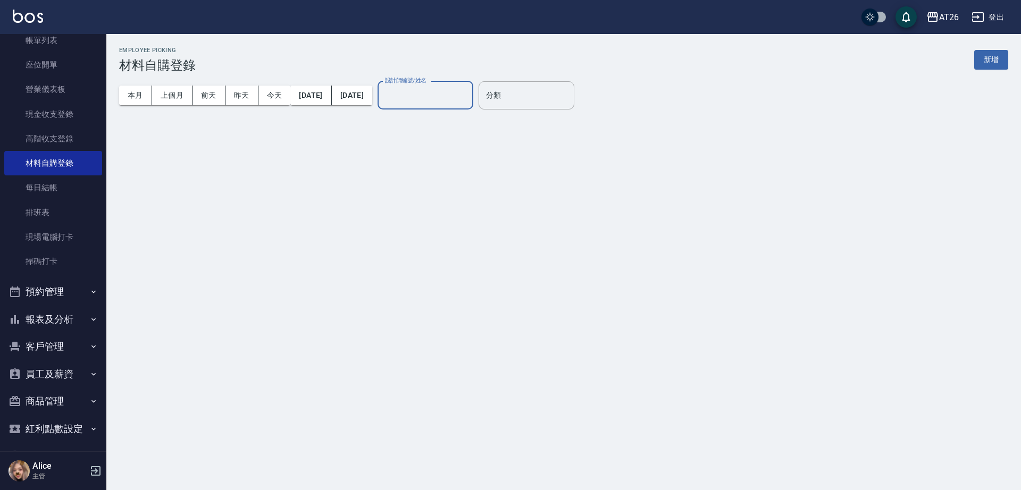
click at [459, 101] on input "設計師編號/姓名" at bounding box center [425, 95] width 86 height 19
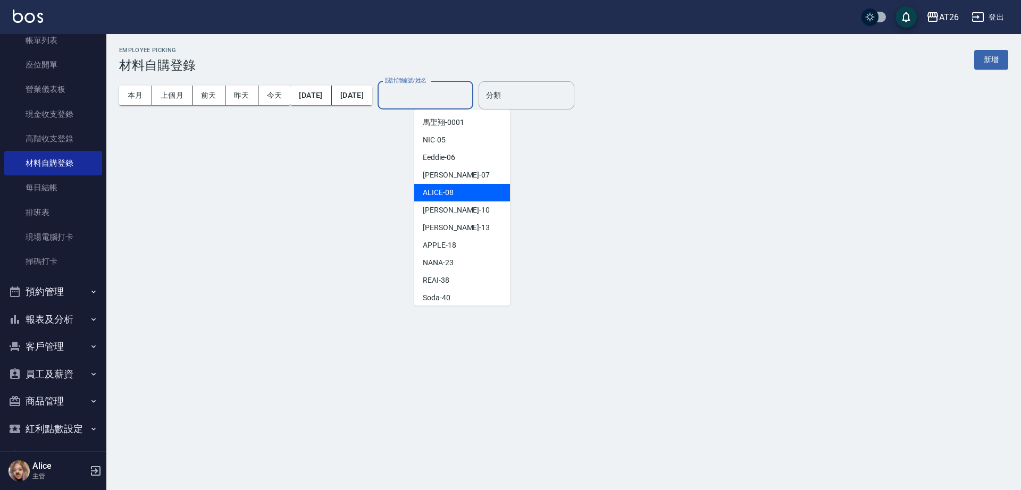
click at [448, 175] on span "[PERSON_NAME] -07" at bounding box center [456, 175] width 67 height 11
type input "[PERSON_NAME]-07"
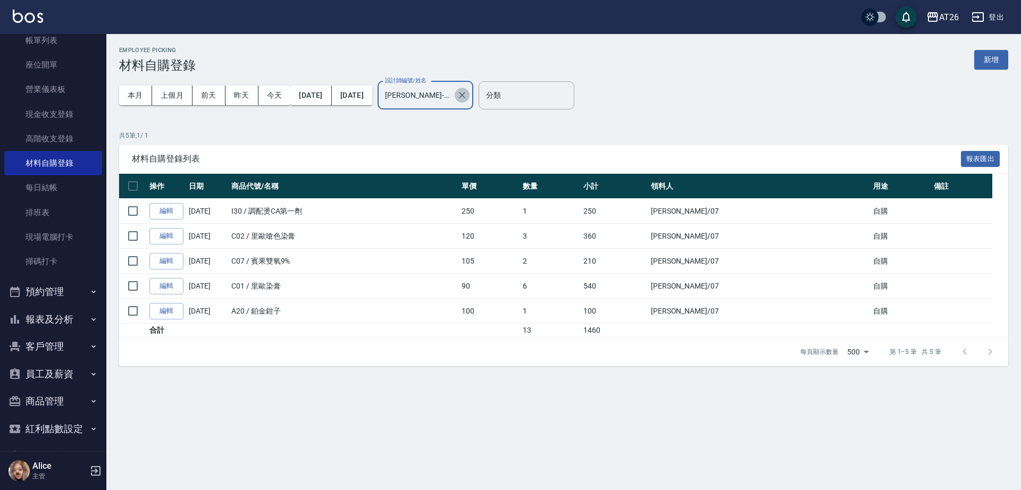
drag, startPoint x: 498, startPoint y: 97, endPoint x: 475, endPoint y: 97, distance: 22.9
click at [467, 97] on icon "Clear" at bounding box center [462, 95] width 11 height 11
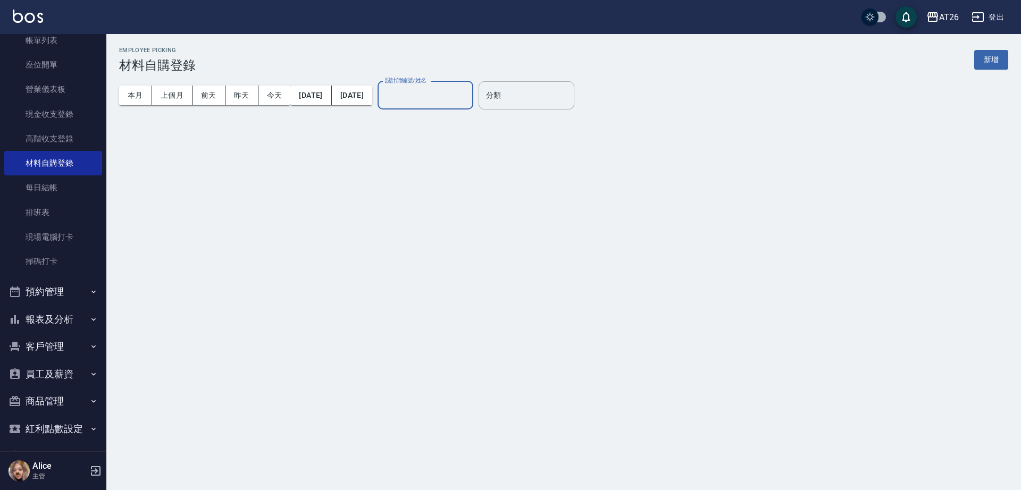
click at [468, 97] on input "設計師編號/姓名" at bounding box center [425, 95] width 86 height 19
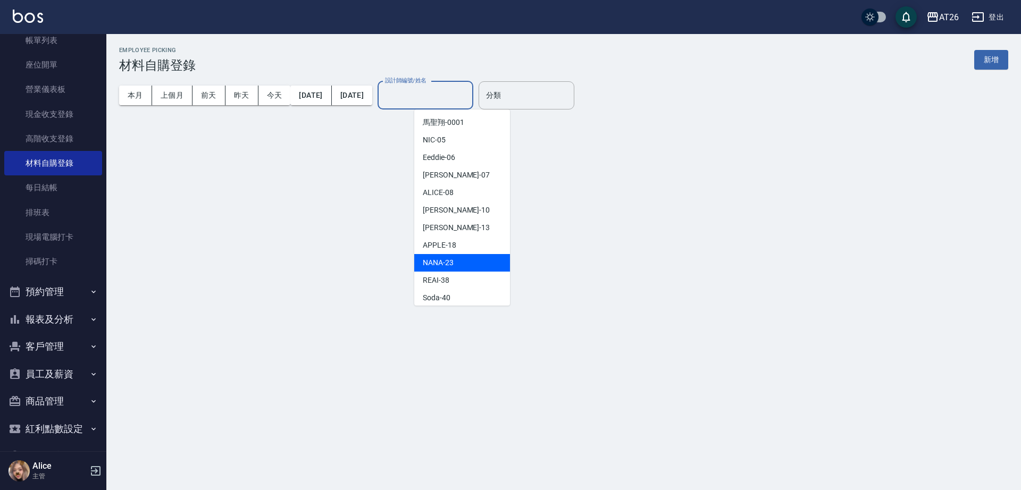
click at [469, 260] on div "NANA -23" at bounding box center [462, 263] width 96 height 18
type input "NANA-23"
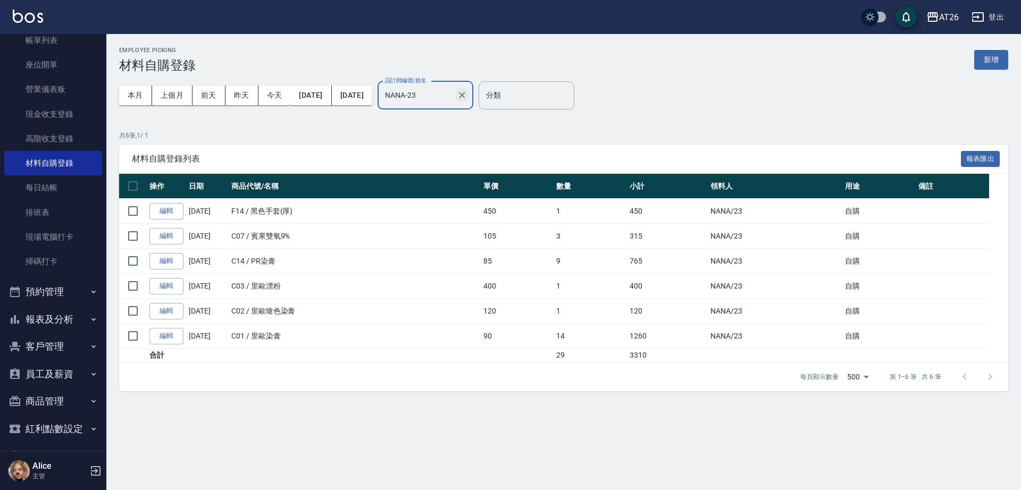
click at [467, 99] on icon "Clear" at bounding box center [462, 95] width 11 height 11
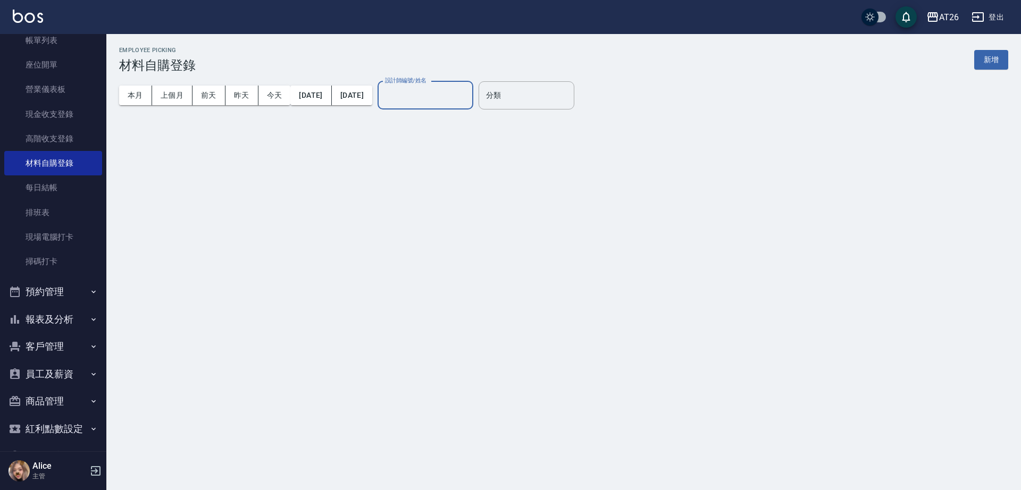
drag, startPoint x: 470, startPoint y: 98, endPoint x: 464, endPoint y: 108, distance: 11.9
click at [468, 99] on input "設計師編號/姓名" at bounding box center [425, 95] width 86 height 19
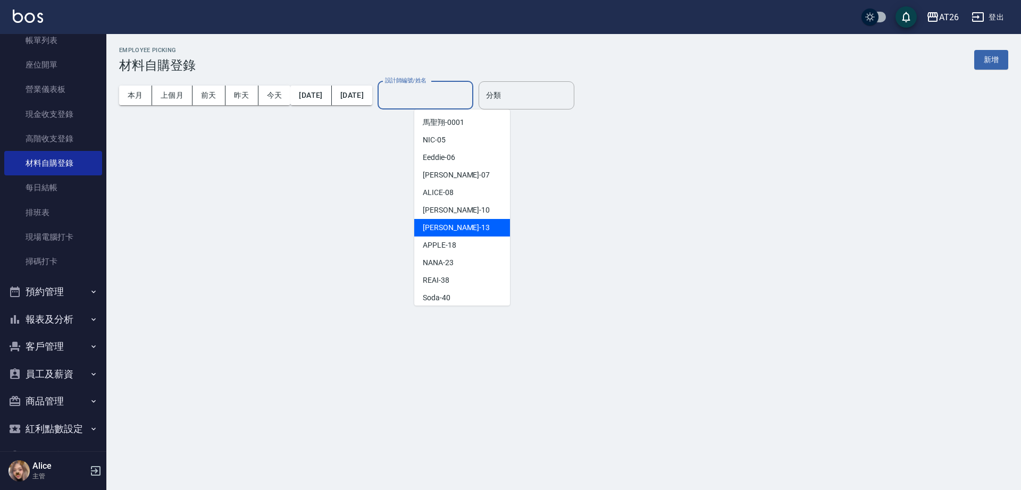
click at [453, 227] on span "[PERSON_NAME] -13" at bounding box center [456, 227] width 67 height 11
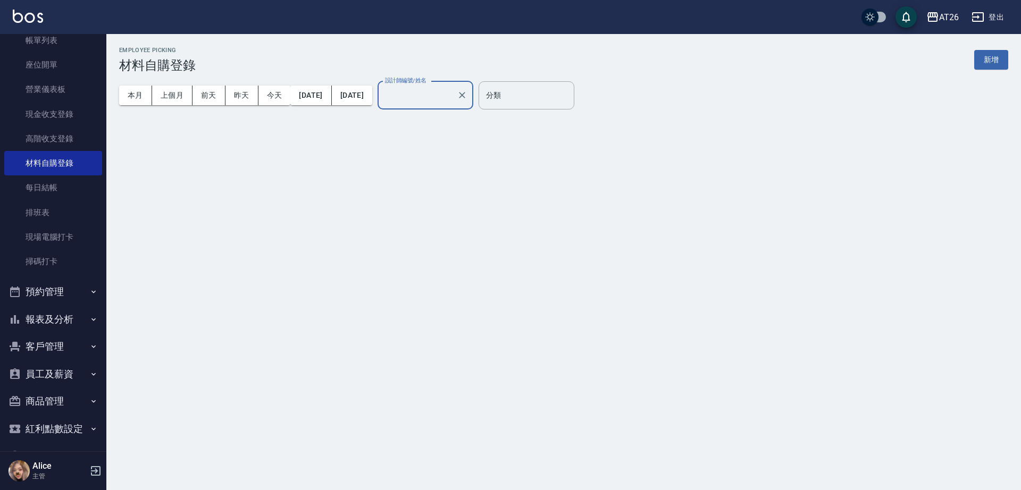
type input "[PERSON_NAME]-13"
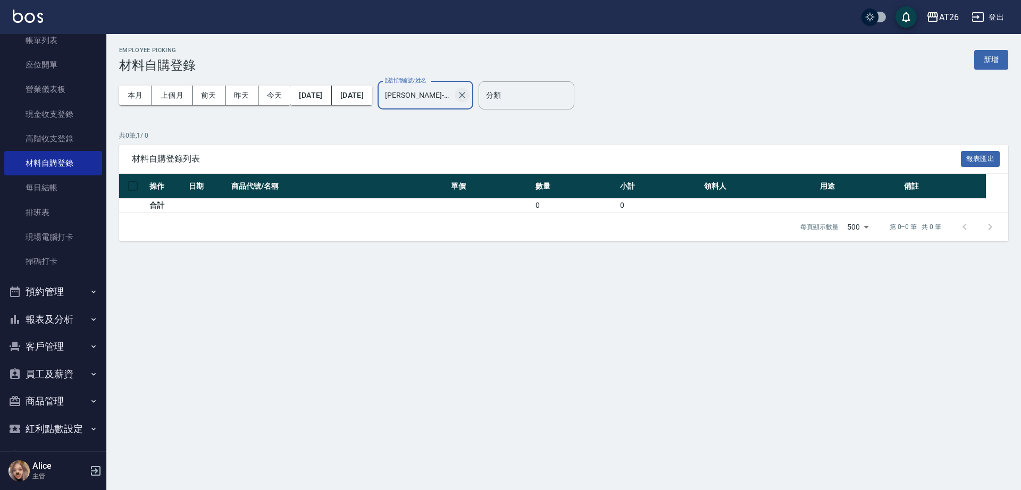
click at [467, 91] on icon "Clear" at bounding box center [462, 95] width 11 height 11
click at [452, 95] on input "[PERSON_NAME]-13" at bounding box center [417, 95] width 70 height 19
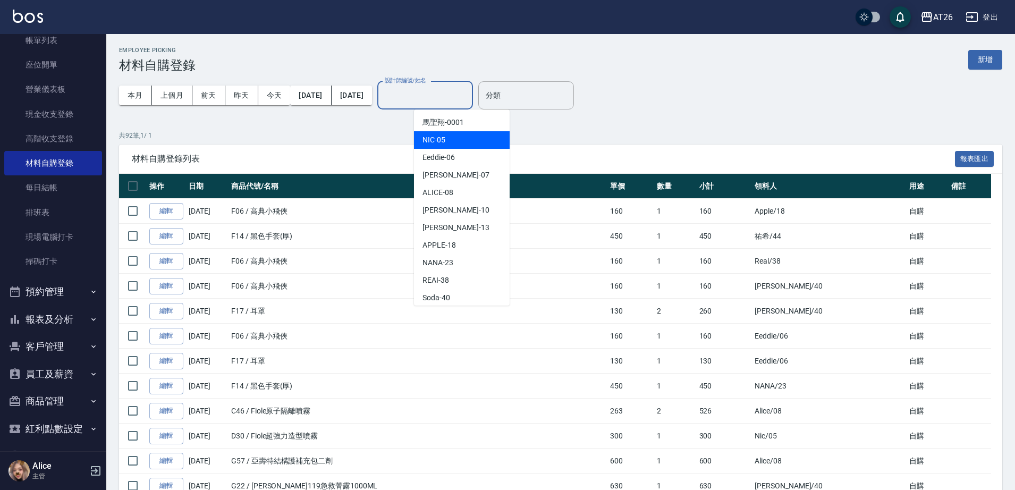
click at [458, 144] on div "NIC -05" at bounding box center [462, 140] width 96 height 18
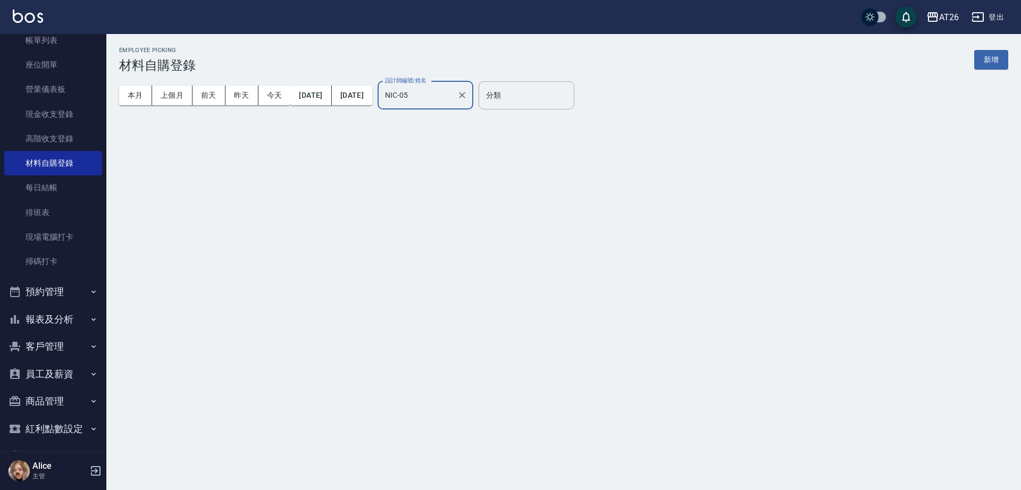
click at [463, 105] on div "NIC-05 設計師編號/姓名" at bounding box center [425, 95] width 96 height 28
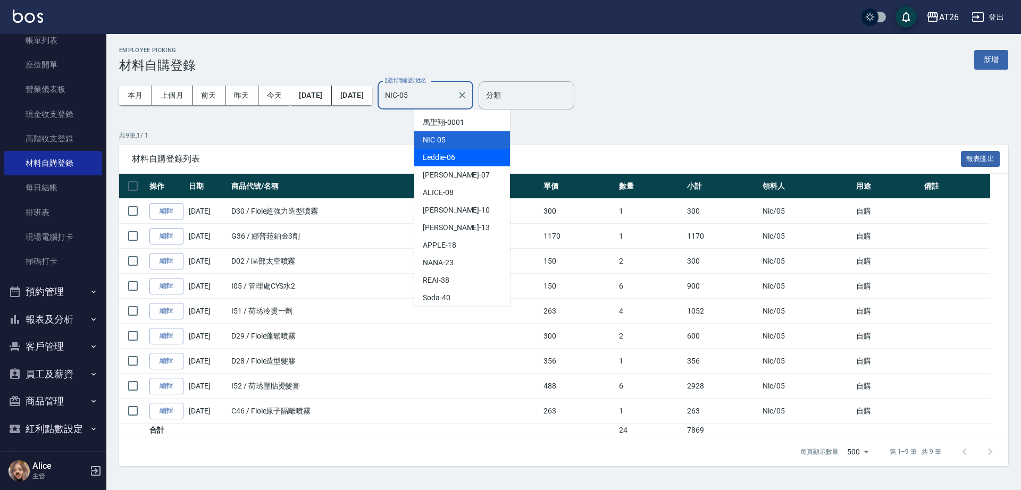
click at [473, 157] on div "Eeddie -06" at bounding box center [462, 158] width 96 height 18
type input "Eeddie-06"
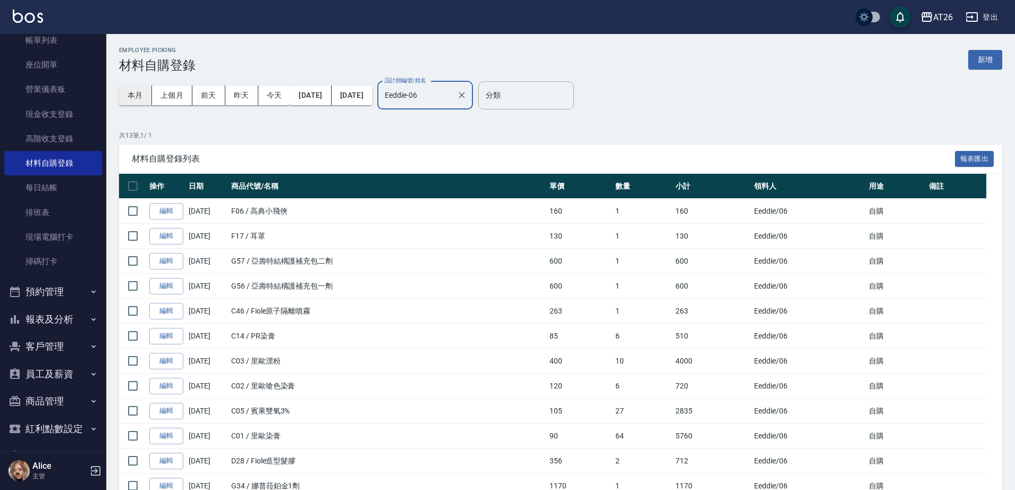
drag, startPoint x: 161, startPoint y: 109, endPoint x: 133, endPoint y: 90, distance: 34.1
click at [144, 97] on div "本月 上個月 [DATE] [DATE] [DATE] [DATE] [DATE]" at bounding box center [245, 95] width 253 height 45
drag, startPoint x: 133, startPoint y: 90, endPoint x: 157, endPoint y: 139, distance: 54.4
click at [133, 94] on button "本月" at bounding box center [135, 96] width 33 height 20
click at [467, 93] on icon "Clear" at bounding box center [462, 95] width 11 height 11
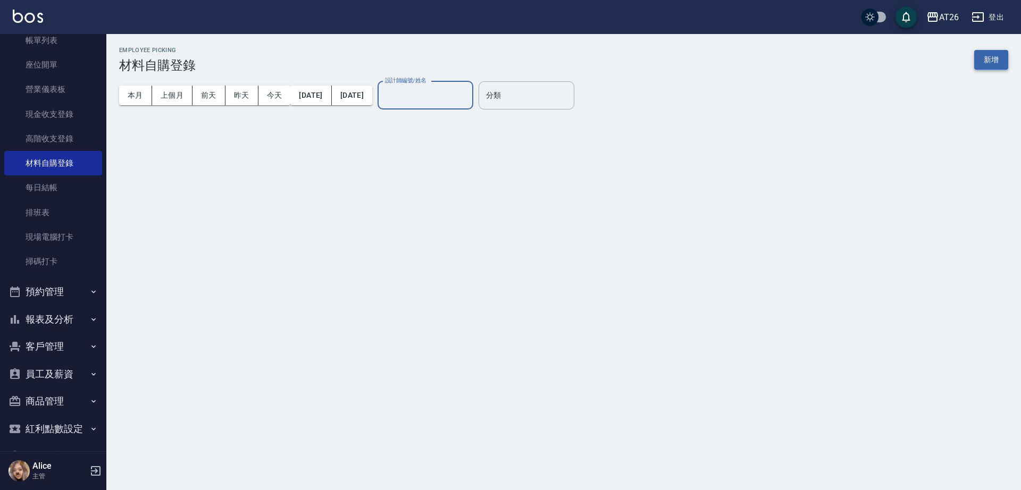
click at [990, 56] on button "新增" at bounding box center [991, 60] width 34 height 20
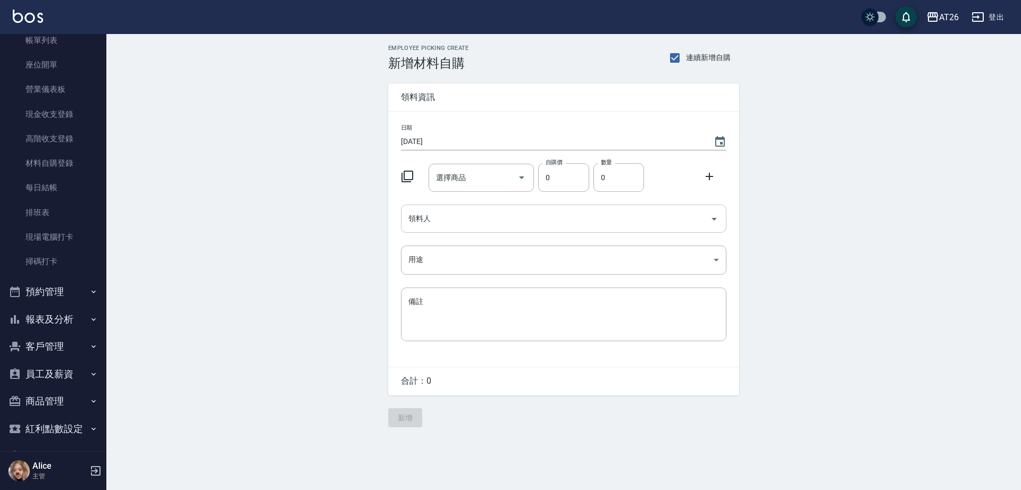
click at [468, 207] on div "領料人" at bounding box center [563, 219] width 325 height 28
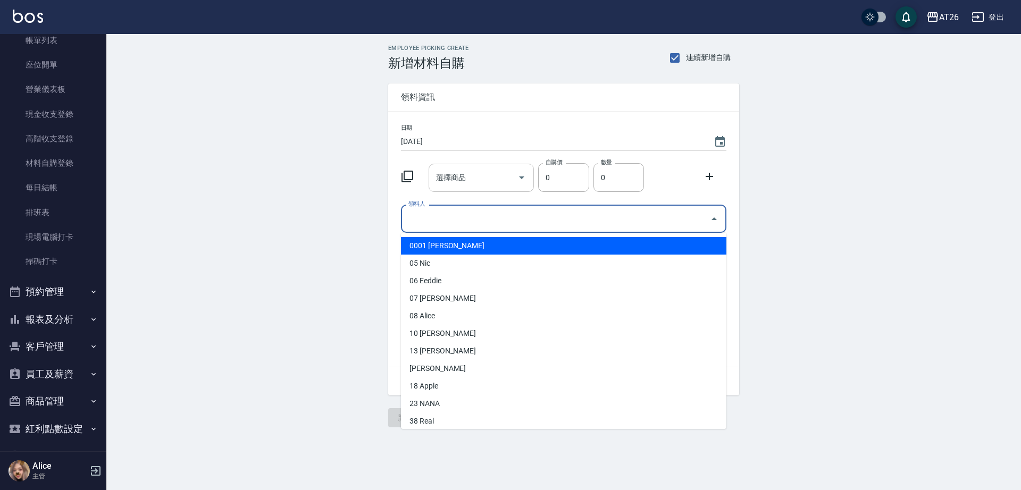
click at [485, 183] on input "選擇商品" at bounding box center [473, 178] width 80 height 19
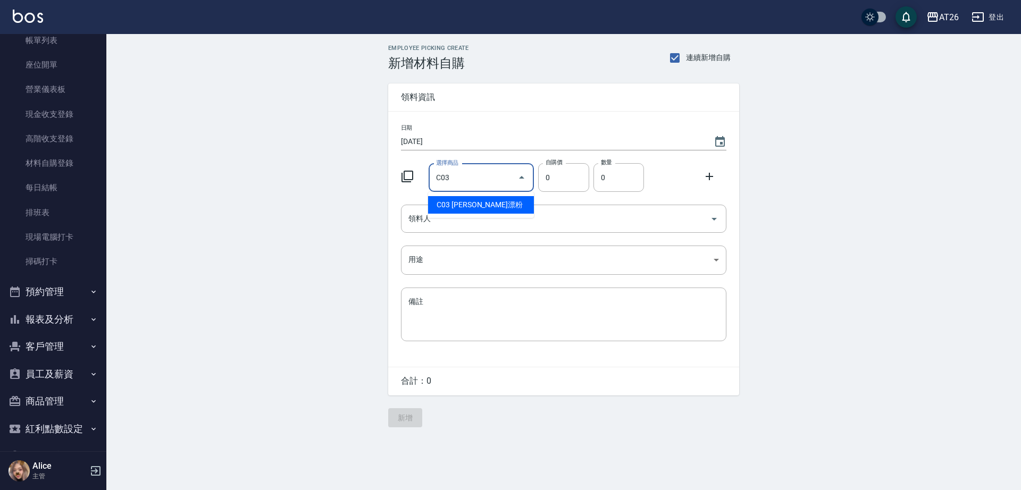
type input "[PERSON_NAME]漂粉"
type input "400"
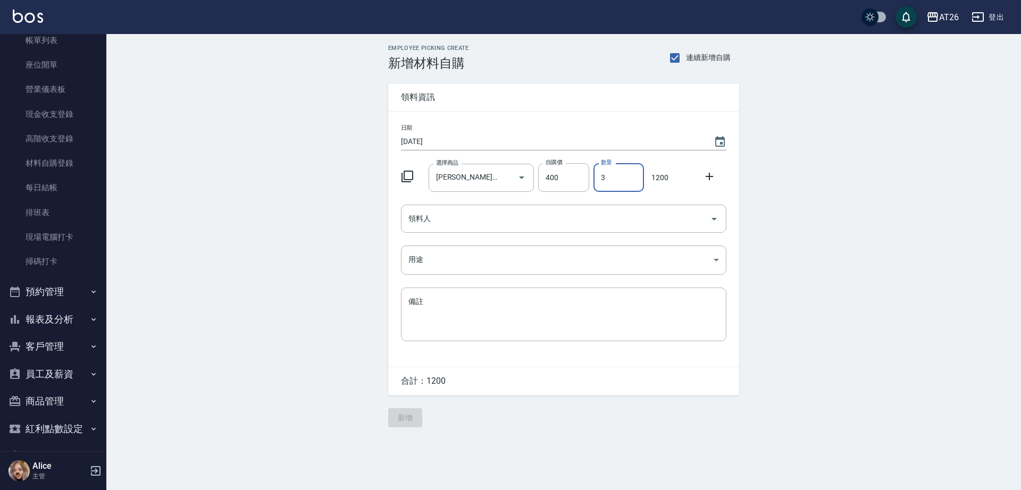
type input "3"
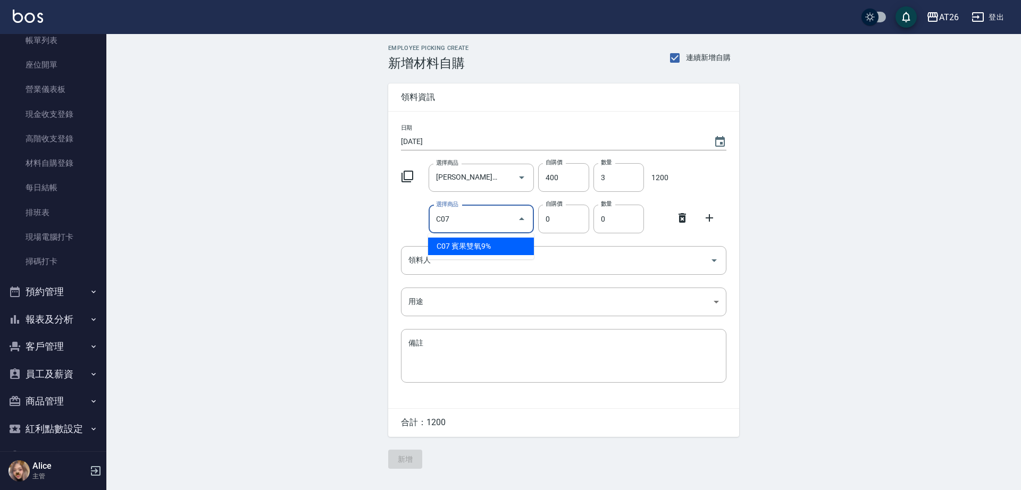
type input "C07"
type input "105"
type input "賓果雙氧9%"
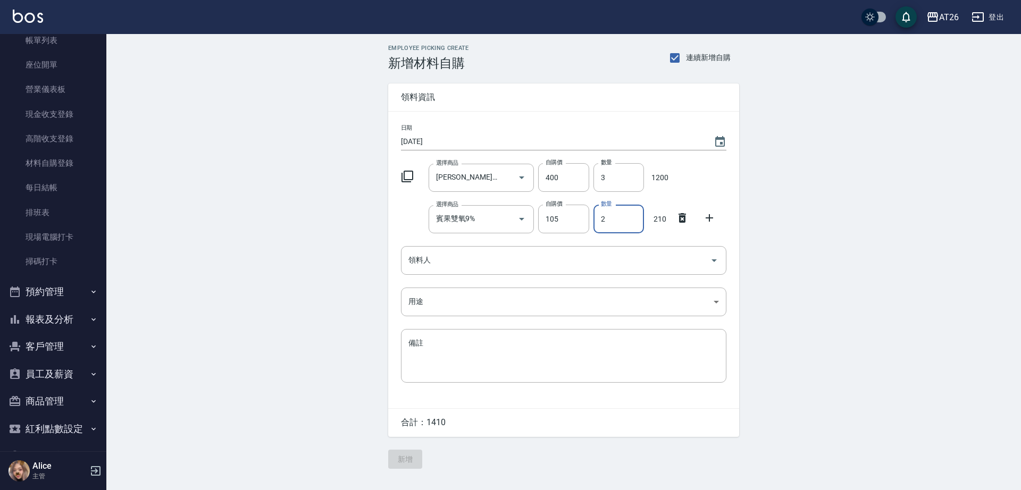
type input "2"
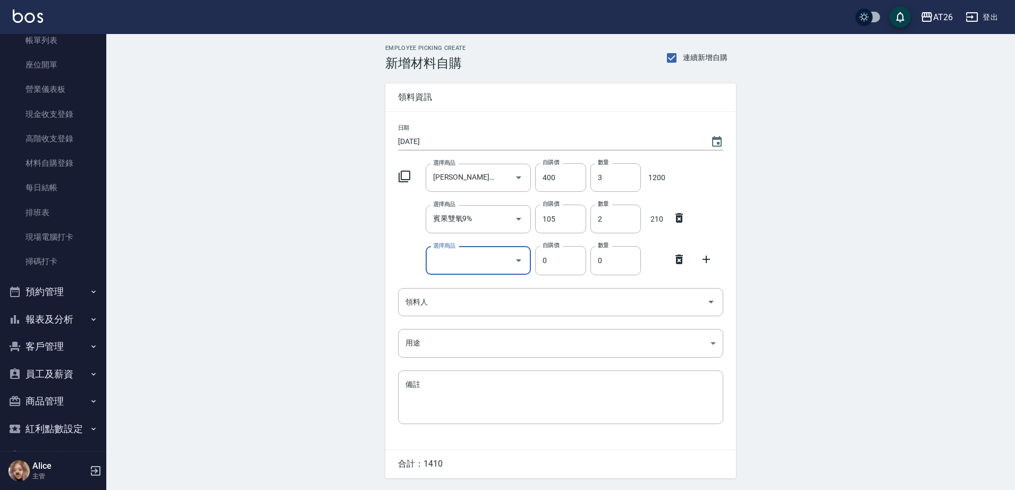
click at [685, 259] on icon at bounding box center [679, 259] width 13 height 13
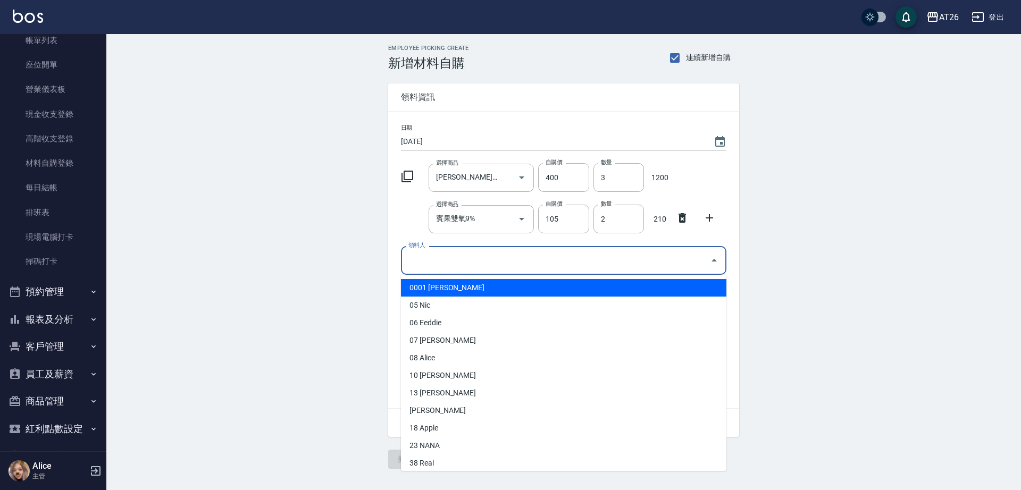
click at [645, 268] on input "領料人" at bounding box center [556, 260] width 300 height 19
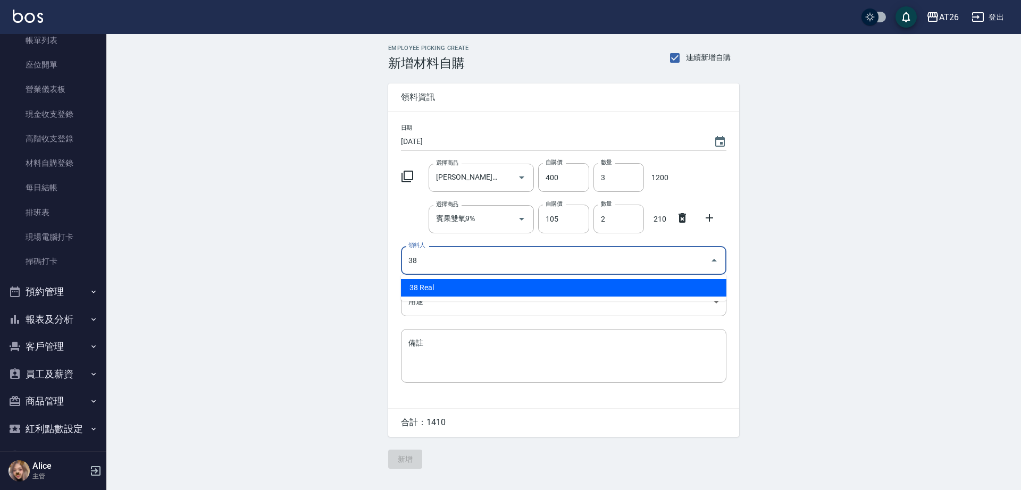
type input "38 Real"
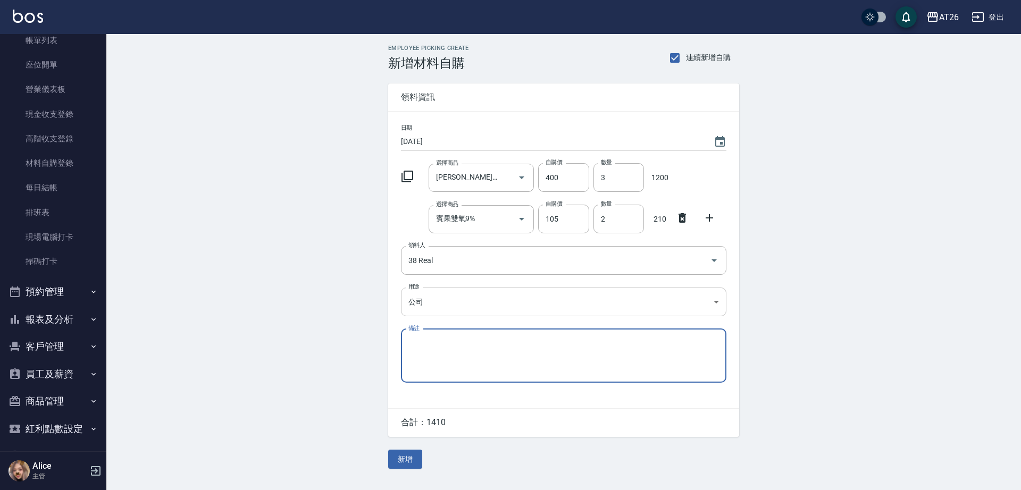
click at [596, 301] on body "AT26 登出 櫃檯作業 打帳單 帳單列表 座位開單 營業儀表板 現金收支登錄 高階收支登錄 材料自購登錄 每日結帳 排班表 現場電腦打卡 掃碼打卡 預約管理…" at bounding box center [510, 245] width 1021 height 490
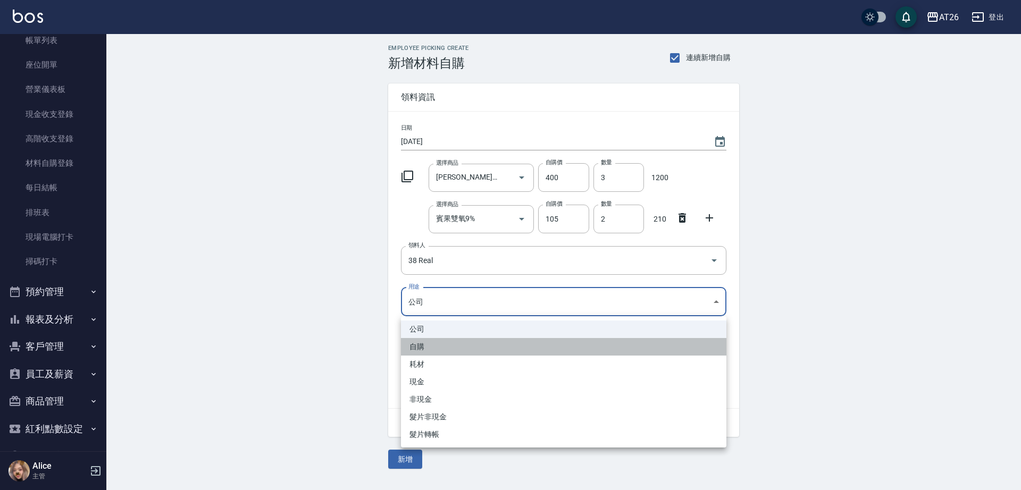
click at [524, 352] on li "自購" at bounding box center [563, 347] width 325 height 18
type input "自購"
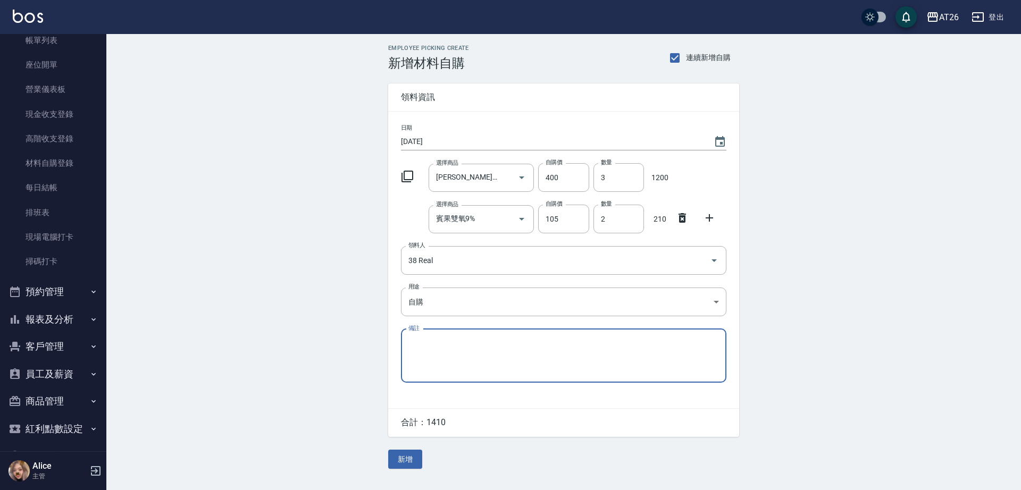
click at [410, 465] on button "新增" at bounding box center [405, 460] width 34 height 20
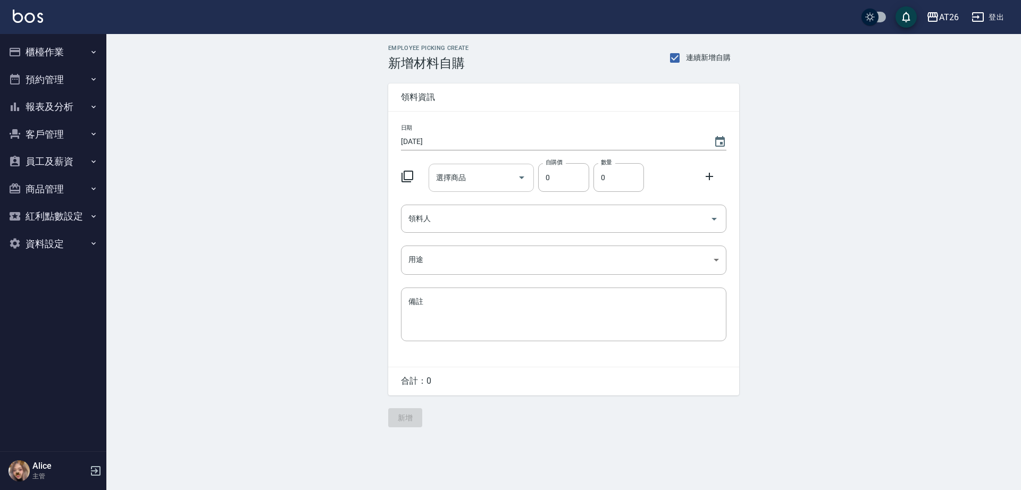
click at [502, 186] on input "選擇商品" at bounding box center [473, 178] width 80 height 19
type input "F"
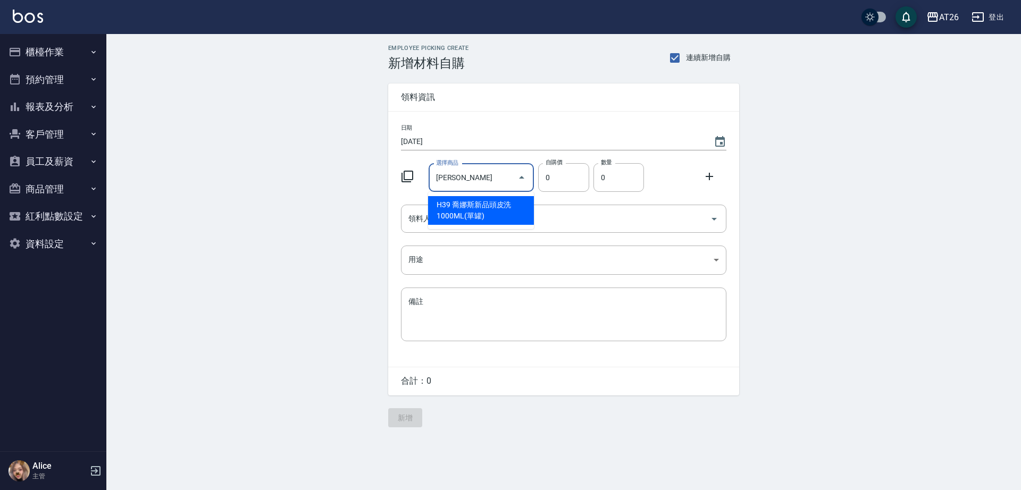
type input "[PERSON_NAME]斯新品玻尿酸洗護組500ML"
type input "330"
type input "1"
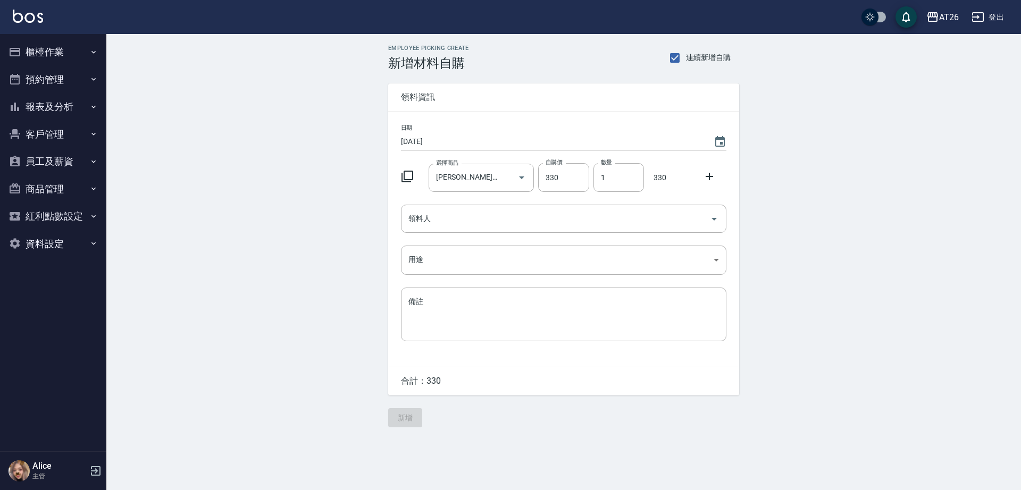
click at [408, 175] on icon at bounding box center [407, 176] width 13 height 13
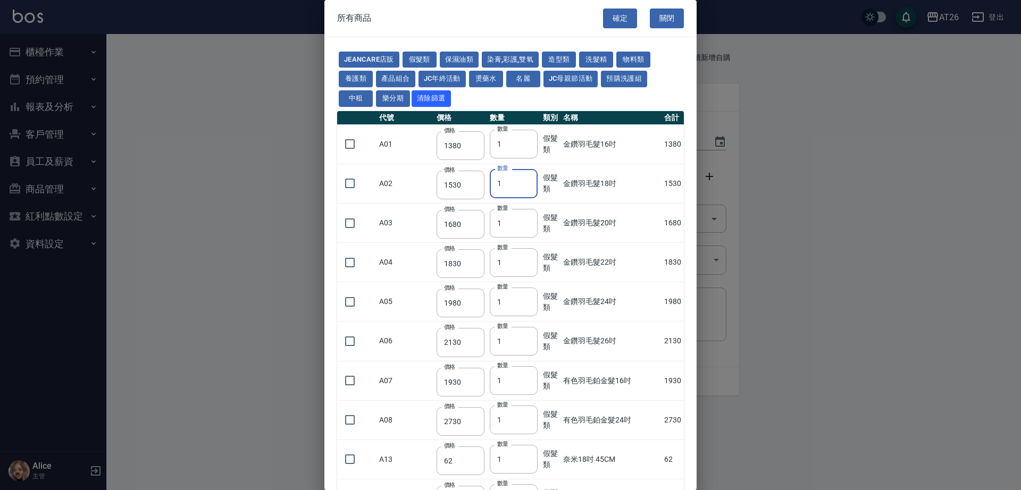
click at [520, 74] on button "名麗" at bounding box center [523, 79] width 34 height 16
type input "50"
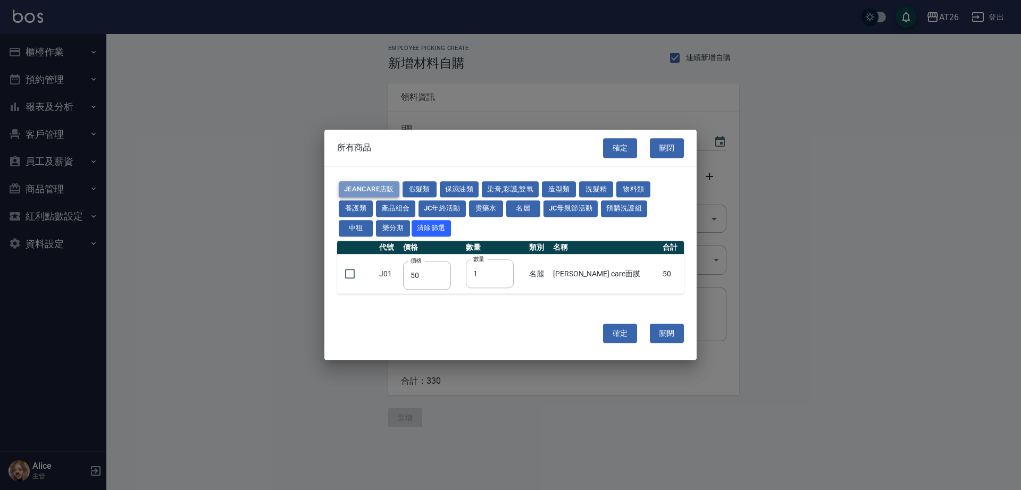
click at [355, 185] on button "JeanCare店販" at bounding box center [369, 189] width 61 height 16
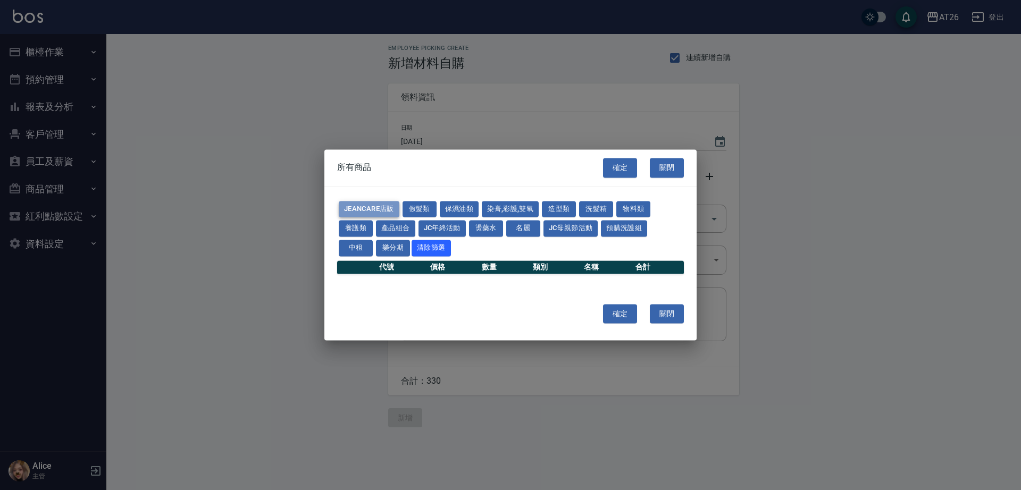
click at [397, 208] on button "JeanCare店販" at bounding box center [369, 209] width 61 height 16
click at [593, 210] on button "洗髮精" at bounding box center [596, 209] width 34 height 16
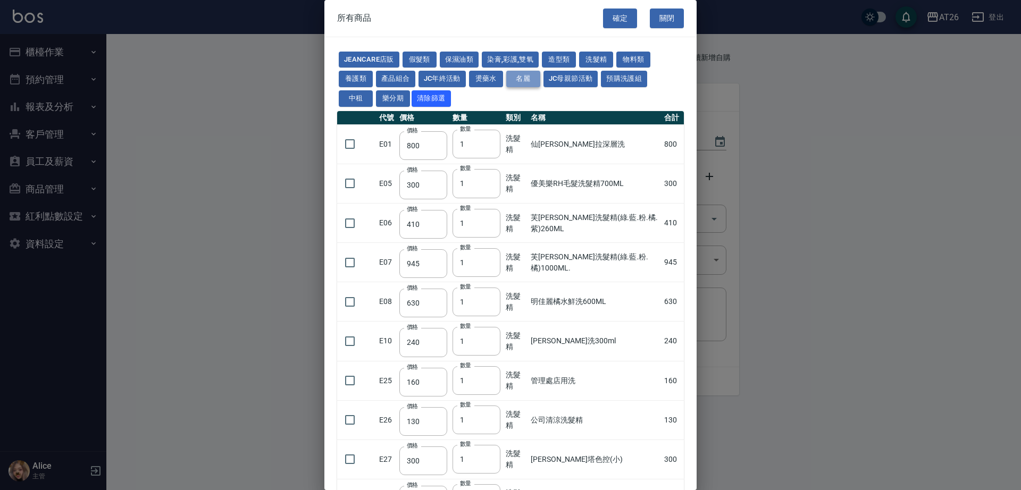
click at [512, 79] on button "名麗" at bounding box center [523, 79] width 34 height 16
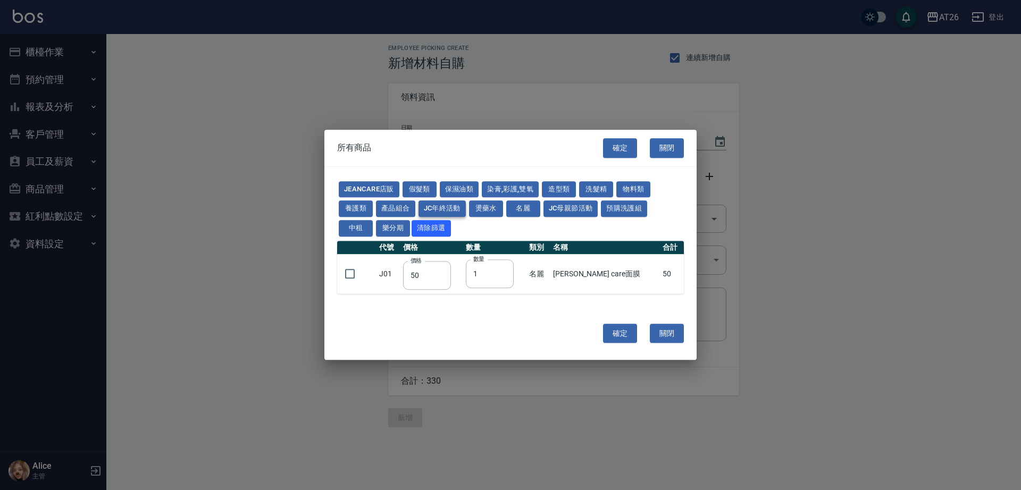
click at [441, 208] on button "JC年終活動" at bounding box center [441, 209] width 47 height 16
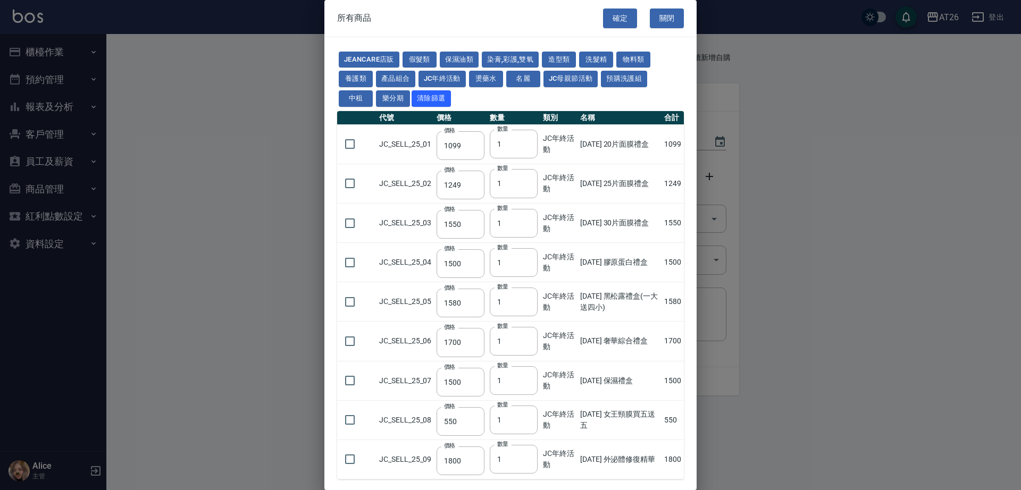
click at [392, 69] on div "JeanCare店販 假髮類 保濕油類 染膏,彩護,雙氧 造型類 洗髮精 物料類 養護類 產品組合 JC年終活動 燙藥水 名麗 JC母親節活動 預購洗護組 中…" at bounding box center [510, 79] width 347 height 58
click at [394, 73] on button "產品組合" at bounding box center [395, 79] width 39 height 16
type input "400"
type input "1485"
type input "300"
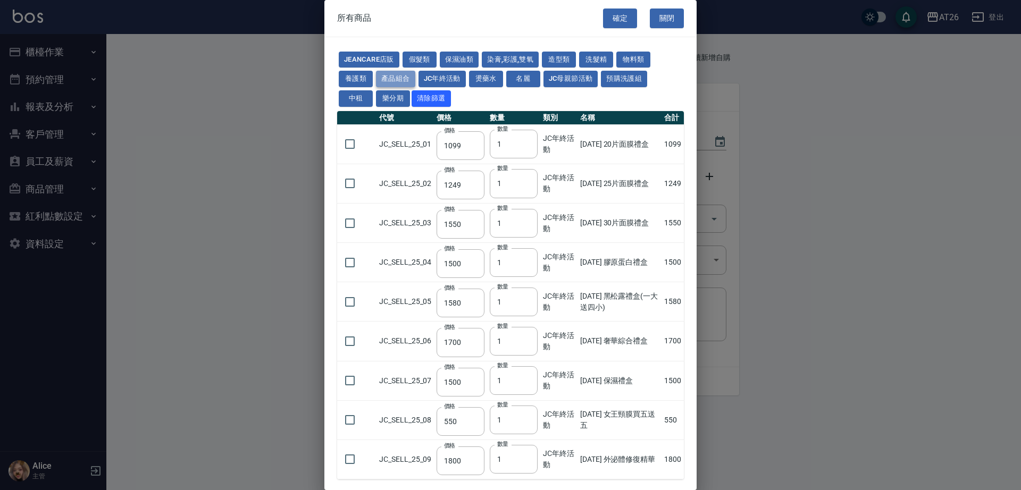
type input "300"
type input "450"
type input "760"
type input "1295"
type input "3520"
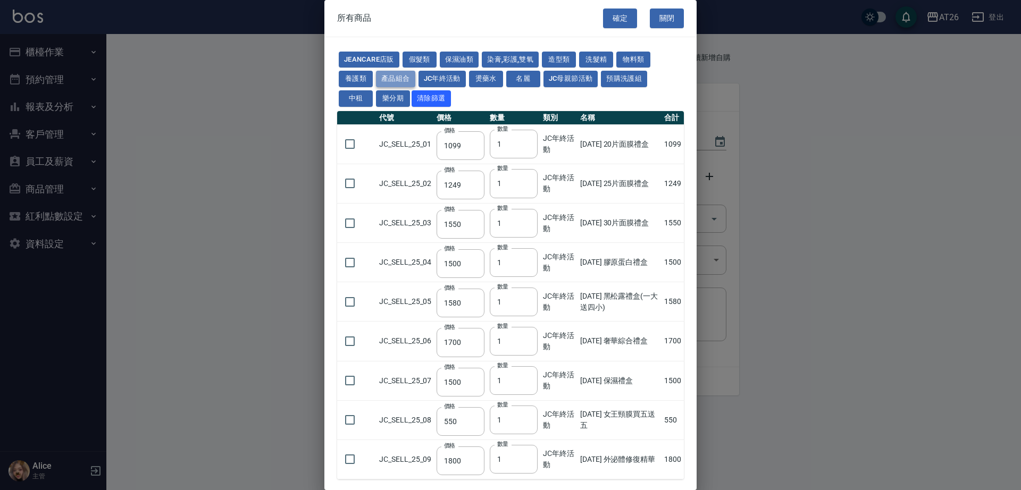
type input "248"
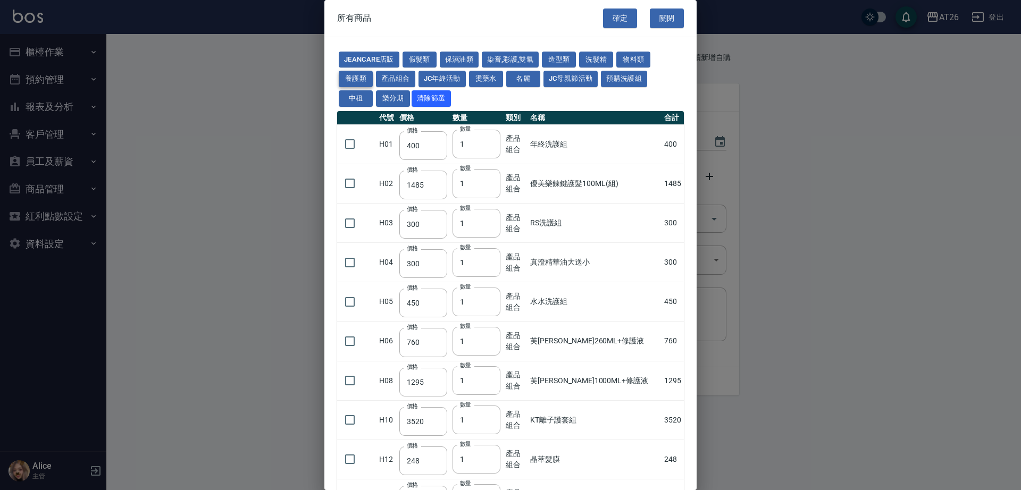
click at [358, 77] on button "養護類" at bounding box center [356, 79] width 34 height 16
type input "91"
type input "163"
type input "600"
type input "800"
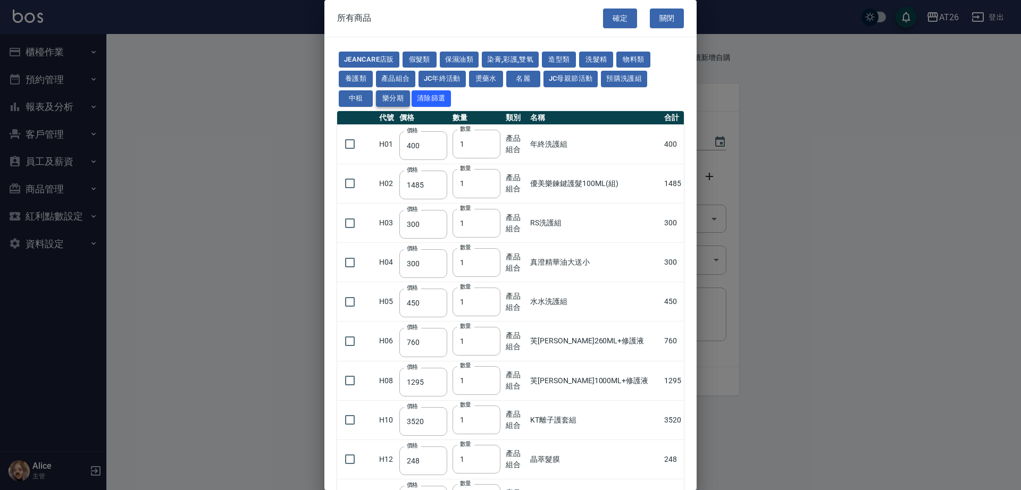
type input "360"
type input "9600"
type input "800"
type input "630"
type input "896"
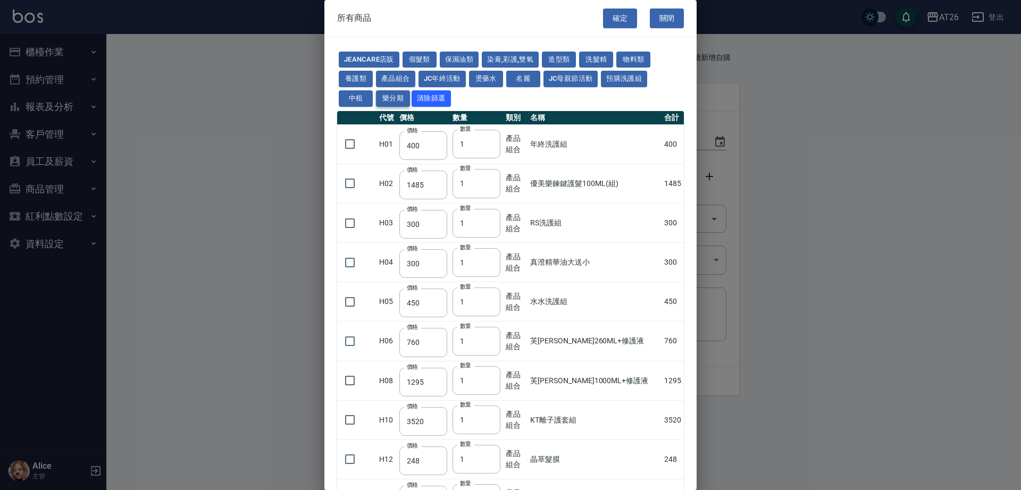
type input "351"
type input "630"
type input "1375"
type input "1300"
type input "318"
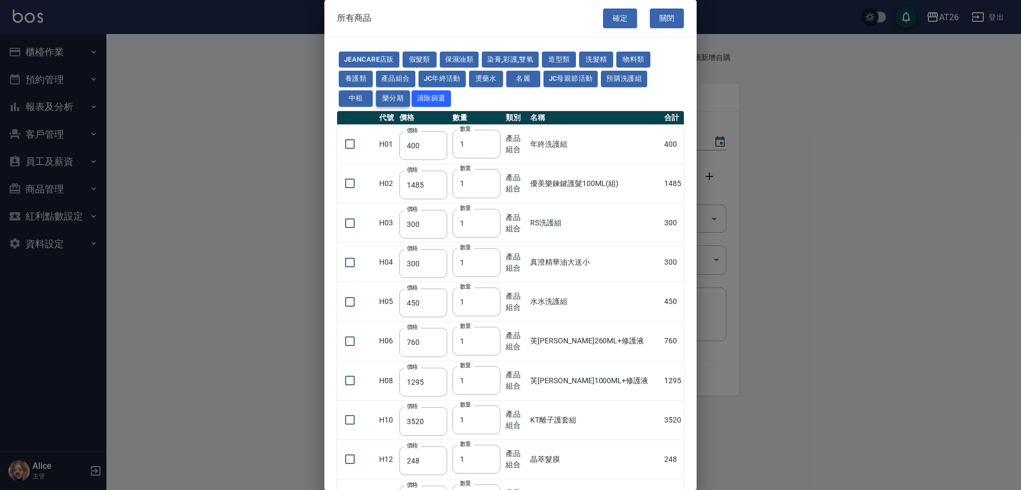
type input "1300"
type input "1100"
type input "210"
type input "630"
type input "320"
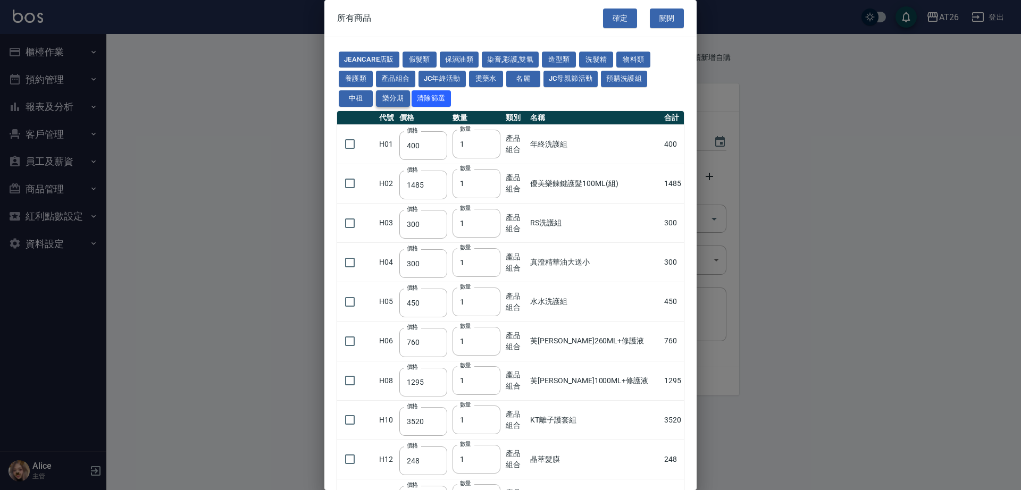
type input "320"
type input "208"
type input "800"
type input "960"
type input "293"
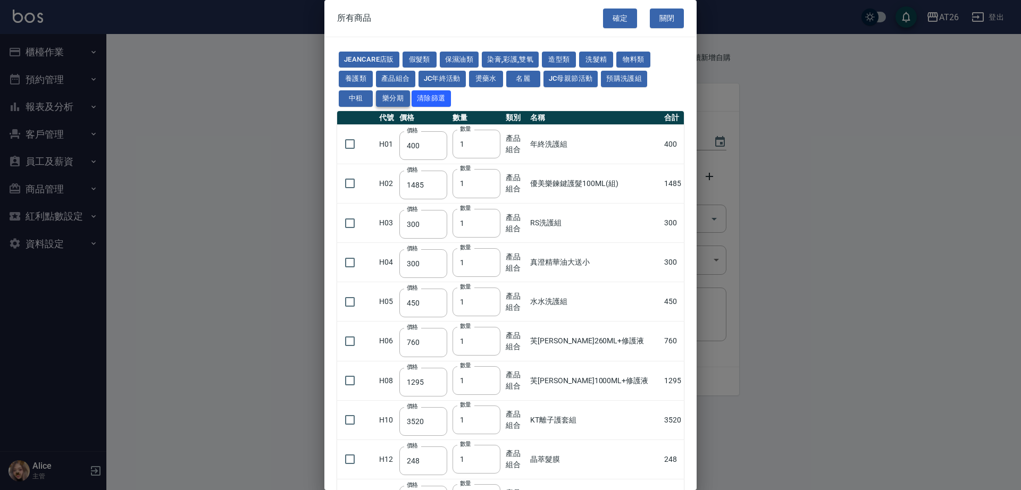
type input "480"
type input "64"
type input "160"
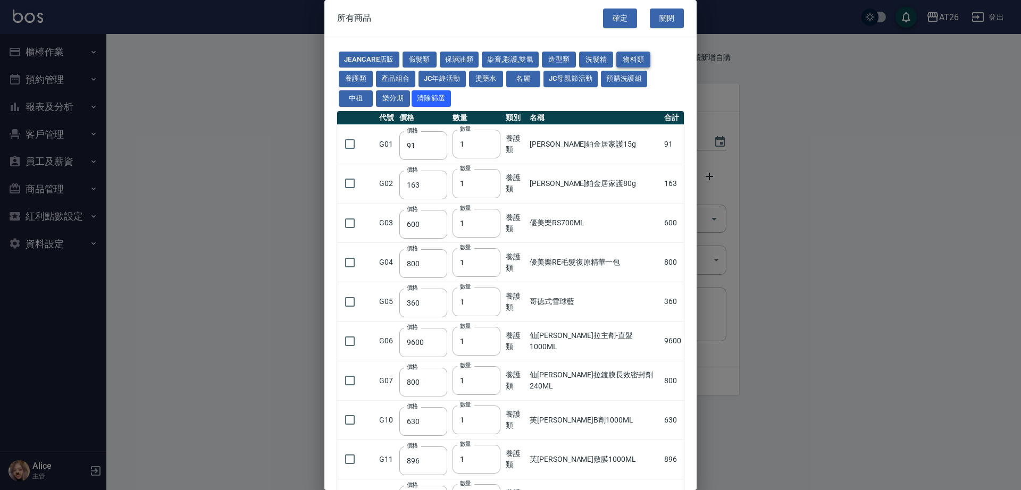
click at [635, 57] on button "物料類" at bounding box center [633, 60] width 34 height 16
type input "180"
type input "17"
type input "100"
type input "450"
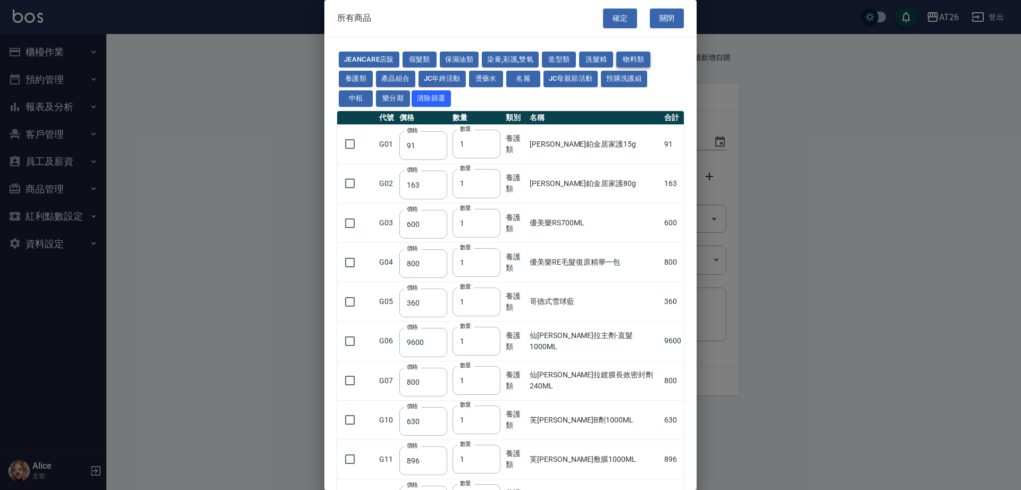
type input "20"
type input "160"
type input "270"
type input "35"
type input "550"
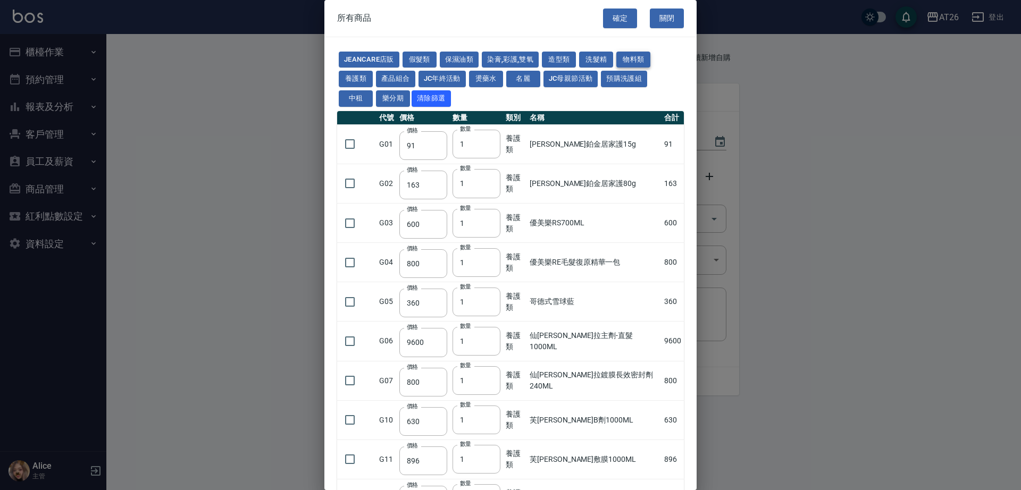
type input "20"
type input "400"
type input "250"
type input "450"
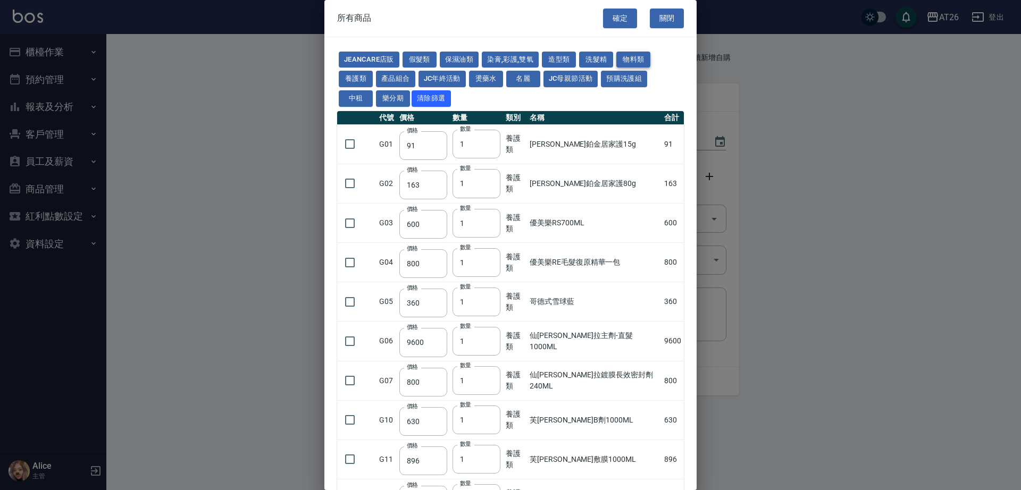
type input "160"
type input "85"
type input "130"
type input "50"
type input "150"
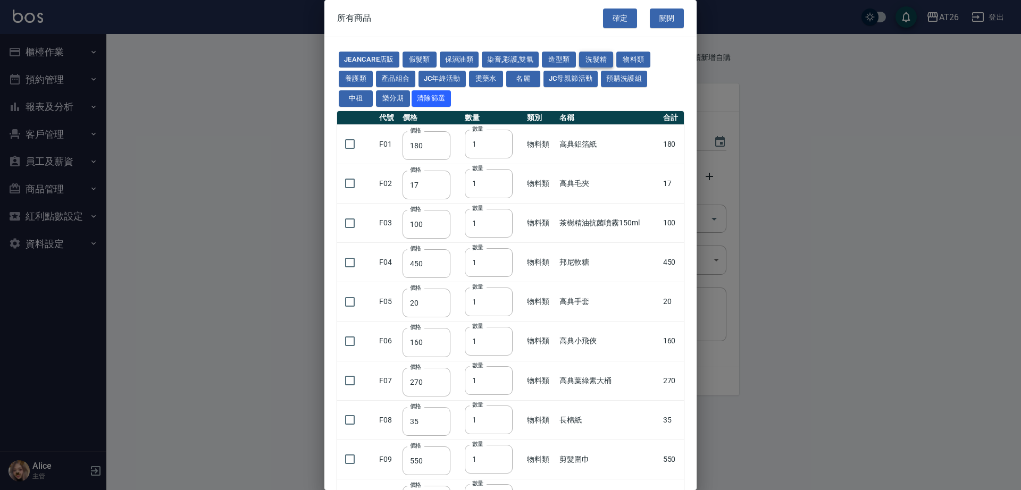
click at [599, 57] on button "洗髮精" at bounding box center [596, 60] width 34 height 16
type input "800"
type input "300"
type input "410"
type input "945"
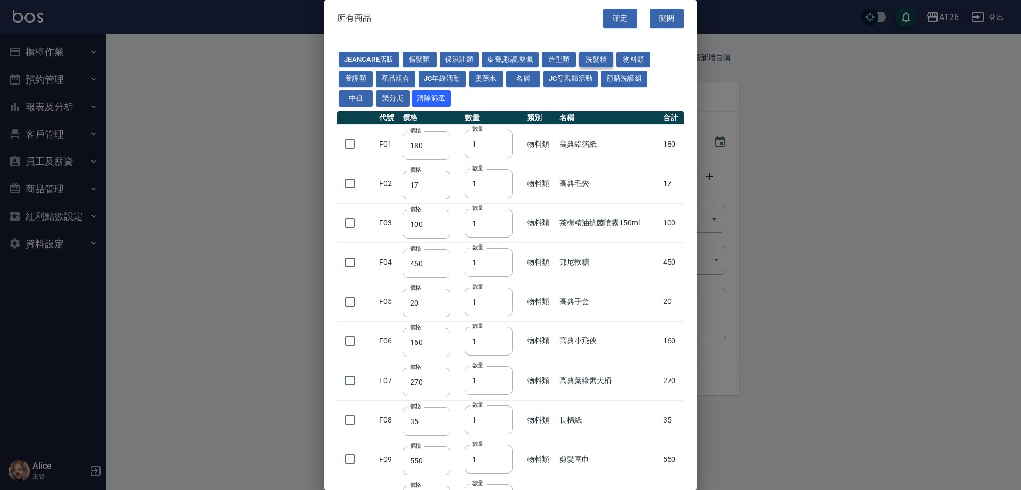
type input "630"
type input "240"
type input "160"
type input "130"
type input "300"
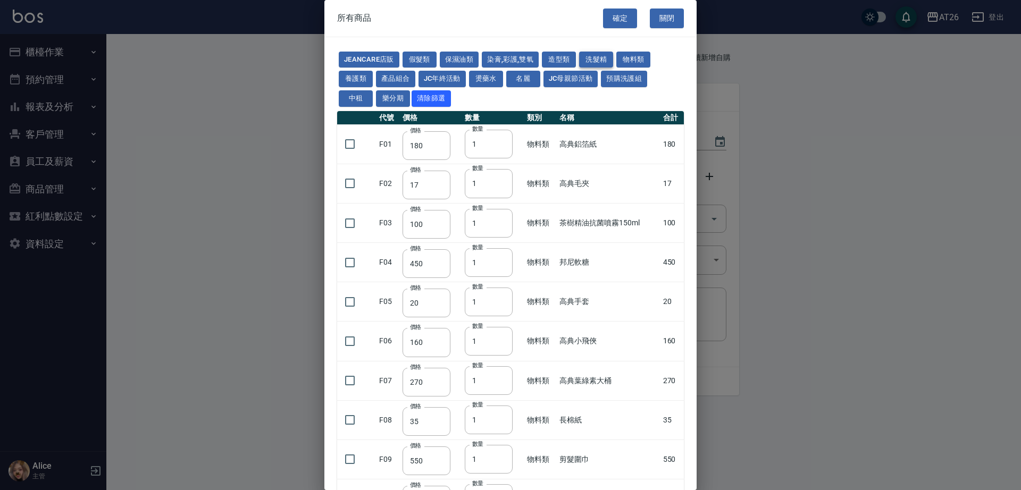
type input "750"
type input "390"
type input "286"
type input "400"
type input "293"
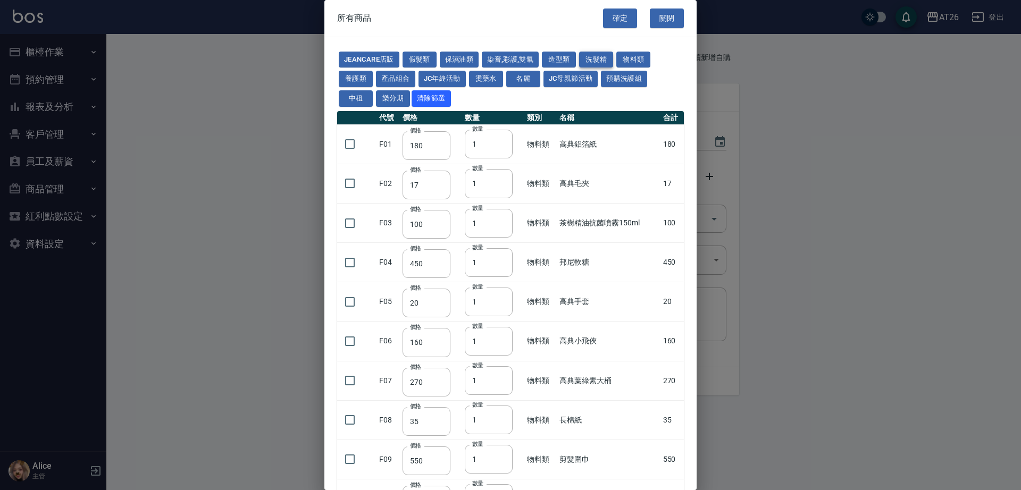
type input "280"
type input "330"
type input "286"
type input "572"
type input "286"
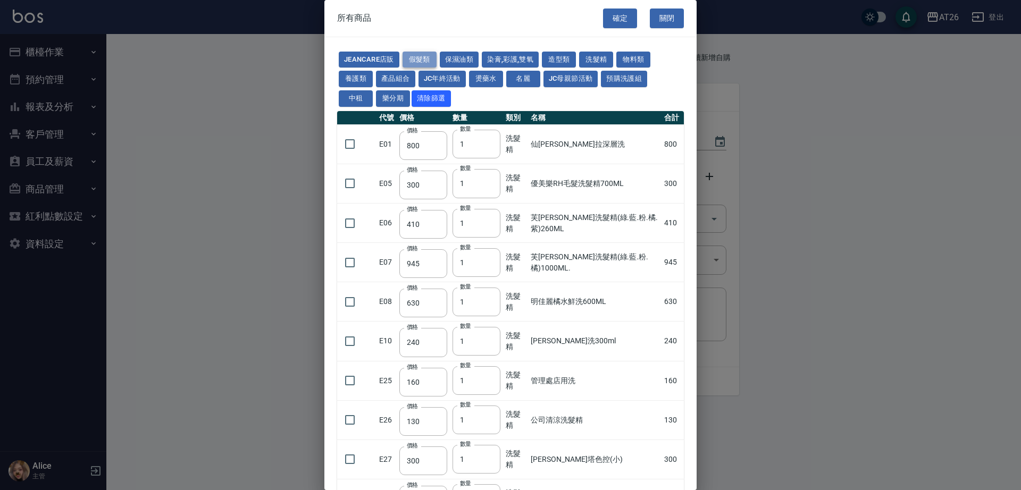
click at [428, 56] on button "假髮類" at bounding box center [419, 60] width 34 height 16
type input "1380"
type input "1530"
type input "1680"
type input "1830"
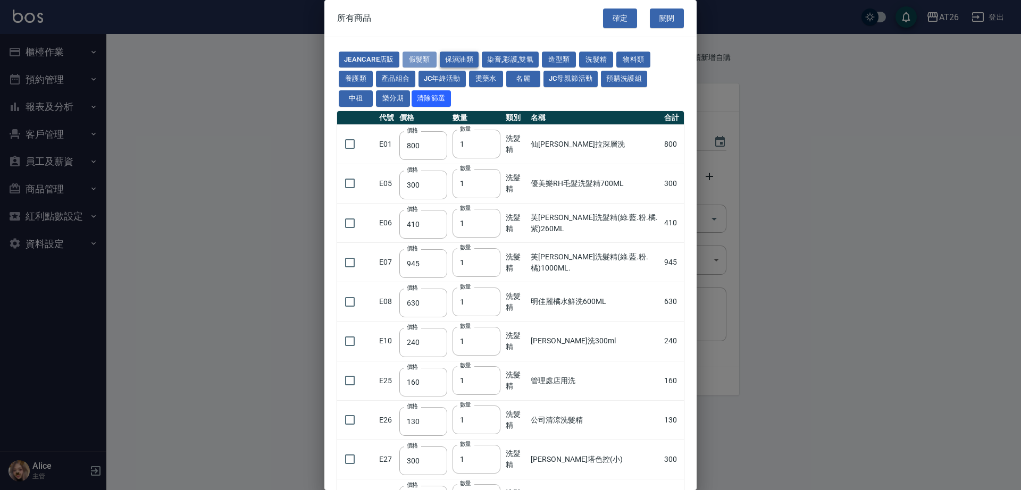
type input "1980"
type input "2130"
type input "1930"
type input "2730"
type input "62"
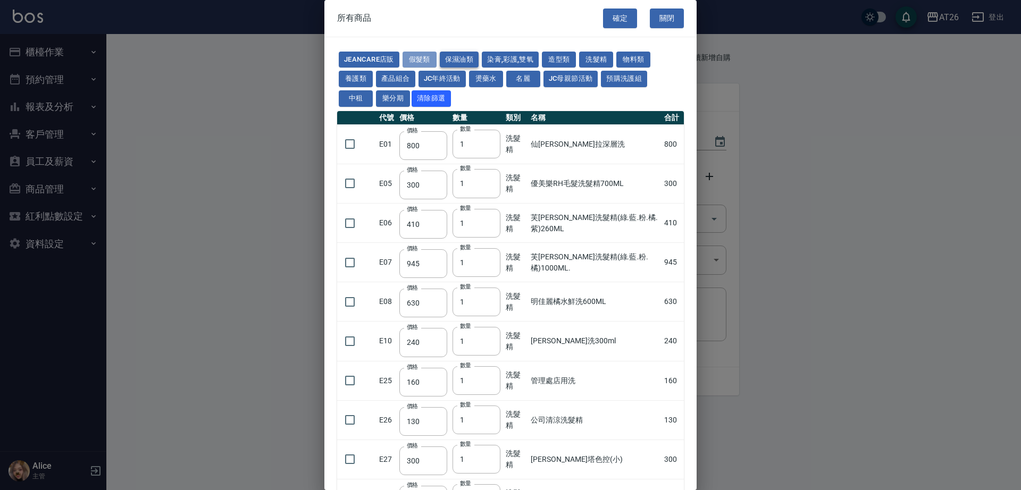
type input "64"
type input "800"
type input "80"
type input "350"
type input "100"
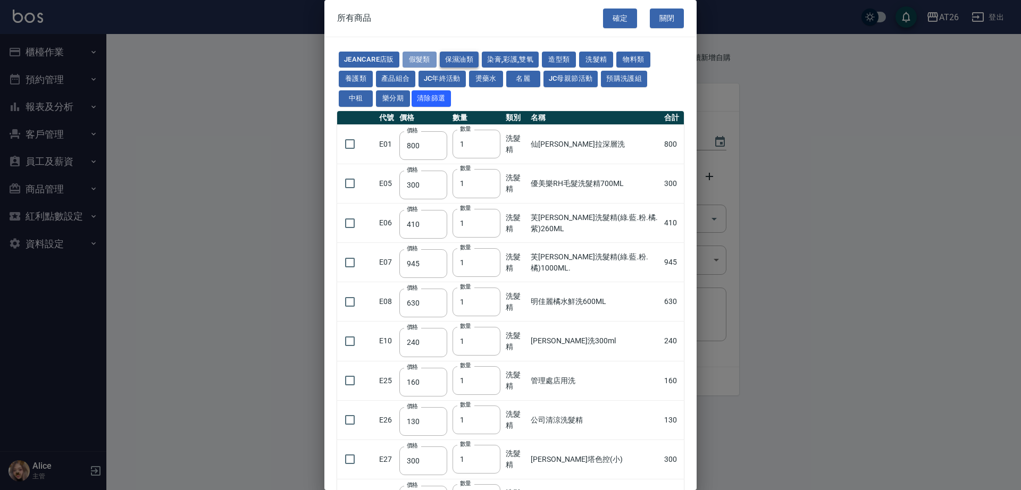
type input "25"
type input "400"
type input "100"
type input "350"
type input "1780"
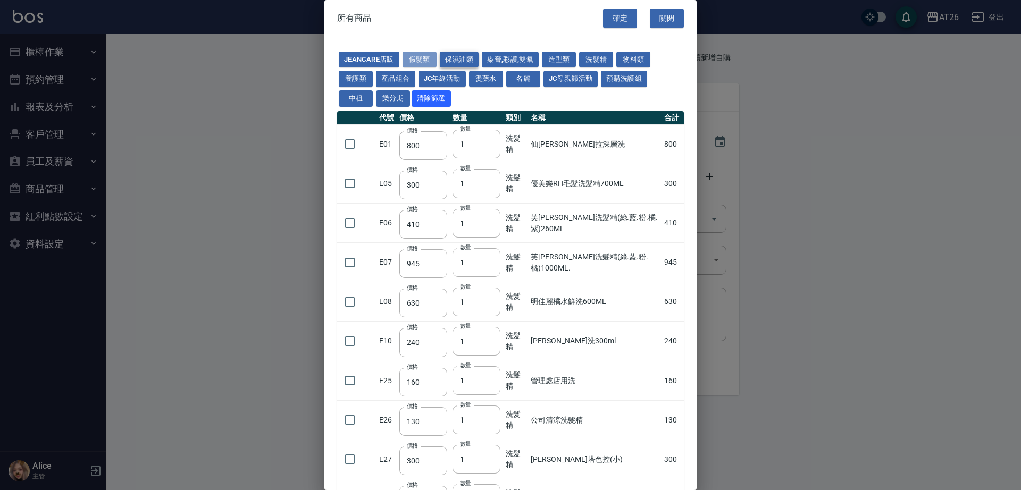
type input "1980"
type input "2180"
type input "2380"
type input "2580"
type input "2780"
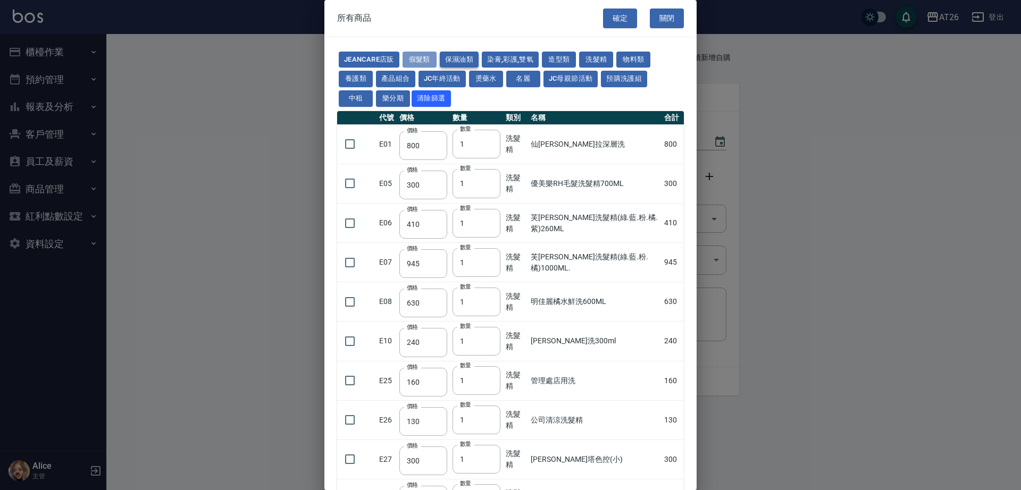
type input "2980"
type input "1030"
type input "1080"
type input "1130"
type input "1230"
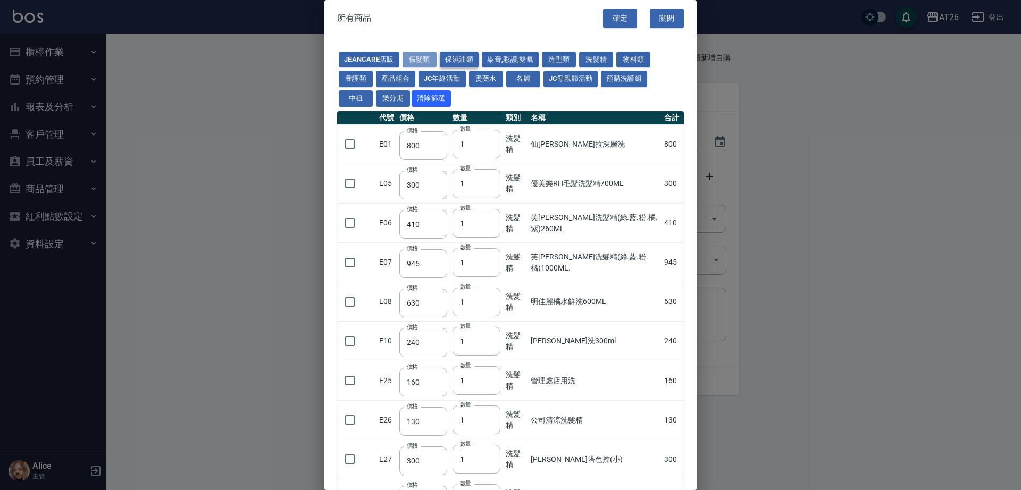
type input "1280"
type input "1380"
type input "880"
type input "930"
type input "980"
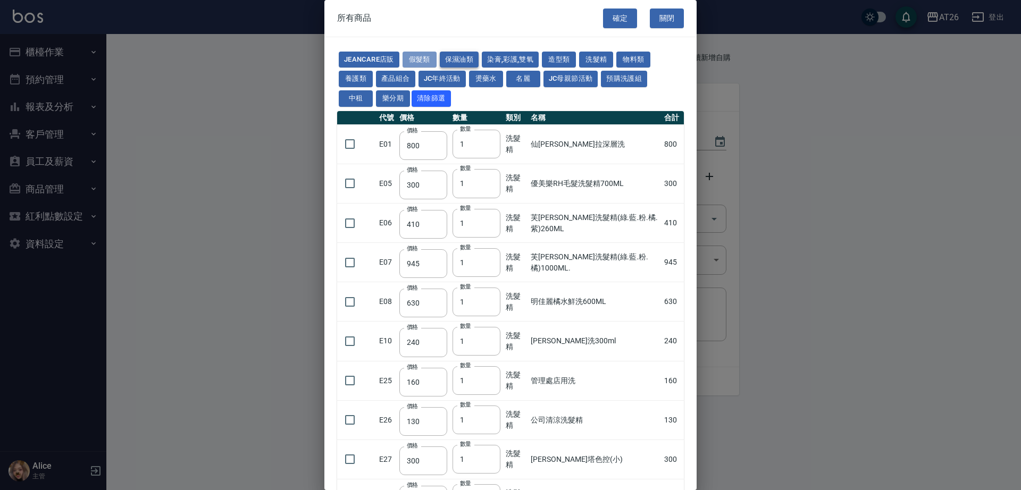
type input "1030"
type input "1130"
type input "1330"
type input "2180"
type input "2380"
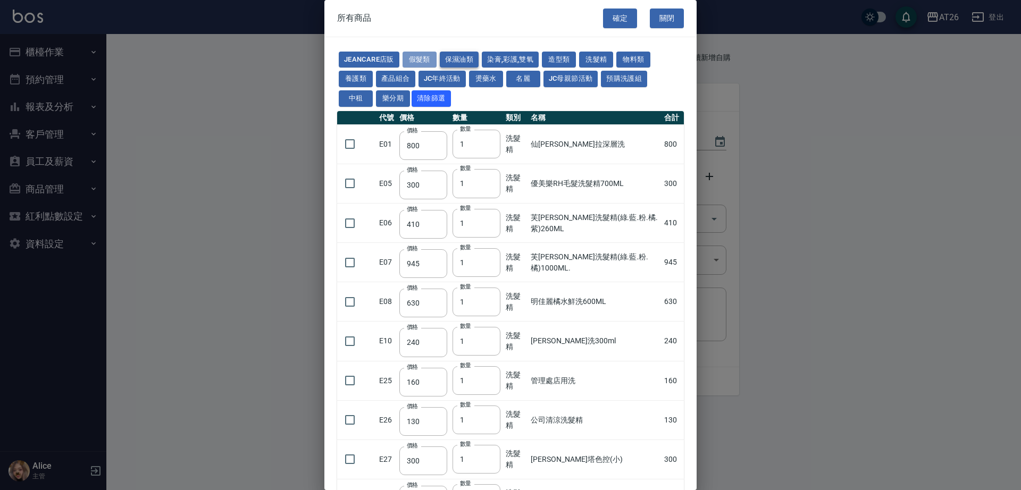
type input "2580"
type input "2780"
type input "2980"
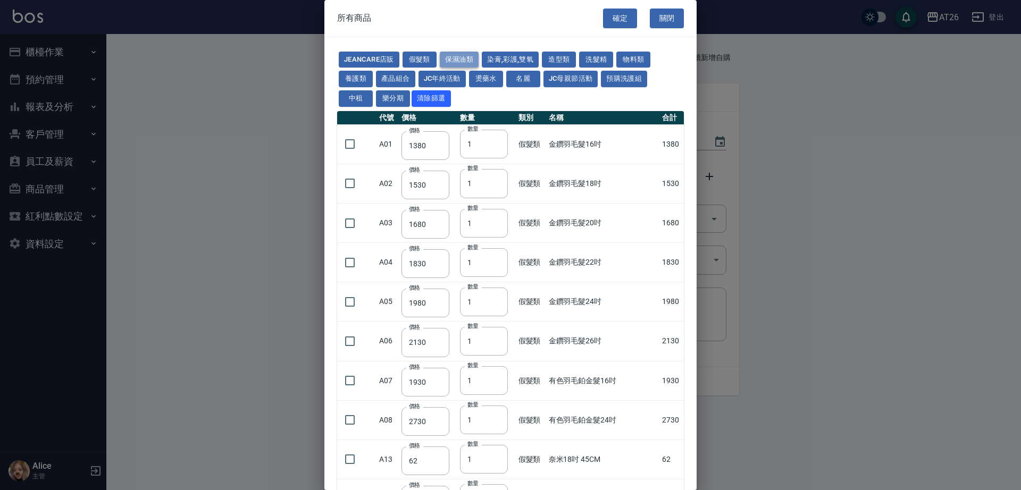
click at [456, 53] on button "保濕油類" at bounding box center [459, 60] width 39 height 16
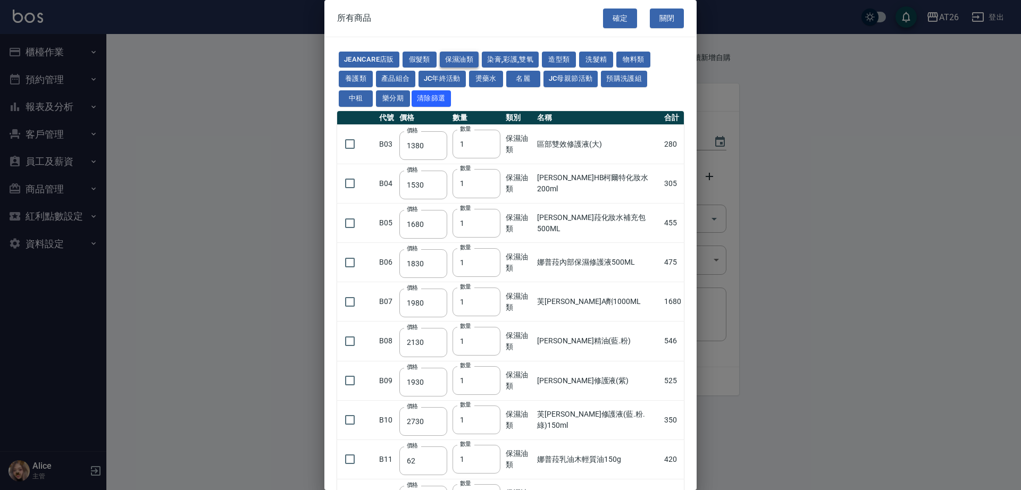
type input "280"
type input "305"
type input "455"
type input "475"
type input "1680"
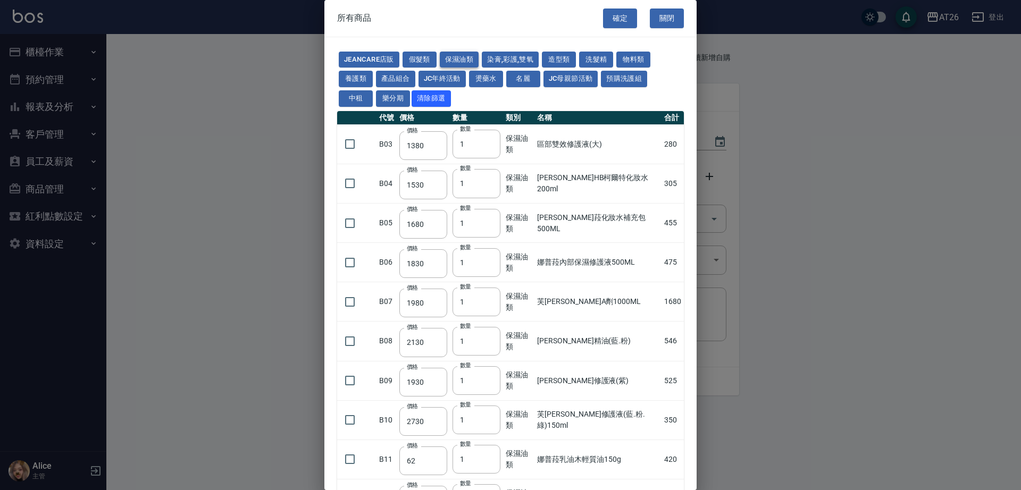
type input "546"
type input "525"
type input "350"
type input "420"
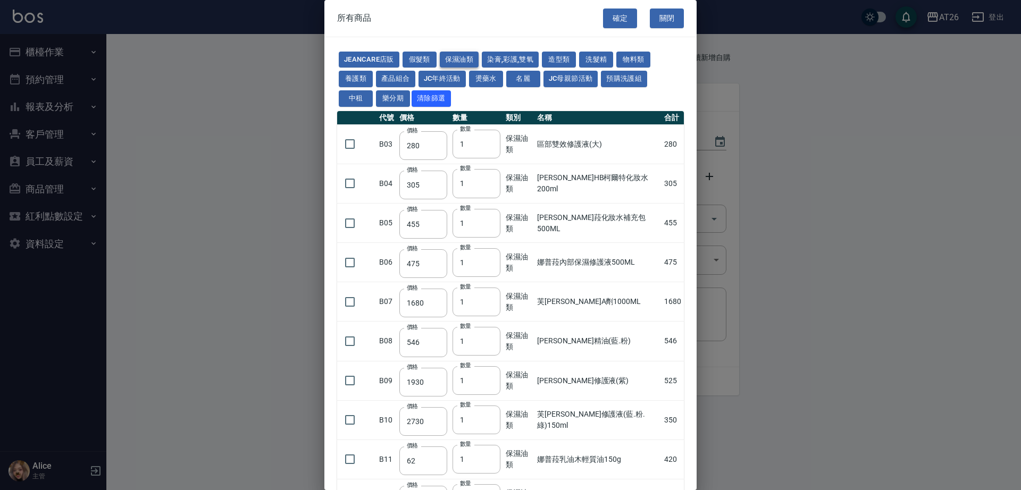
type input "250"
type input "100"
type input "384"
type input "280"
type input "1170"
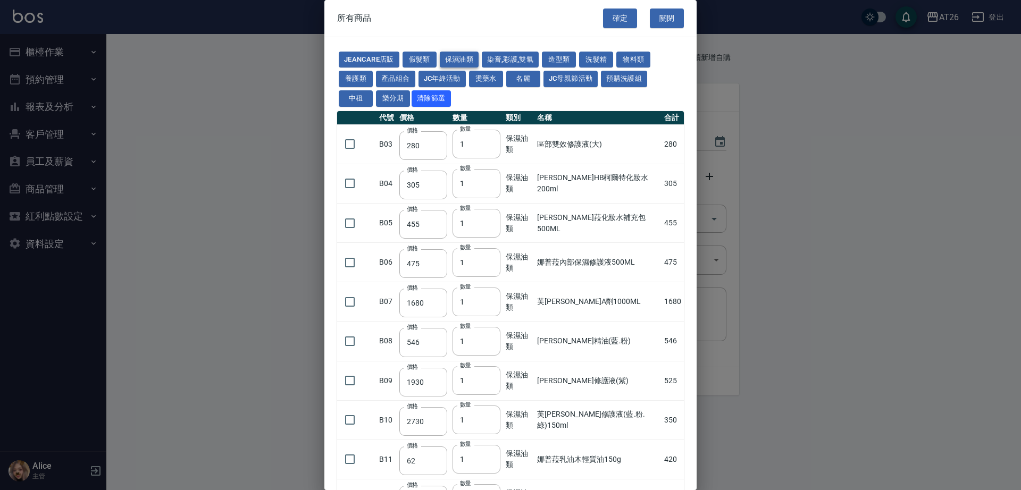
type input "310"
type input "32"
type input "480"
type input "390"
type input "480"
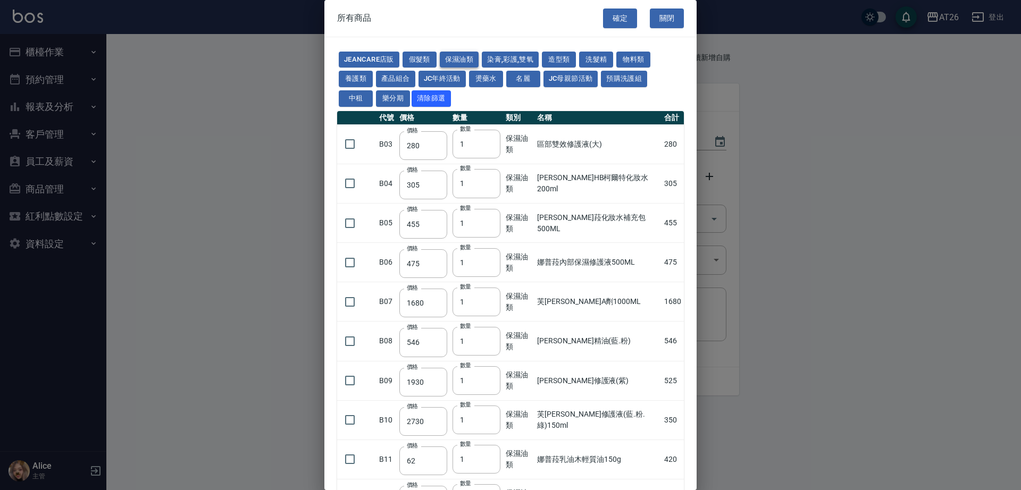
type input "345"
type input "450"
type input "53"
type input "50"
click at [488, 54] on button "染膏,彩護,雙氧" at bounding box center [510, 60] width 57 height 16
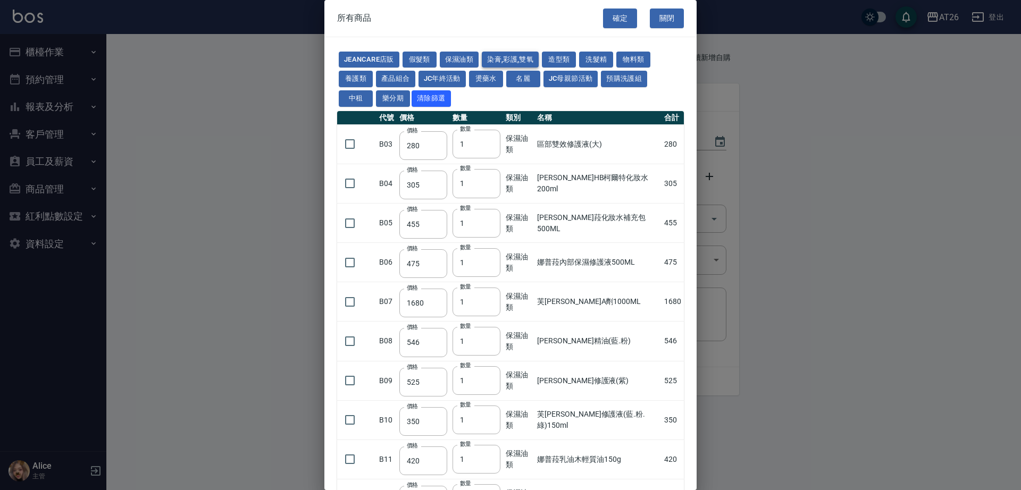
type input "90"
type input "120"
type input "400"
type input "90"
type input "105"
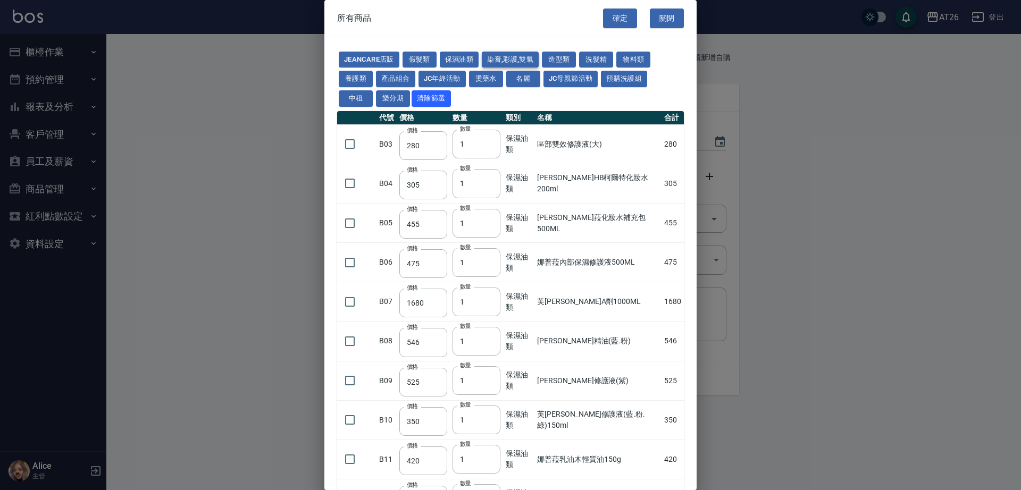
type input "105"
type input "272"
type input "136"
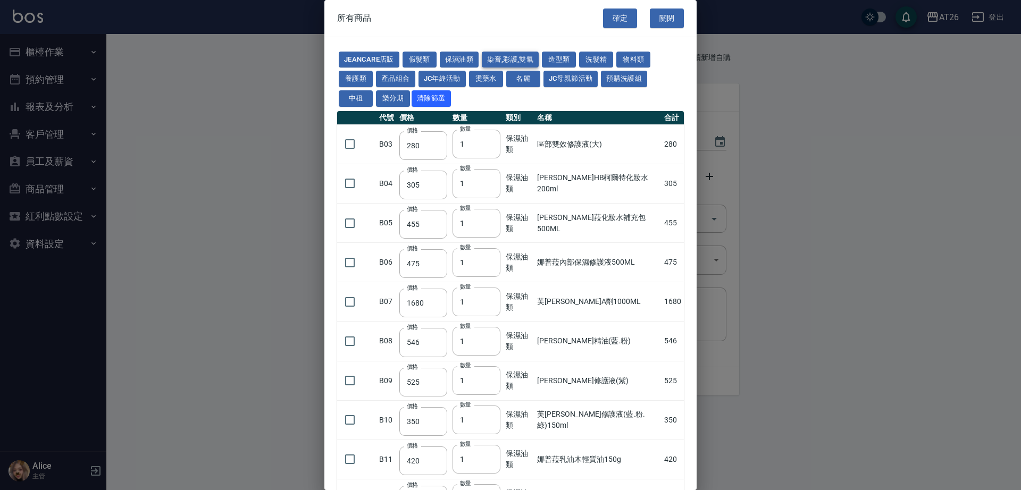
type input "110"
type input "650"
type input "228"
type input "85"
type input "120"
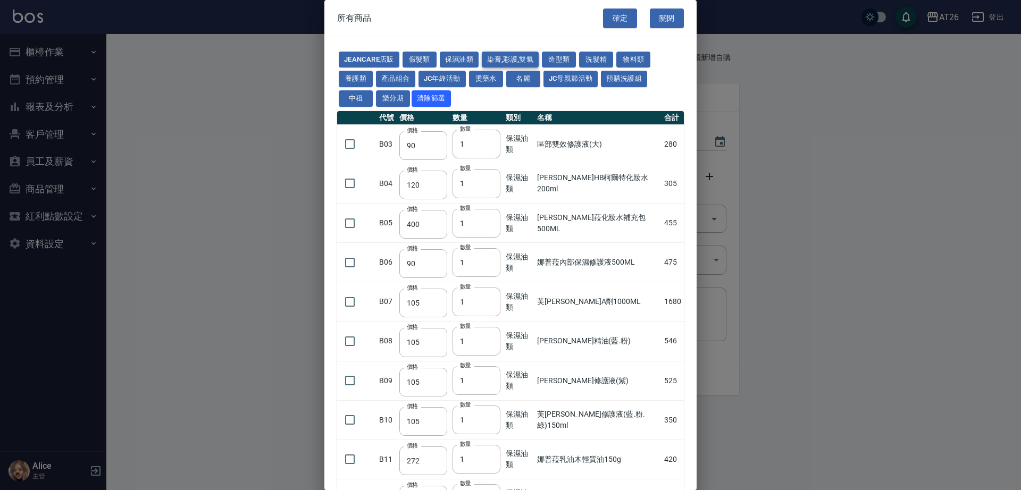
type input "135"
type input "85"
type input "100"
type input "380"
type input "400"
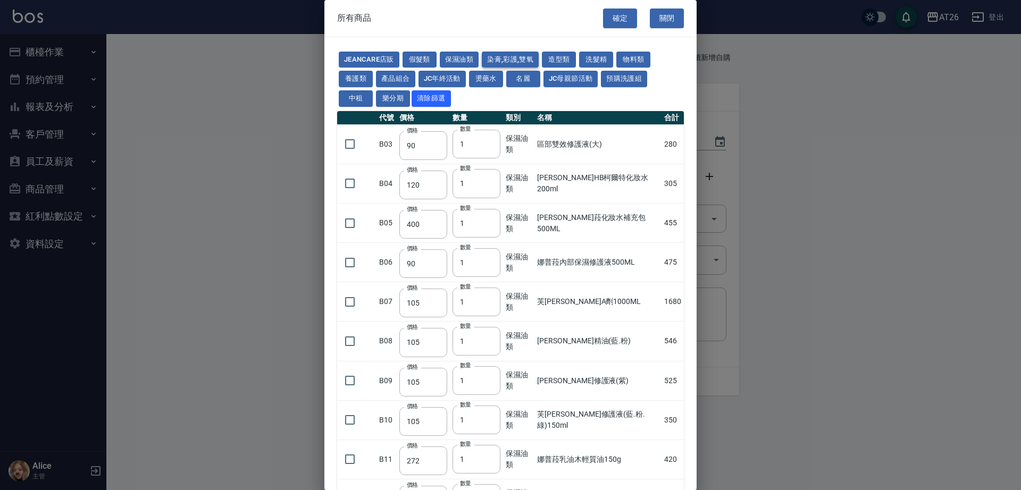
type input "580"
type input "620"
type input "640"
type input "450"
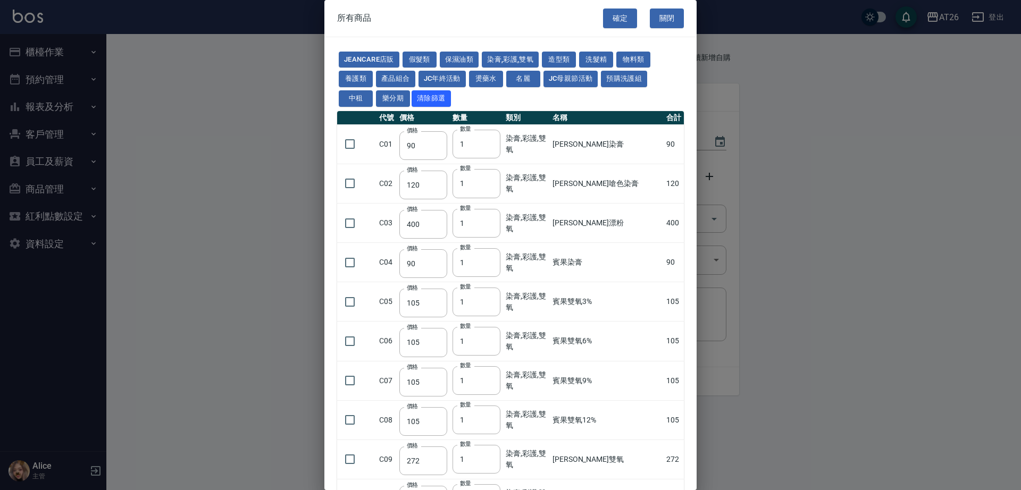
click at [533, 78] on button "名麗" at bounding box center [523, 79] width 34 height 16
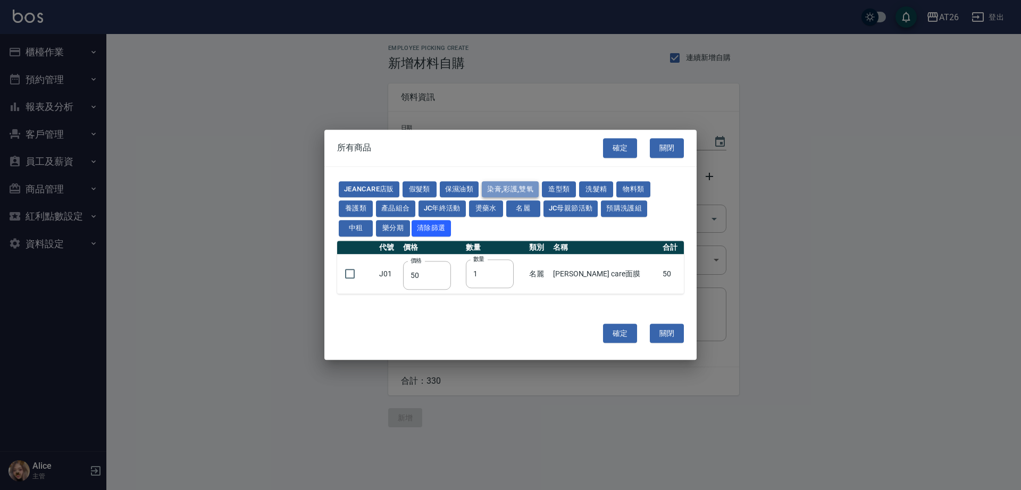
click at [508, 187] on button "染膏,彩護,雙氧" at bounding box center [510, 189] width 57 height 16
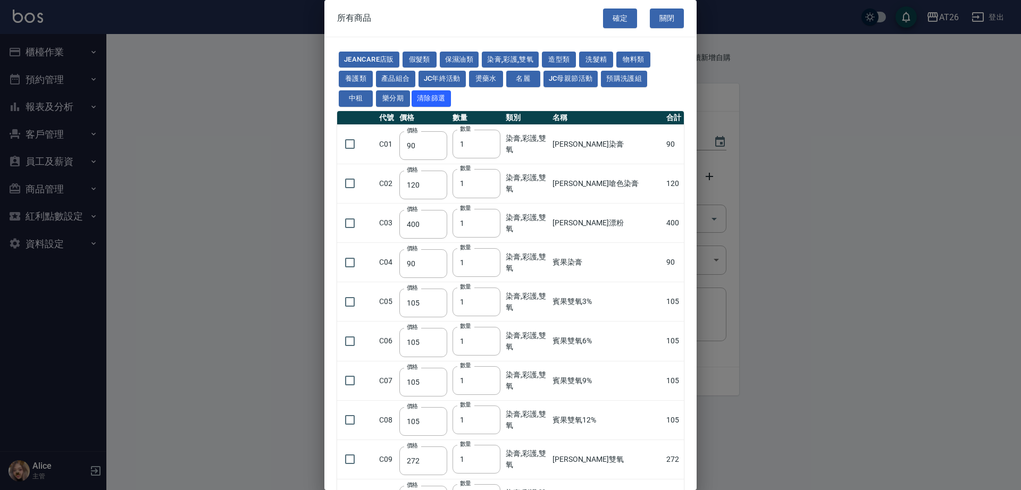
drag, startPoint x: 628, startPoint y: 83, endPoint x: 622, endPoint y: 80, distance: 6.9
click at [628, 83] on button "預購洗護組" at bounding box center [624, 79] width 46 height 16
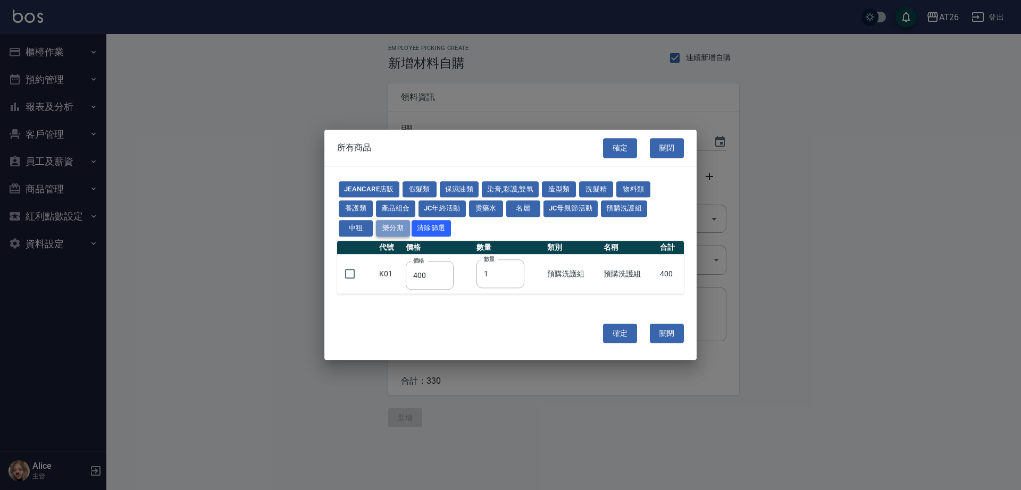
click at [399, 225] on button "樂分期" at bounding box center [393, 228] width 34 height 16
type input "2230"
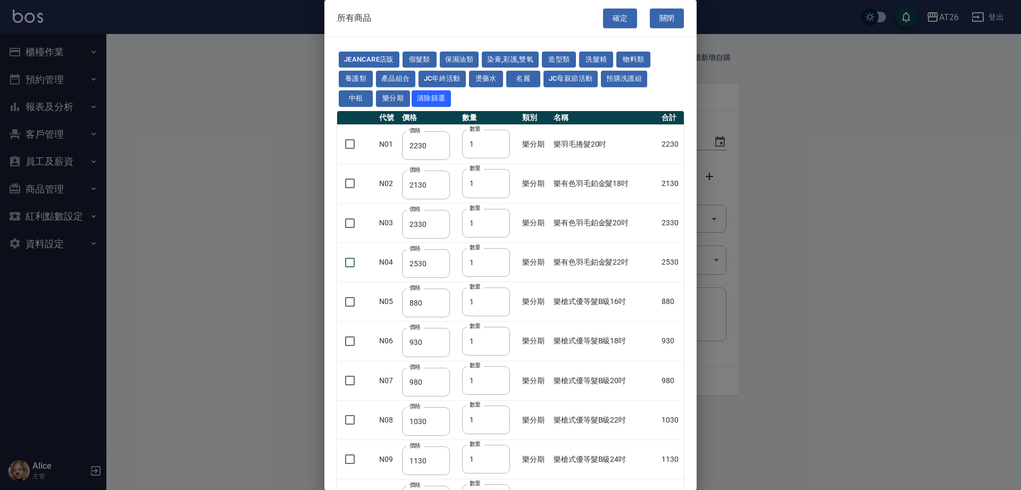
click at [662, 19] on button "關閉" at bounding box center [667, 19] width 34 height 20
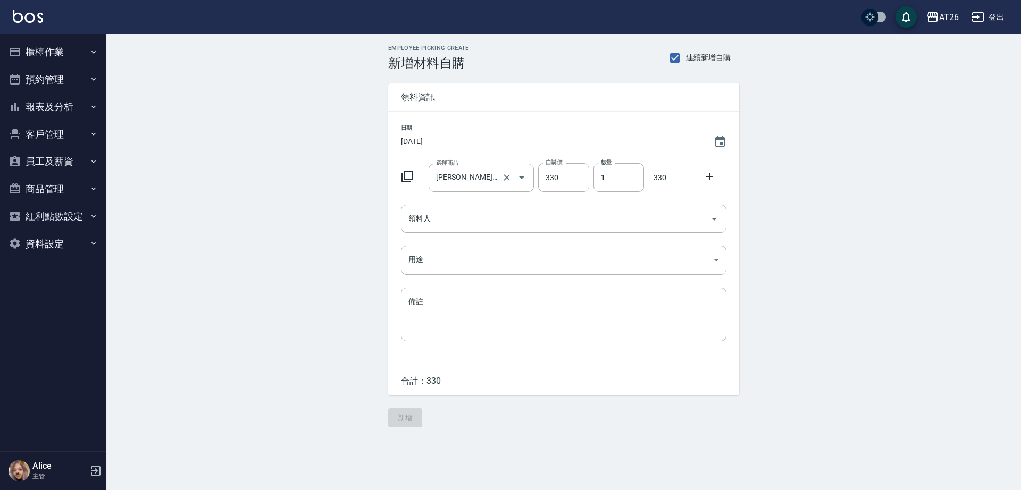
click at [456, 165] on label "選擇商品" at bounding box center [447, 163] width 22 height 8
click at [456, 169] on input "喬娜斯新品玻尿酸洗護組500ML" at bounding box center [466, 178] width 66 height 19
click at [509, 180] on keeper-lock "Open Keeper Popup" at bounding box center [504, 177] width 13 height 13
click at [482, 176] on input "喬娜斯新品玻尿酸洗護組500ML" at bounding box center [466, 178] width 66 height 19
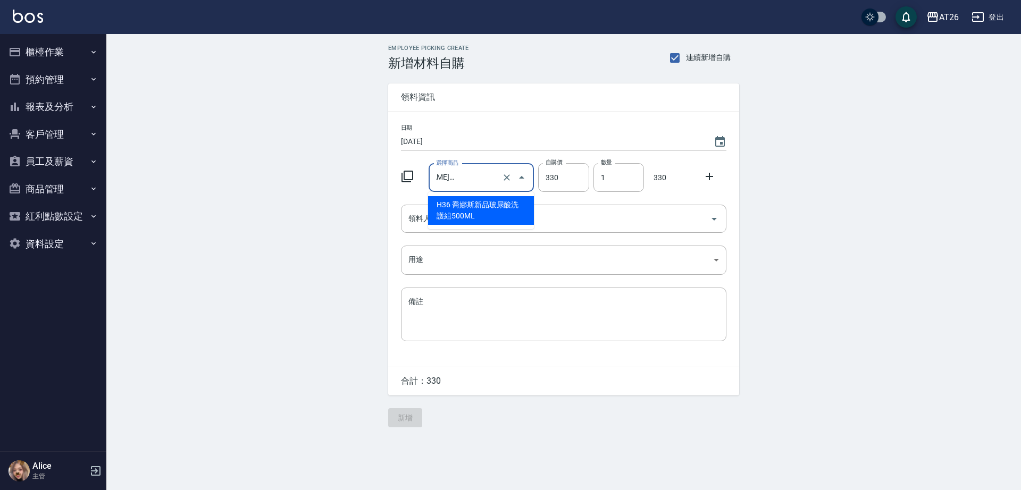
click at [472, 180] on input "喬娜斯新品玻尿酸洗護組500ML" at bounding box center [466, 178] width 66 height 19
click at [487, 214] on li "H36 喬娜斯新品玻尿酸洗護組500ML" at bounding box center [481, 210] width 106 height 29
click at [464, 179] on input "喬娜斯新品玻尿酸洗護組500ML" at bounding box center [466, 178] width 66 height 19
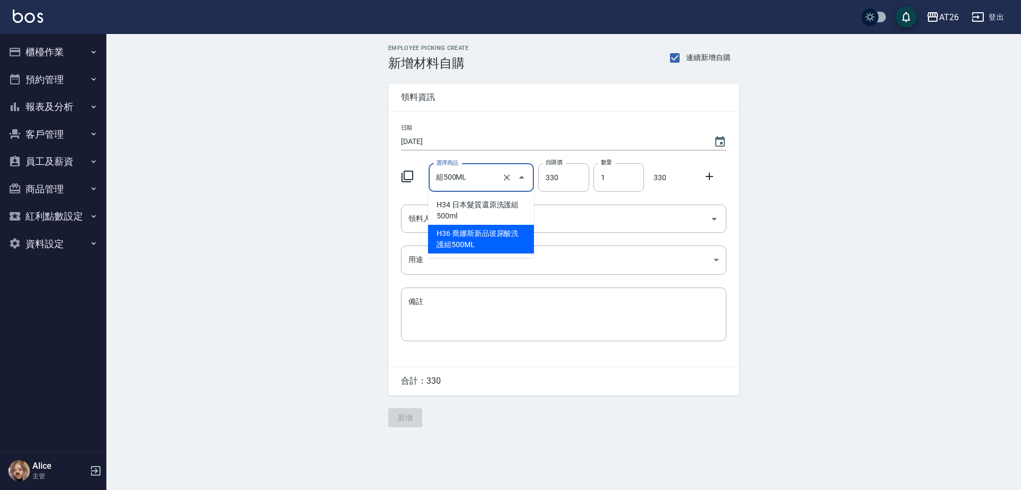
scroll to position [0, 0]
type input "組"
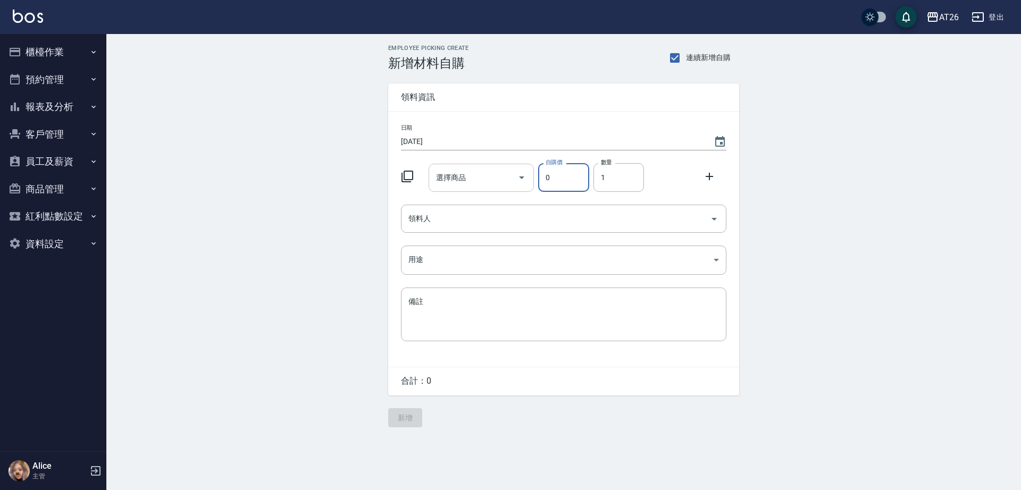
type input "0"
click at [480, 178] on input "選擇商品" at bounding box center [473, 178] width 80 height 19
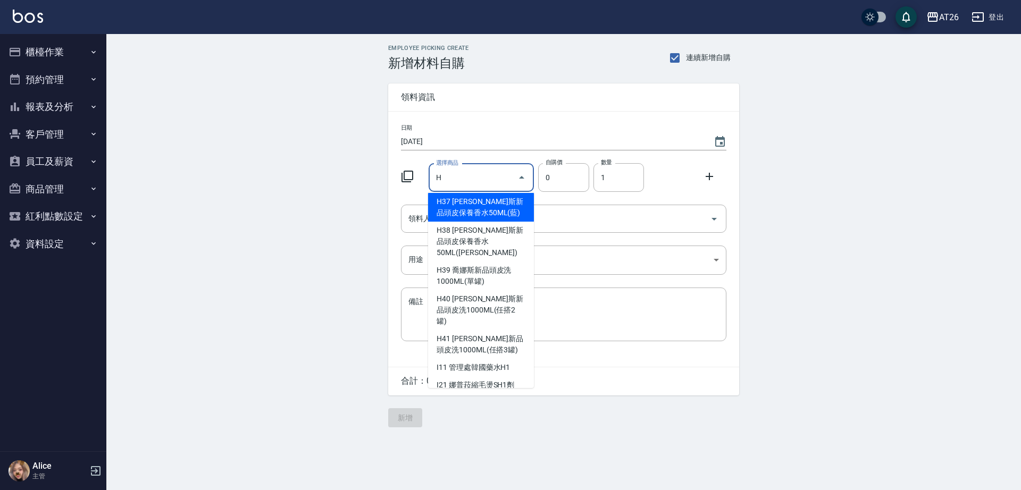
scroll to position [677, 0]
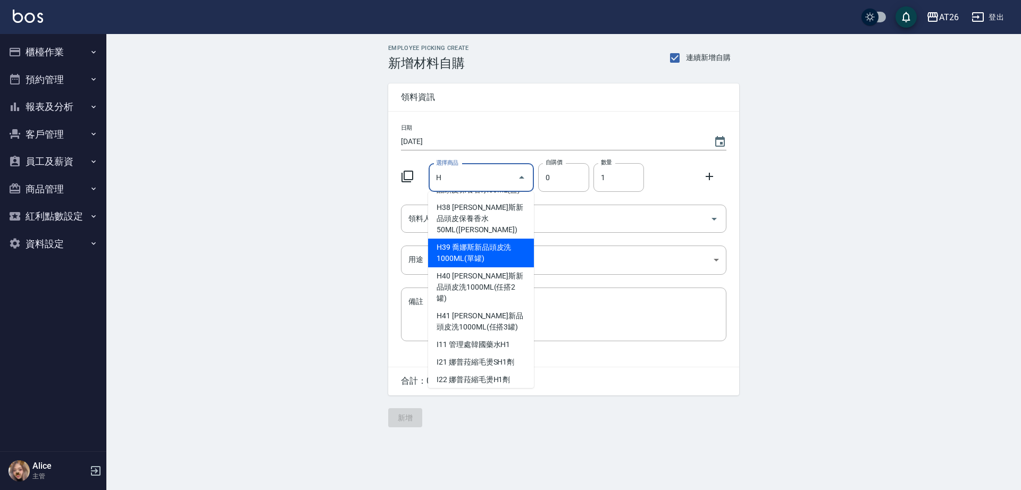
click at [498, 239] on li "H39 喬娜斯新品頭皮洗1000ML(單罐)" at bounding box center [481, 253] width 106 height 29
type input "喬娜斯新品頭皮洗1000ML(單罐)"
type input "350"
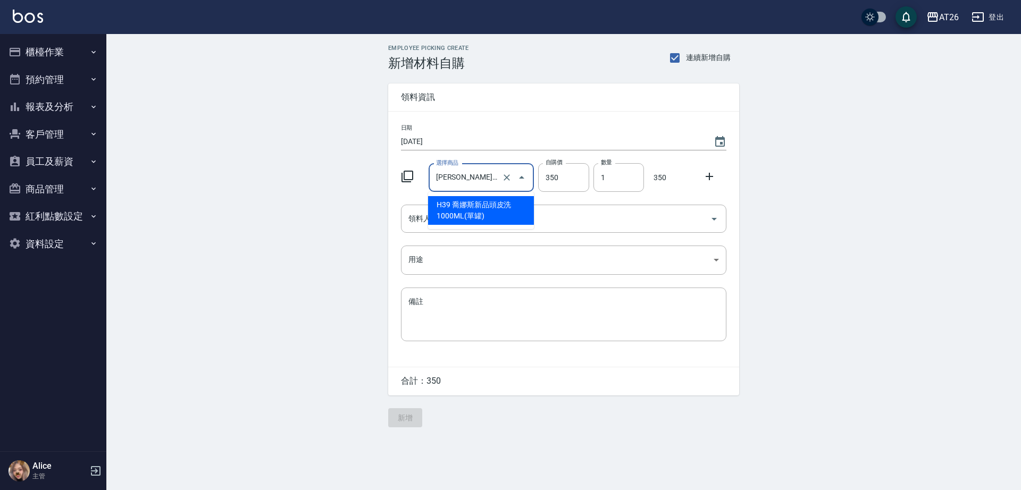
click at [475, 180] on input "喬娜斯新品頭皮洗1000ML(單罐)" at bounding box center [466, 178] width 66 height 19
click at [481, 214] on li "H39 喬娜斯新品頭皮洗1000ML(單罐)" at bounding box center [481, 210] width 106 height 29
click at [538, 217] on input "領料人" at bounding box center [556, 218] width 300 height 19
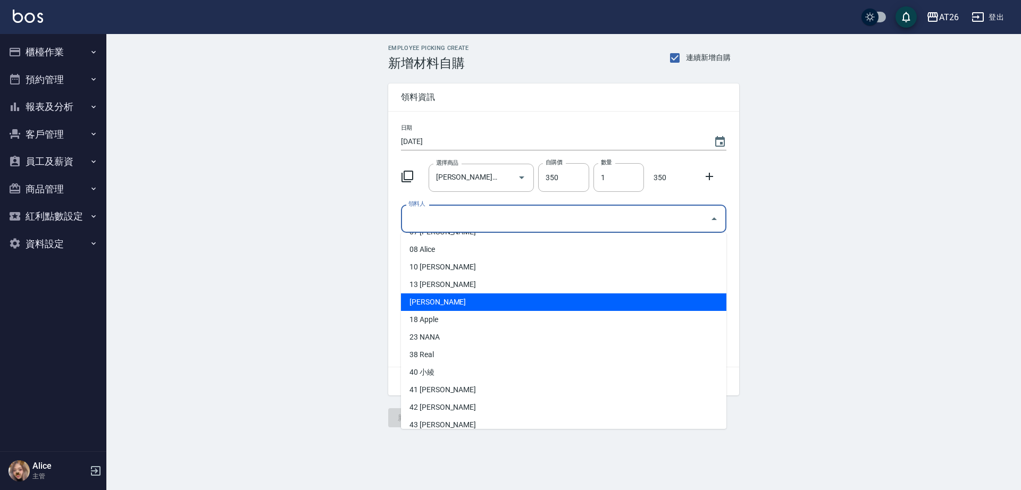
scroll to position [0, 0]
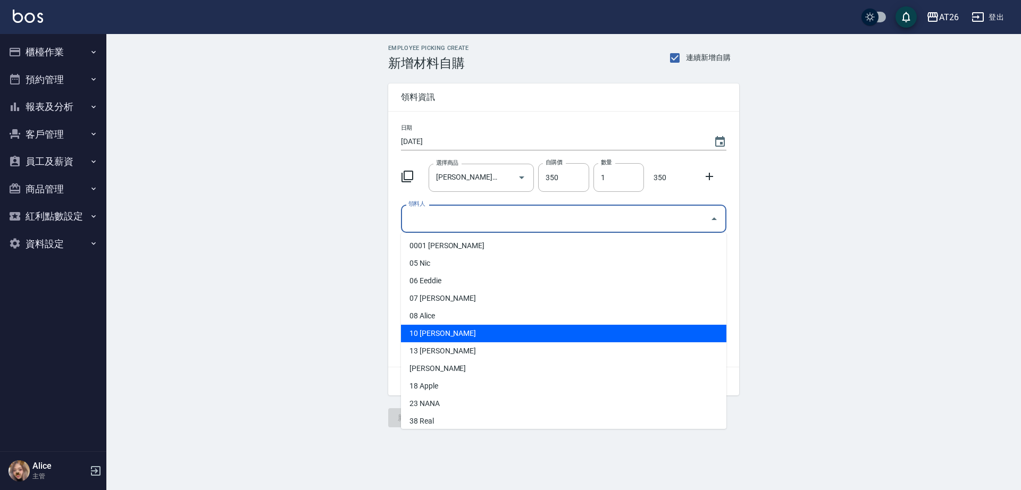
click at [432, 333] on li "10 Josh" at bounding box center [563, 334] width 325 height 18
type input "Josh"
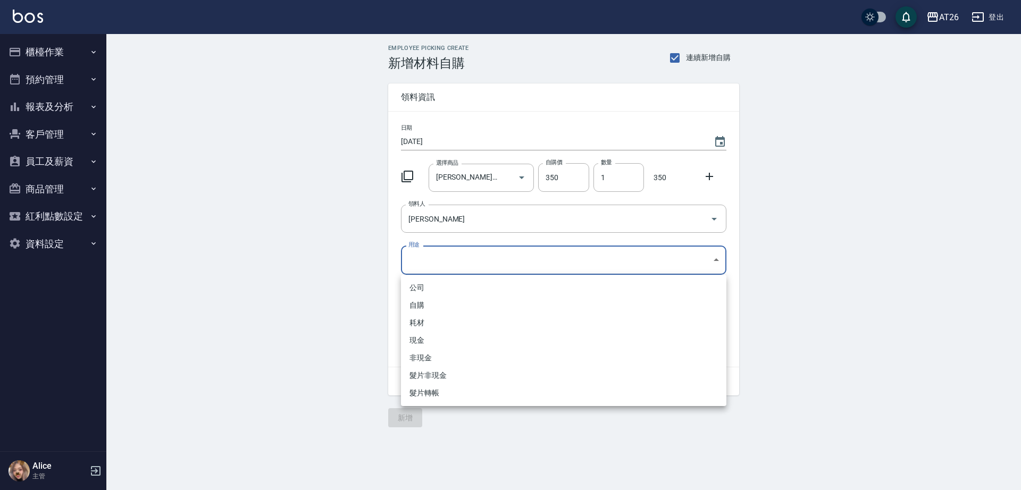
click at [452, 264] on body "AT26 登出 櫃檯作業 打帳單 帳單列表 座位開單 營業儀表板 現金收支登錄 高階收支登錄 材料自購登錄 每日結帳 排班表 現場電腦打卡 掃碼打卡 預約管理…" at bounding box center [510, 245] width 1021 height 490
click at [436, 309] on li "自購" at bounding box center [563, 306] width 325 height 18
type input "自購"
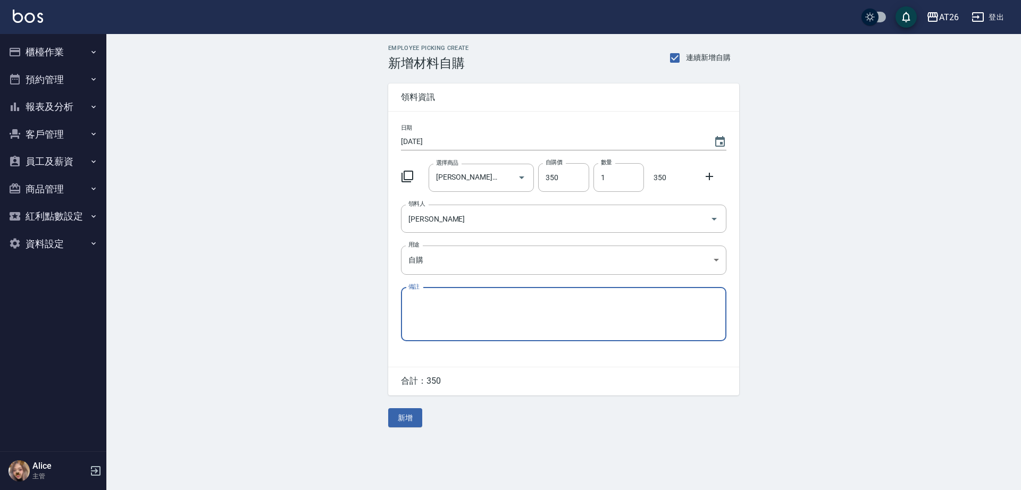
click at [411, 422] on button "新增" at bounding box center [405, 418] width 34 height 20
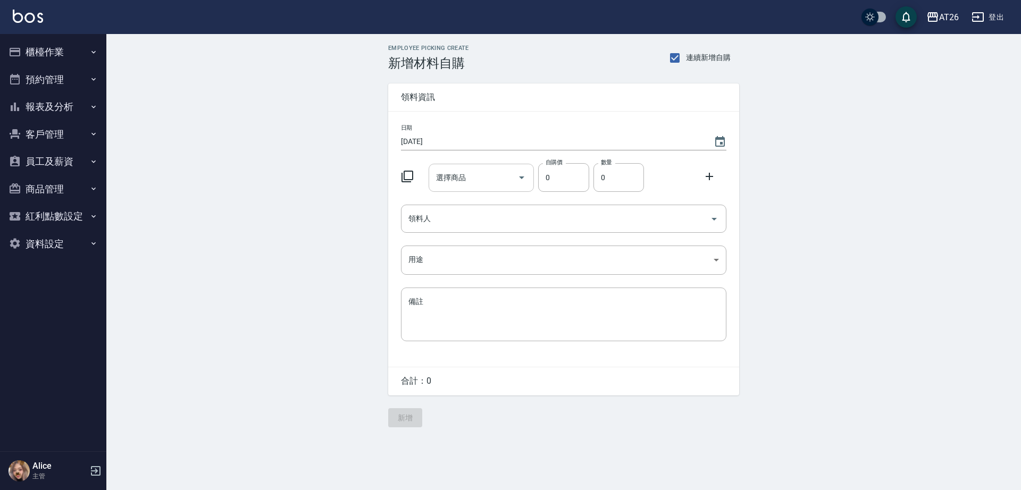
click at [479, 184] on input "選擇商品" at bounding box center [473, 178] width 80 height 19
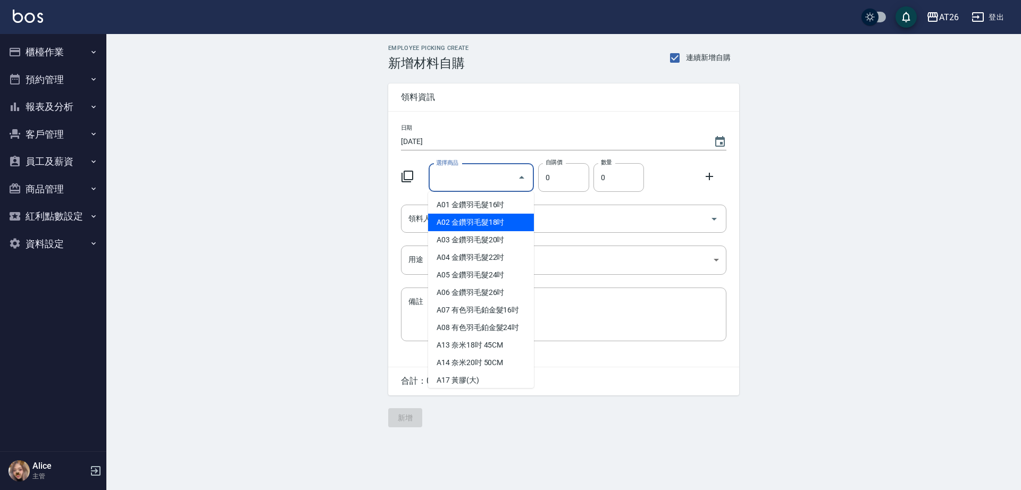
type input "F"
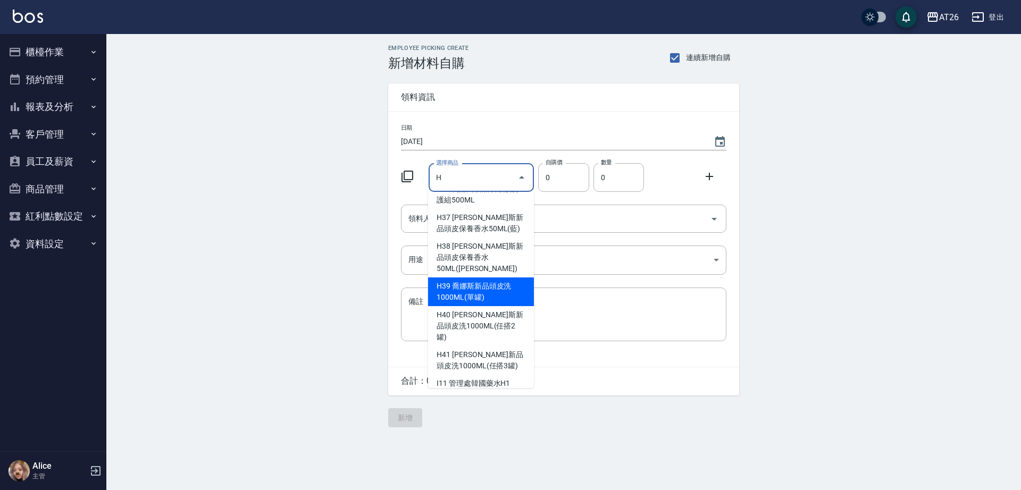
scroll to position [677, 0]
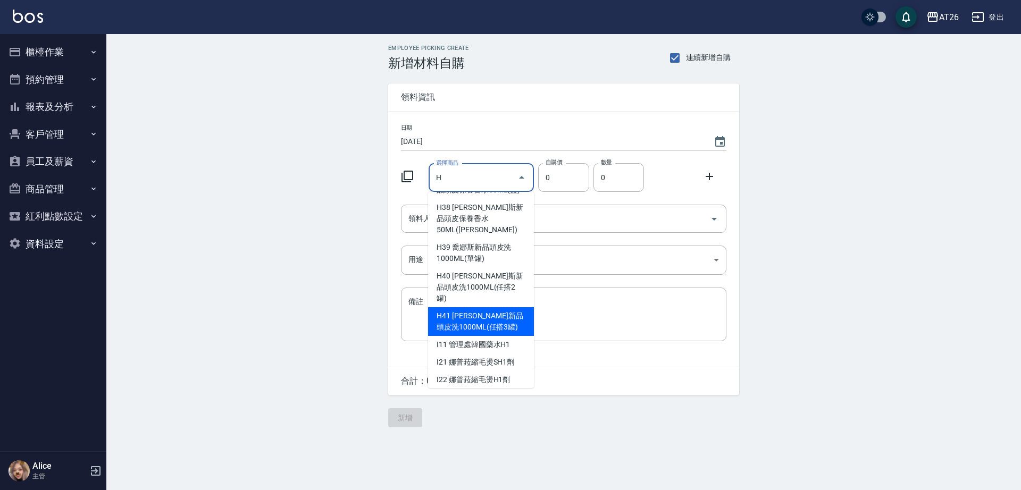
type input "H"
click at [316, 248] on div "Employee Picking Create 新增材料自購 連續新增自購 領料資訊 日期 [DATE] 選擇商品 H 選擇商品 自購價 0 自購價 數量 0…" at bounding box center [563, 236] width 914 height 404
